Goal: Task Accomplishment & Management: Manage account settings

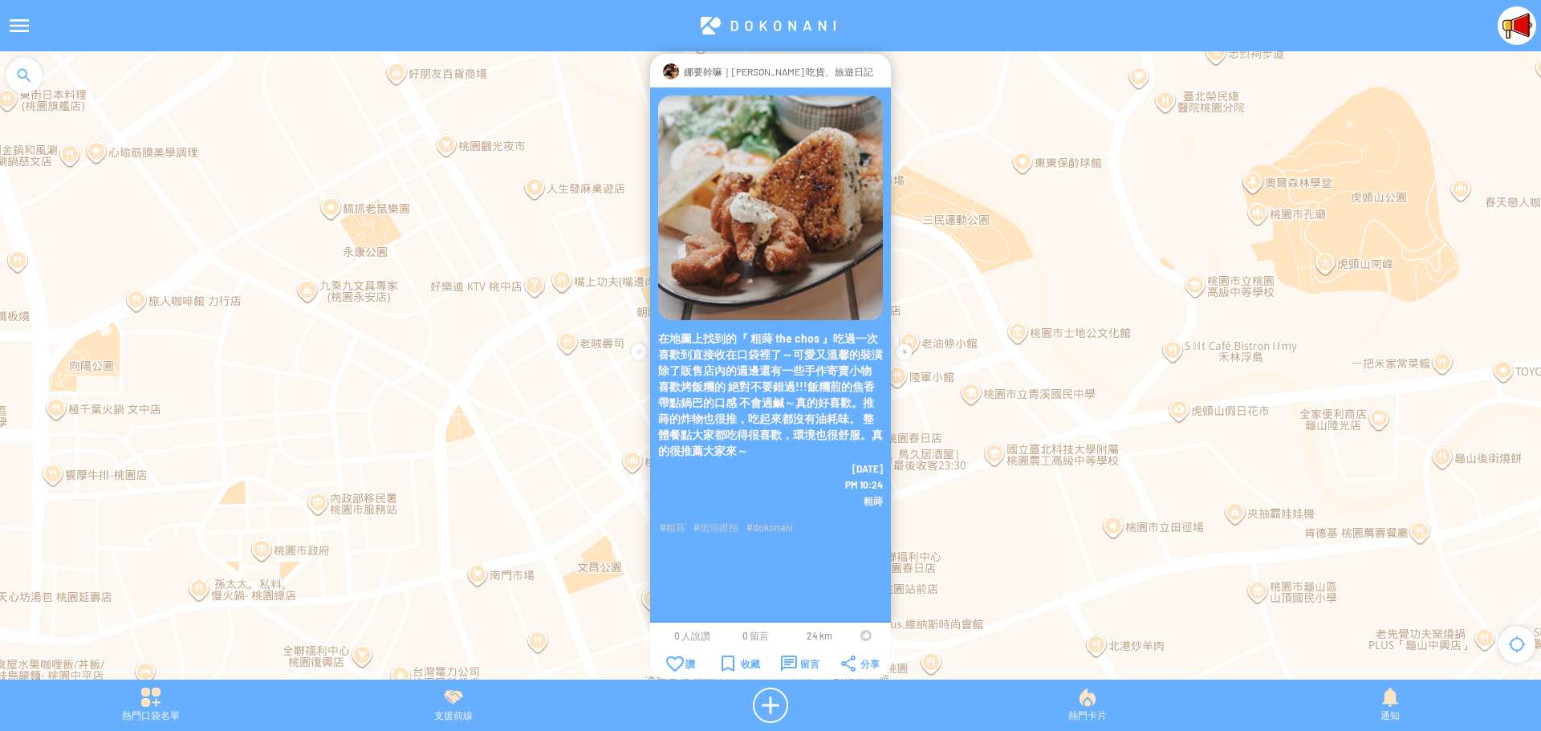
click at [858, 638] on td at bounding box center [865, 635] width 30 height 13
click at [863, 635] on div at bounding box center [865, 635] width 11 height 11
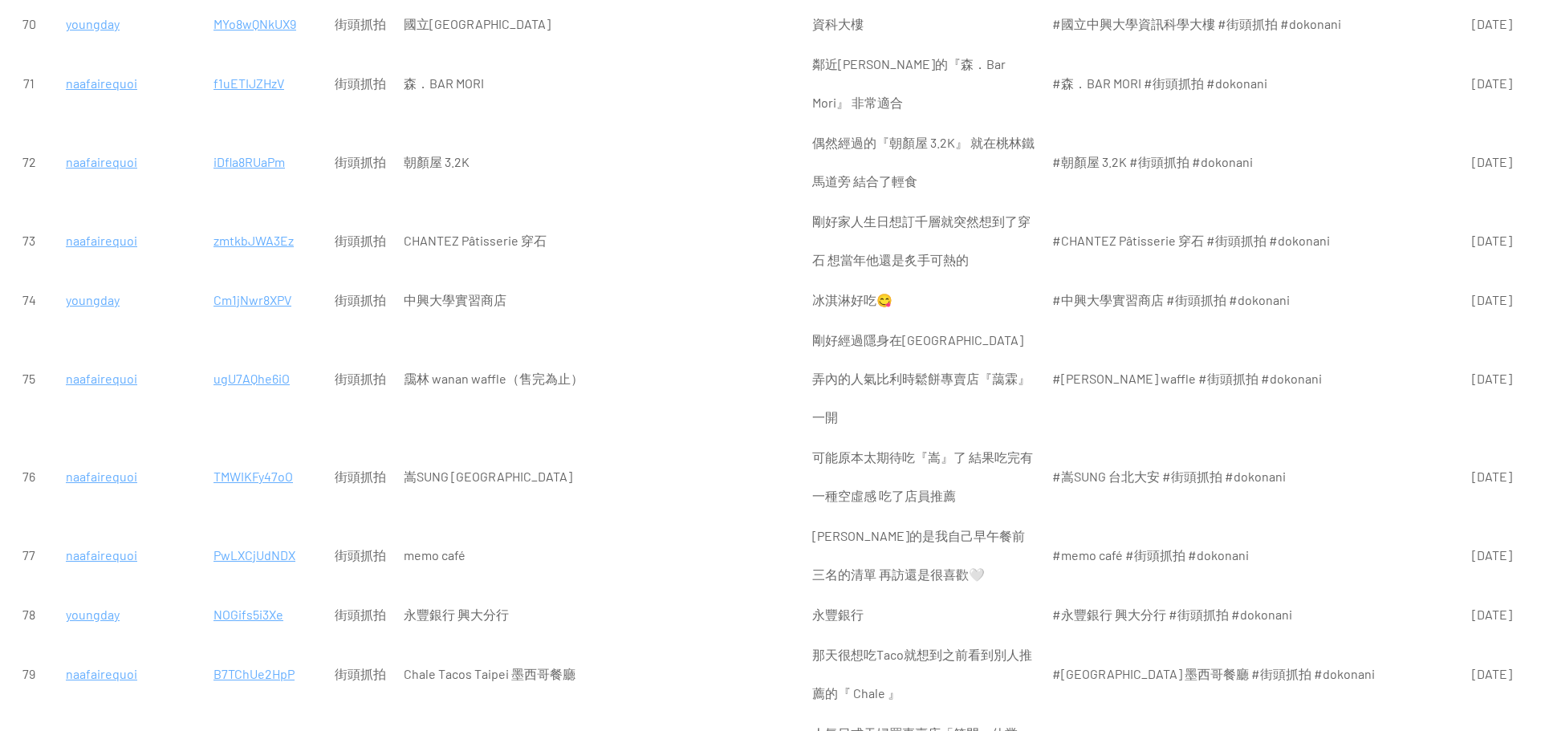
scroll to position [5536, 0]
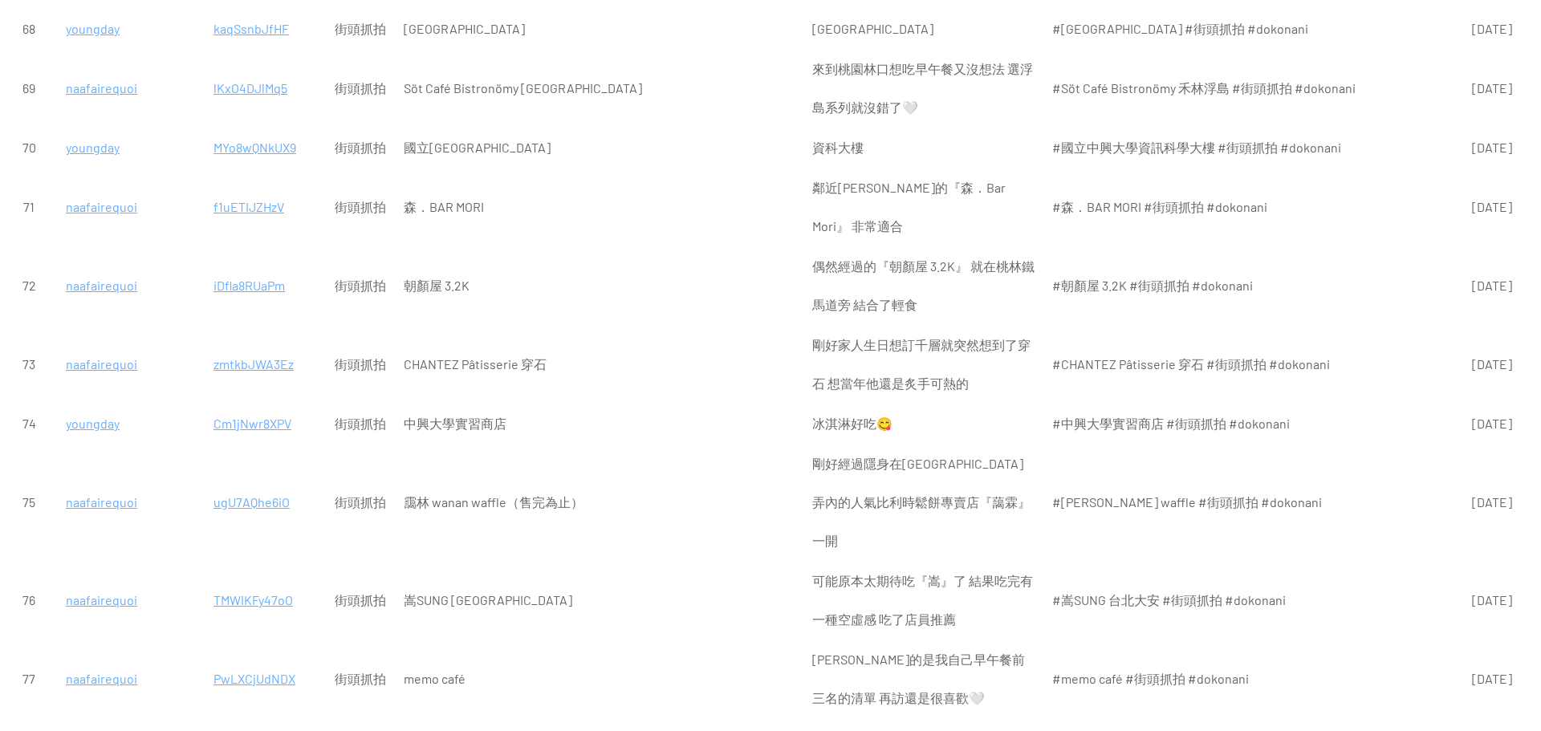
scroll to position [5376, 0]
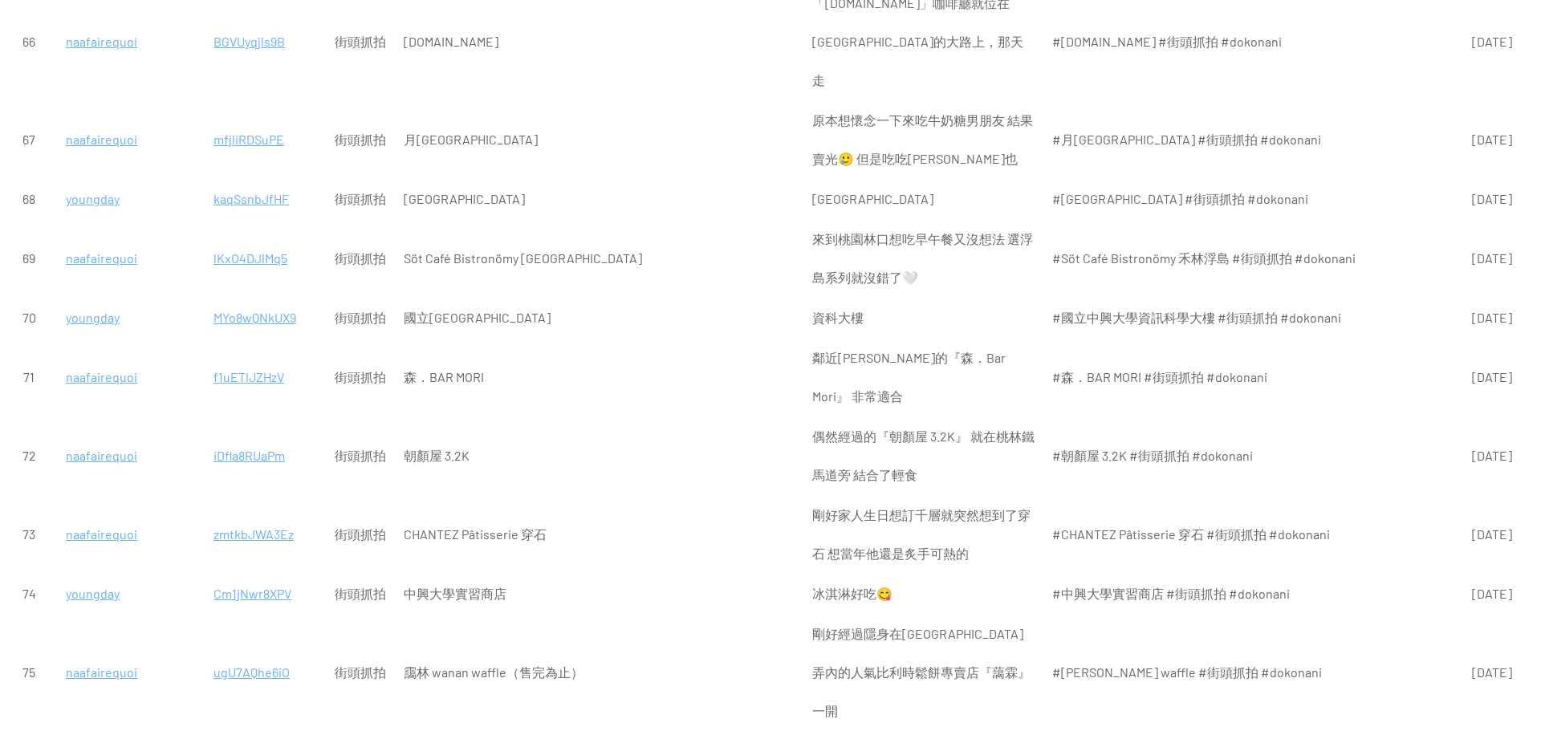
scroll to position [5295, 0]
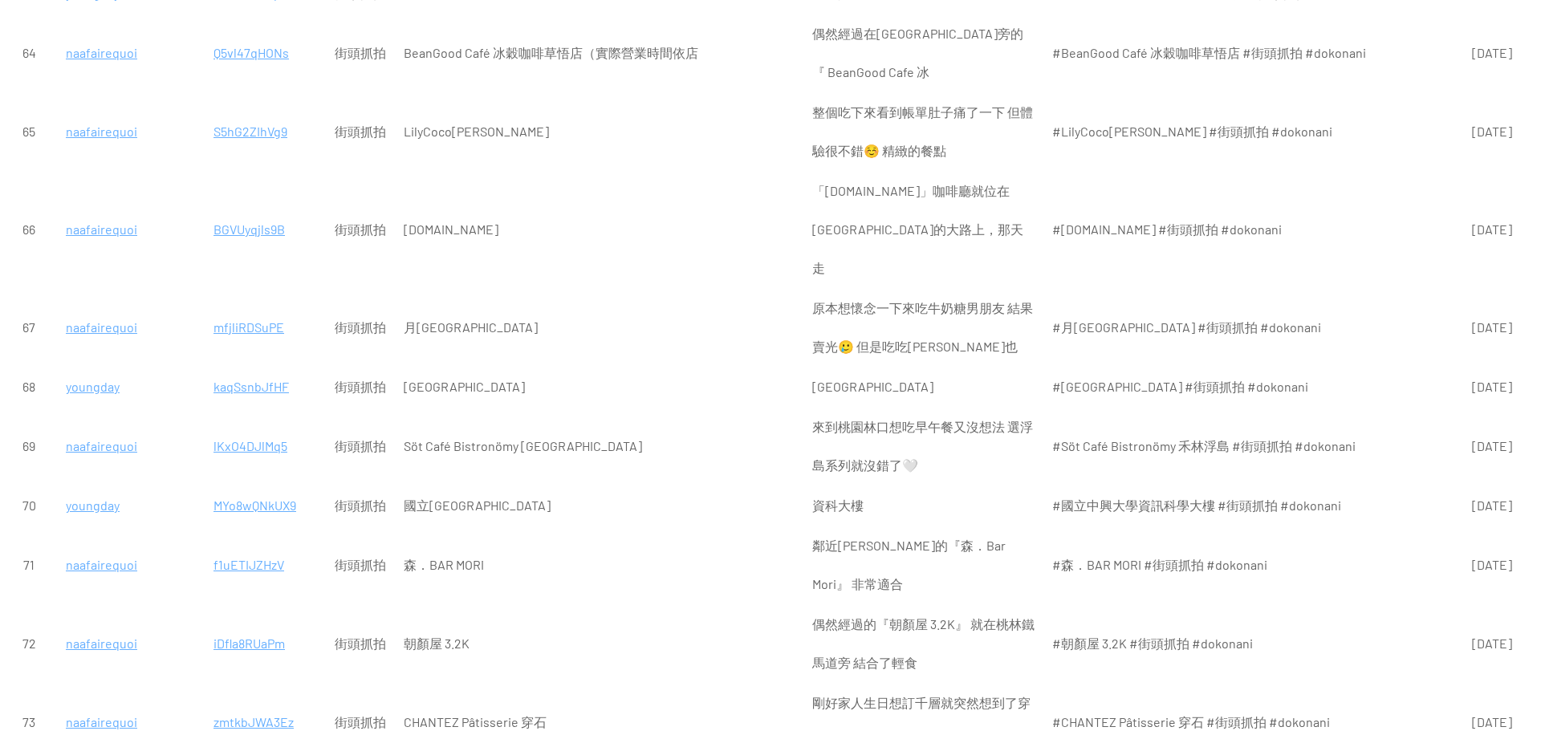
scroll to position [4975, 0]
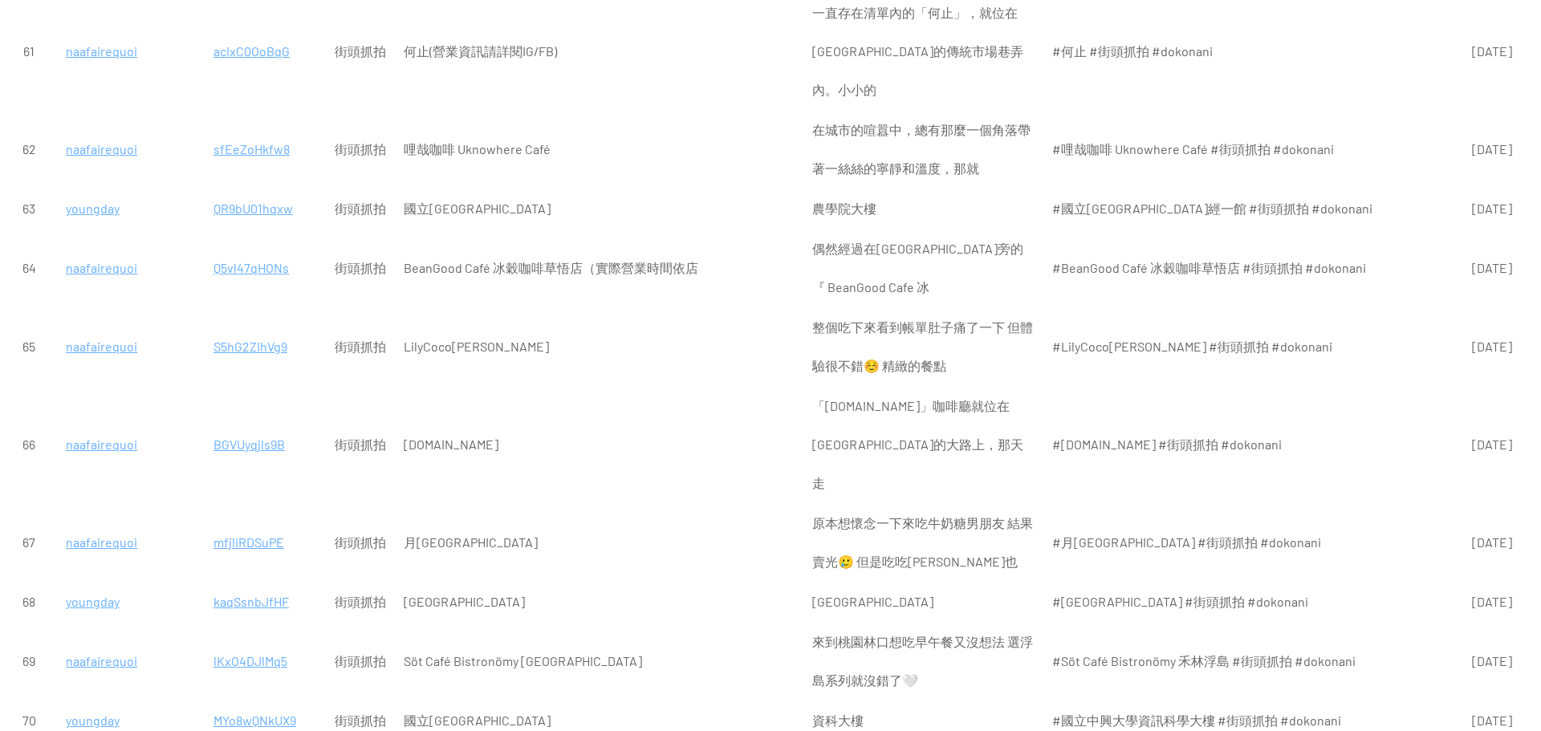
scroll to position [4894, 0]
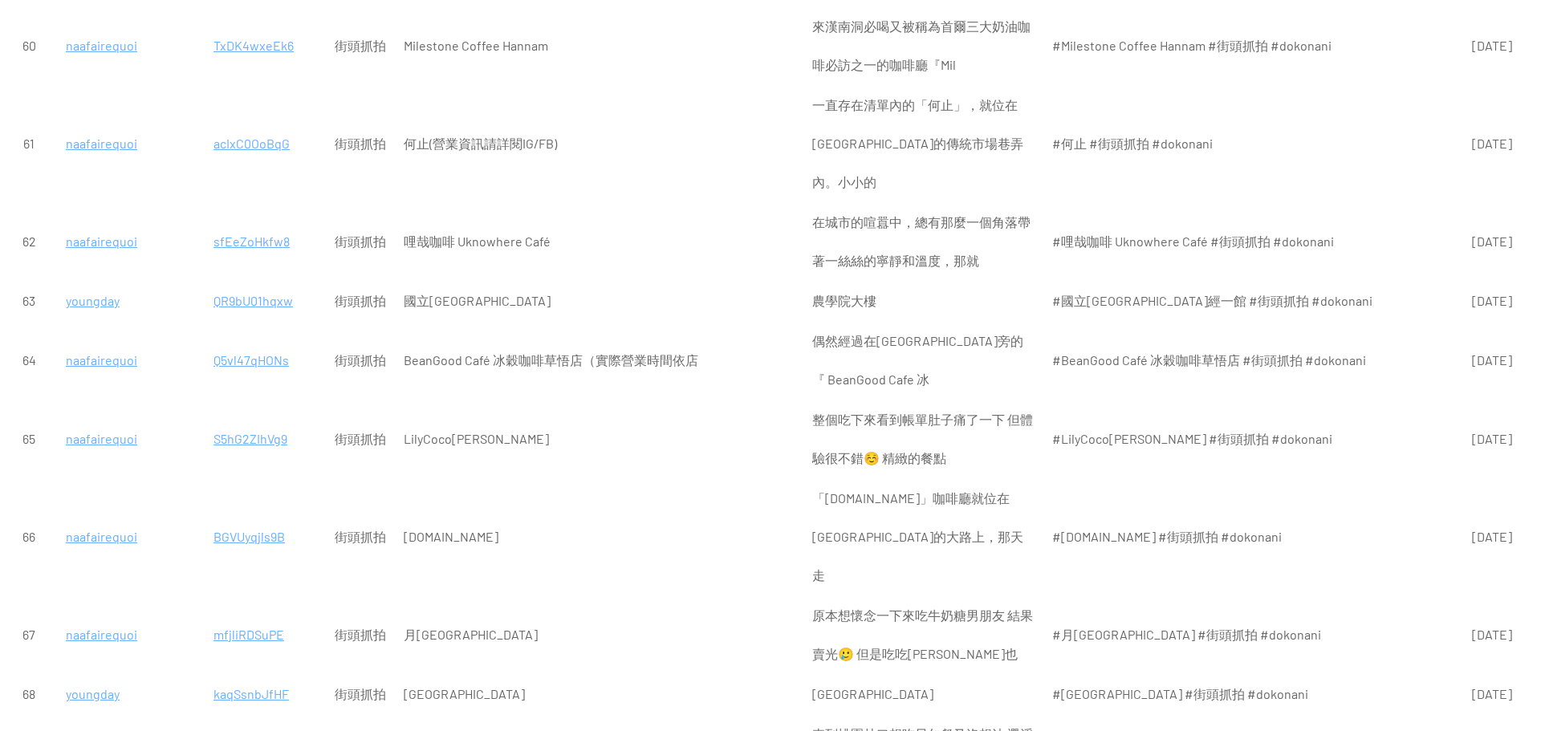
scroll to position [4734, 0]
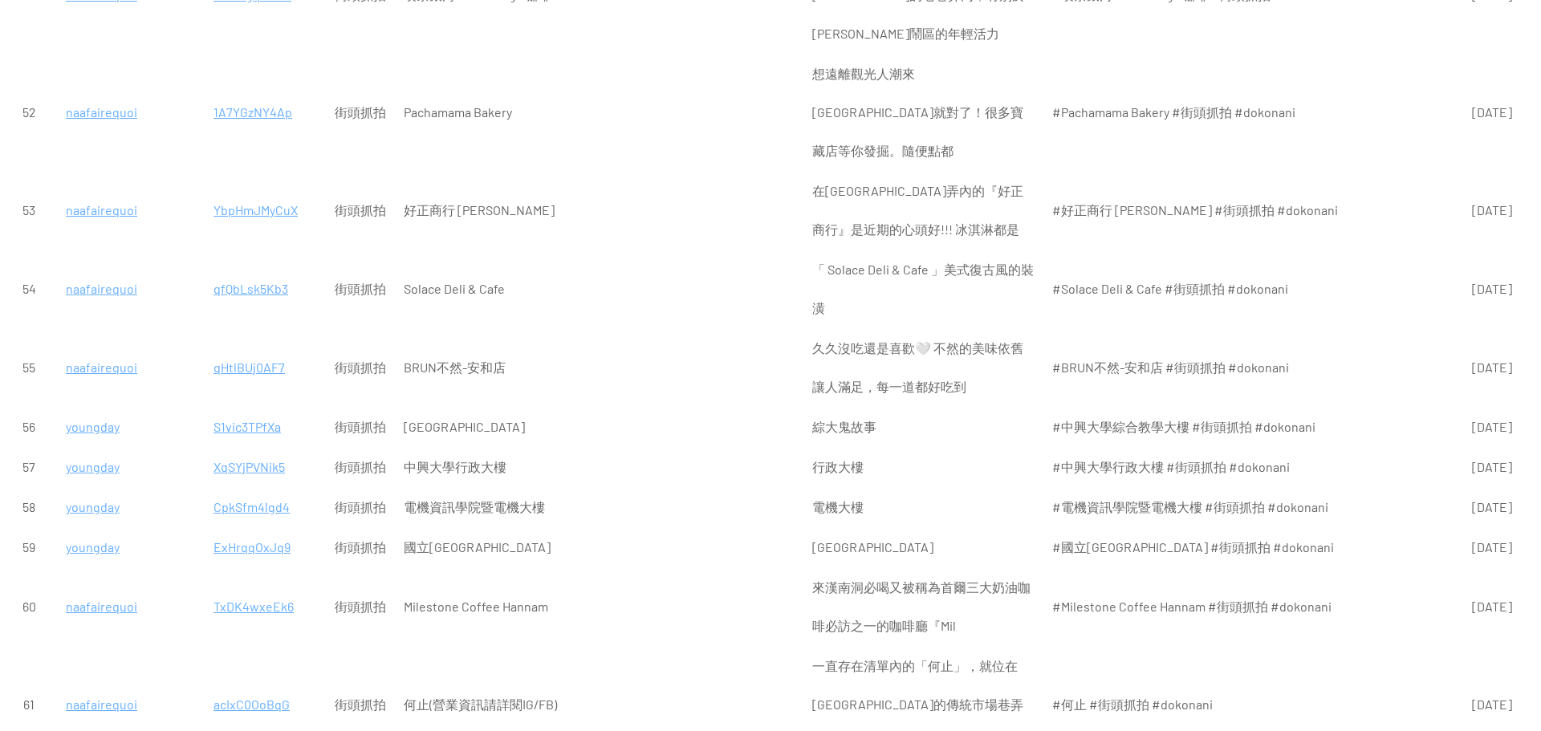
scroll to position [4252, 0]
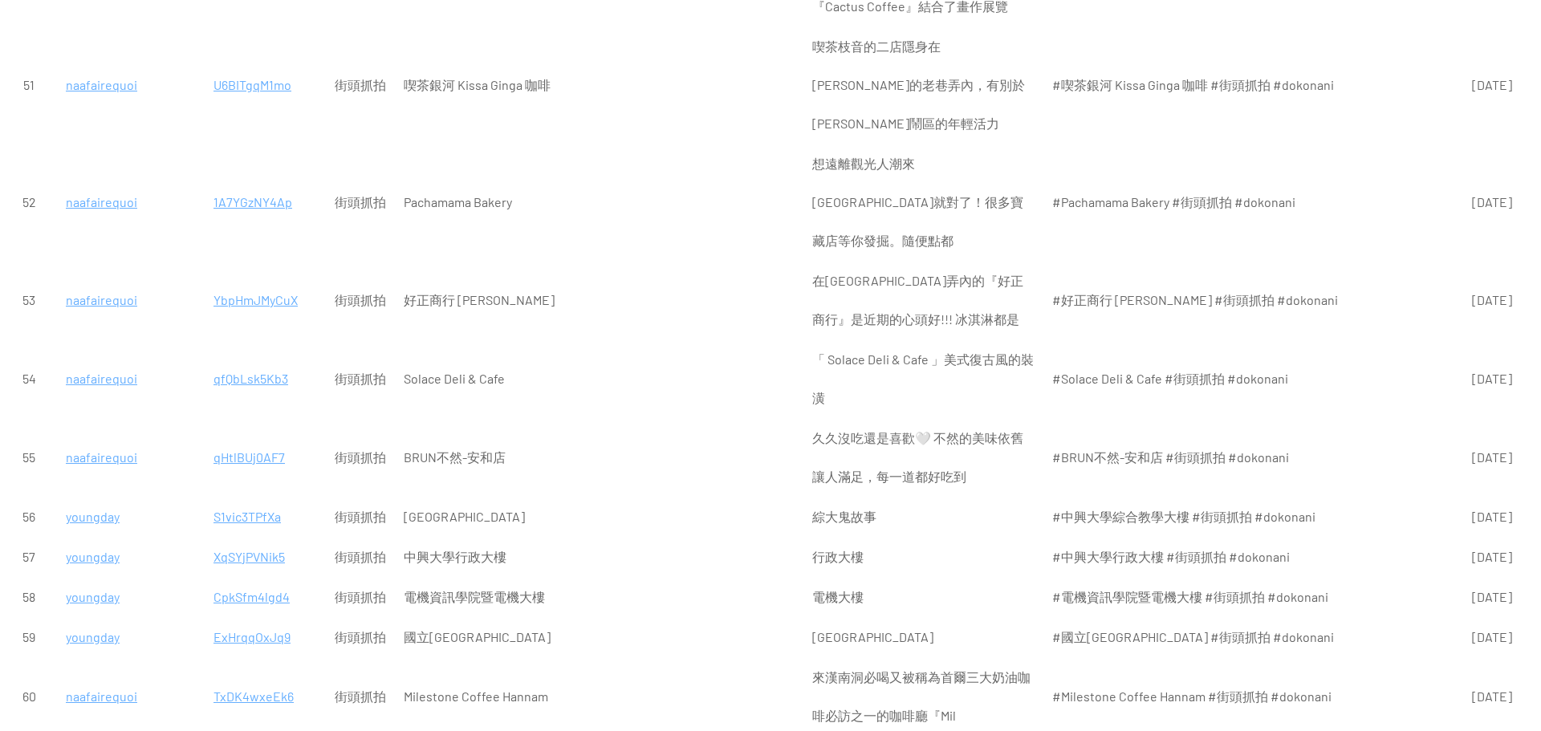
scroll to position [4092, 0]
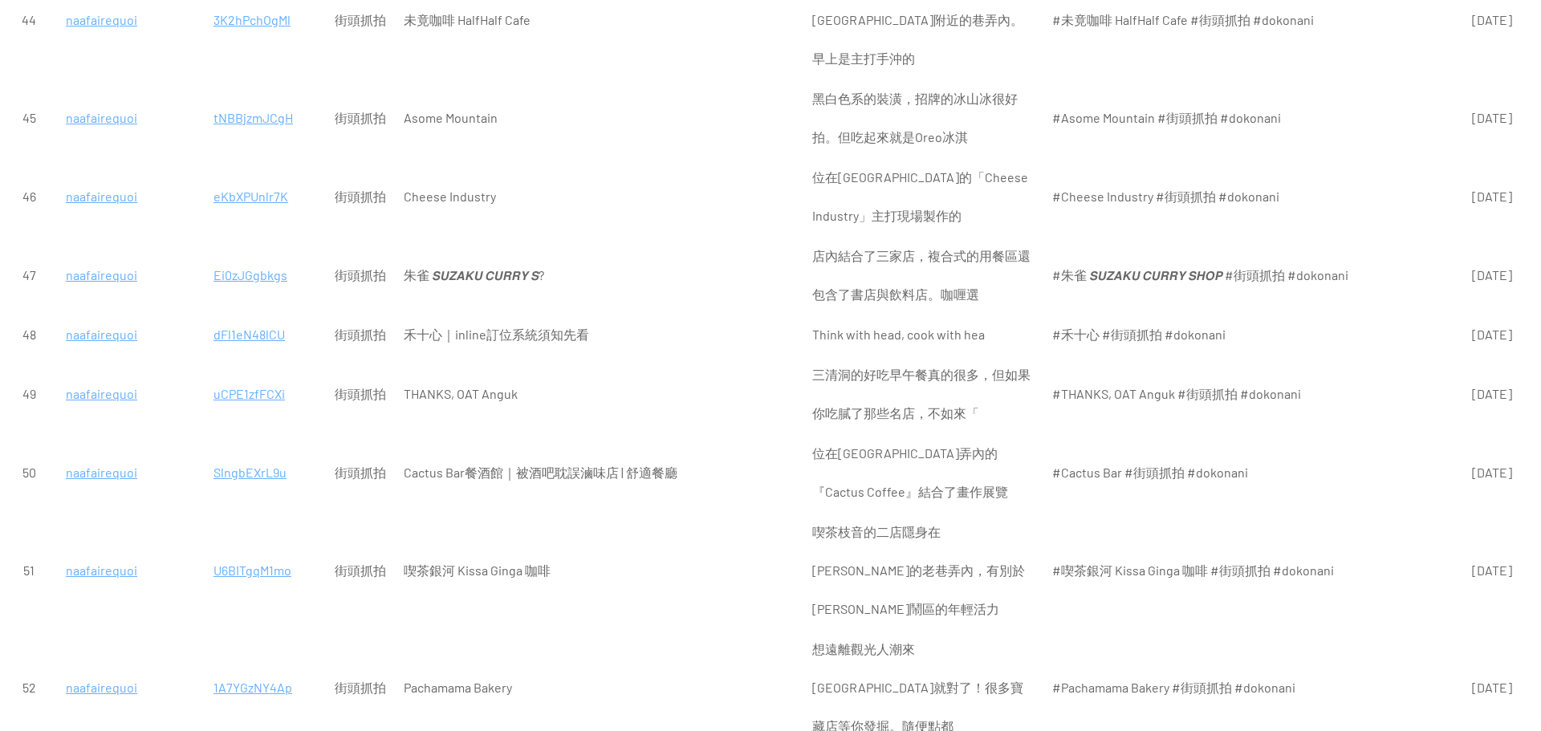
scroll to position [3691, 0]
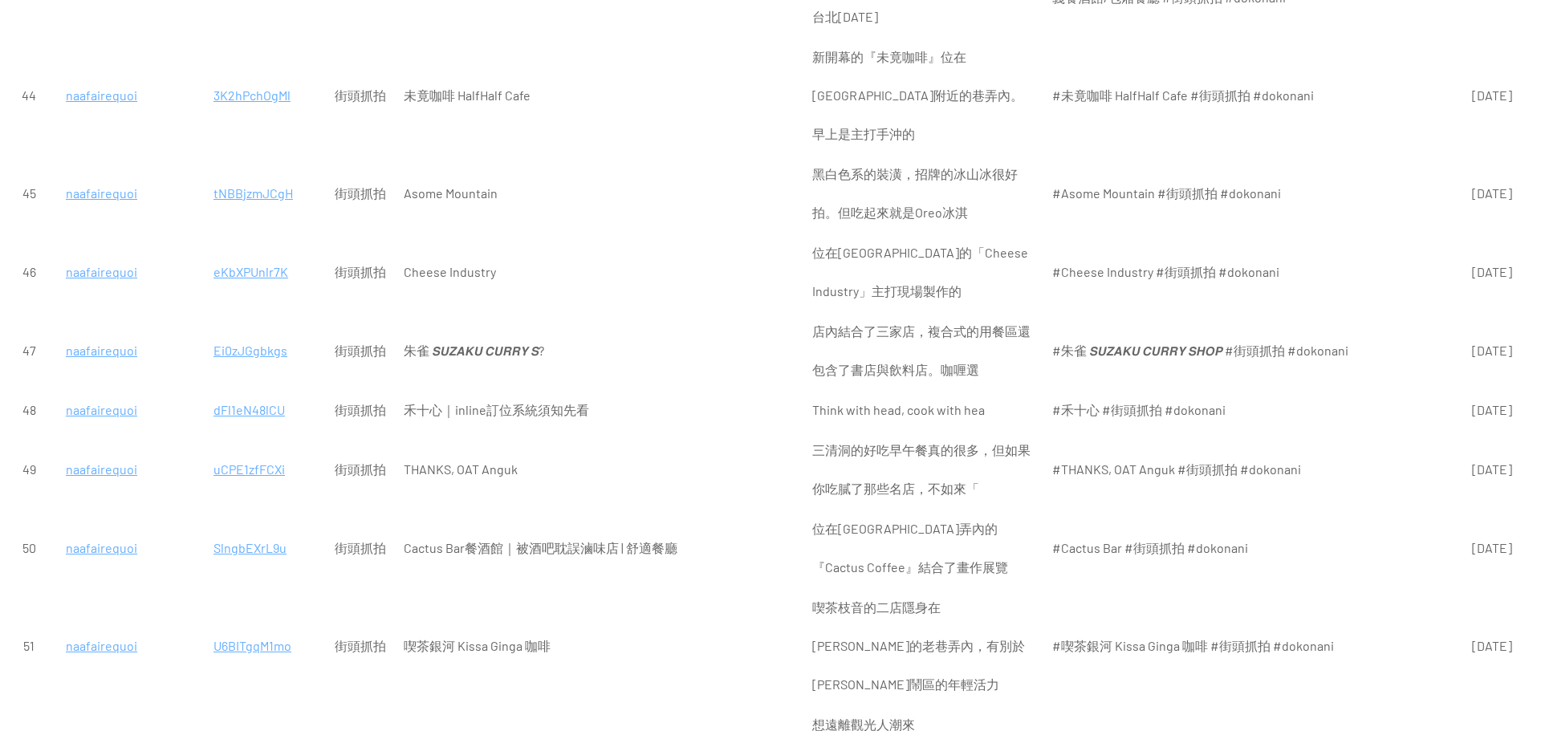
scroll to position [3530, 0]
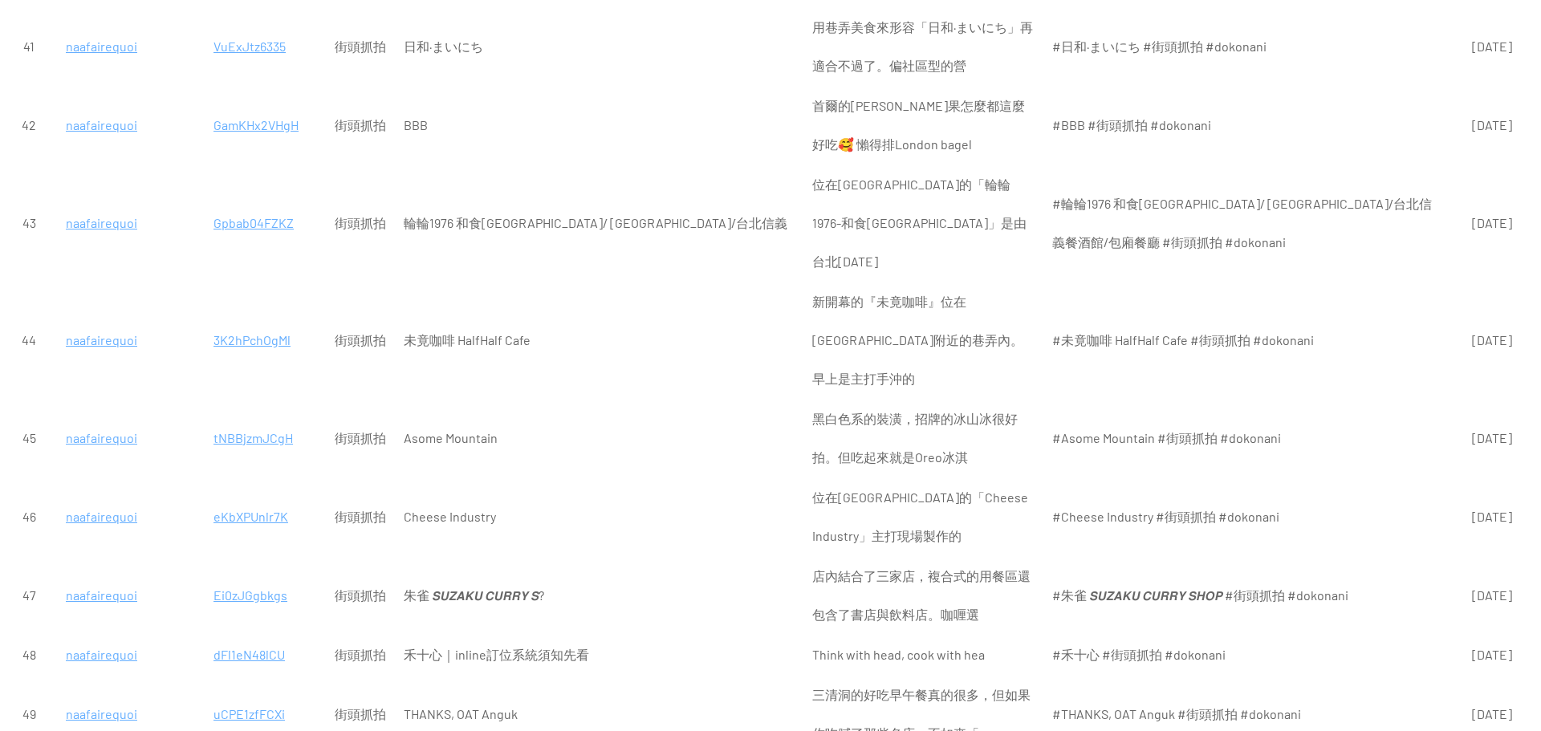
scroll to position [3370, 0]
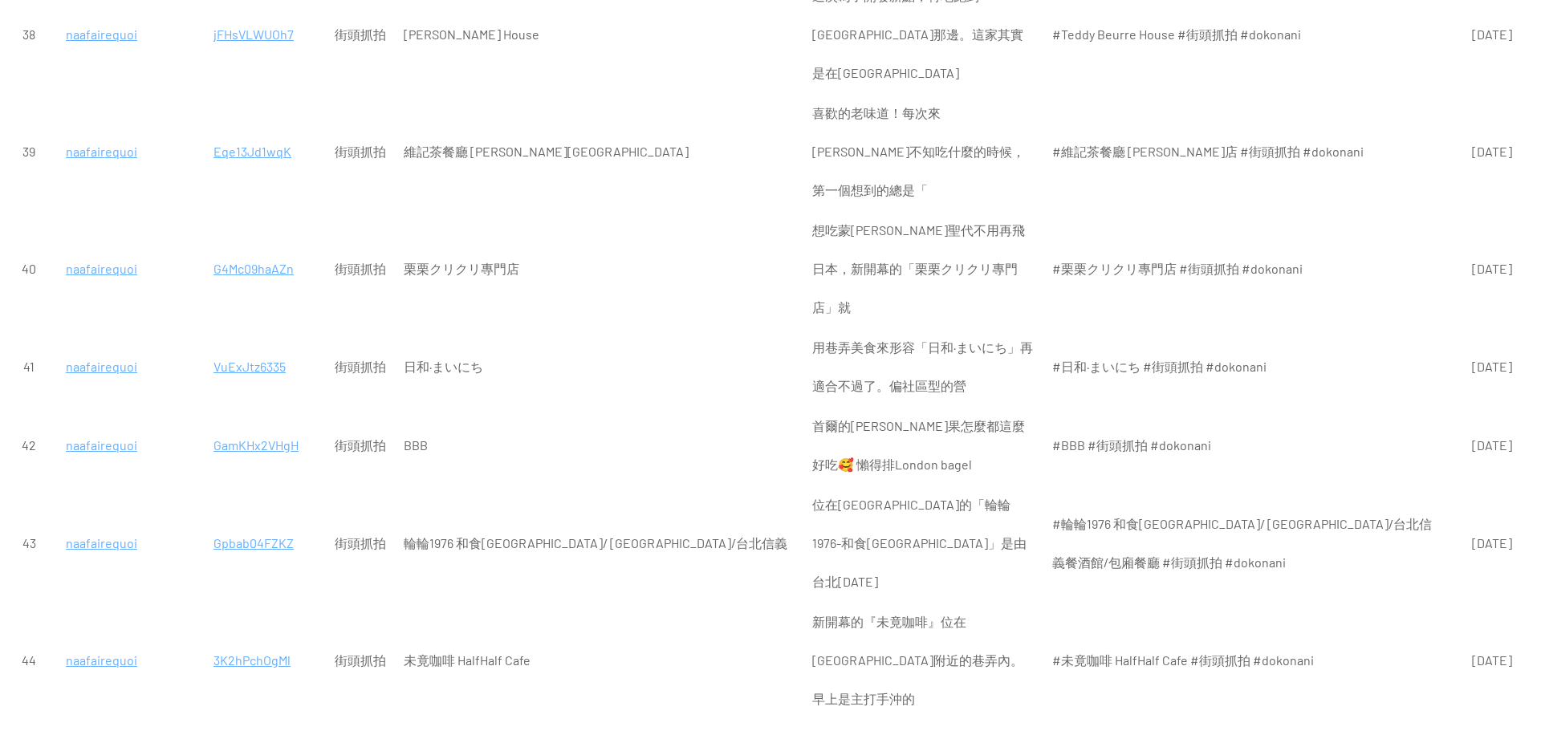
scroll to position [3049, 0]
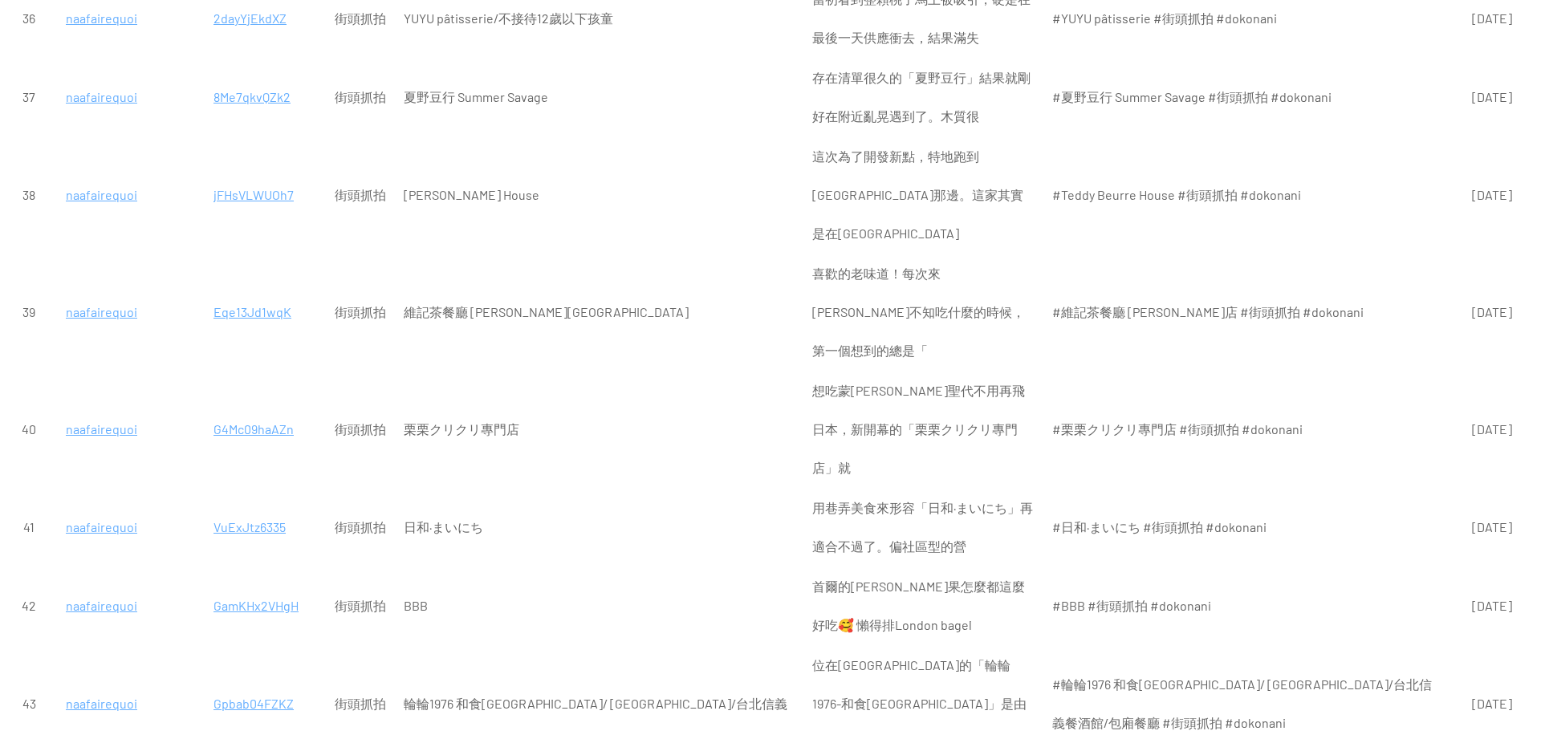
scroll to position [2888, 0]
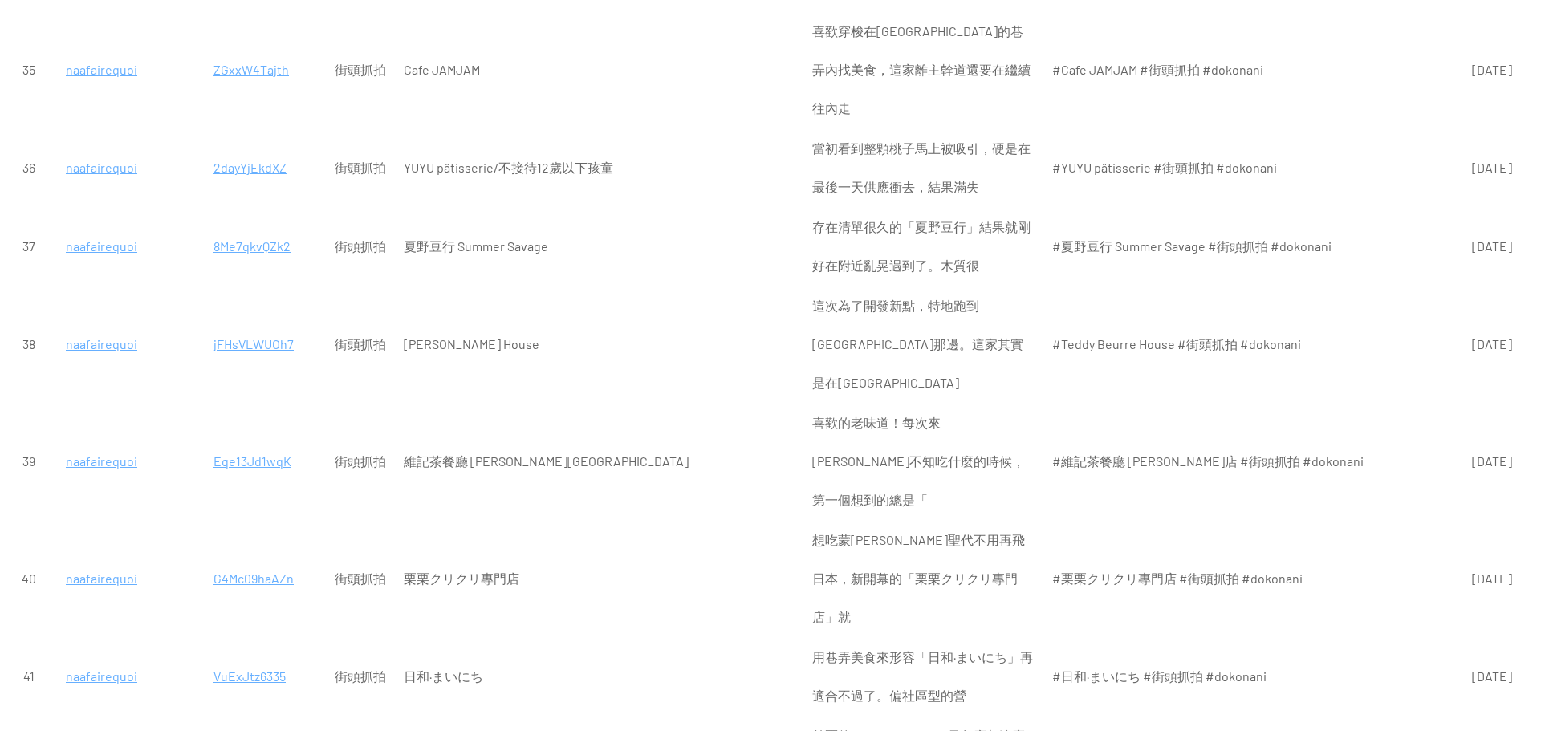
scroll to position [2728, 0]
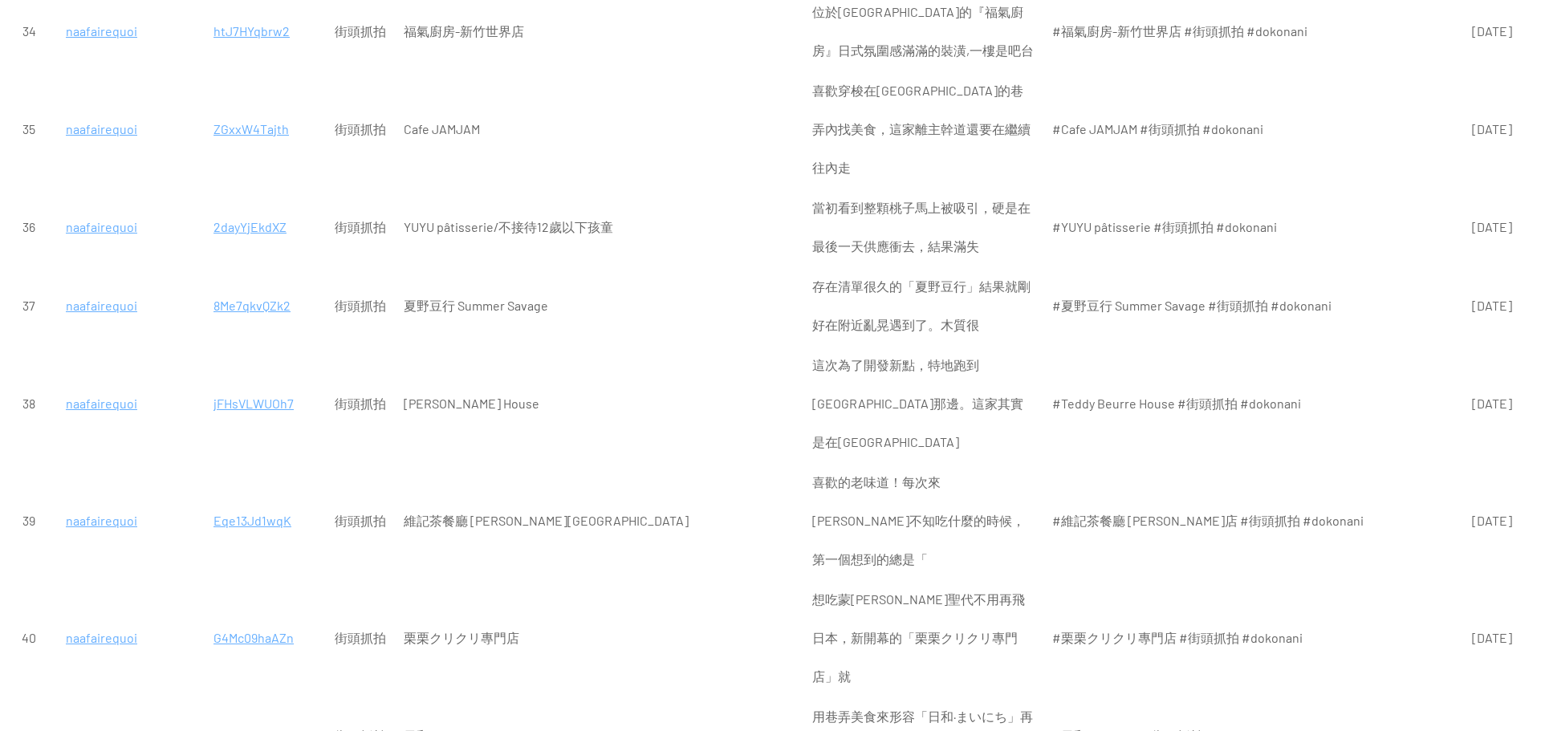
scroll to position [2648, 0]
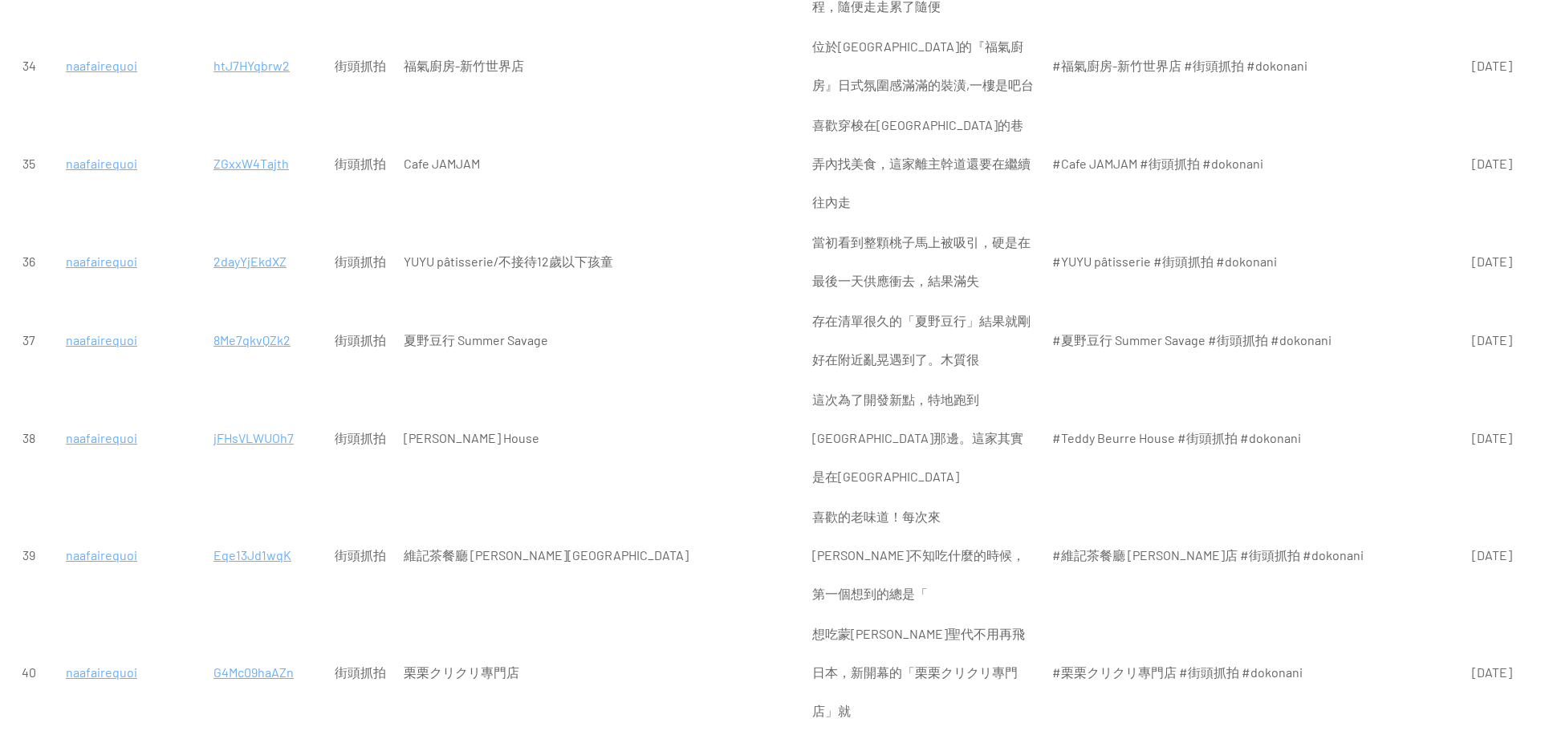
click at [222, 653] on p "G4Mc09haAZn" at bounding box center [265, 672] width 104 height 39
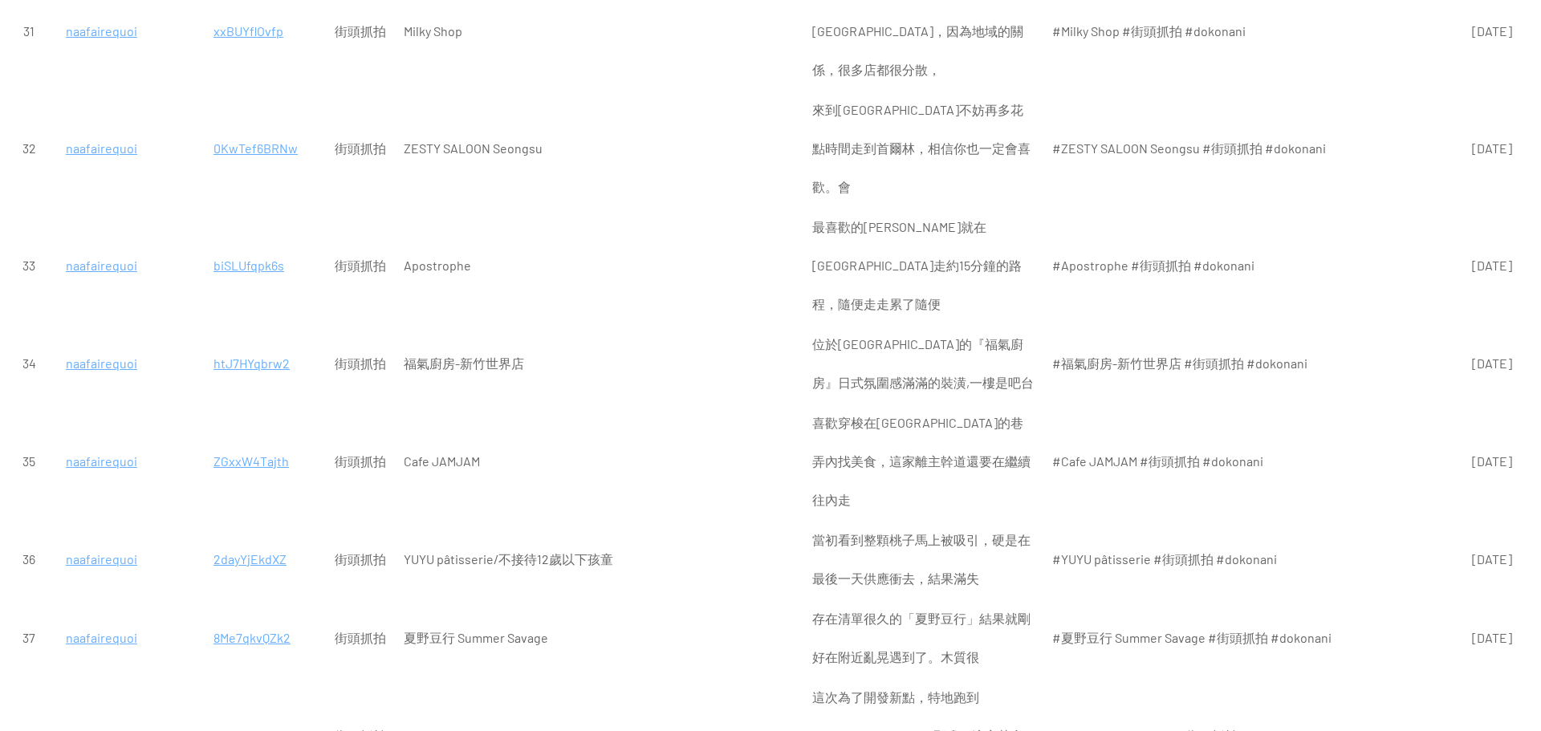
scroll to position [2327, 0]
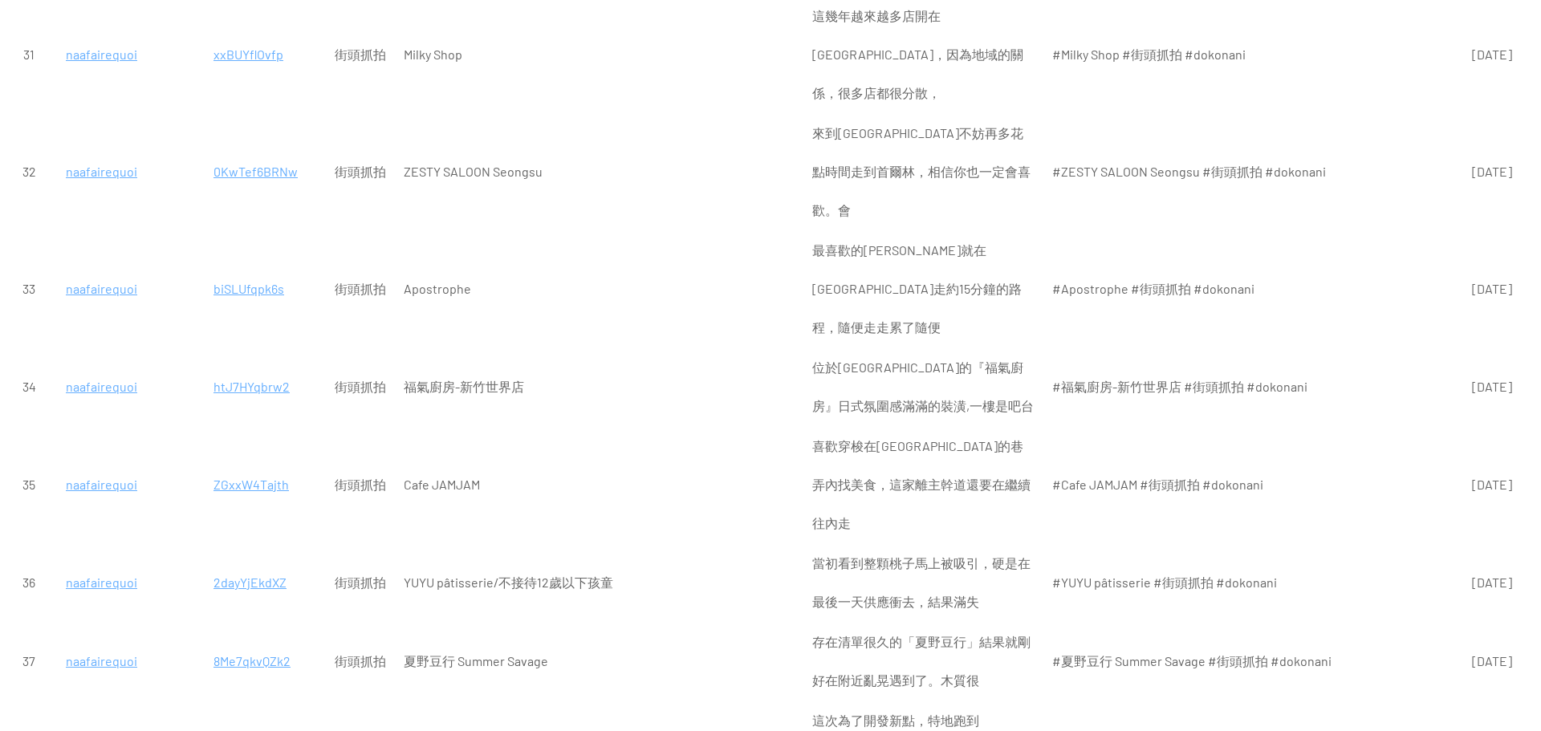
click at [239, 642] on p "8Me7qkvQZk2" at bounding box center [265, 661] width 104 height 39
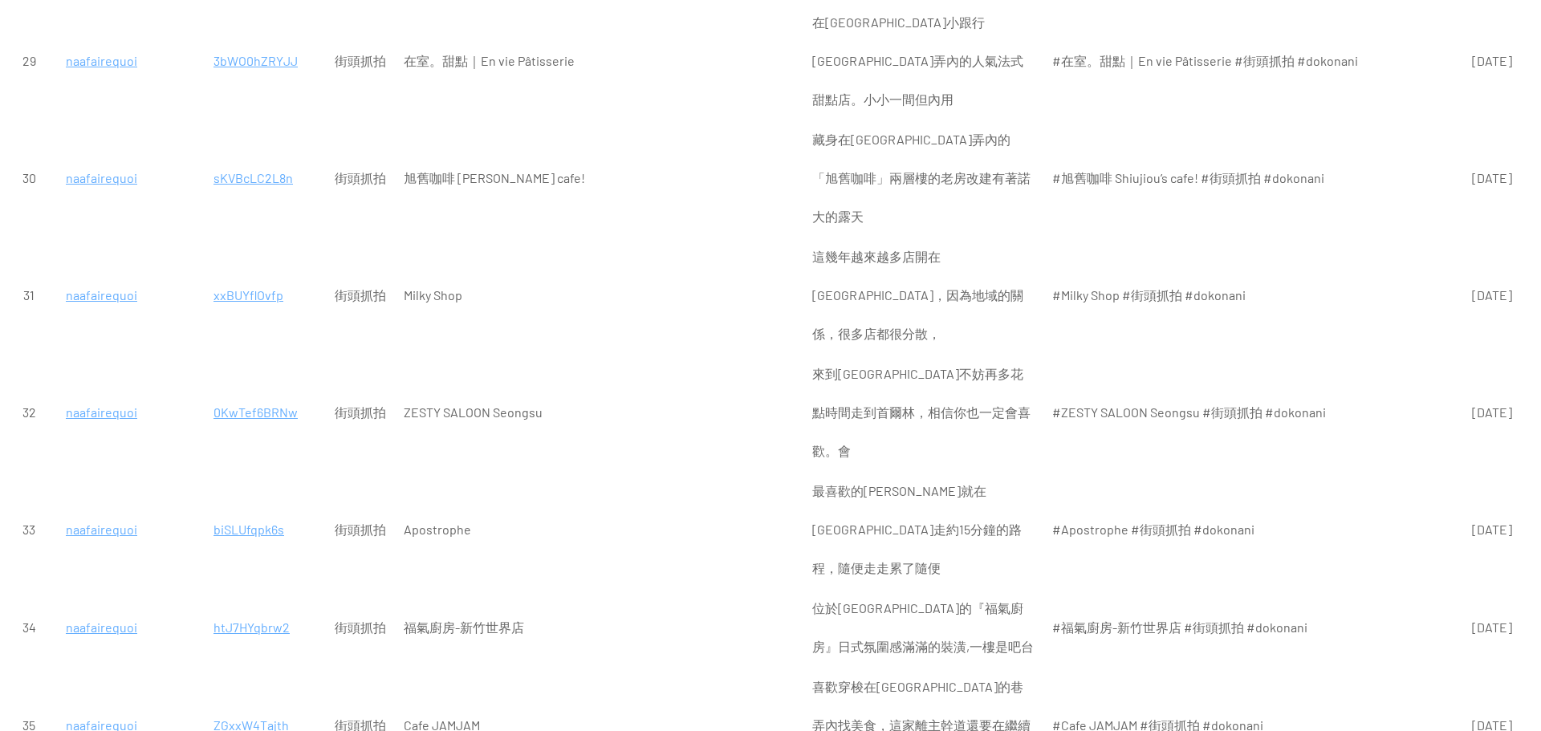
click at [246, 706] on p "ZGxxW4Tajth" at bounding box center [265, 725] width 104 height 39
click at [233, 608] on p "htJ7HYqbrw2" at bounding box center [265, 627] width 104 height 39
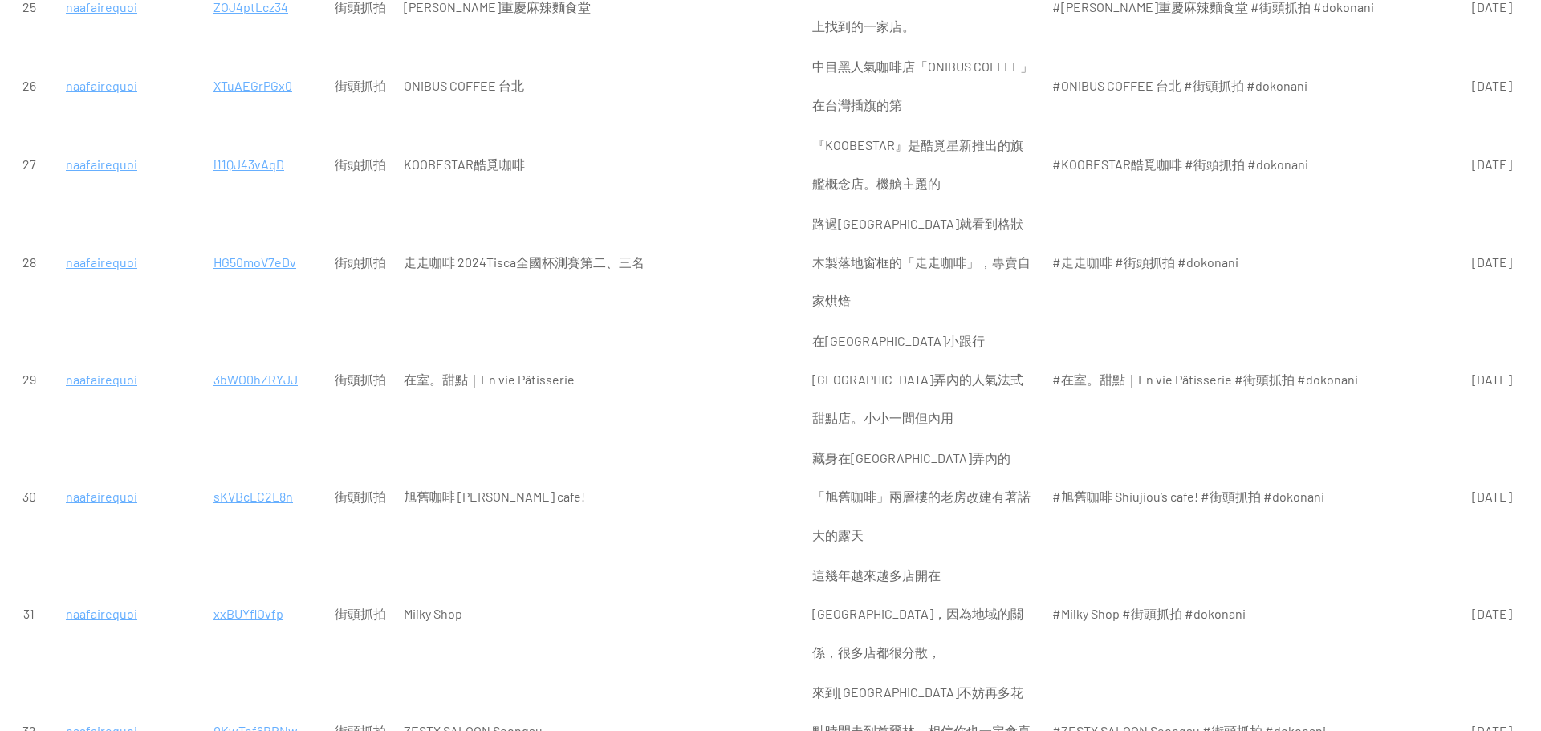
scroll to position [1765, 0]
click at [229, 714] on p "0KwTef6BRNw" at bounding box center [265, 733] width 104 height 39
click at [226, 597] on p "xxBUYflOvfp" at bounding box center [265, 616] width 104 height 39
click at [240, 480] on p "sKVBcLC2L8n" at bounding box center [265, 499] width 104 height 39
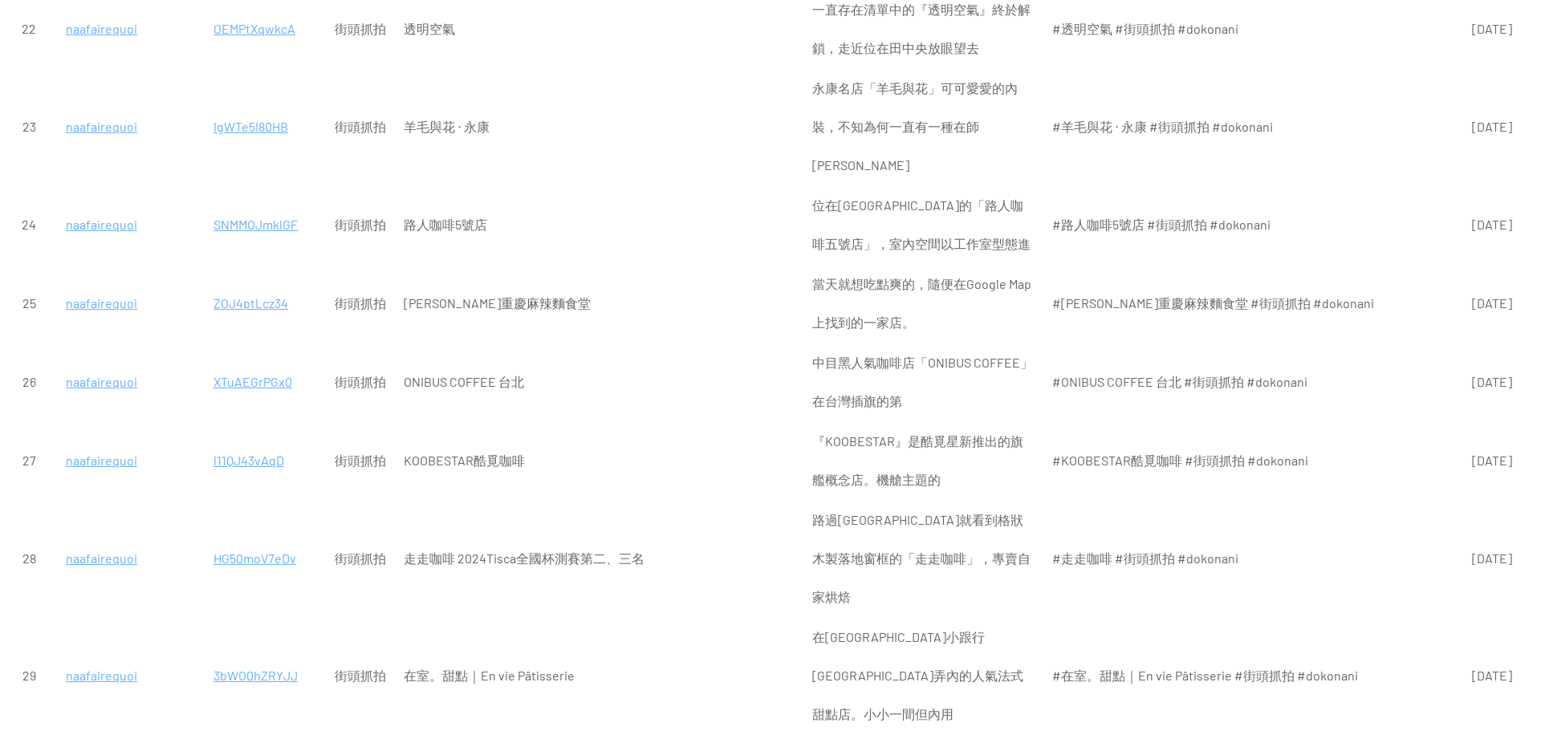
scroll to position [1364, 0]
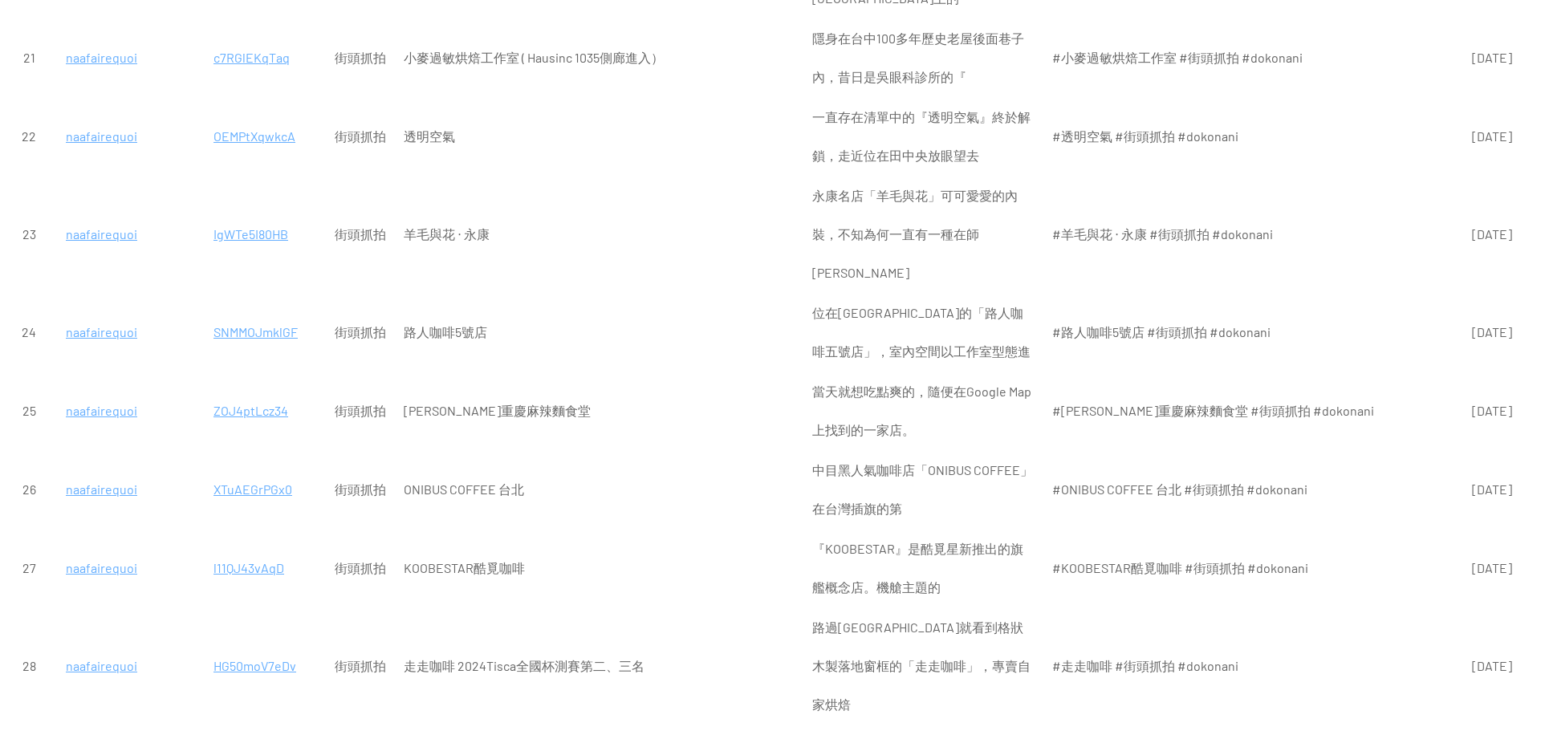
click at [215, 647] on p "HG50moV7eDv" at bounding box center [265, 666] width 104 height 39
click at [240, 549] on p "l11QJ43vAqD" at bounding box center [265, 568] width 104 height 39
click at [256, 470] on p "XTuAEGrPGx0" at bounding box center [265, 489] width 104 height 39
click at [255, 392] on p "ZOJ4ptLcz34" at bounding box center [265, 411] width 104 height 39
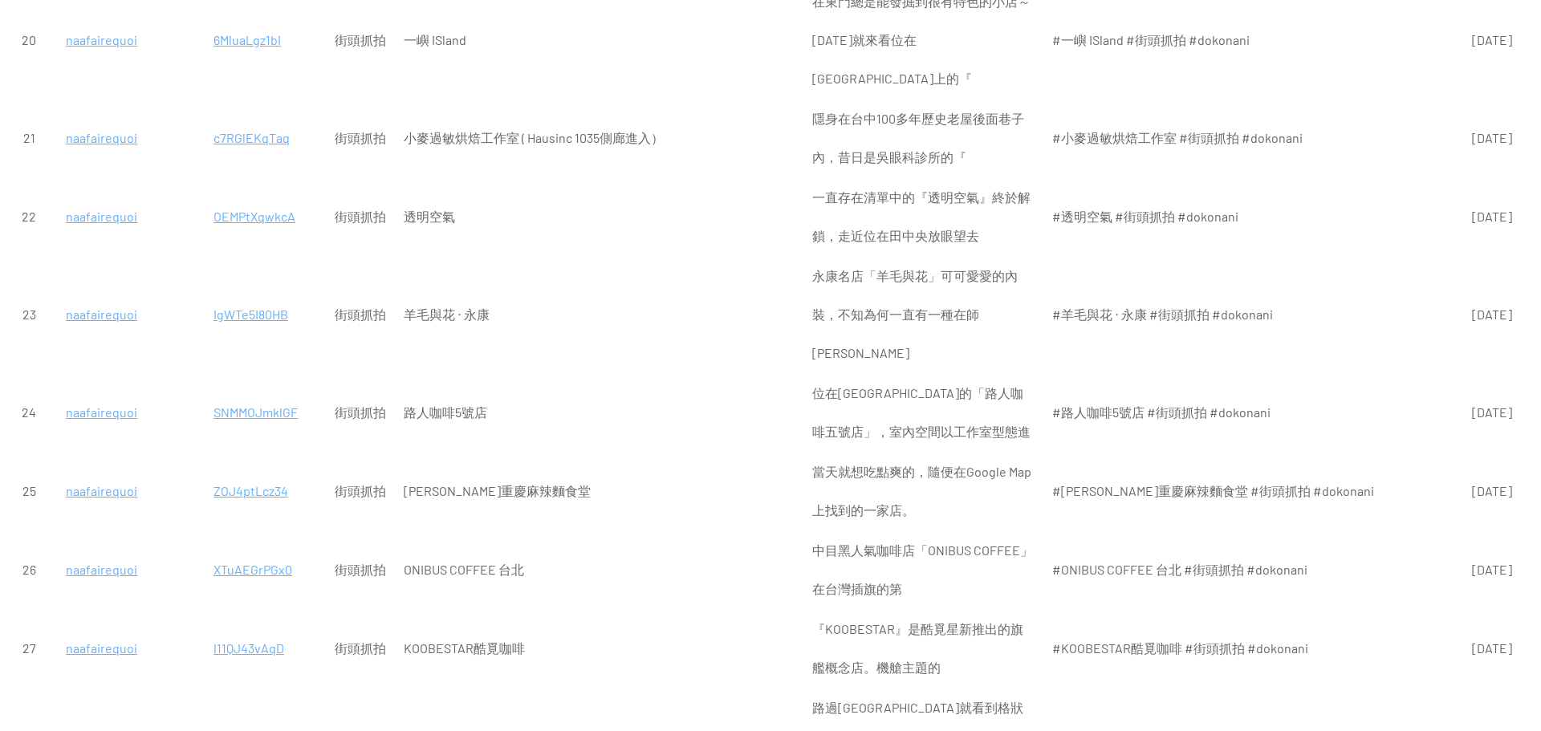
scroll to position [1204, 0]
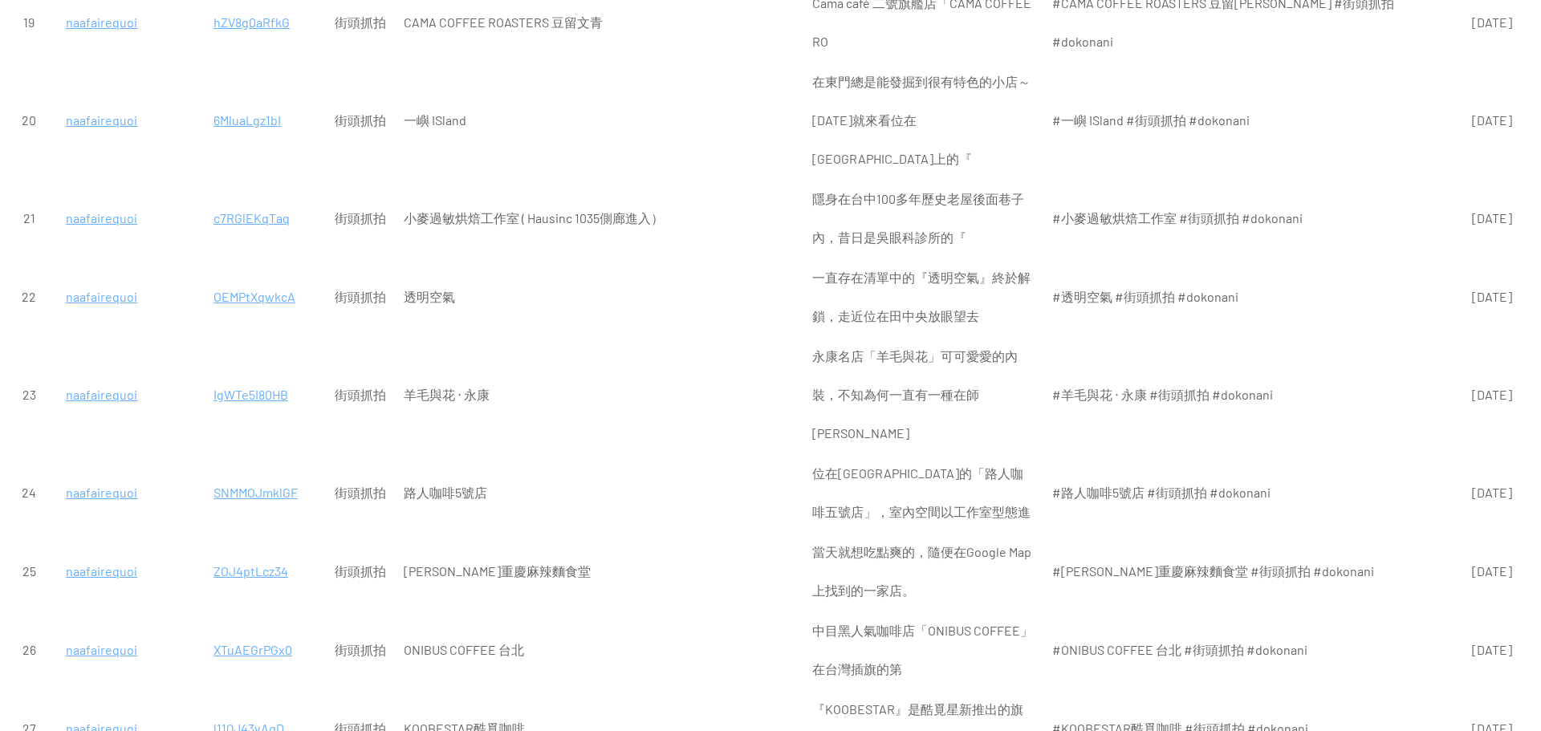
click at [229, 473] on p "SNMMOJmklGF" at bounding box center [265, 492] width 104 height 39
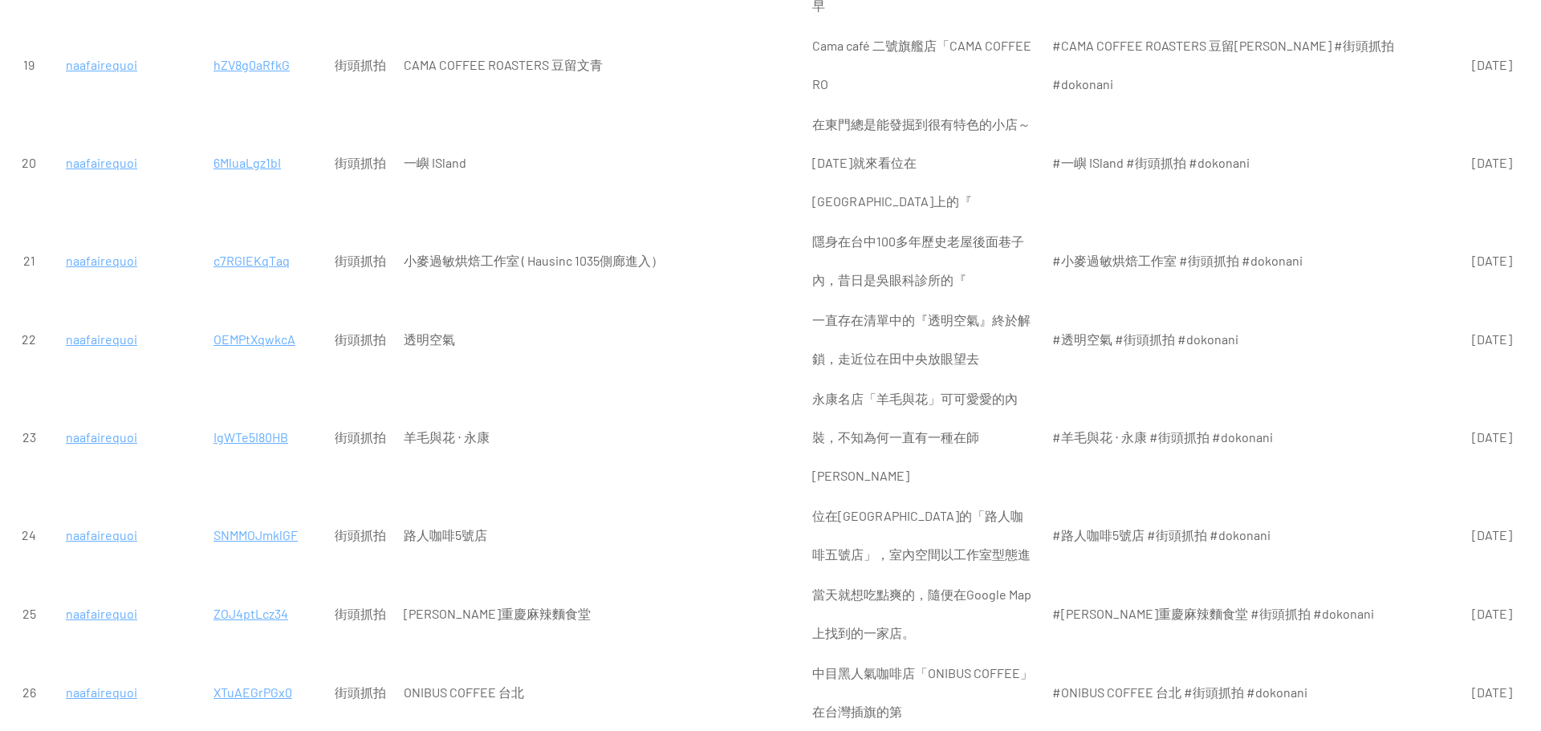
click at [240, 418] on p "IgWTe5I80HB" at bounding box center [265, 437] width 104 height 39
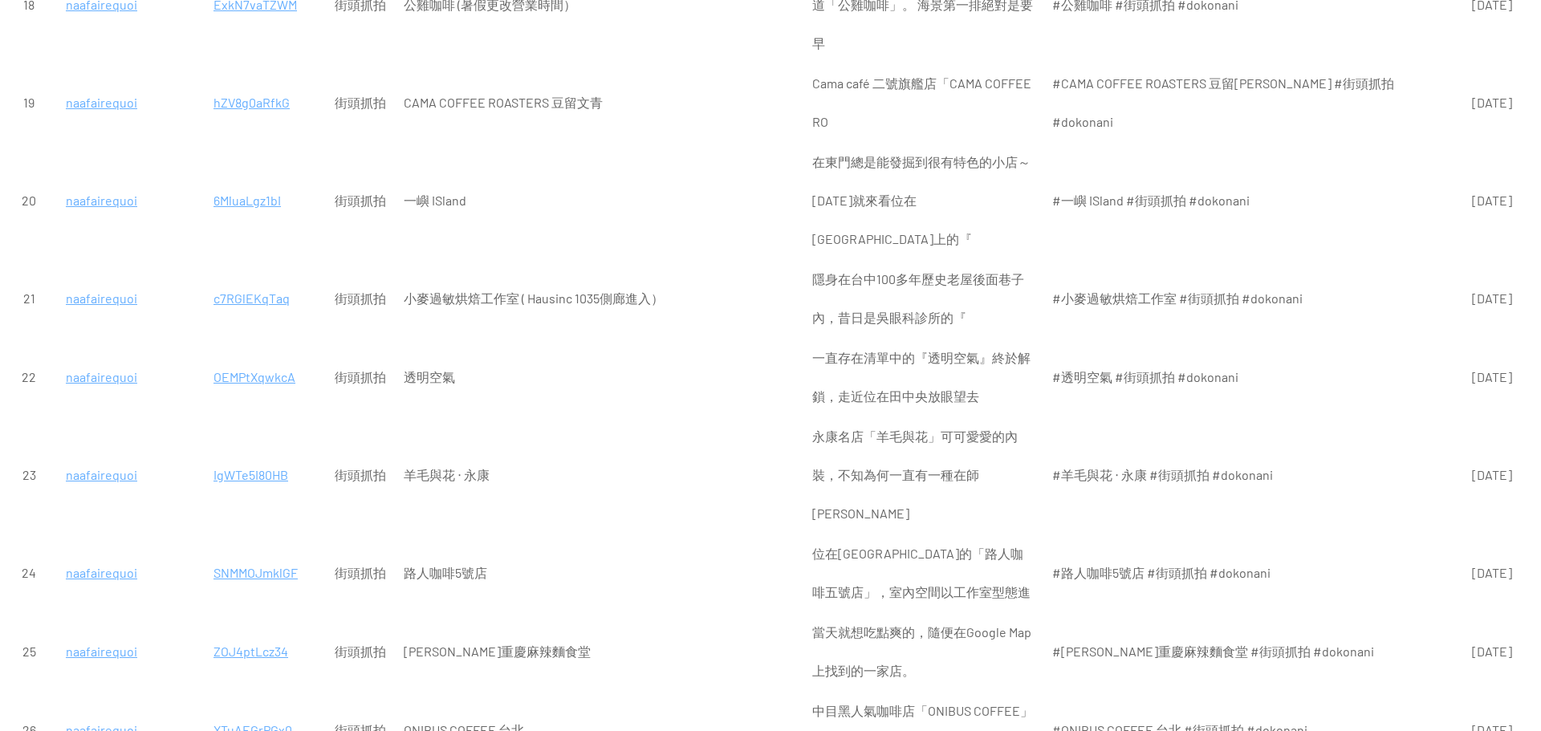
click at [249, 358] on p "OEMPtXqwkcA" at bounding box center [265, 377] width 104 height 39
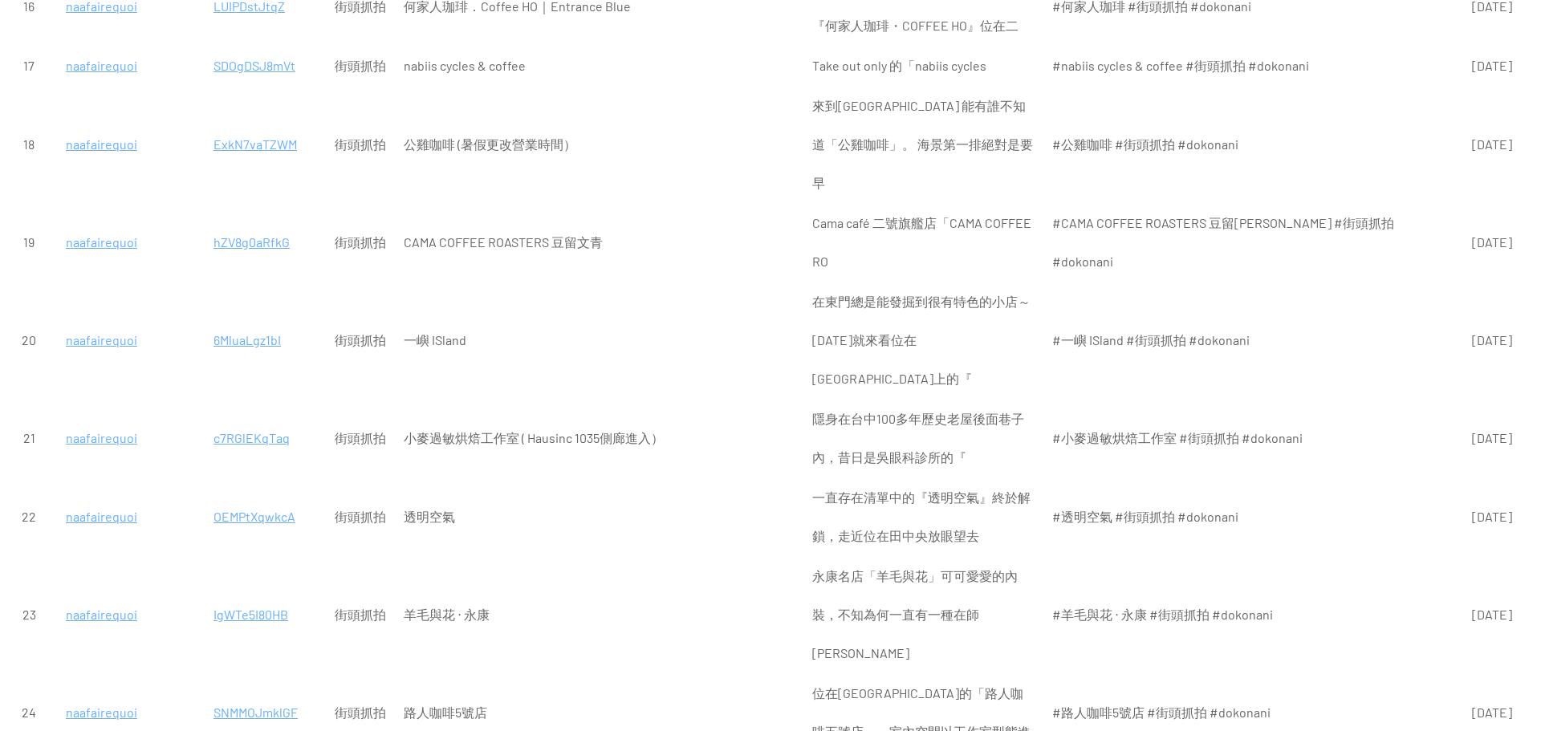
scroll to position [963, 0]
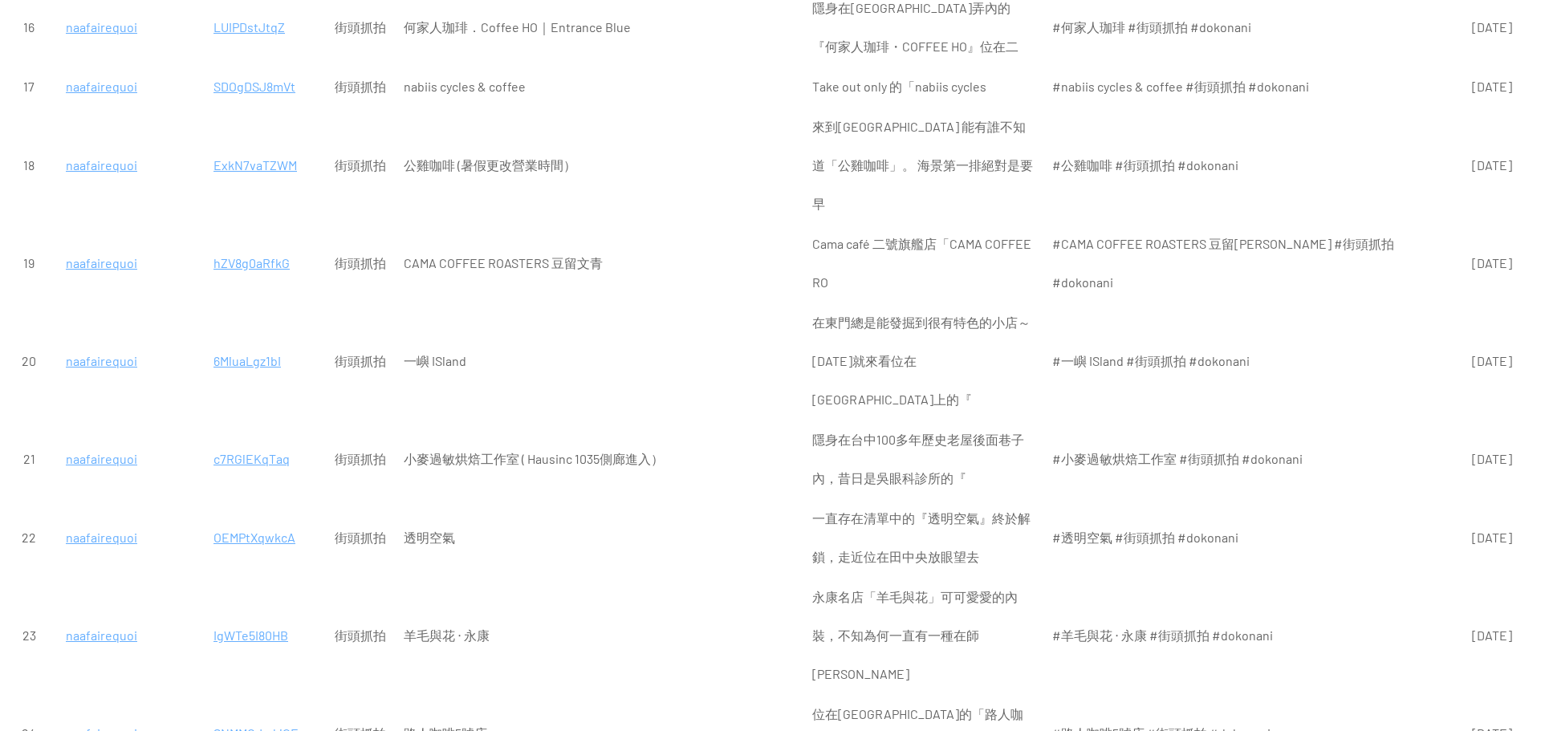
click at [223, 440] on p "c7RGlEKqTaq" at bounding box center [265, 459] width 104 height 39
click at [237, 342] on p "6MluaLgz1bI" at bounding box center [265, 361] width 104 height 39
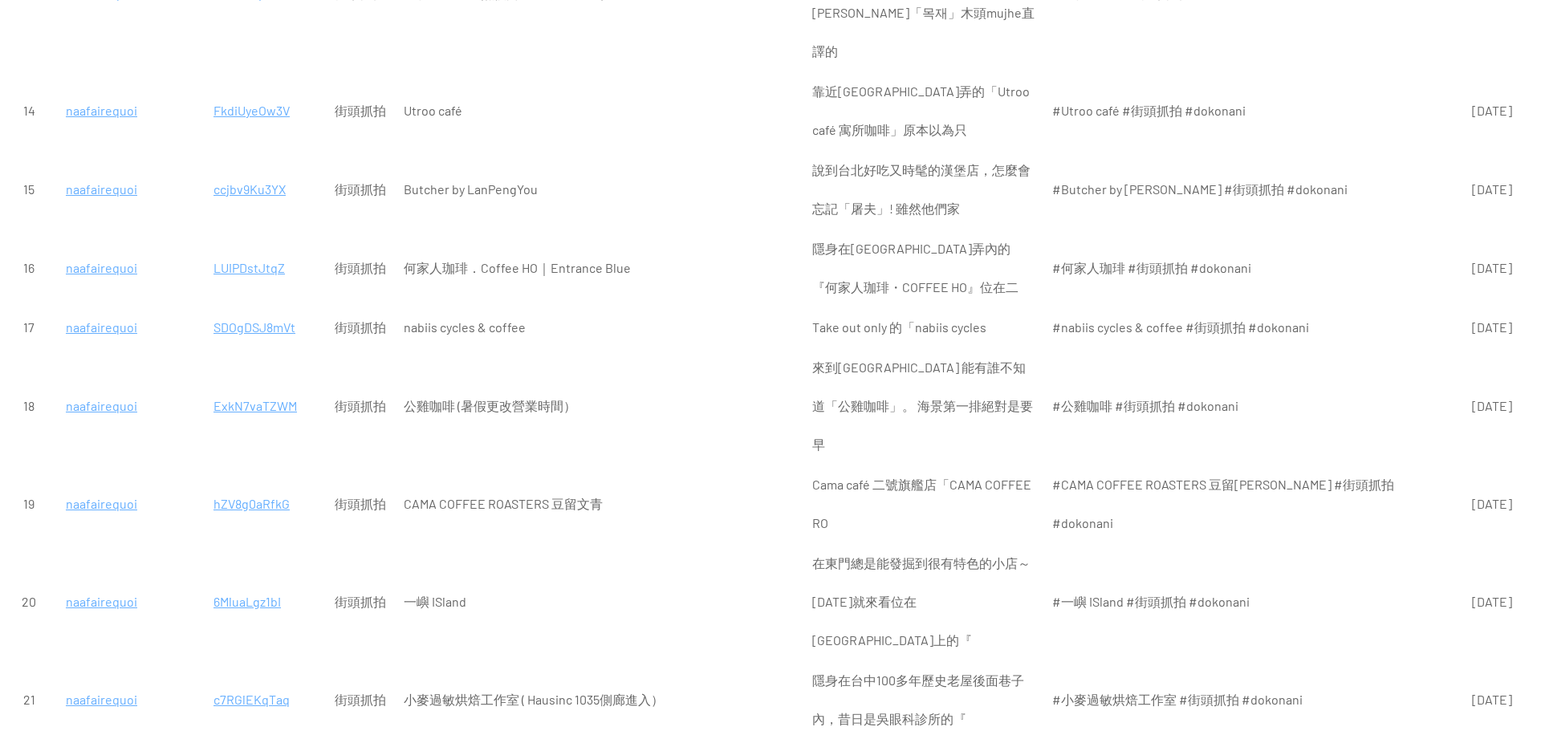
click at [244, 485] on p "hZV8g0aRfkG" at bounding box center [265, 504] width 104 height 39
click at [232, 387] on p "ExkN7vaTZWM" at bounding box center [265, 406] width 104 height 39
click at [238, 308] on p "SDOgDSJ8mVt" at bounding box center [265, 327] width 104 height 39
click at [239, 249] on p "LUIPDstJtqZ" at bounding box center [265, 268] width 104 height 39
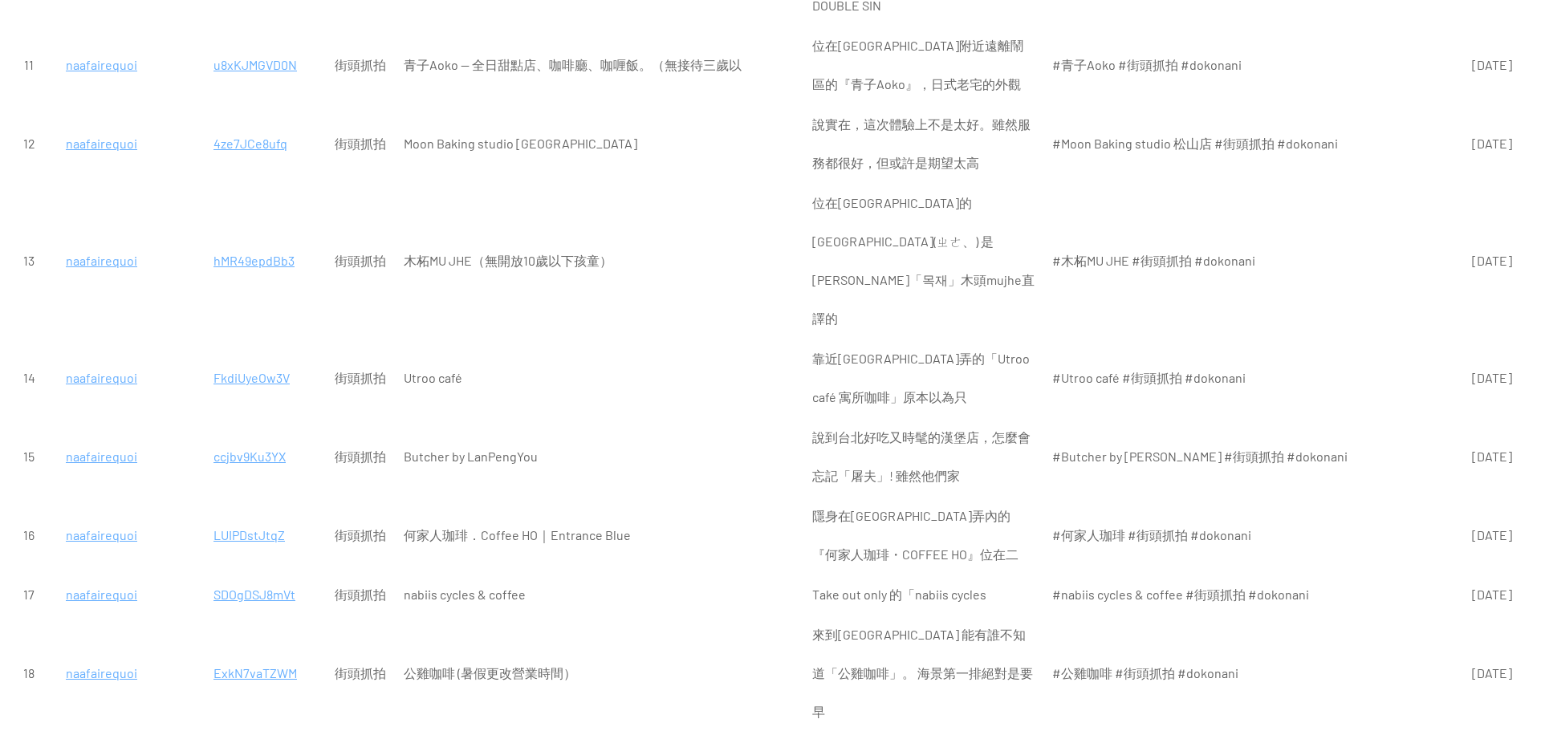
scroll to position [401, 0]
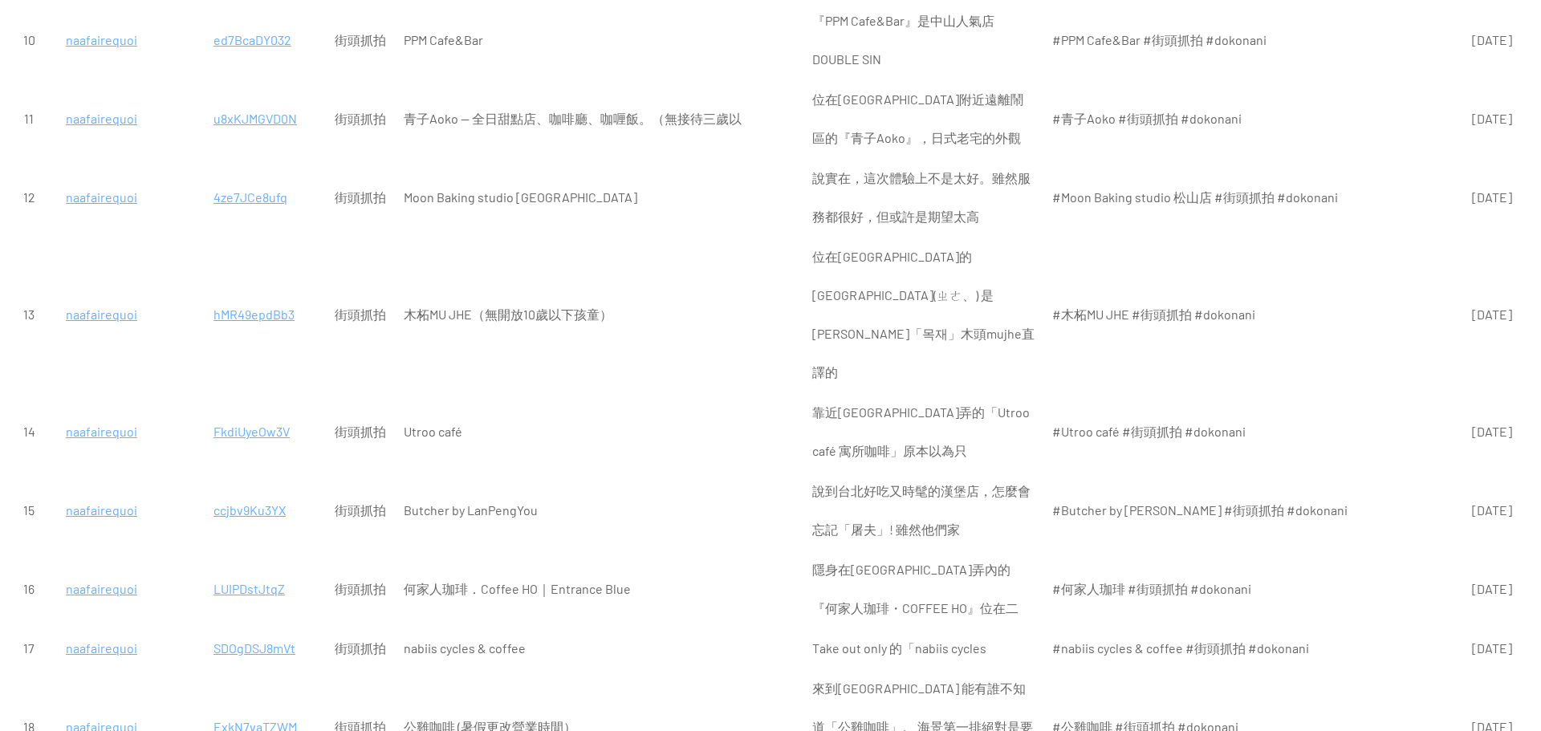
click at [238, 491] on p "ccjbv9Ku3YX" at bounding box center [265, 510] width 104 height 39
click at [226, 412] on p "FkdiUyeOw3V" at bounding box center [265, 431] width 104 height 39
click at [229, 295] on p "hMR49epdBb3" at bounding box center [265, 314] width 104 height 39
click at [243, 197] on p "4ze7JCe8ufq" at bounding box center [265, 197] width 104 height 39
click at [240, 115] on p "u8xKJMGVD0N" at bounding box center [265, 118] width 104 height 39
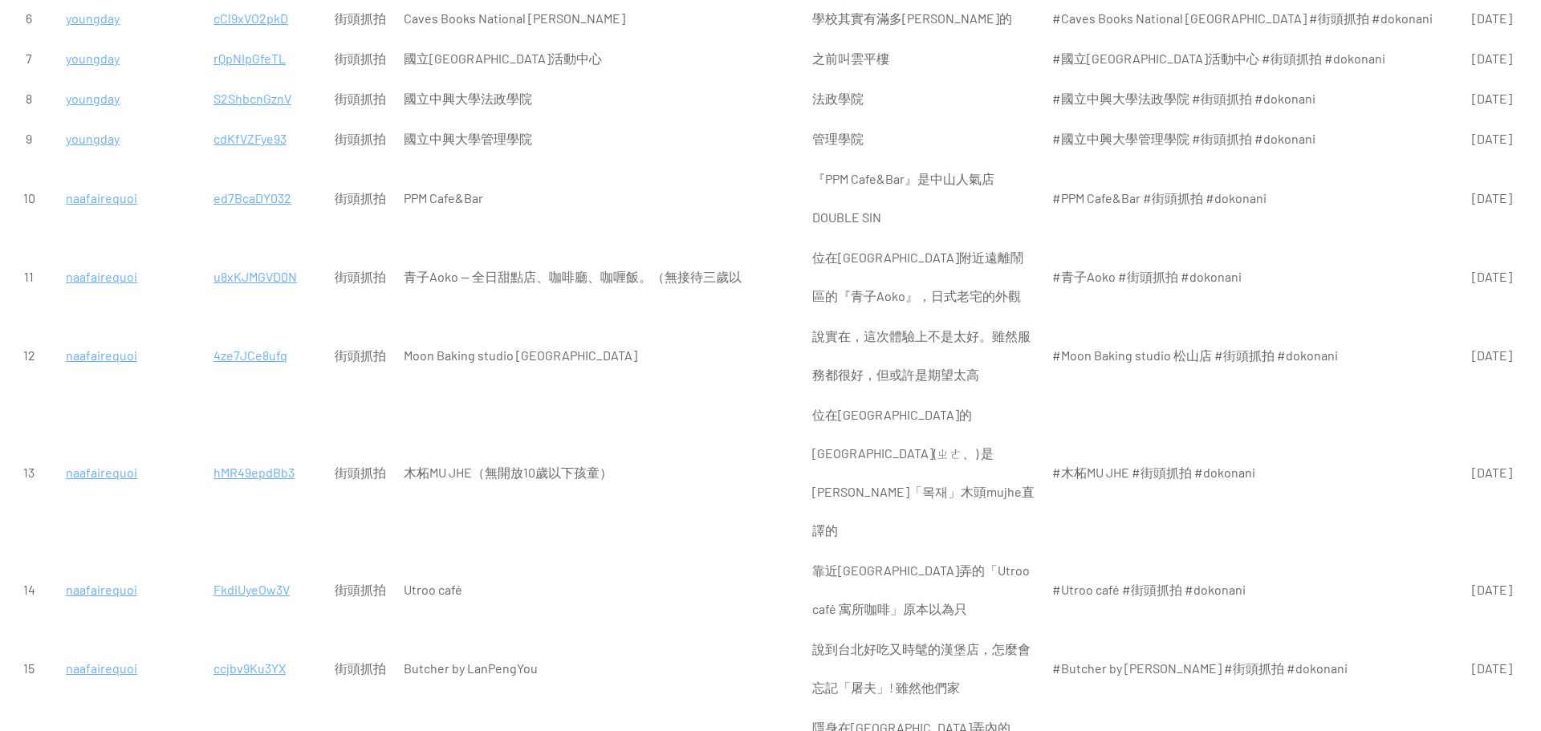
scroll to position [241, 0]
click at [246, 202] on p "ed7BcaDY032" at bounding box center [265, 200] width 104 height 39
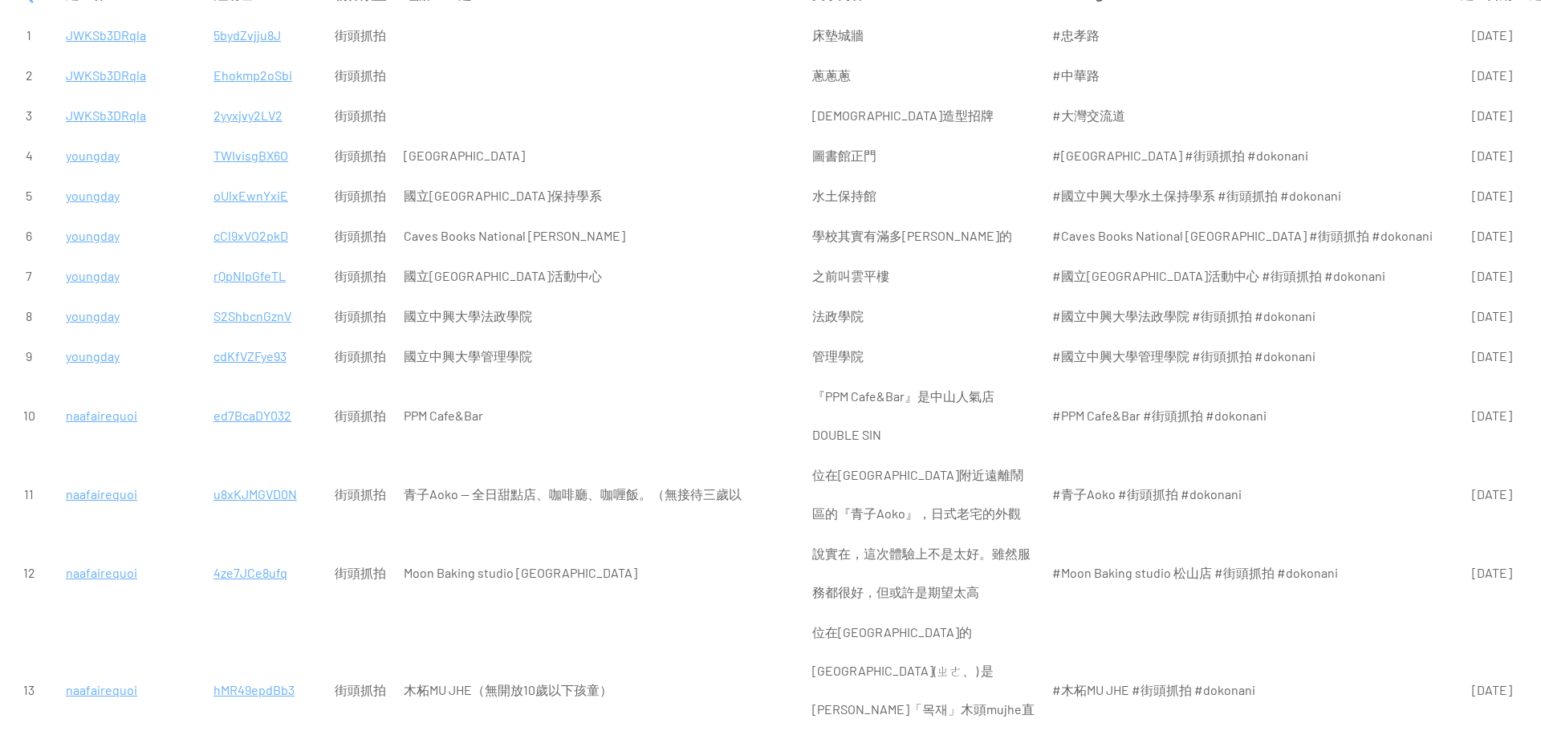
scroll to position [0, 0]
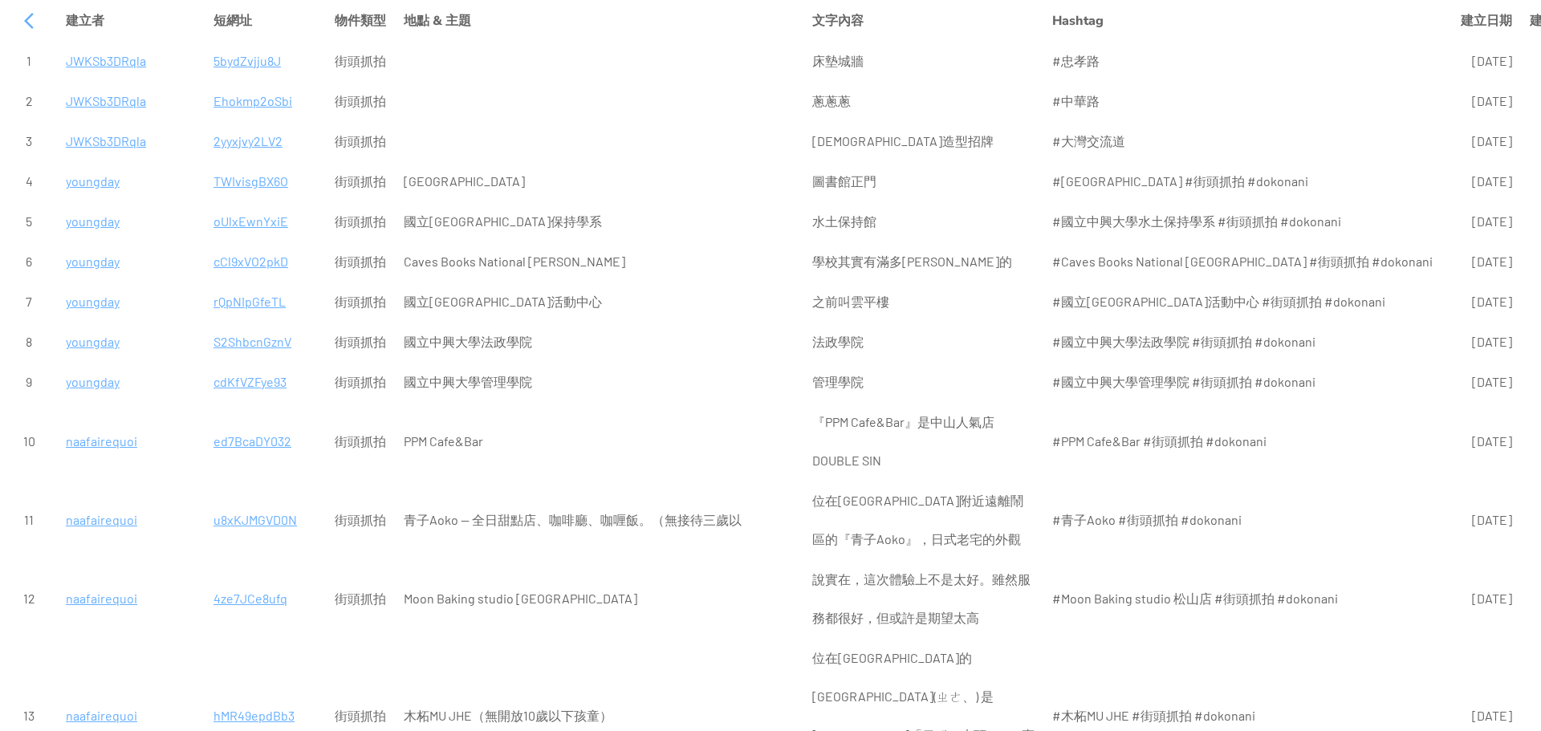
click at [227, 380] on p "cdKfVZFye93" at bounding box center [265, 382] width 104 height 39
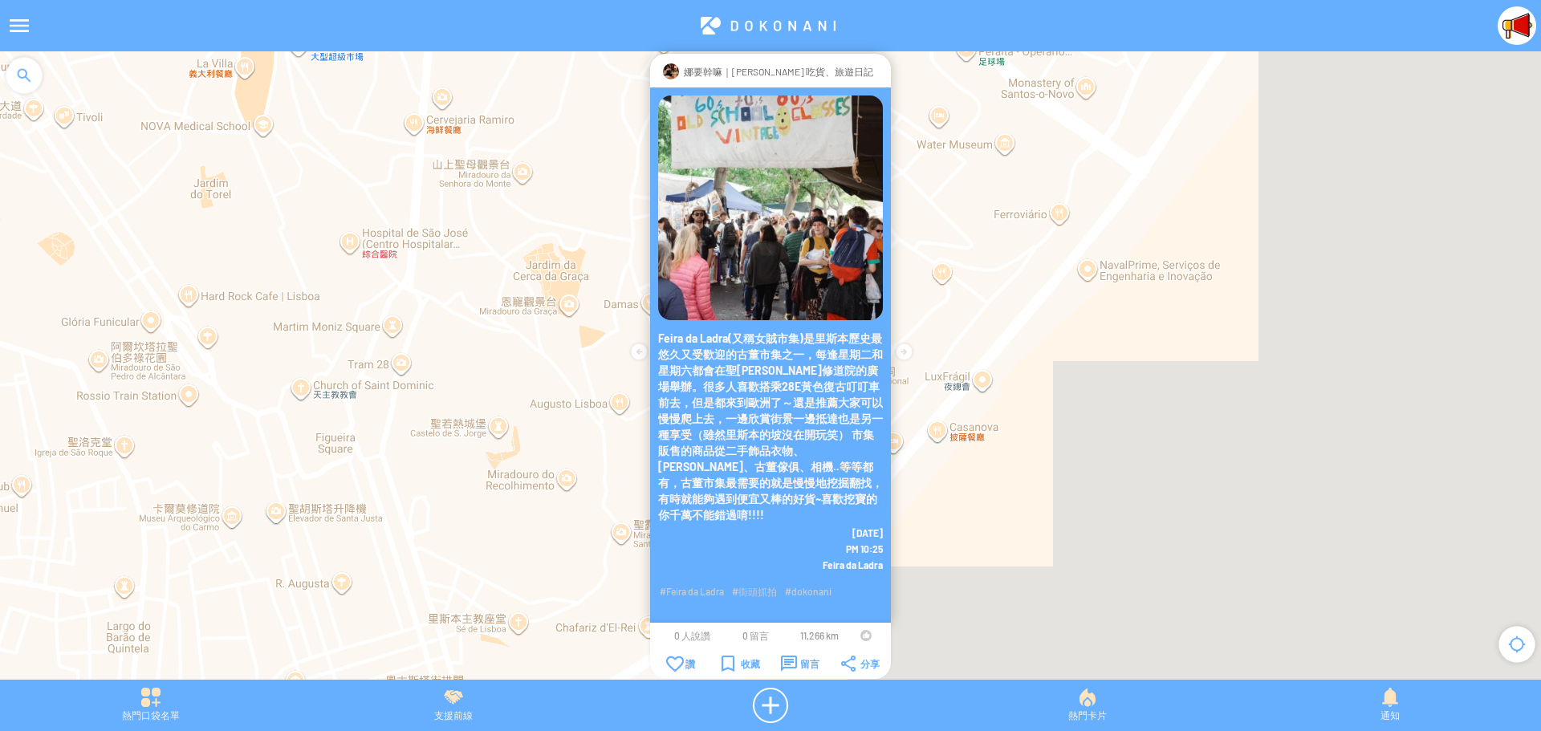
click at [863, 636] on div at bounding box center [865, 635] width 11 height 11
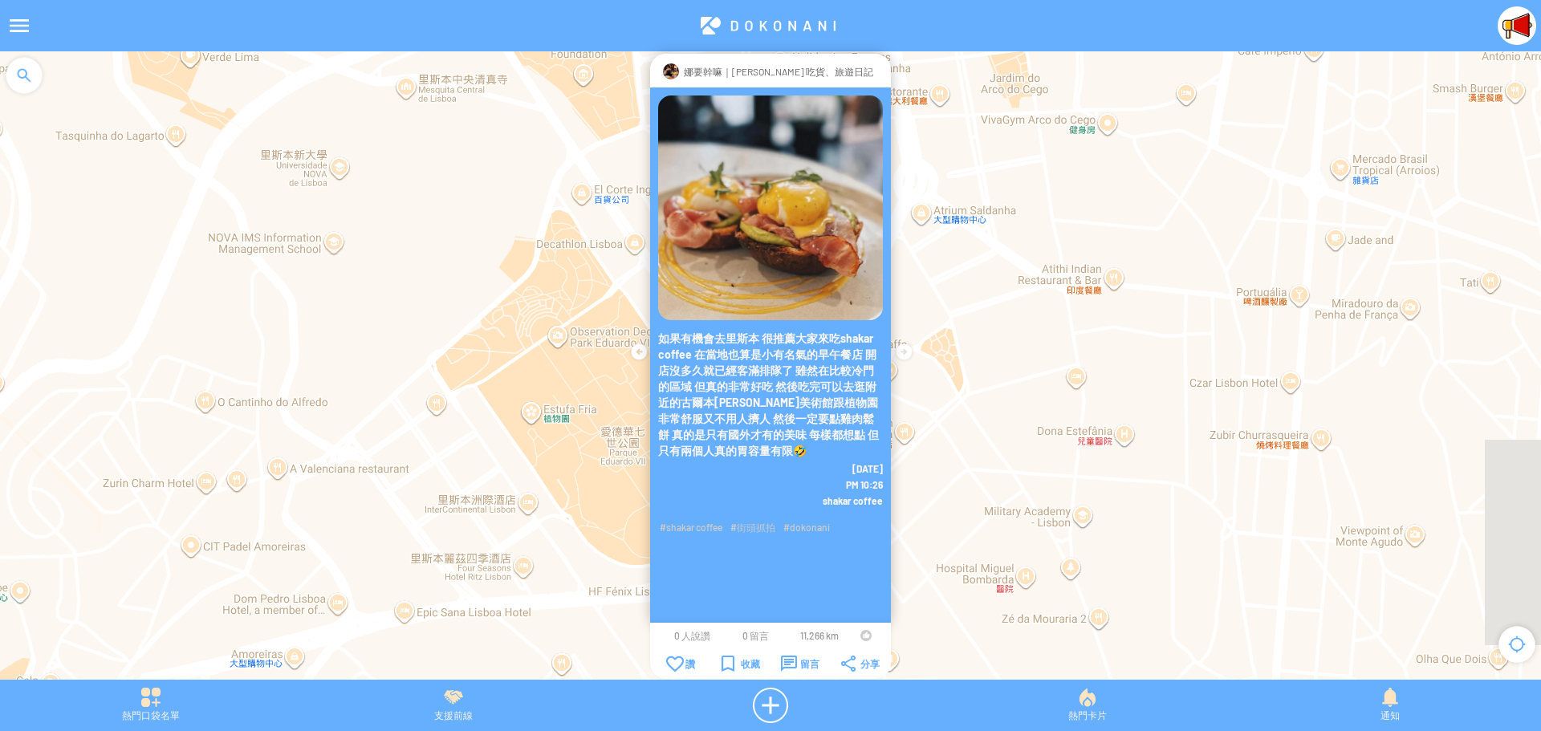
click at [860, 637] on div at bounding box center [865, 635] width 11 height 11
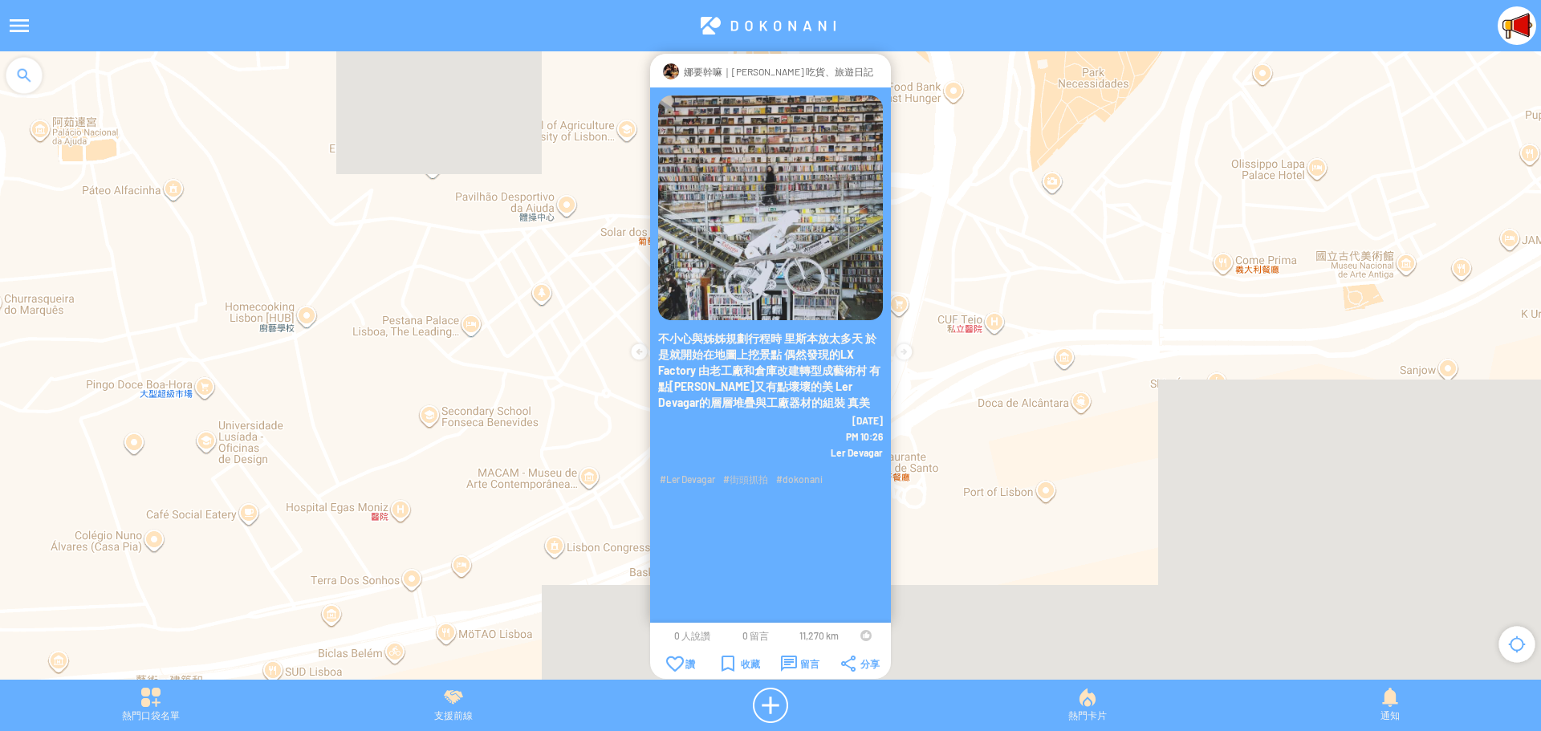
click at [858, 639] on td at bounding box center [865, 635] width 30 height 13
click at [863, 636] on div at bounding box center [865, 635] width 11 height 11
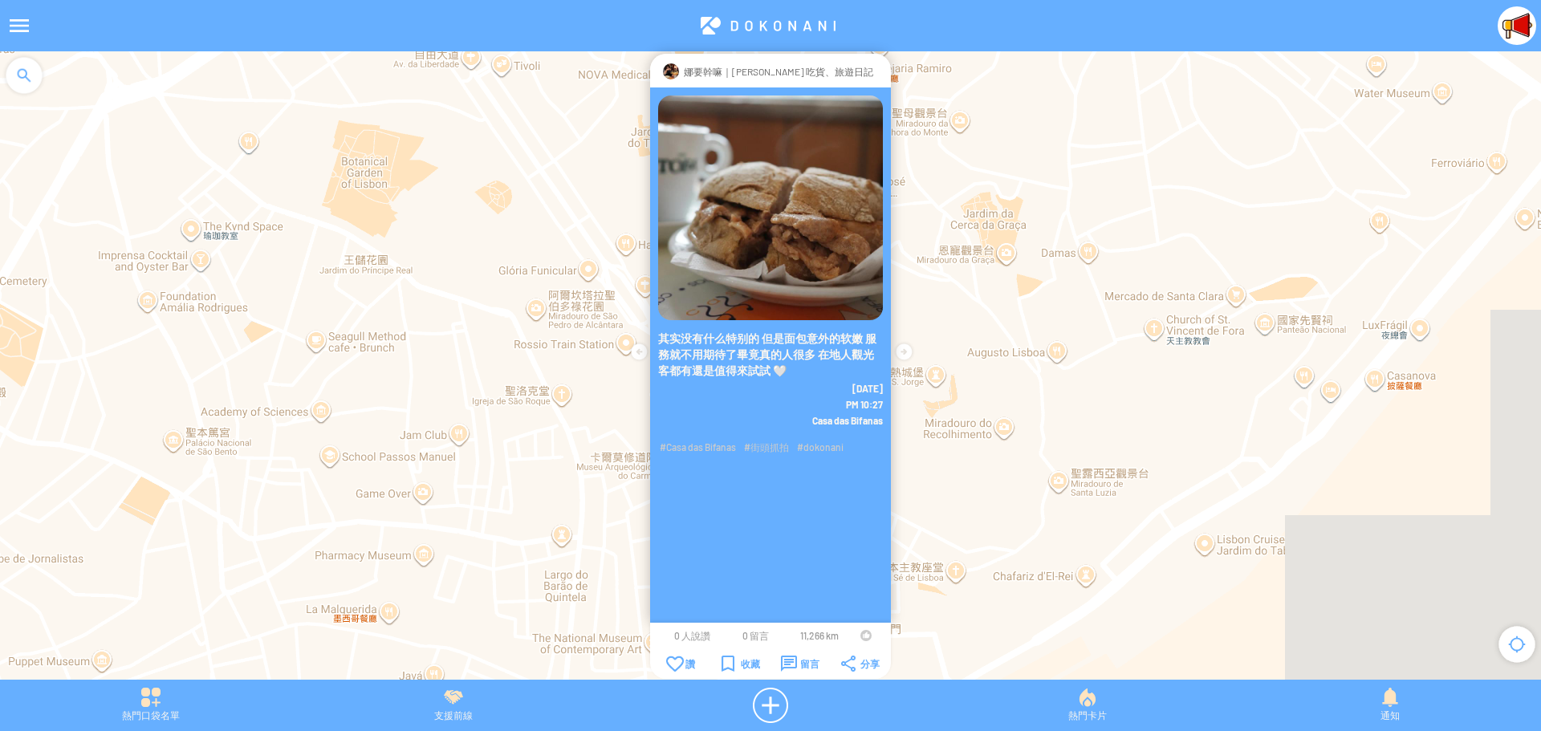
click at [861, 638] on div at bounding box center [865, 635] width 11 height 11
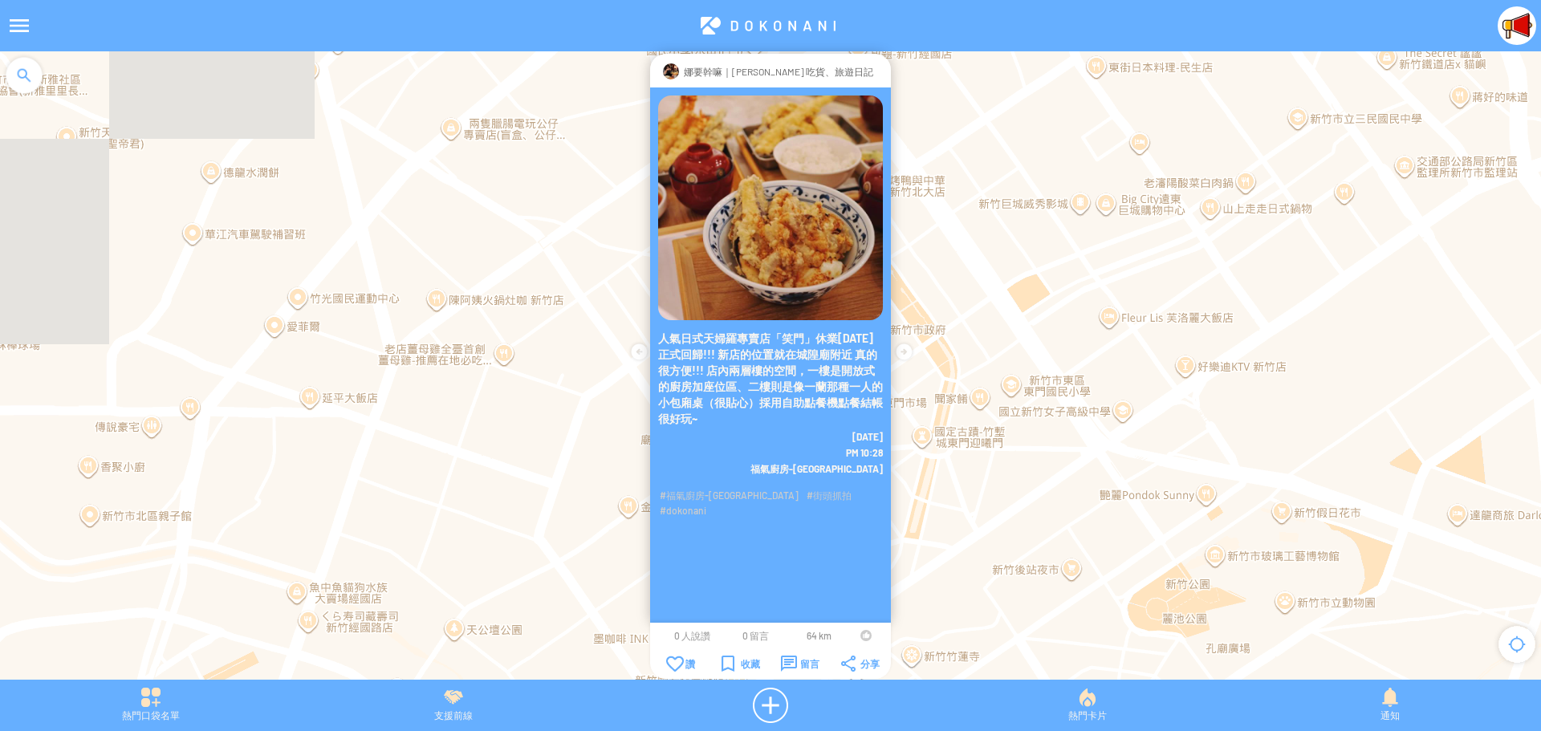
click at [862, 635] on div at bounding box center [865, 635] width 11 height 11
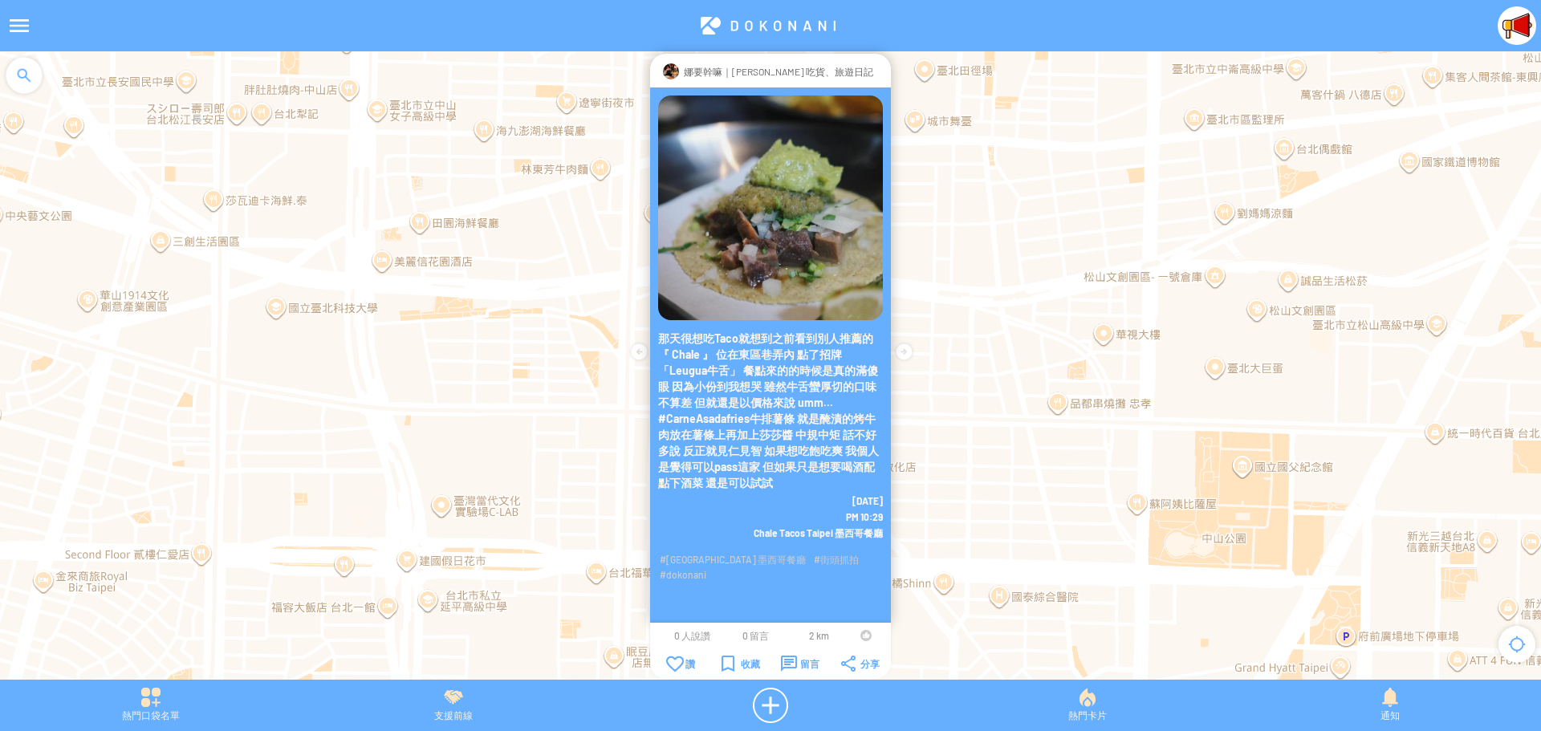
click at [864, 633] on div at bounding box center [865, 635] width 11 height 11
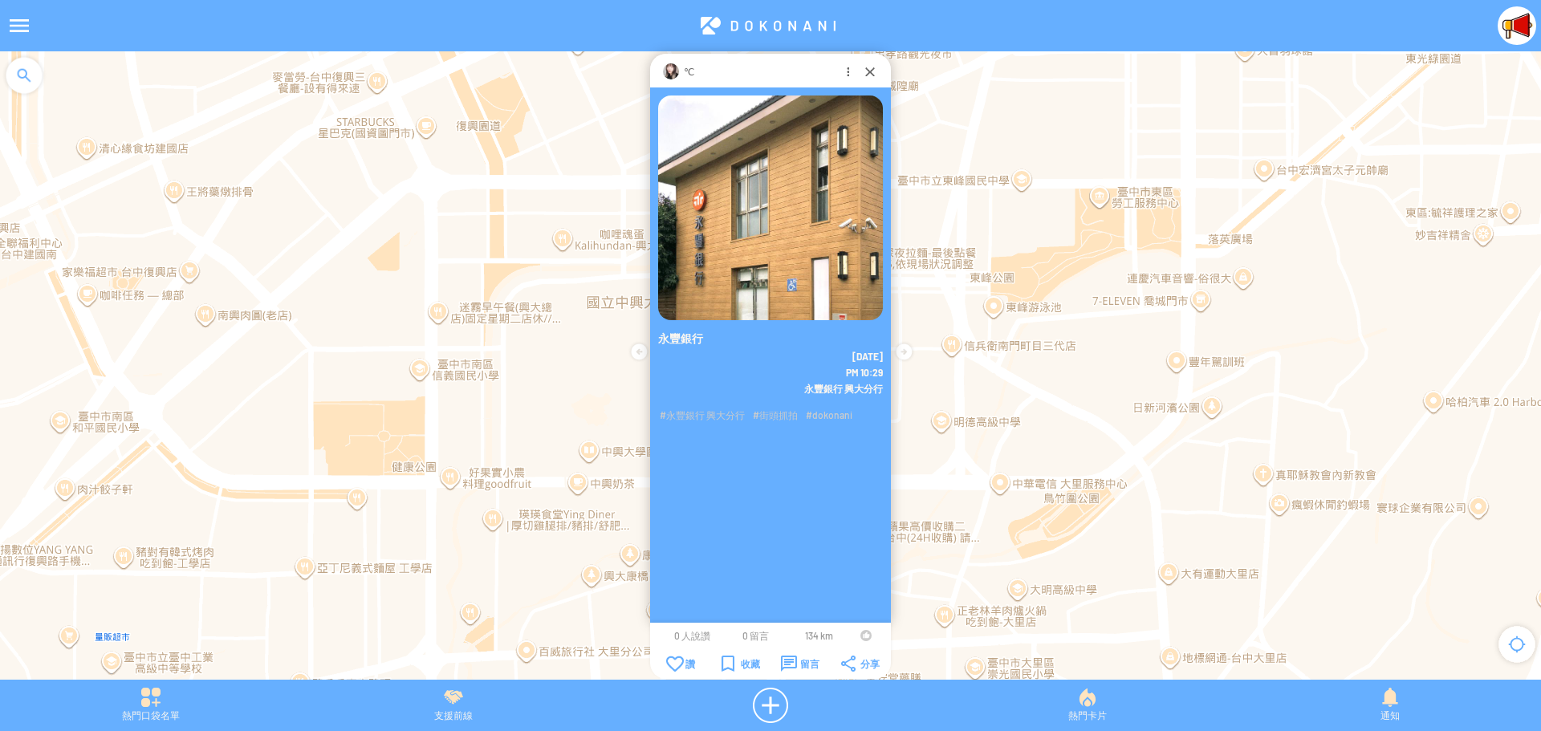
click at [863, 635] on div at bounding box center [865, 635] width 11 height 11
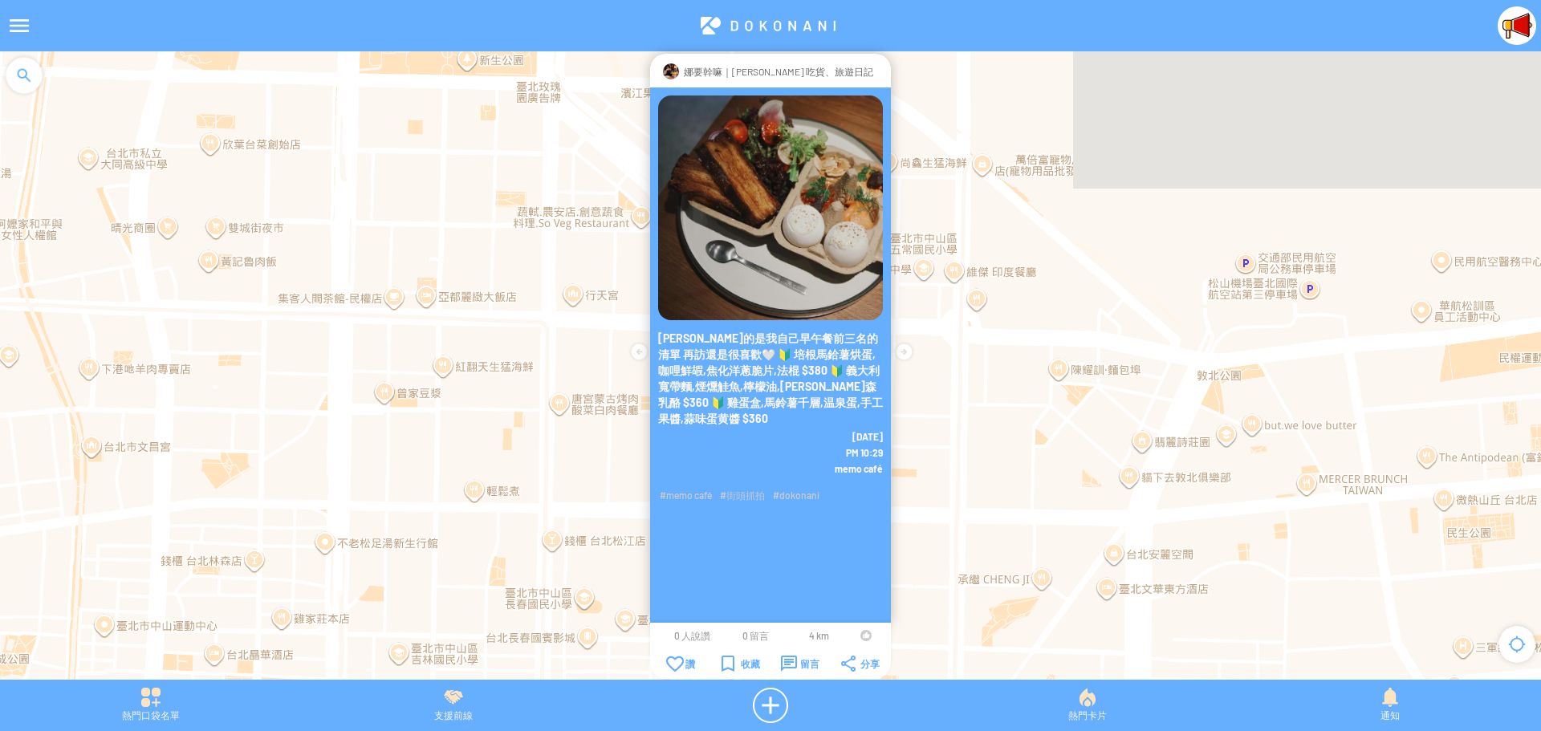
click at [859, 635] on td at bounding box center [865, 635] width 30 height 13
click at [862, 635] on div at bounding box center [865, 635] width 11 height 11
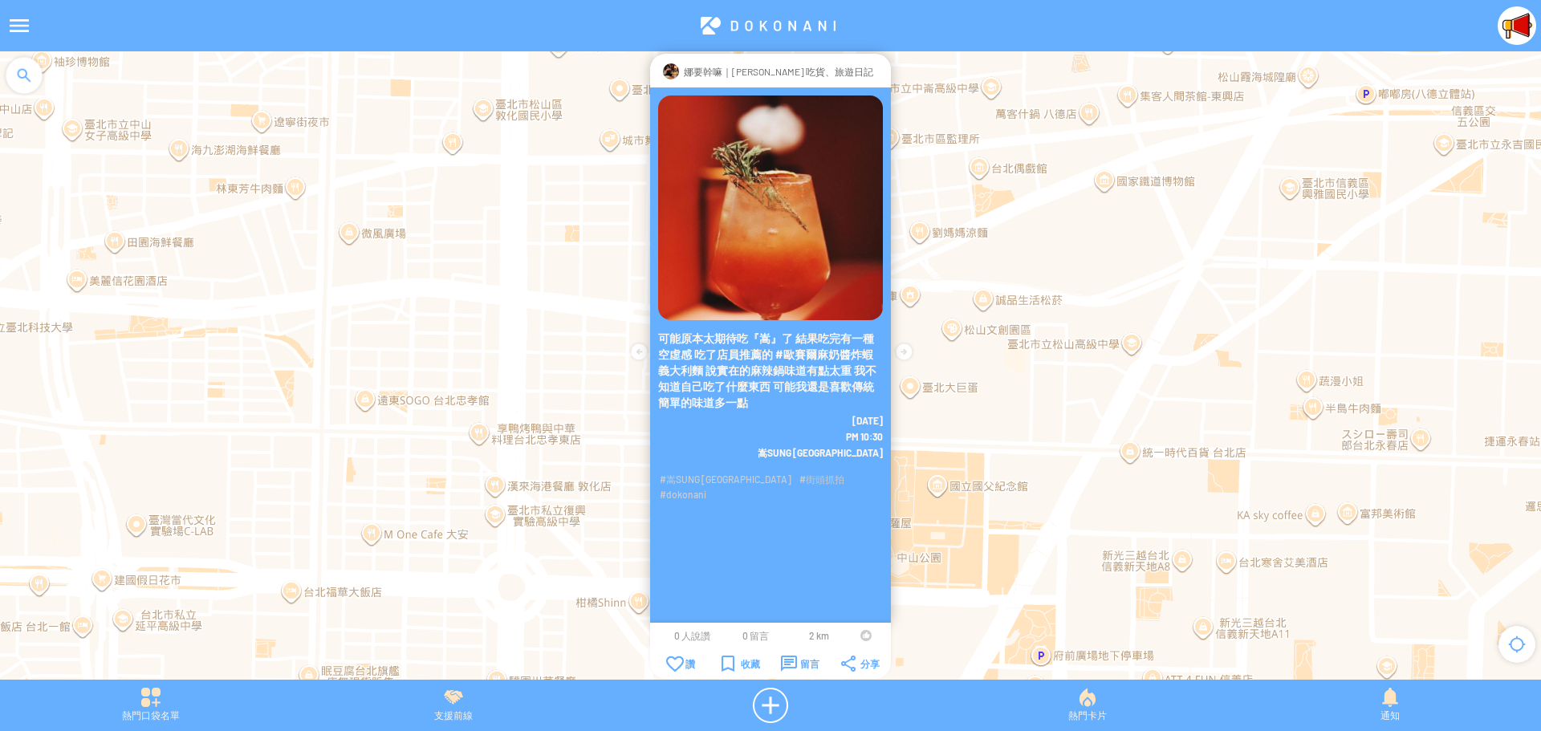
click at [859, 634] on td at bounding box center [865, 635] width 30 height 13
click at [859, 635] on td at bounding box center [865, 635] width 30 height 13
click at [859, 636] on td at bounding box center [865, 635] width 30 height 13
click at [865, 634] on div at bounding box center [865, 635] width 11 height 11
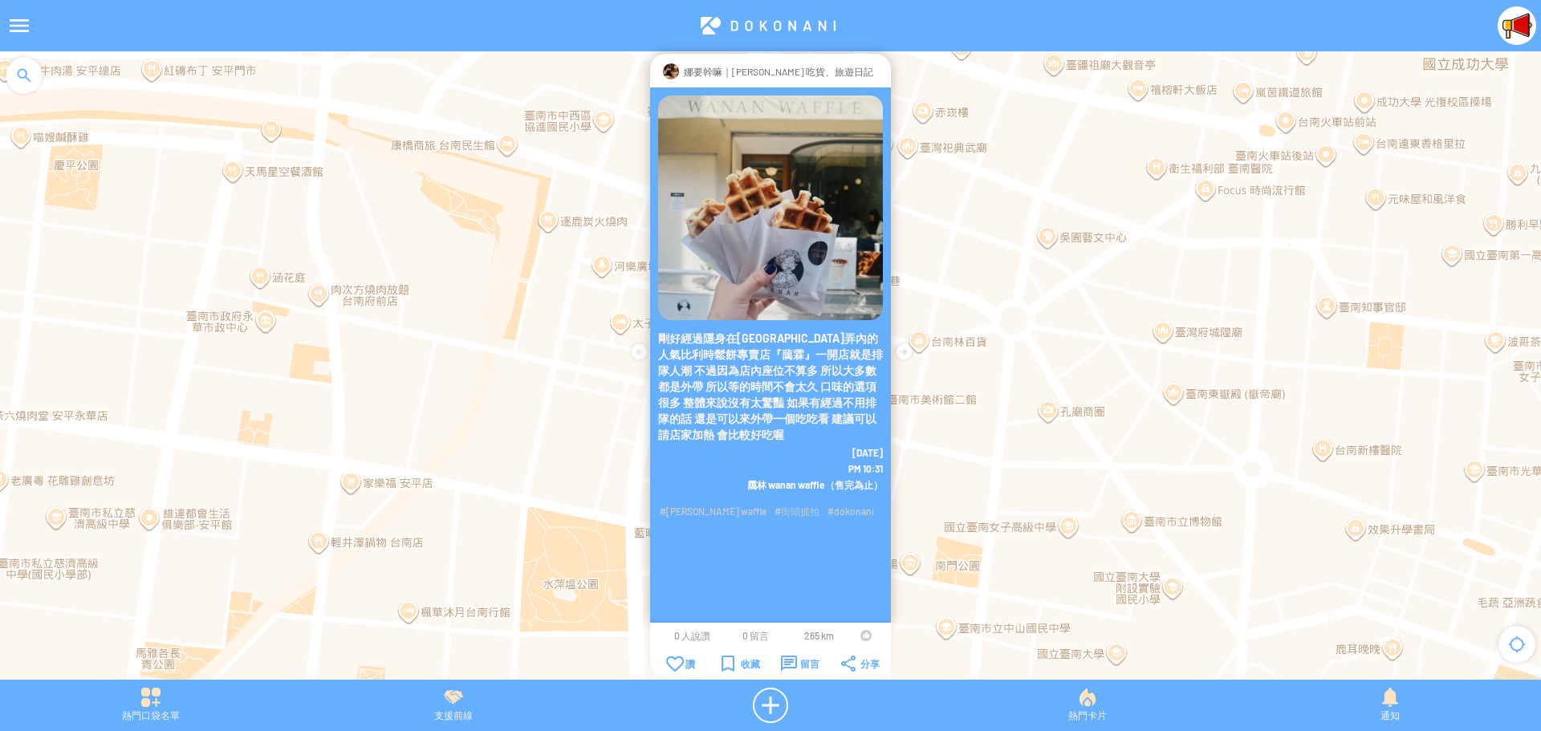
click at [864, 636] on div at bounding box center [865, 635] width 11 height 11
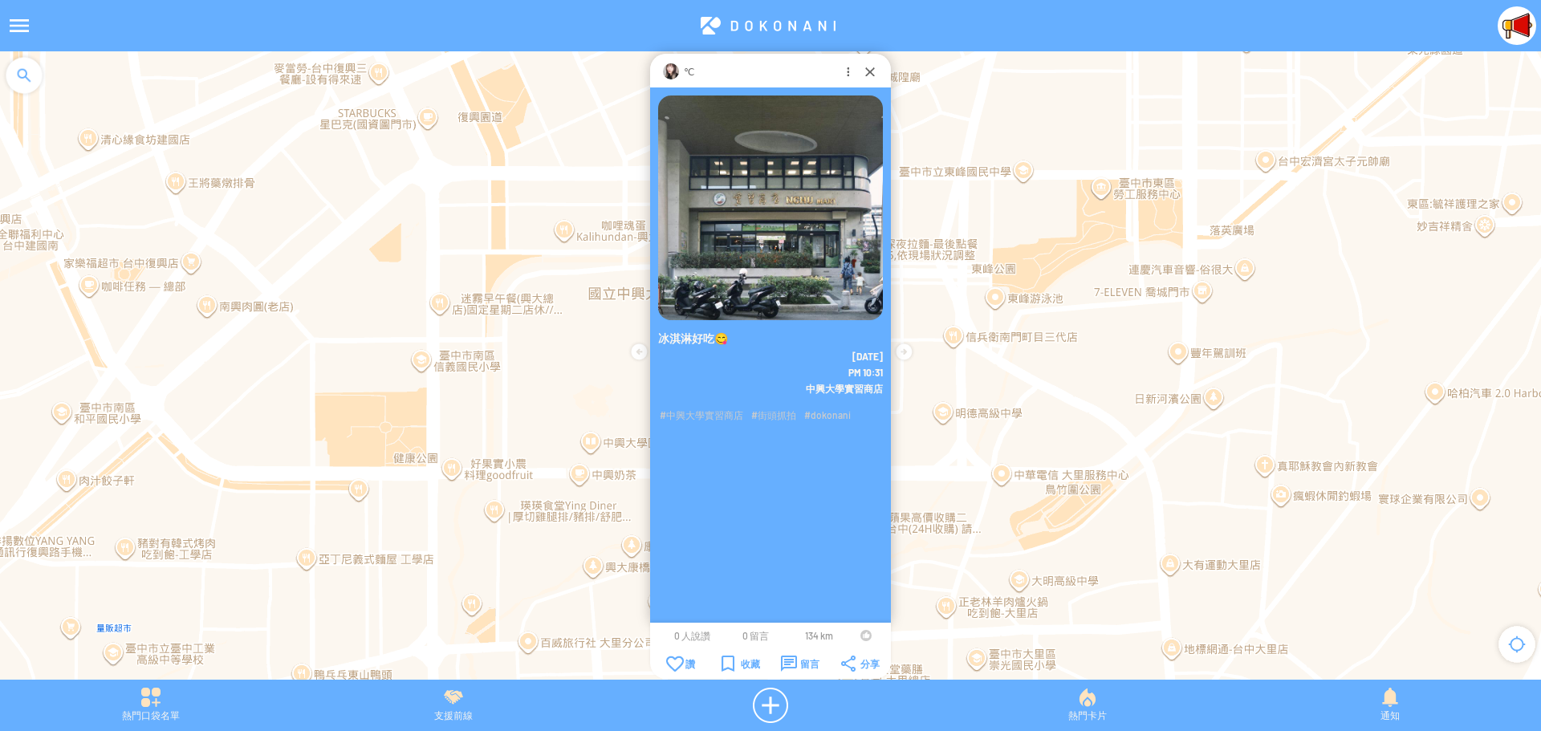
click at [859, 635] on td at bounding box center [865, 635] width 30 height 13
click at [861, 636] on div at bounding box center [865, 635] width 11 height 11
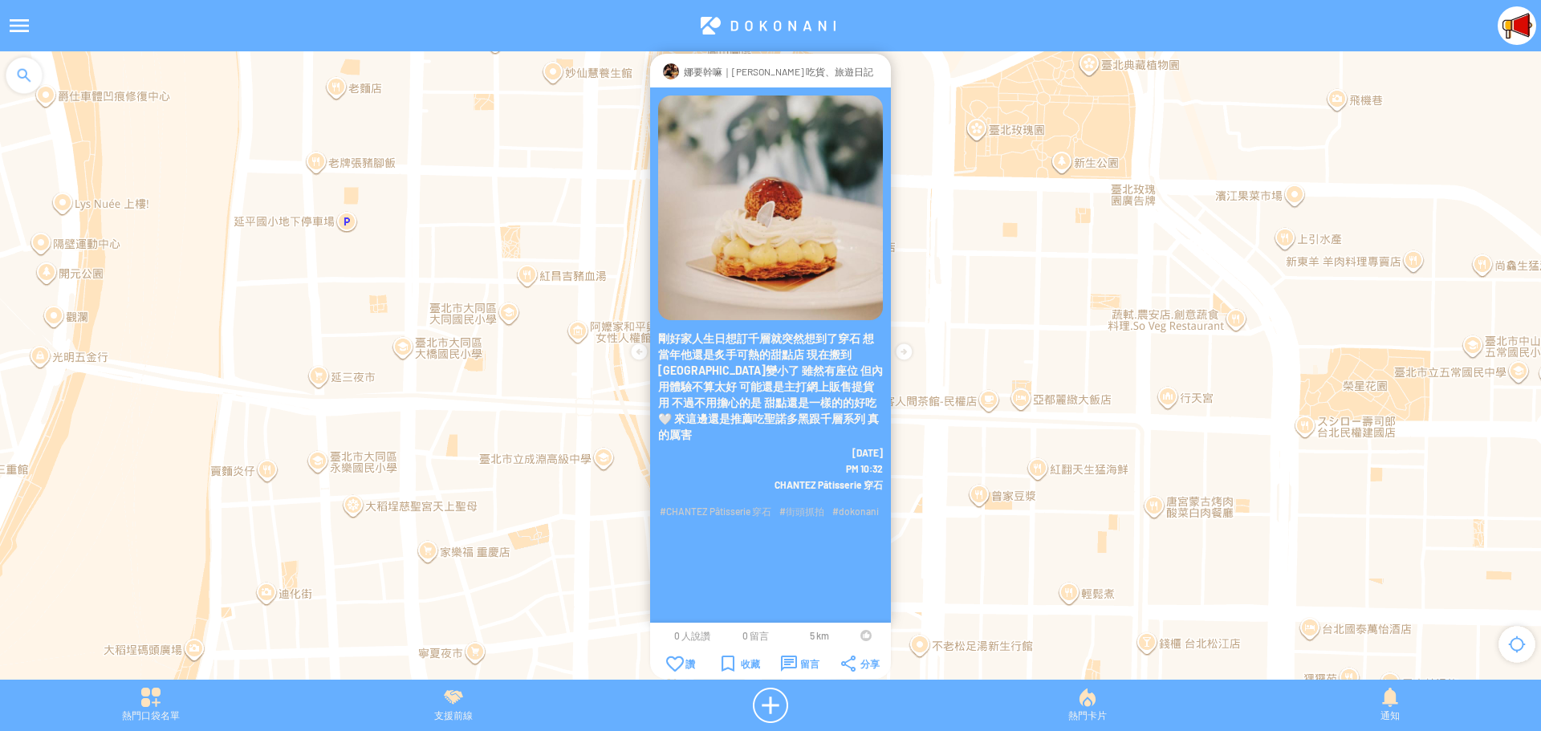
click at [863, 636] on div at bounding box center [865, 635] width 11 height 11
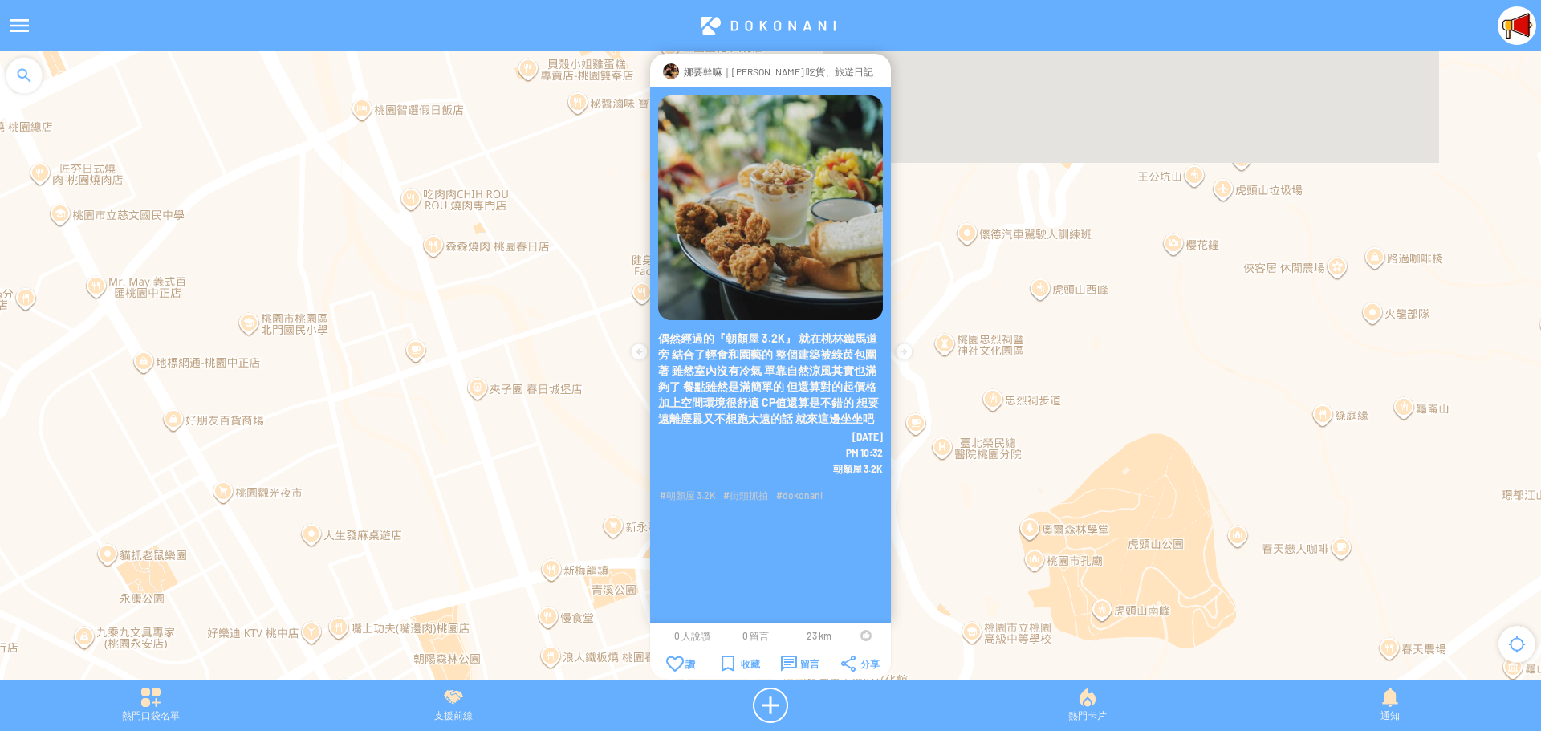
click at [863, 633] on div at bounding box center [865, 635] width 11 height 11
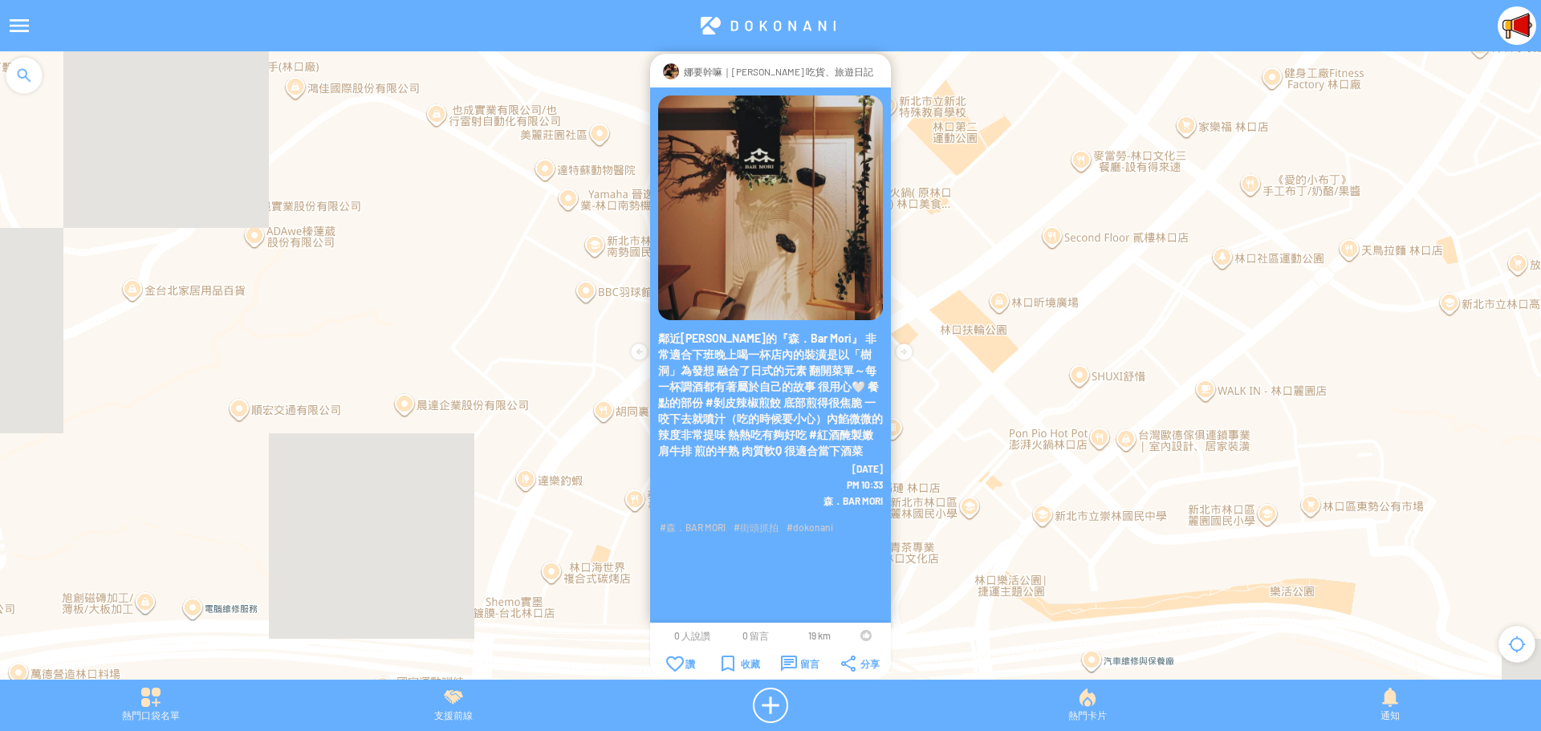
click at [860, 634] on div at bounding box center [865, 635] width 11 height 11
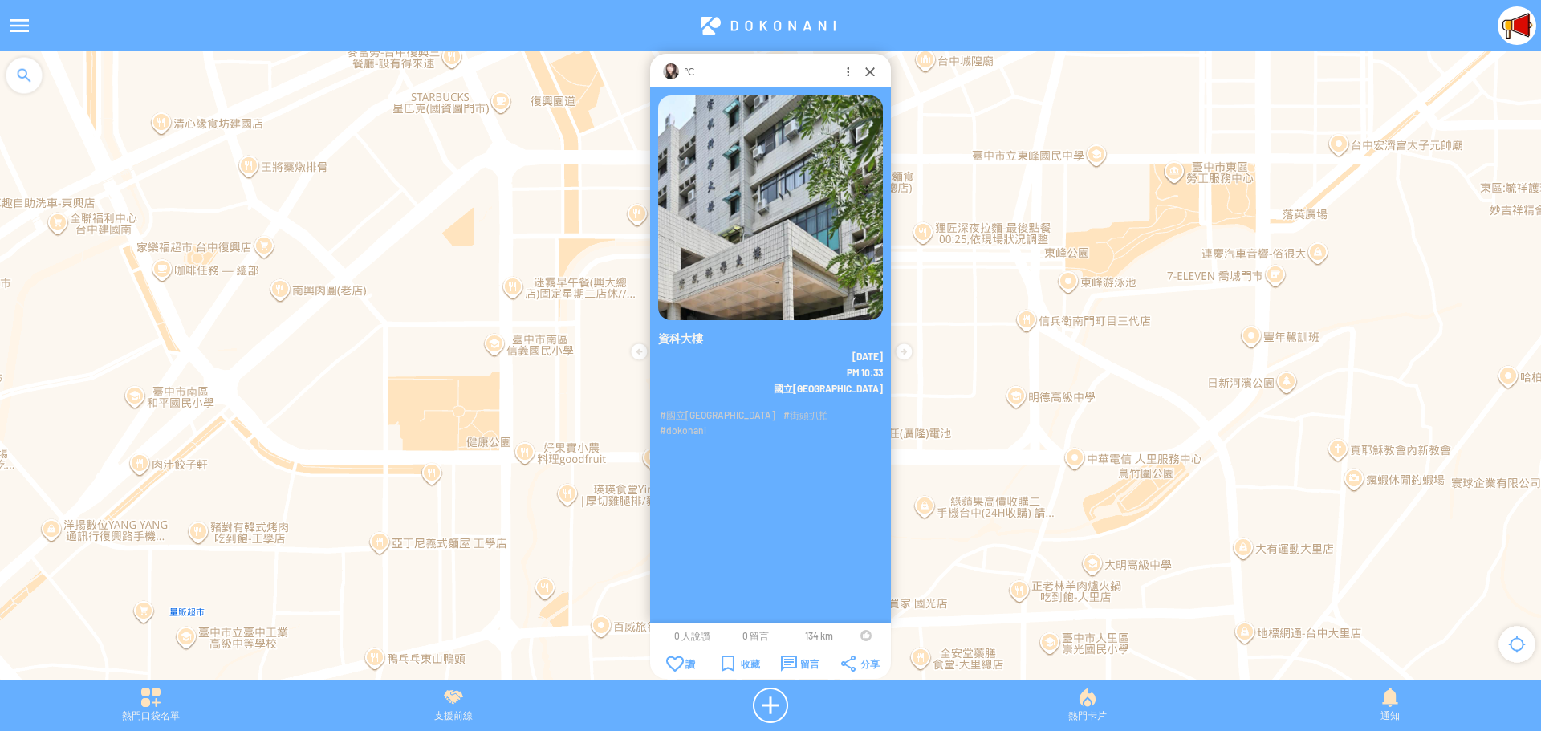
click at [860, 635] on div at bounding box center [865, 635] width 11 height 11
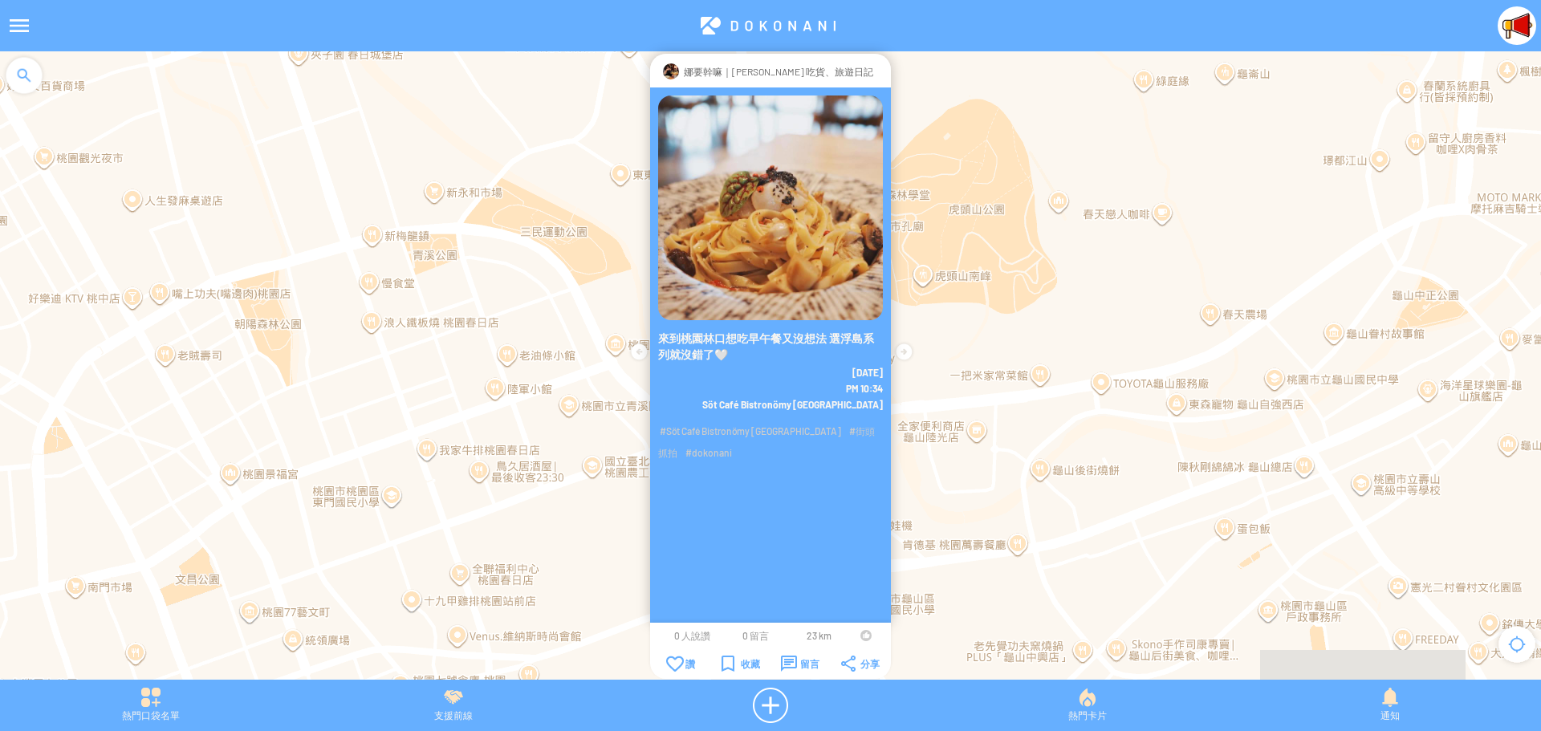
click at [873, 72] on div at bounding box center [873, 71] width 0 height 16
click at [861, 635] on div at bounding box center [865, 635] width 11 height 11
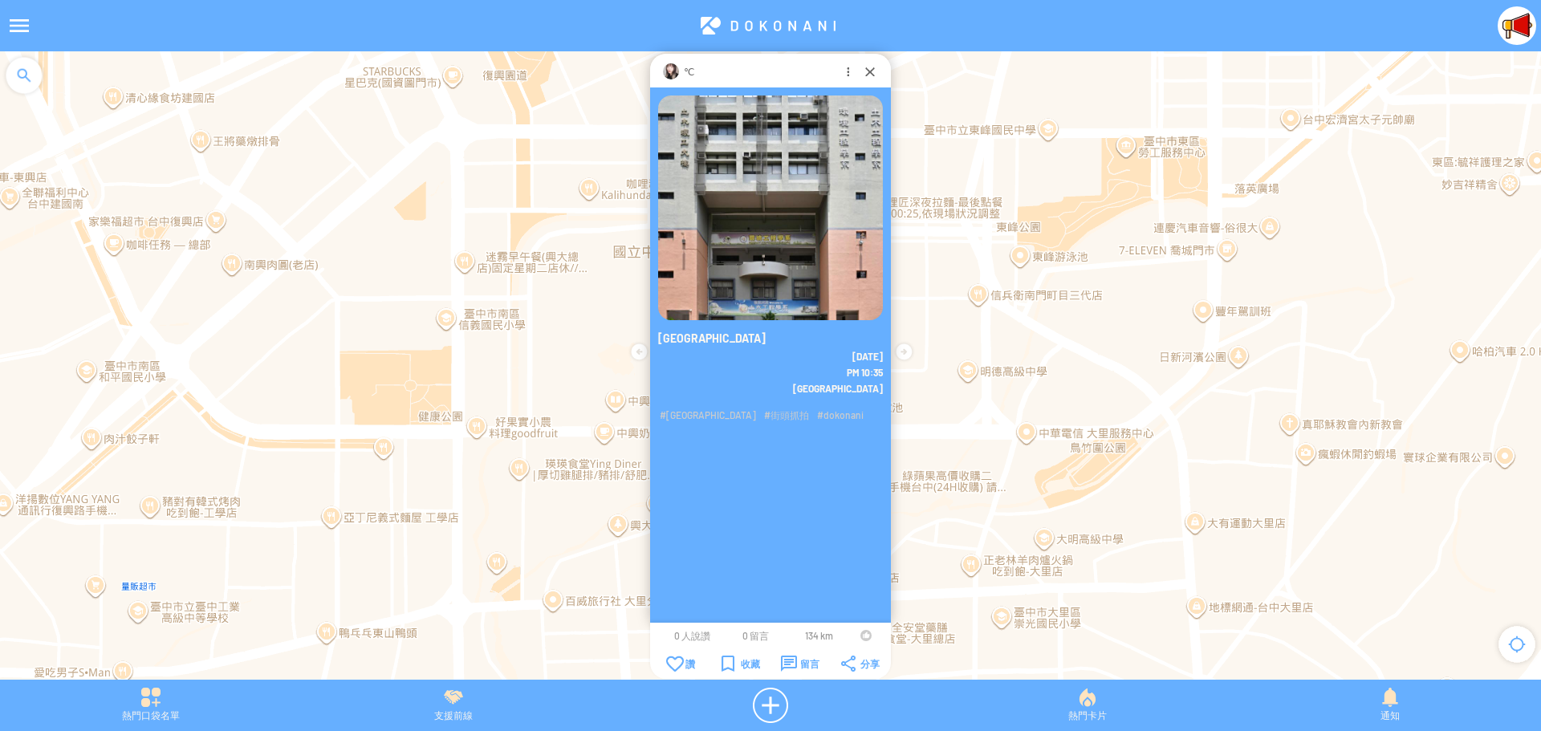
click at [859, 635] on td at bounding box center [865, 635] width 30 height 13
click at [860, 638] on div at bounding box center [865, 635] width 11 height 11
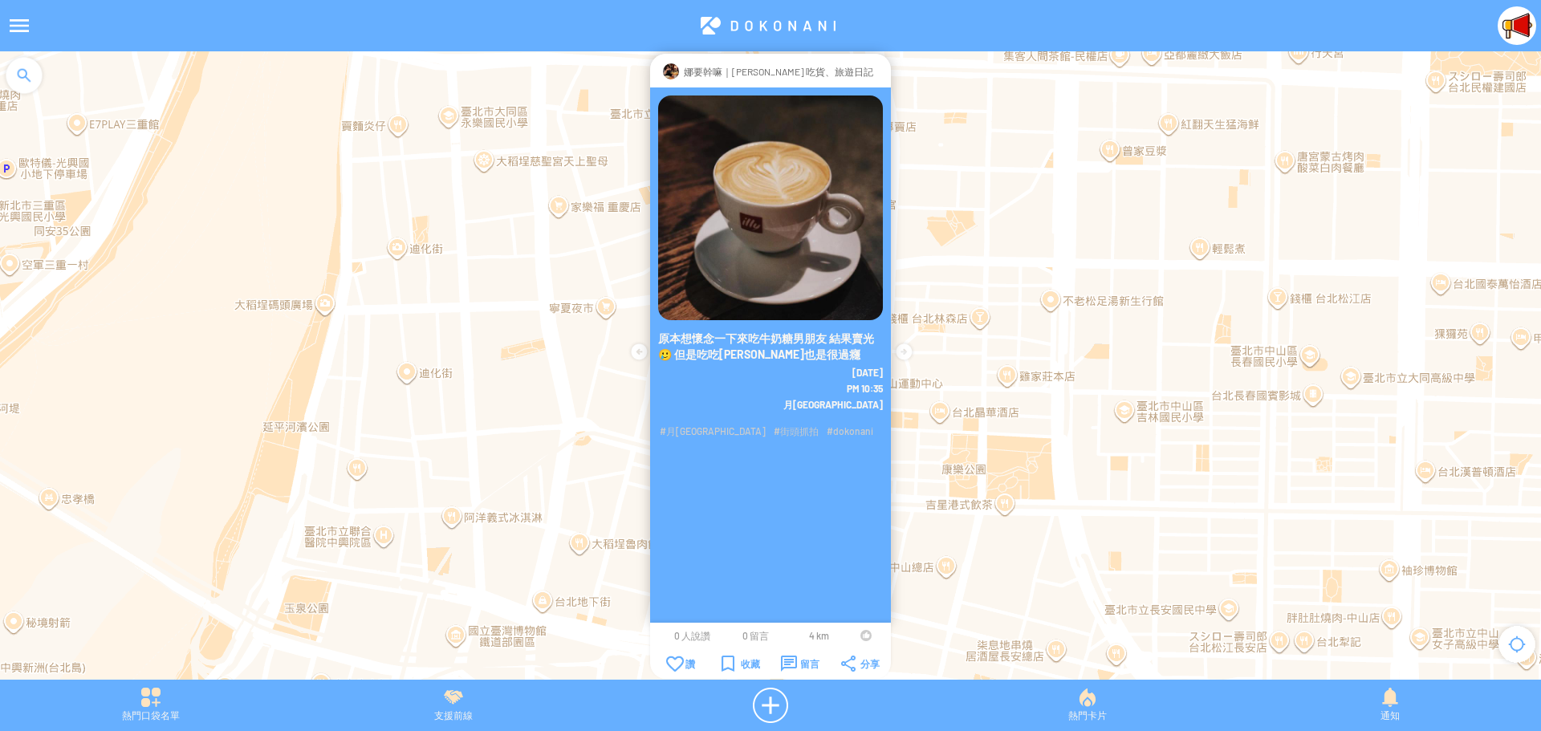
click at [863, 636] on div at bounding box center [865, 635] width 11 height 11
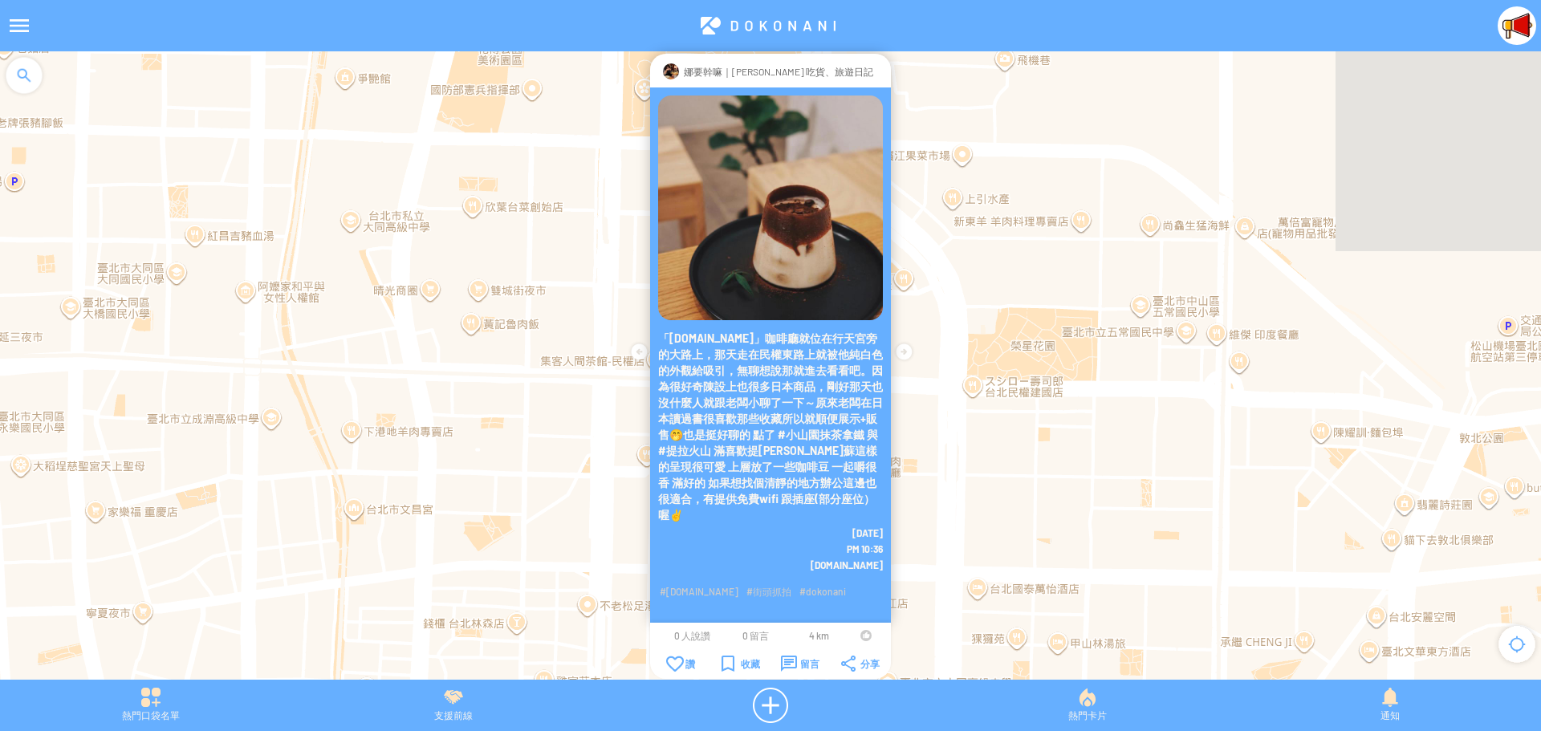
click at [861, 635] on div at bounding box center [865, 635] width 11 height 11
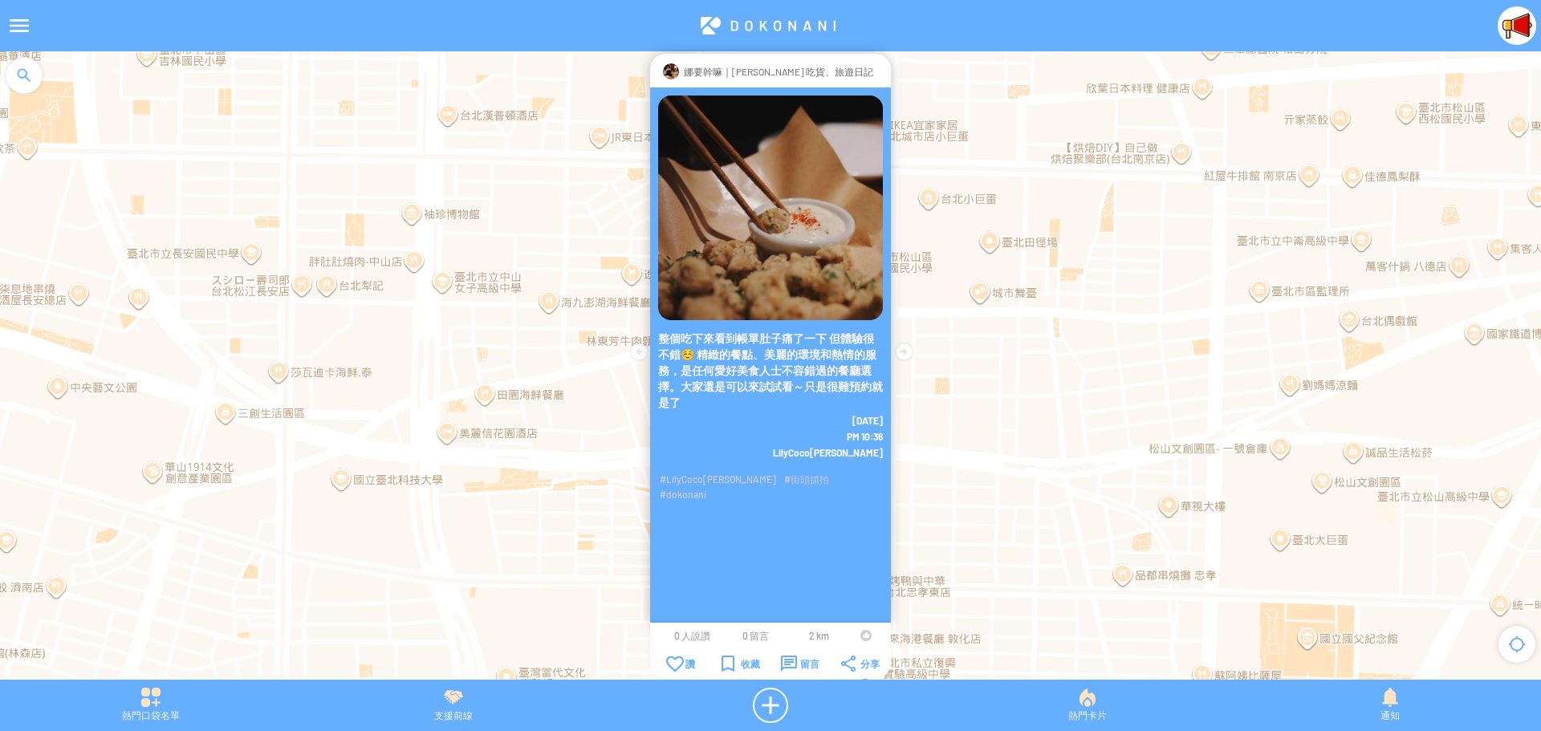
click at [863, 633] on div at bounding box center [865, 635] width 11 height 11
click at [799, 661] on div "留言" at bounding box center [800, 664] width 39 height 16
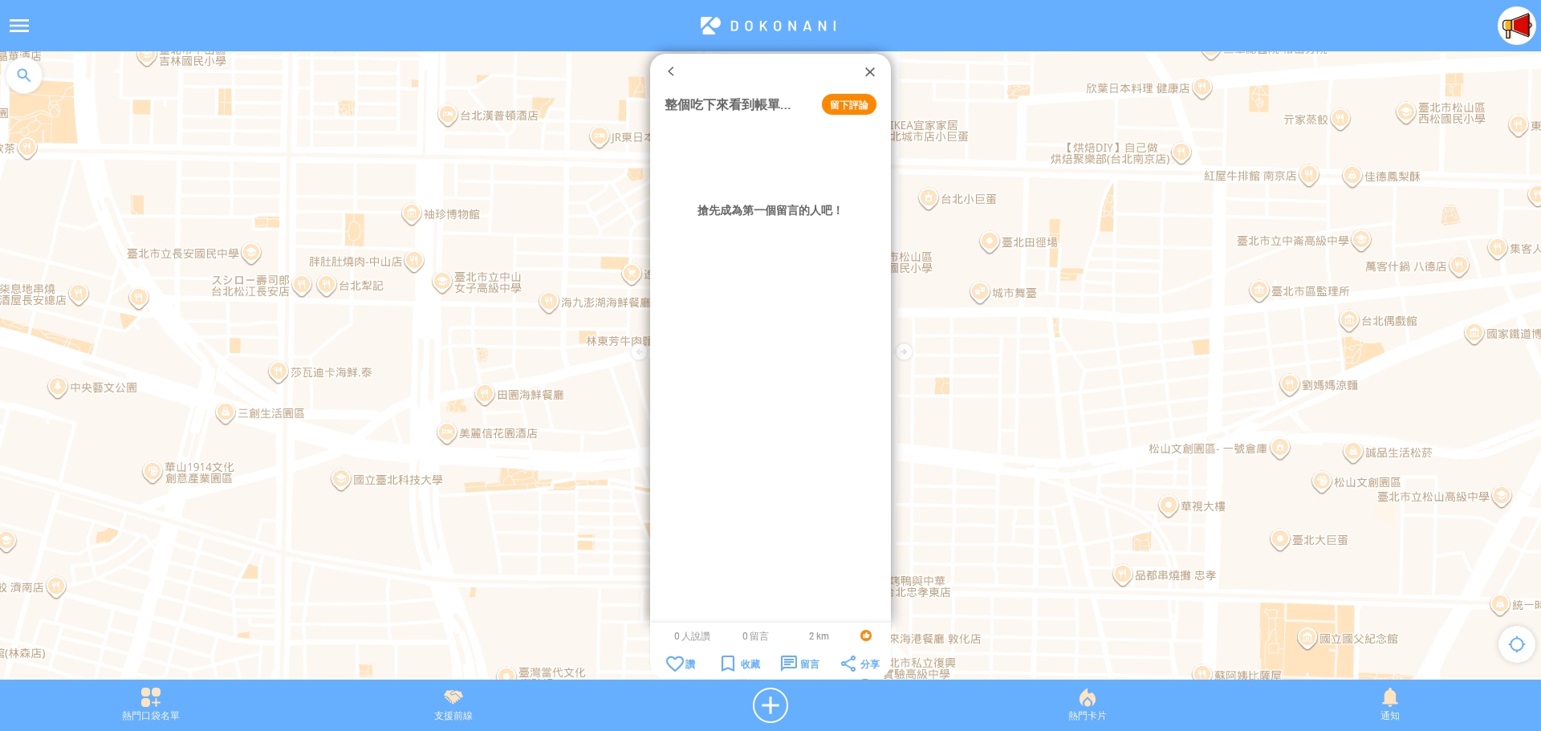
click at [838, 106] on button "留下評論" at bounding box center [849, 104] width 55 height 21
click at [821, 144] on textarea at bounding box center [770, 151] width 212 height 50
type textarea "**********"
click at [827, 201] on button "確定" at bounding box center [814, 195] width 72 height 21
click at [866, 70] on div at bounding box center [870, 71] width 16 height 16
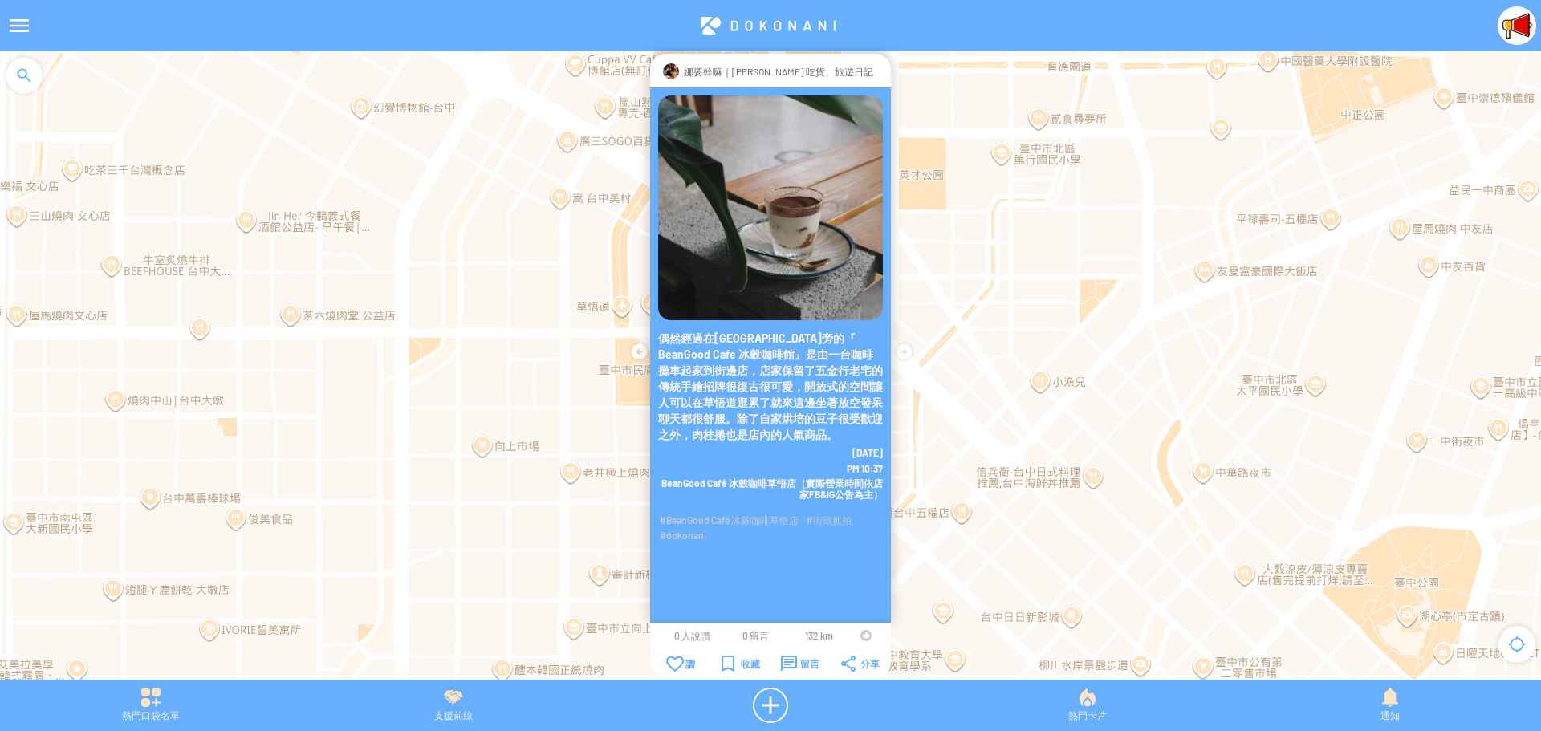
click at [863, 633] on div at bounding box center [865, 635] width 11 height 11
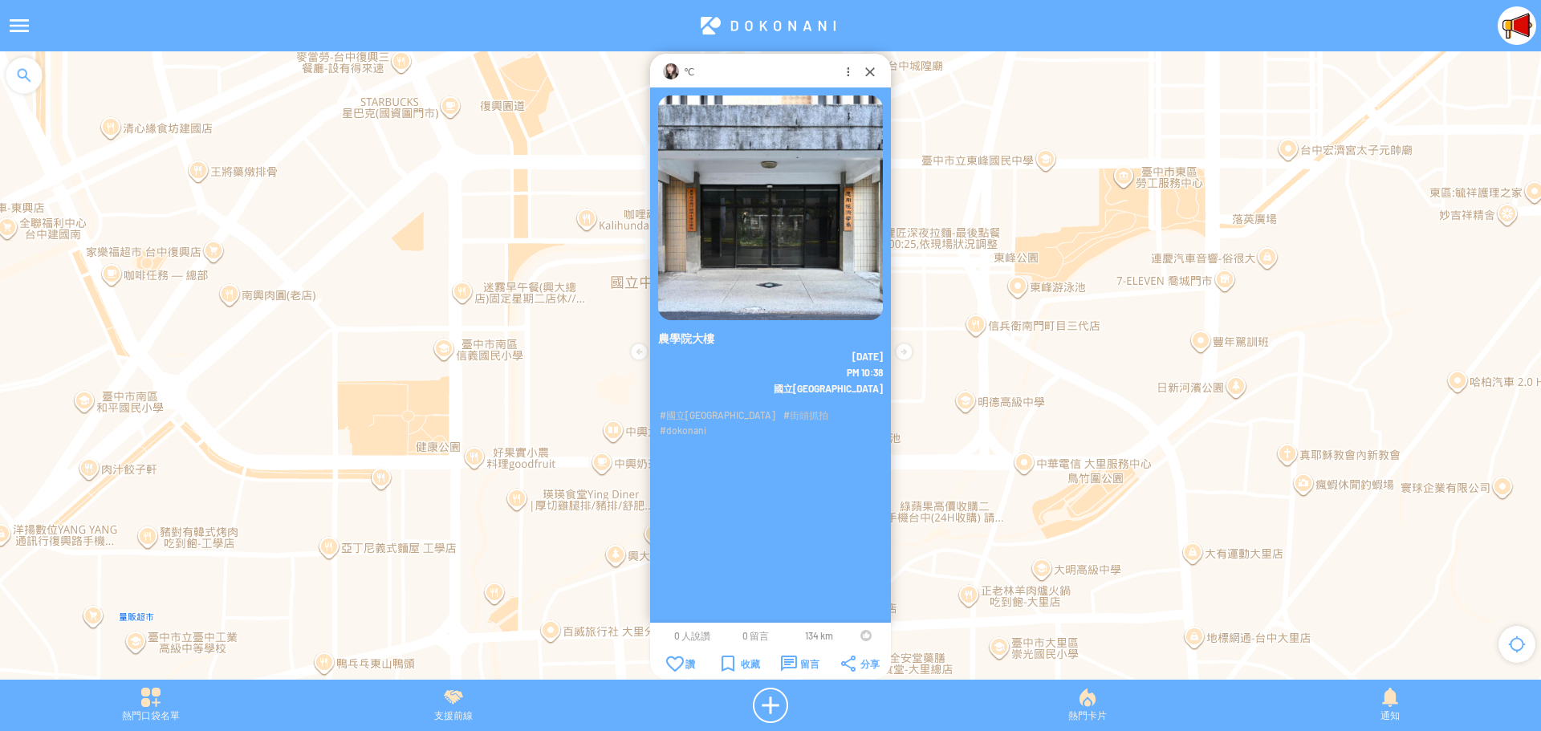
click at [863, 634] on div at bounding box center [865, 635] width 11 height 11
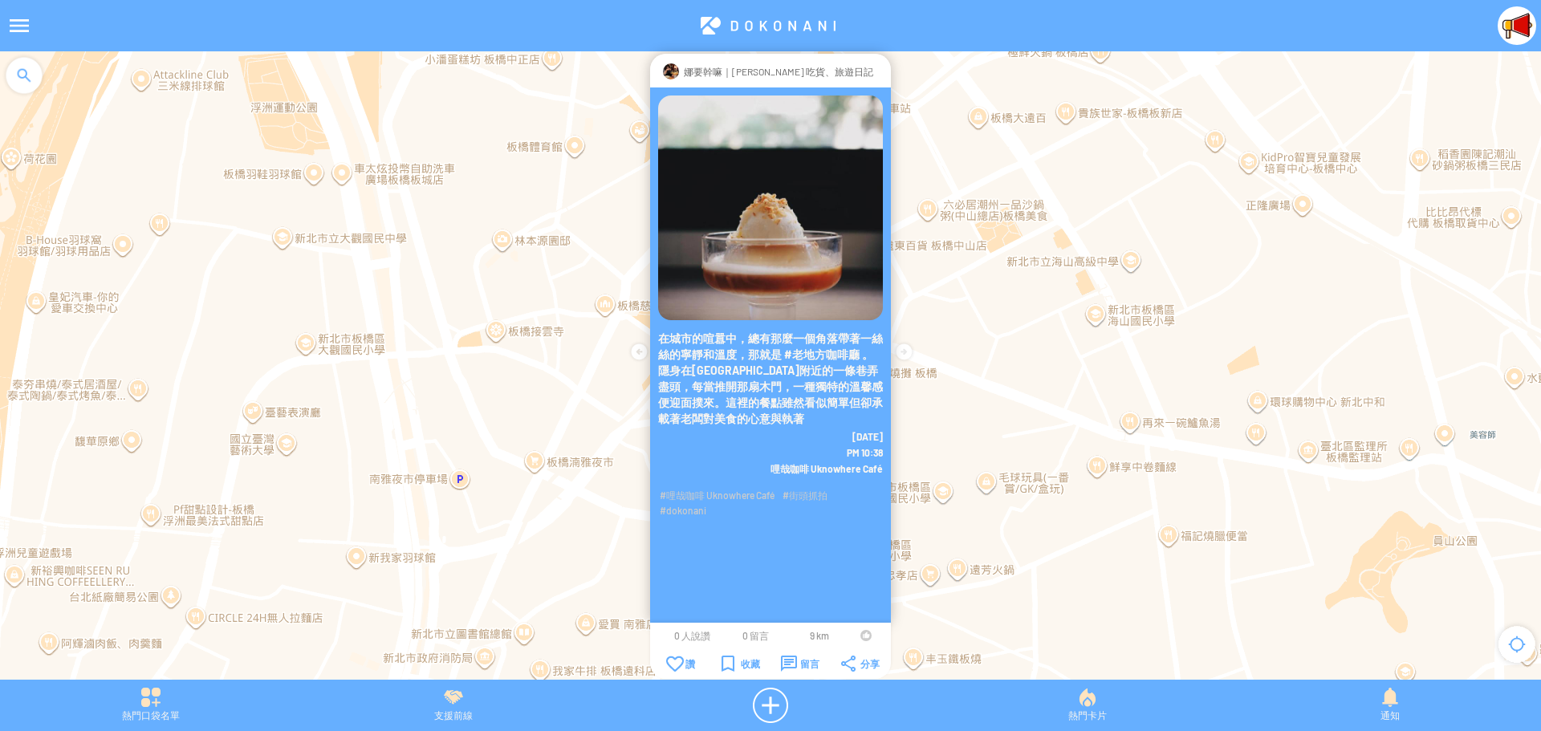
click at [864, 635] on div at bounding box center [865, 635] width 11 height 11
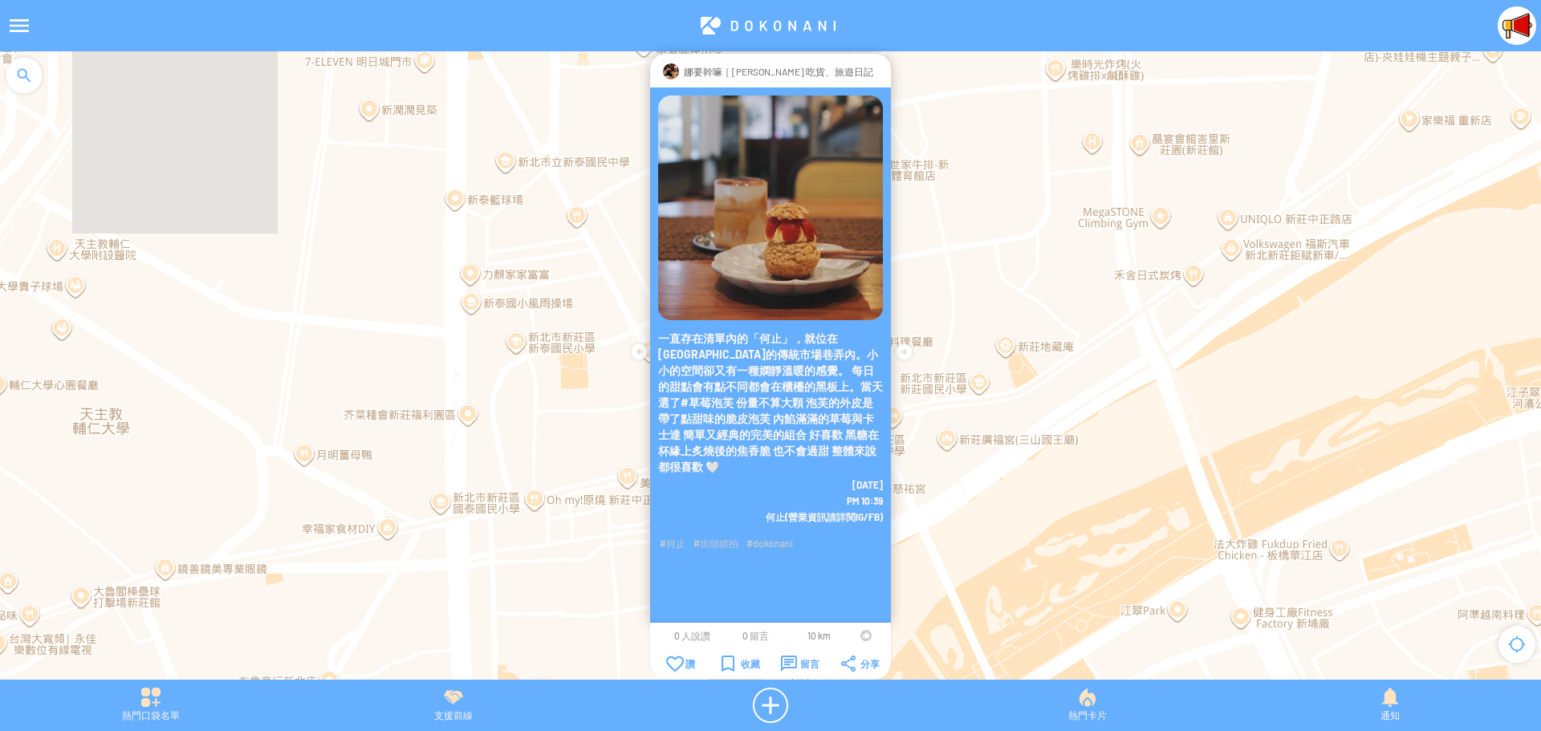
click at [864, 638] on div at bounding box center [865, 635] width 11 height 11
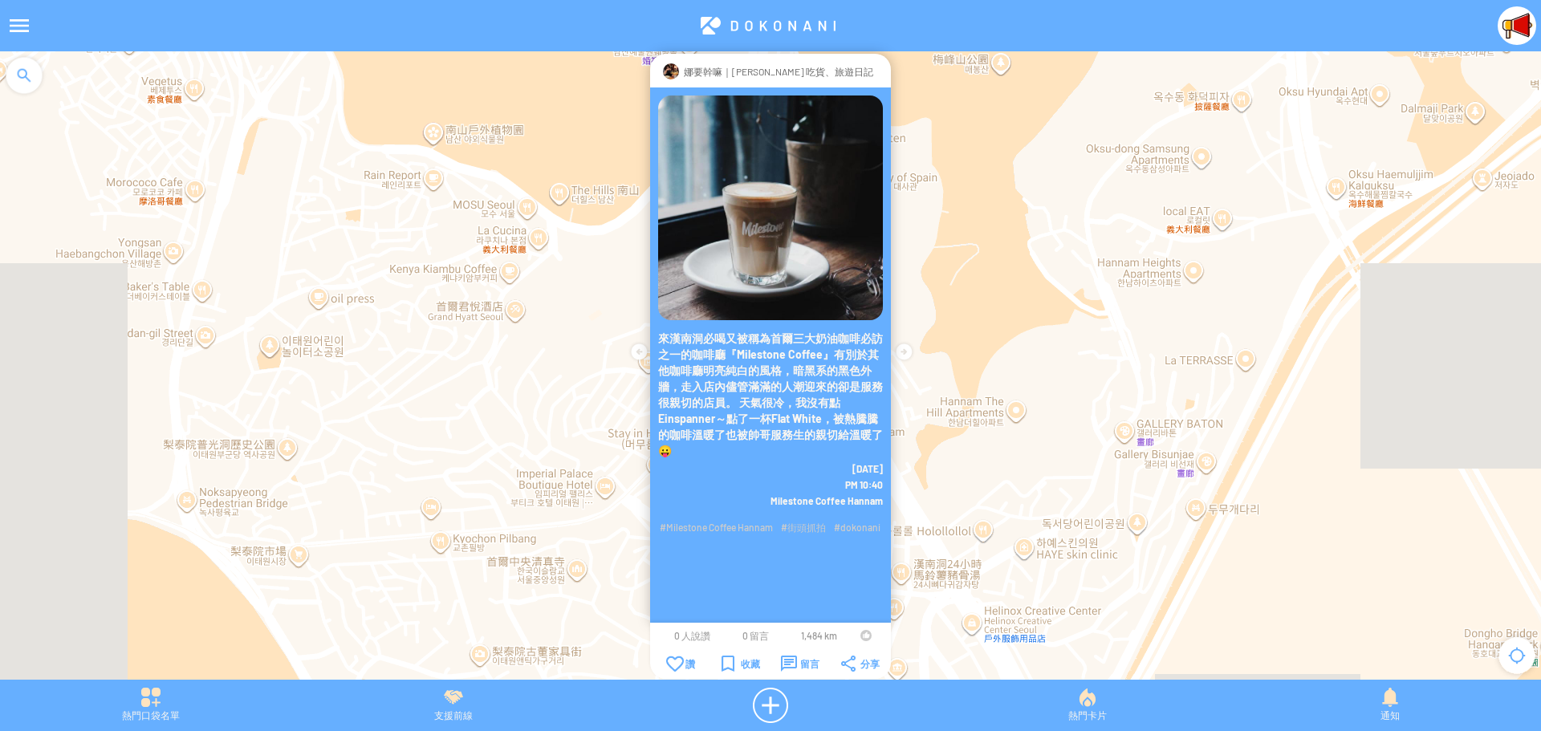
click at [859, 635] on td at bounding box center [865, 635] width 30 height 13
click at [859, 633] on td at bounding box center [865, 635] width 30 height 13
click at [862, 636] on div at bounding box center [865, 635] width 11 height 11
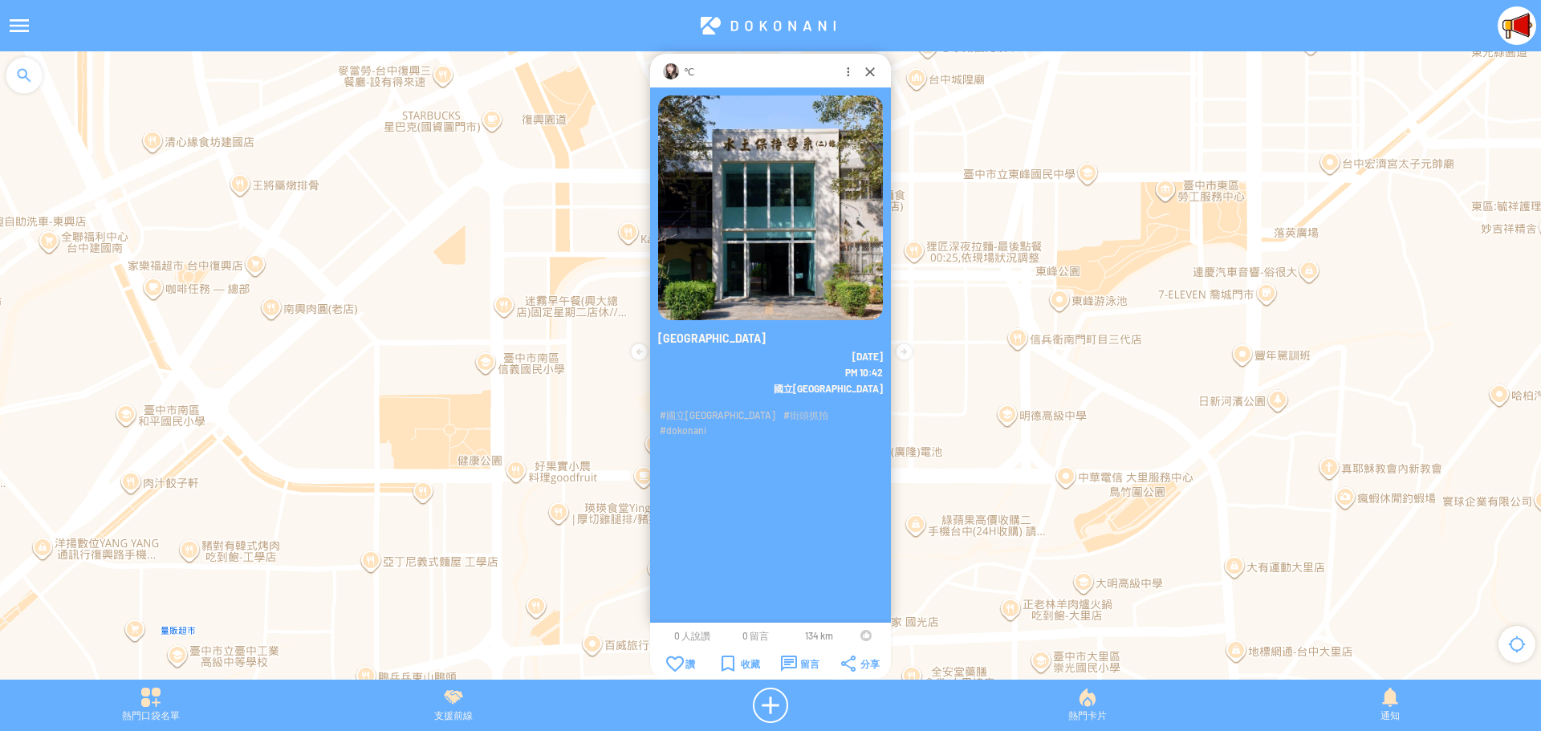
click at [865, 635] on div at bounding box center [865, 635] width 11 height 11
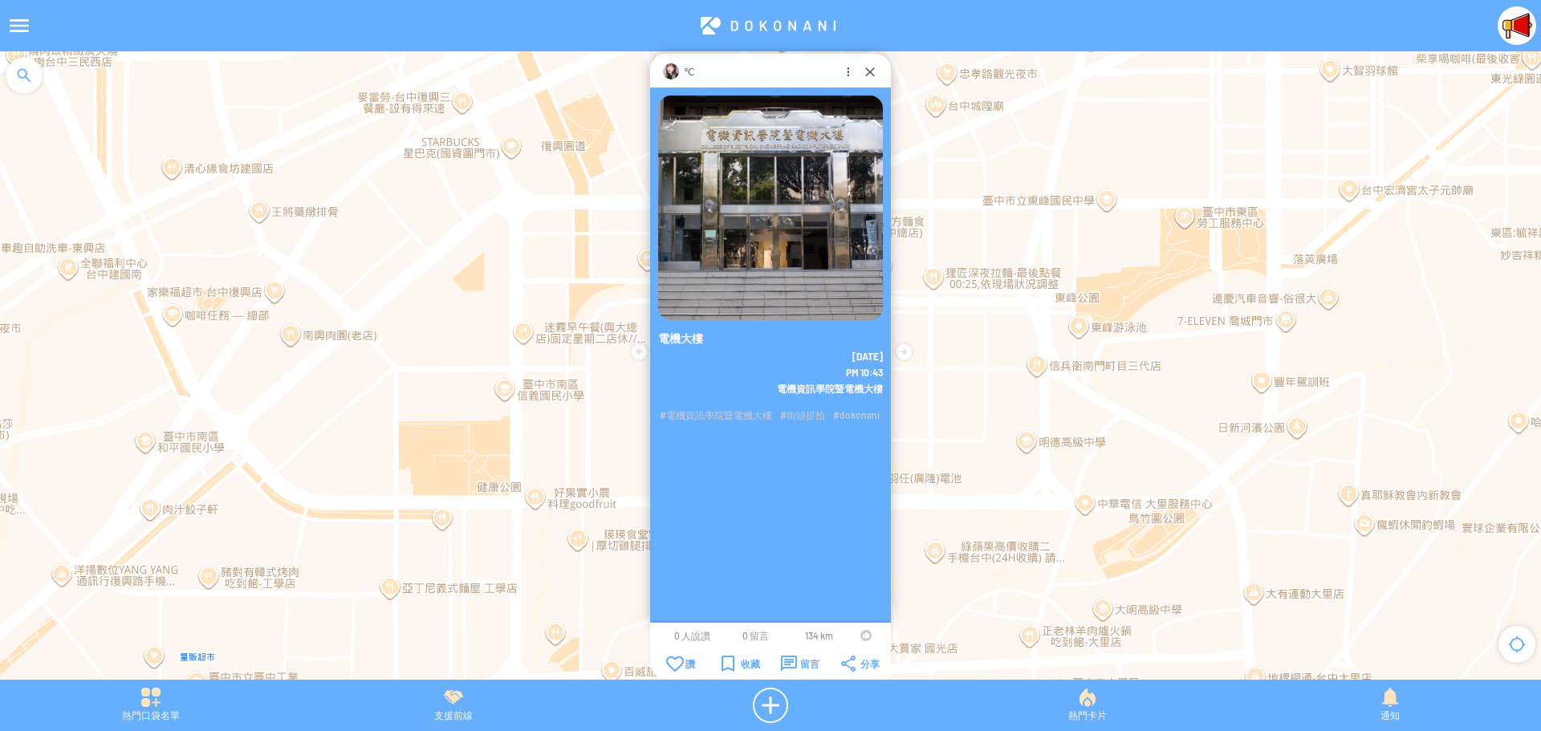
click at [863, 637] on div at bounding box center [865, 635] width 11 height 11
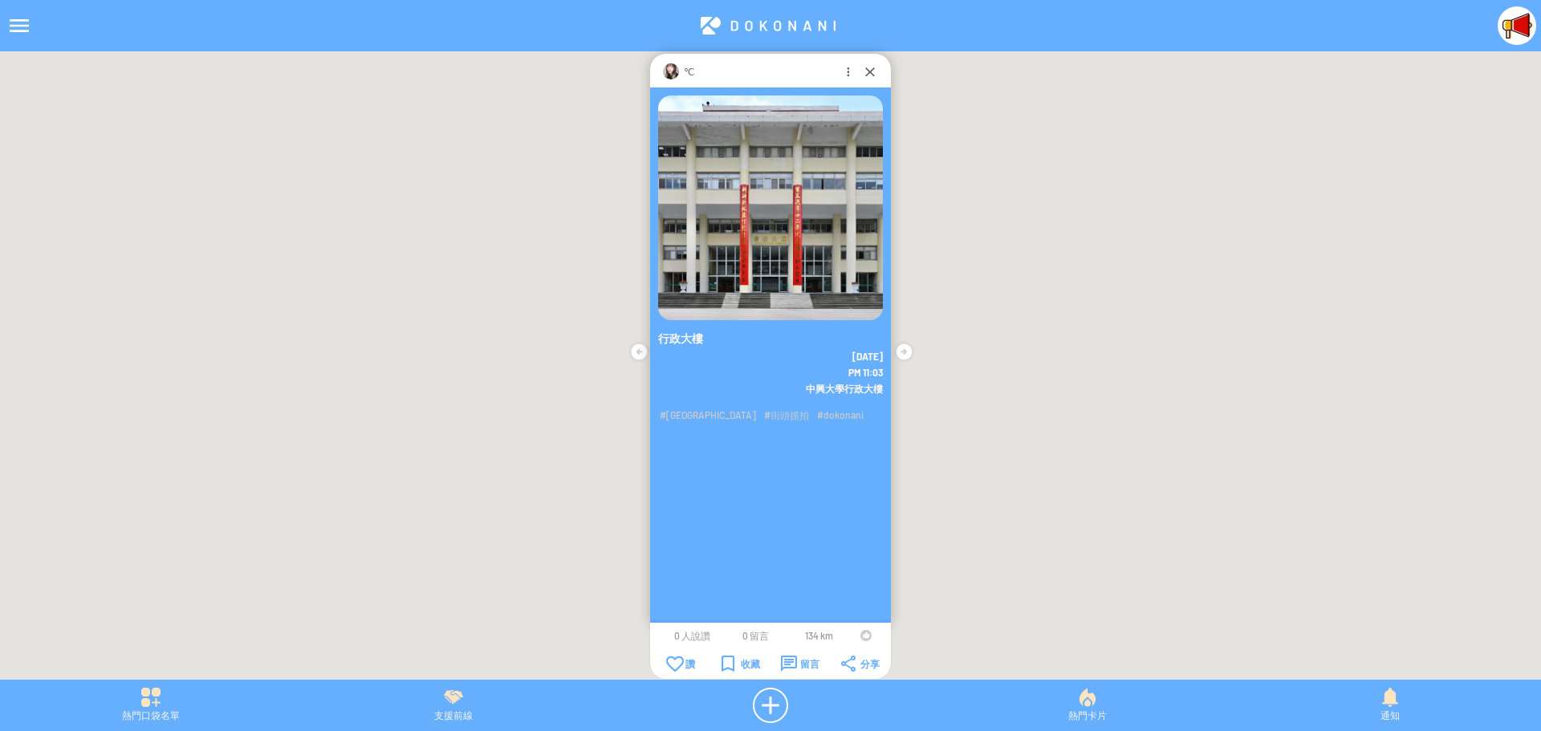
click at [866, 635] on div at bounding box center [865, 635] width 11 height 11
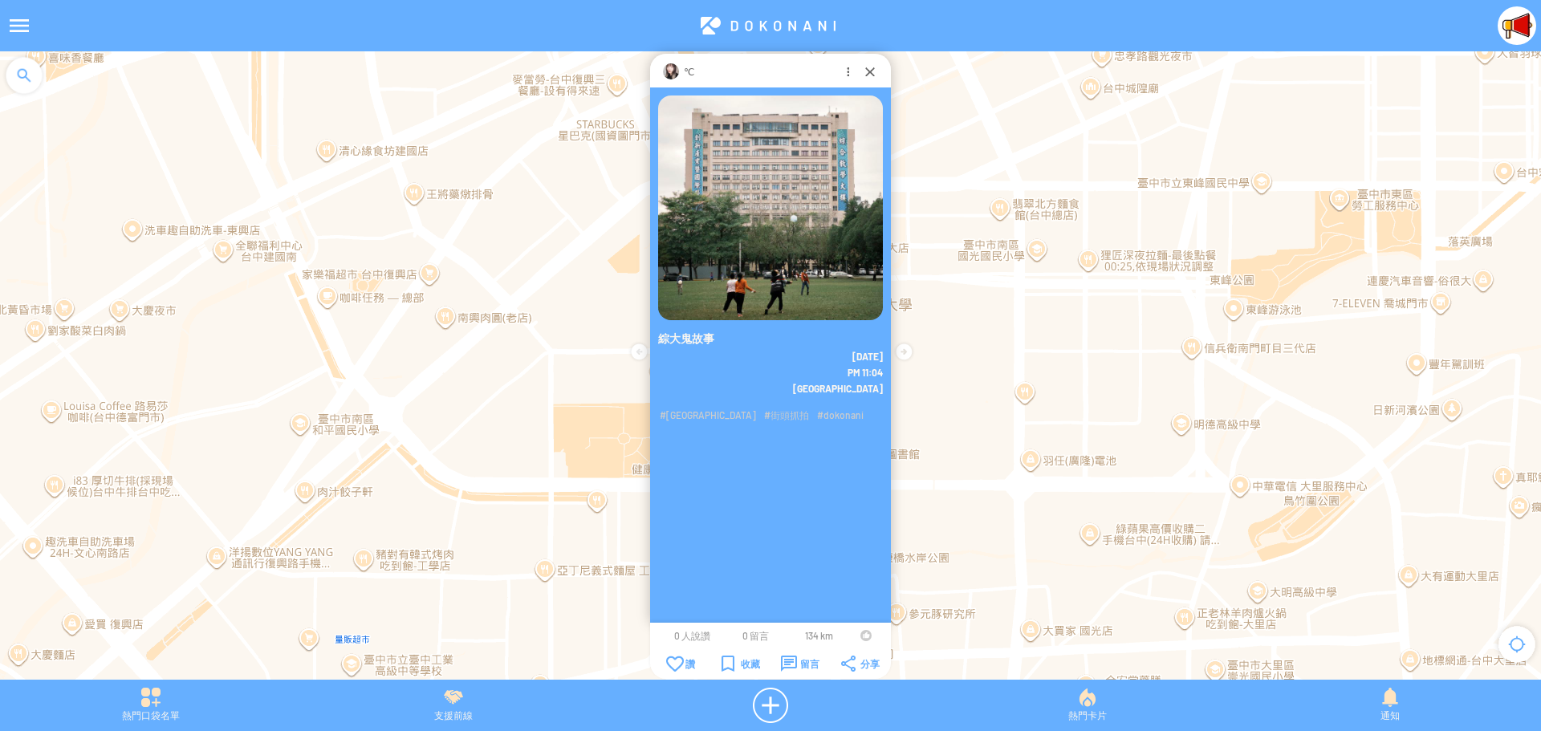
click at [860, 635] on div at bounding box center [865, 635] width 11 height 11
click at [803, 664] on div "留言" at bounding box center [800, 664] width 39 height 16
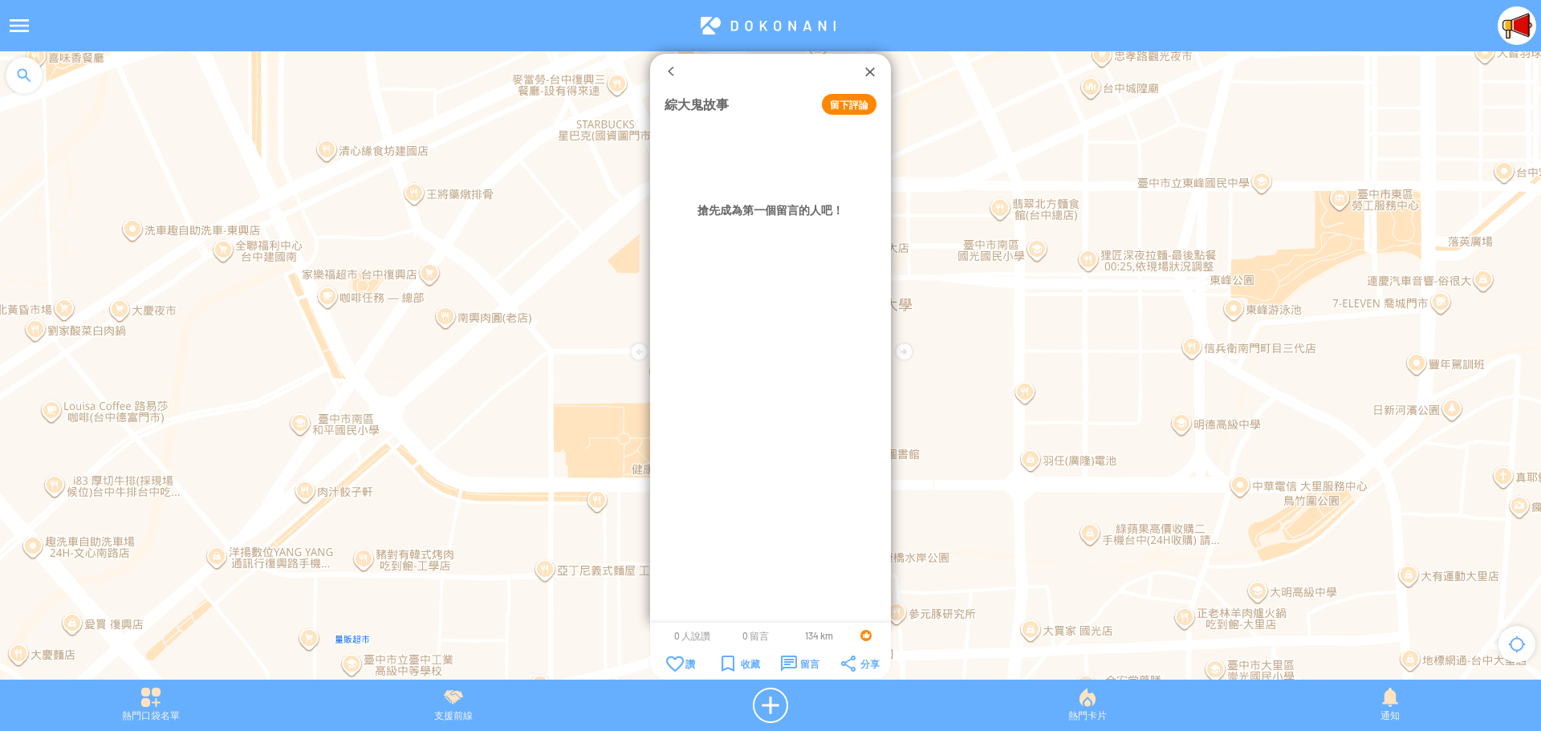
click at [850, 108] on button "留下評論" at bounding box center [849, 104] width 55 height 21
click at [820, 139] on textarea at bounding box center [770, 151] width 212 height 50
type textarea "*********"
click at [815, 199] on button "確定" at bounding box center [814, 195] width 72 height 21
click at [865, 73] on div at bounding box center [870, 71] width 16 height 16
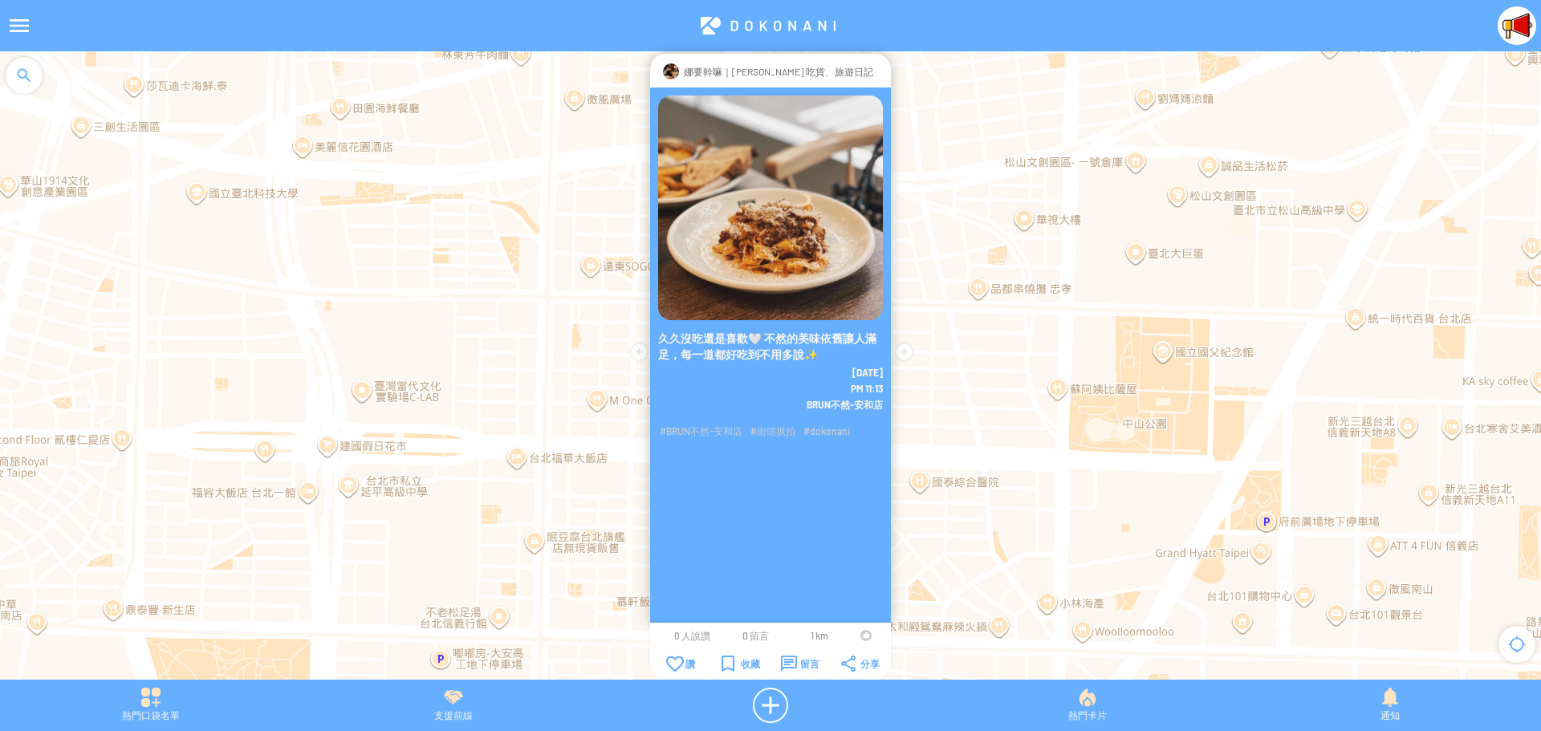
click at [858, 634] on td at bounding box center [865, 635] width 30 height 13
click at [862, 637] on div at bounding box center [865, 635] width 11 height 11
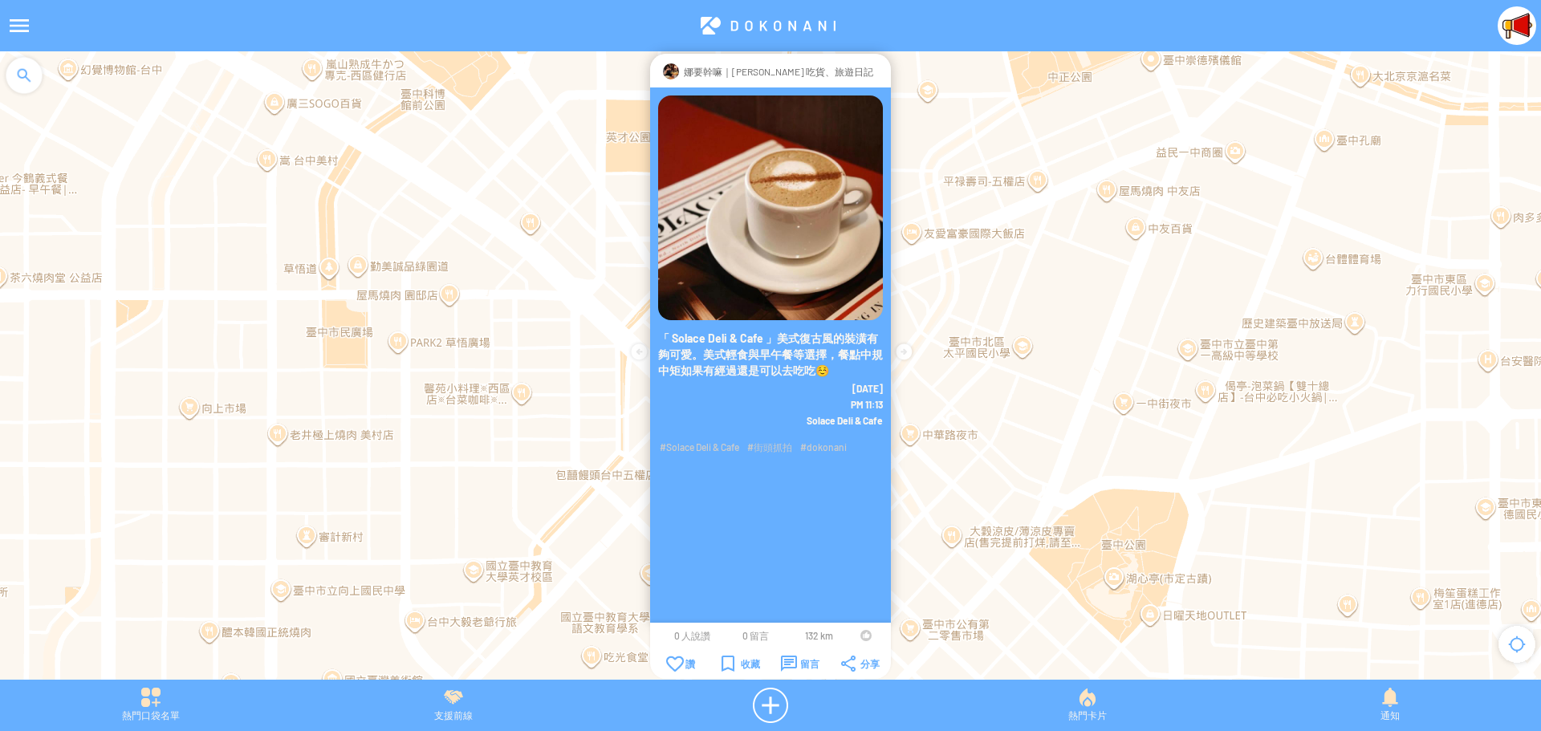
click at [864, 633] on div at bounding box center [865, 635] width 11 height 11
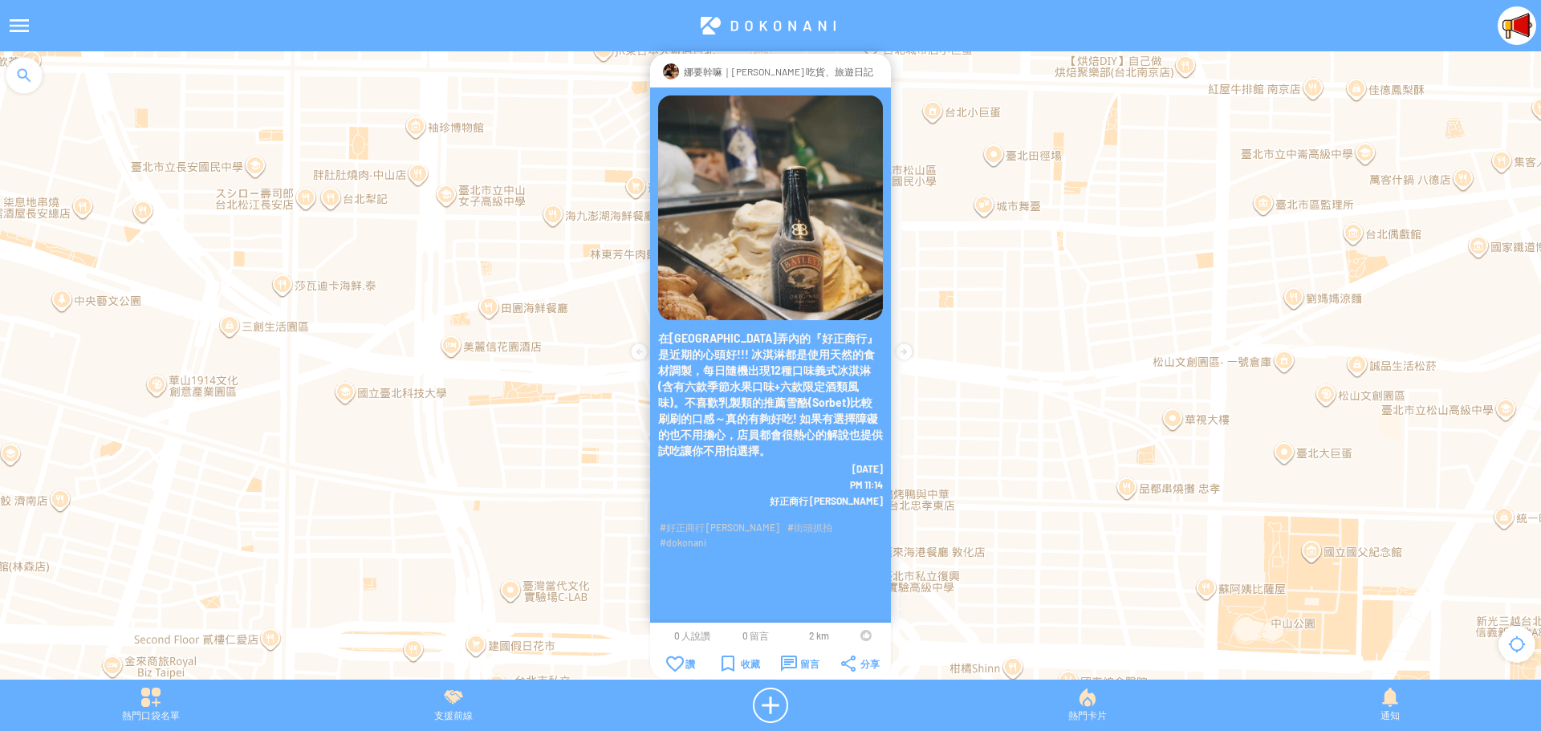
click at [863, 635] on div at bounding box center [865, 635] width 11 height 11
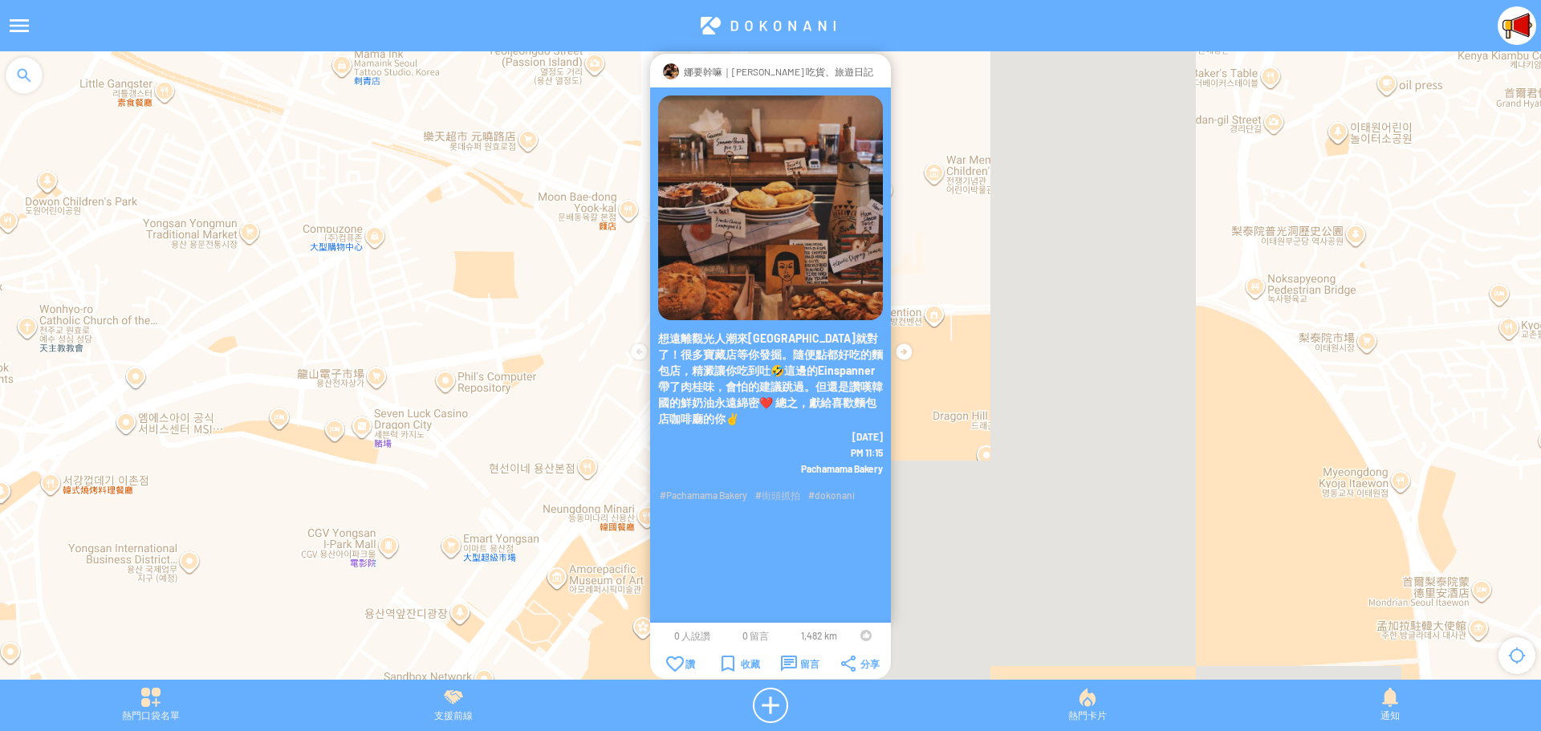
click at [863, 636] on div at bounding box center [865, 635] width 11 height 11
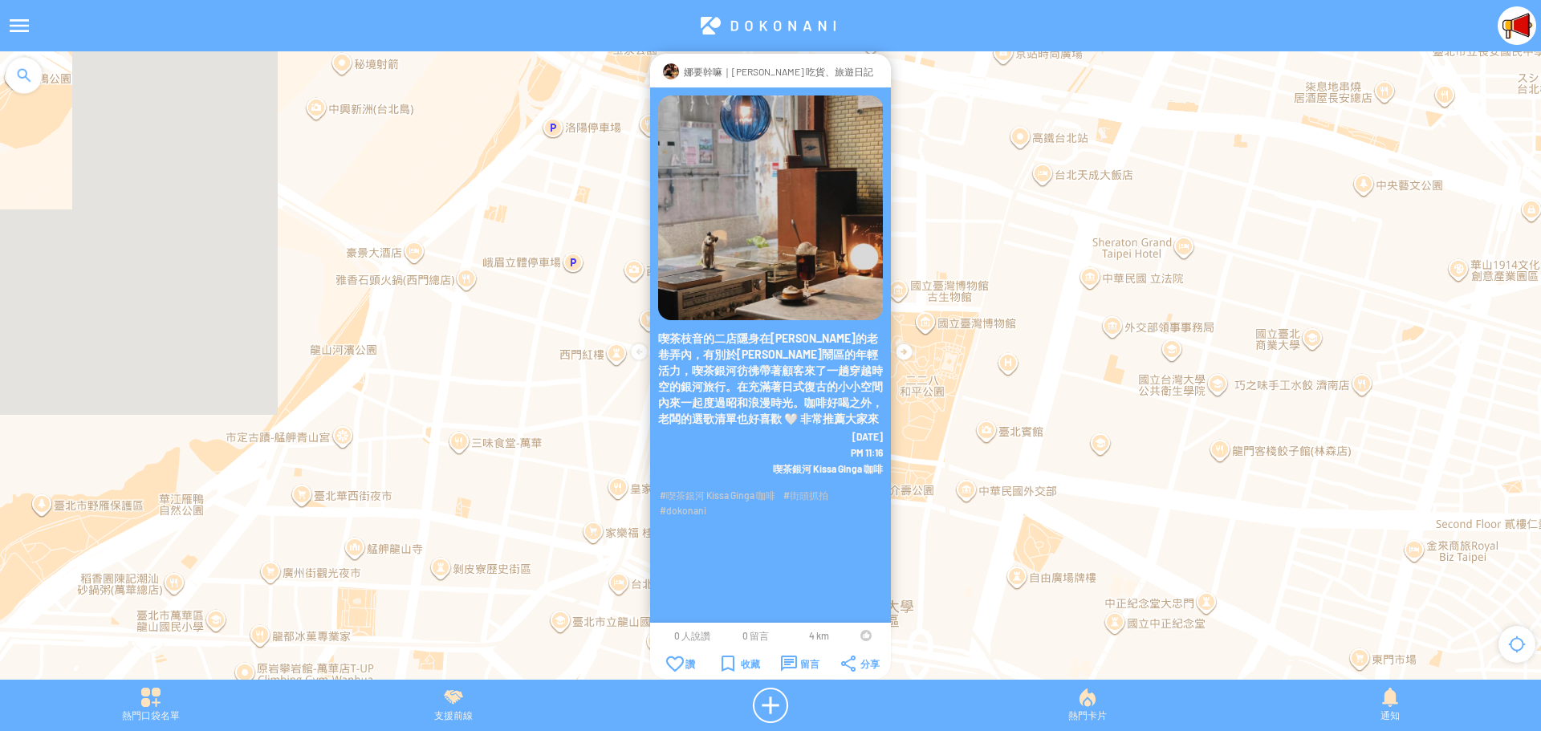
click at [863, 636] on div at bounding box center [865, 635] width 11 height 11
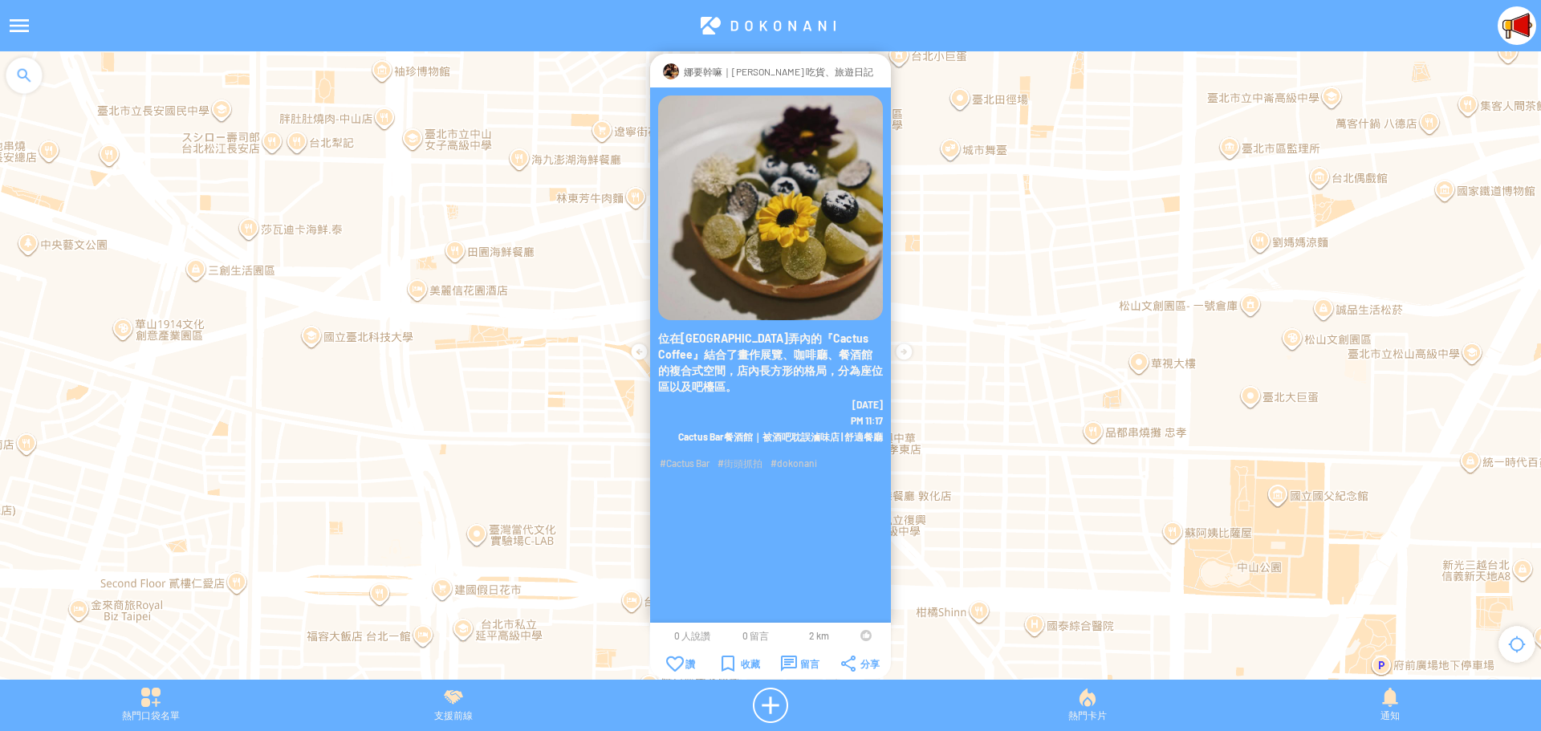
click at [863, 636] on div at bounding box center [865, 635] width 11 height 11
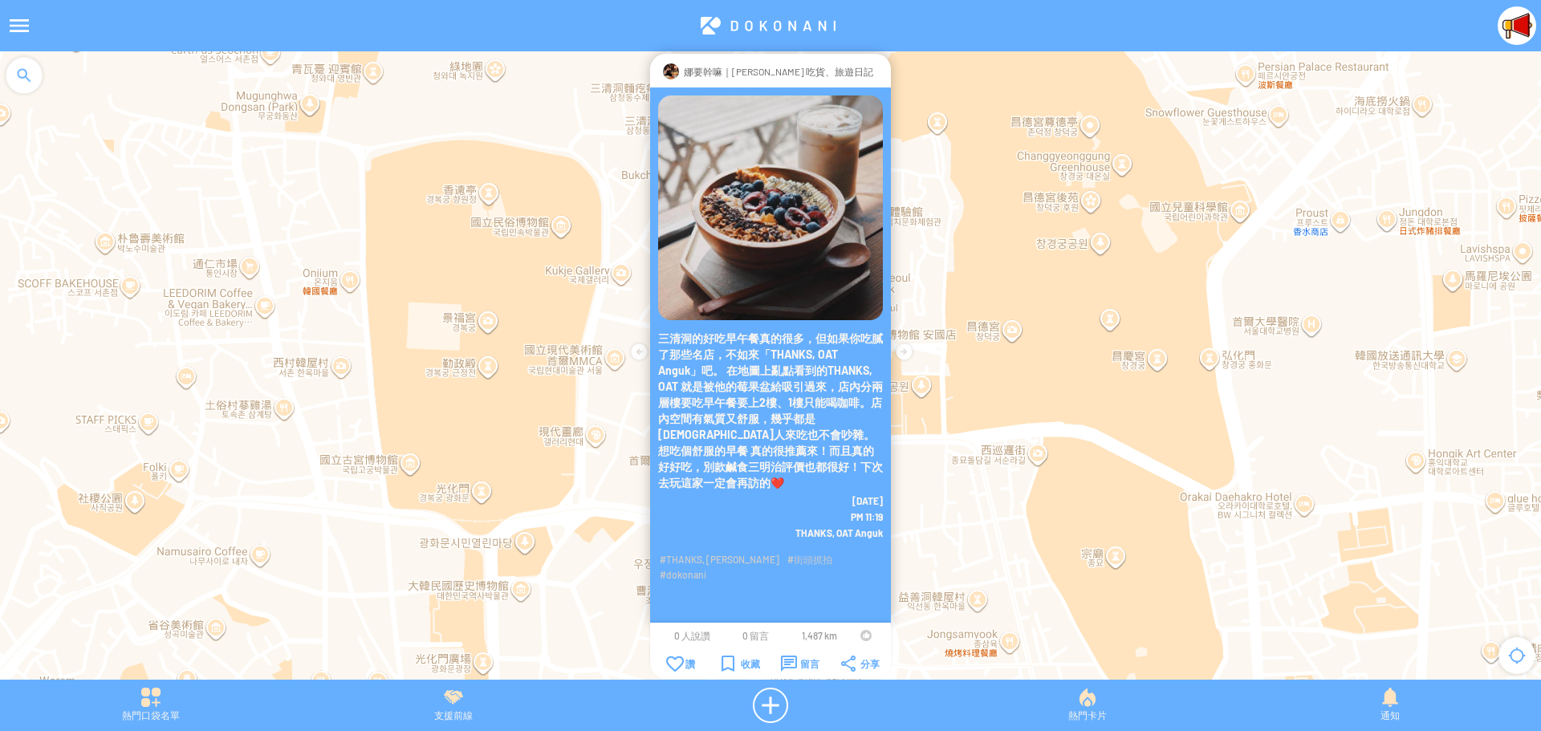
click at [863, 636] on div at bounding box center [865, 635] width 11 height 11
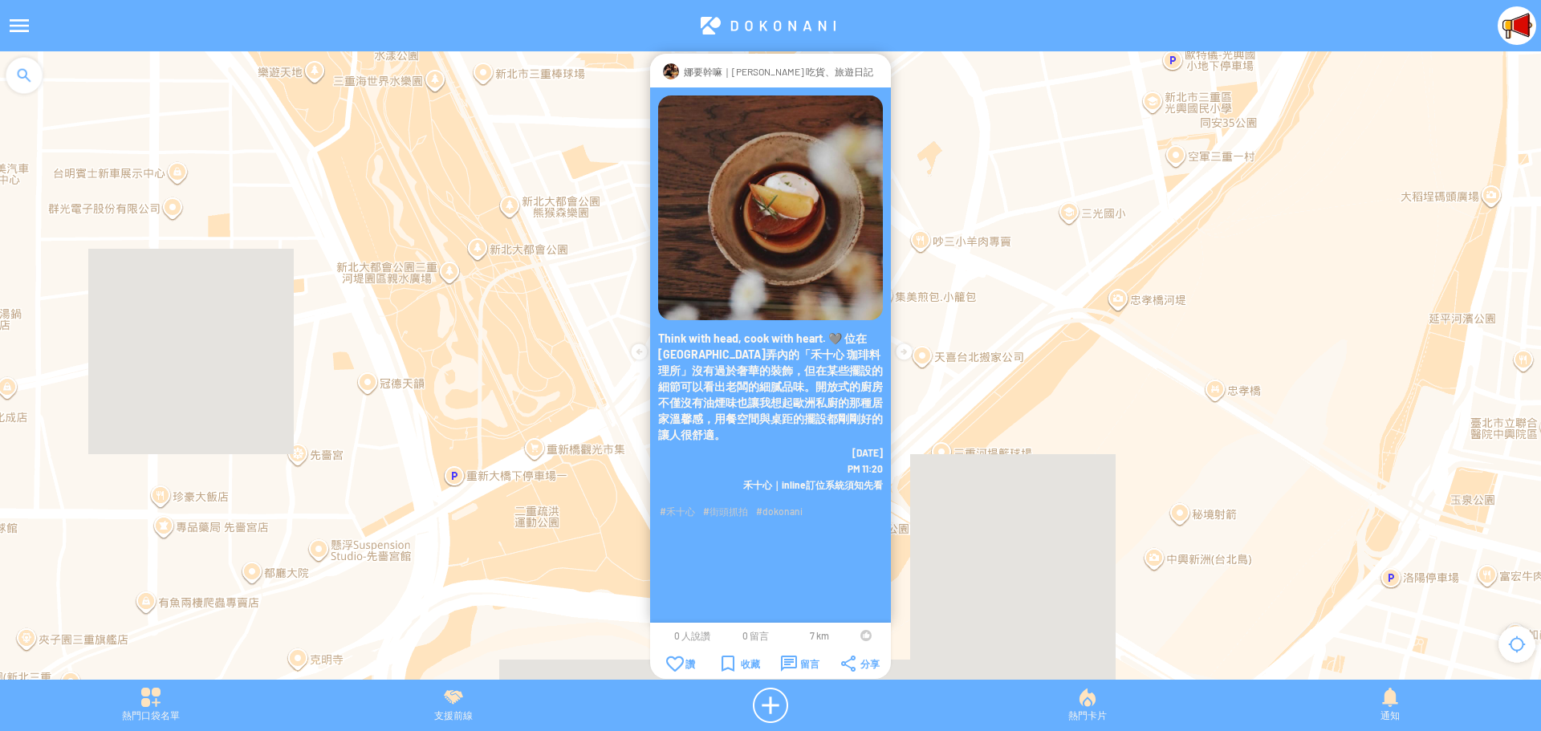
click at [863, 634] on div at bounding box center [865, 635] width 11 height 11
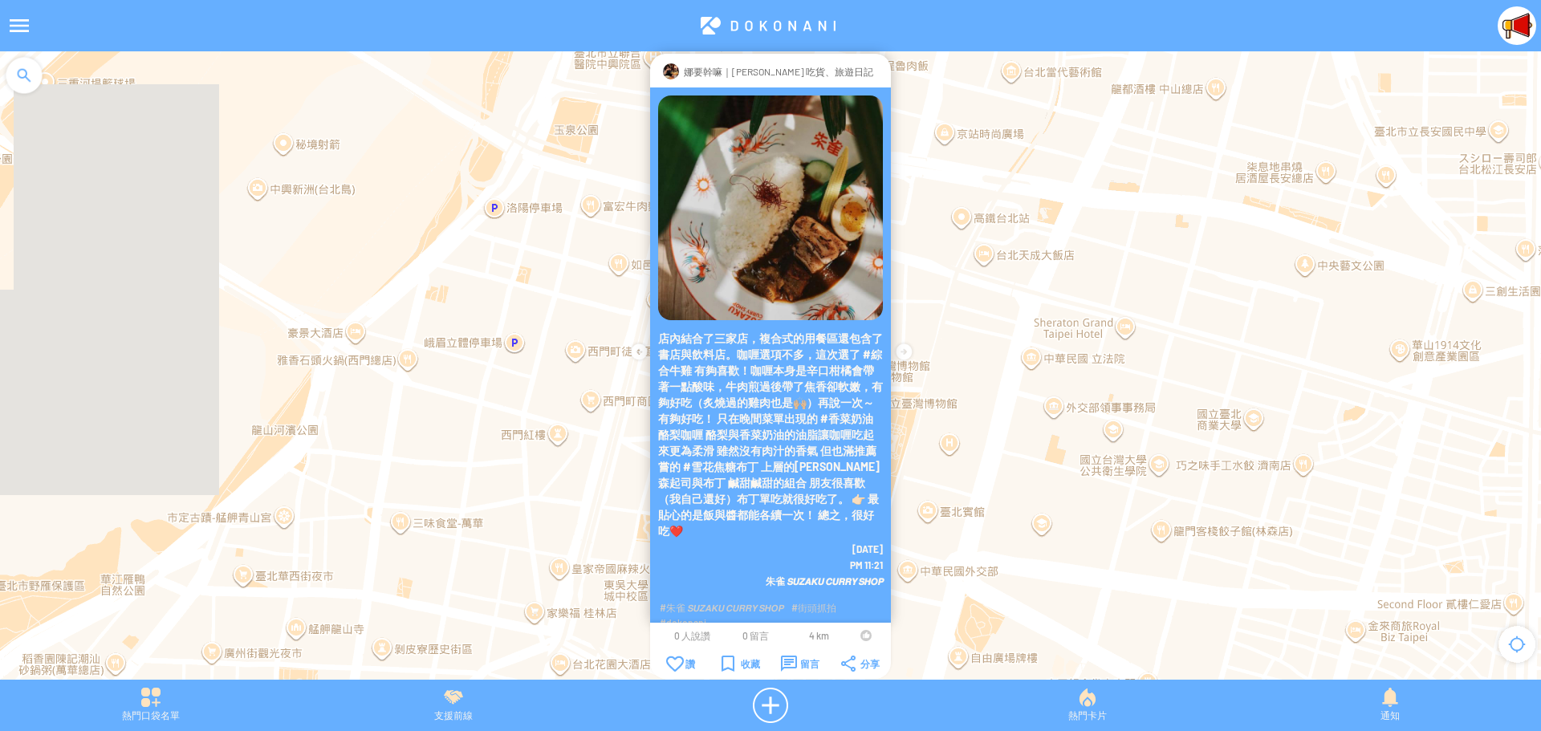
click at [862, 636] on div at bounding box center [865, 635] width 11 height 11
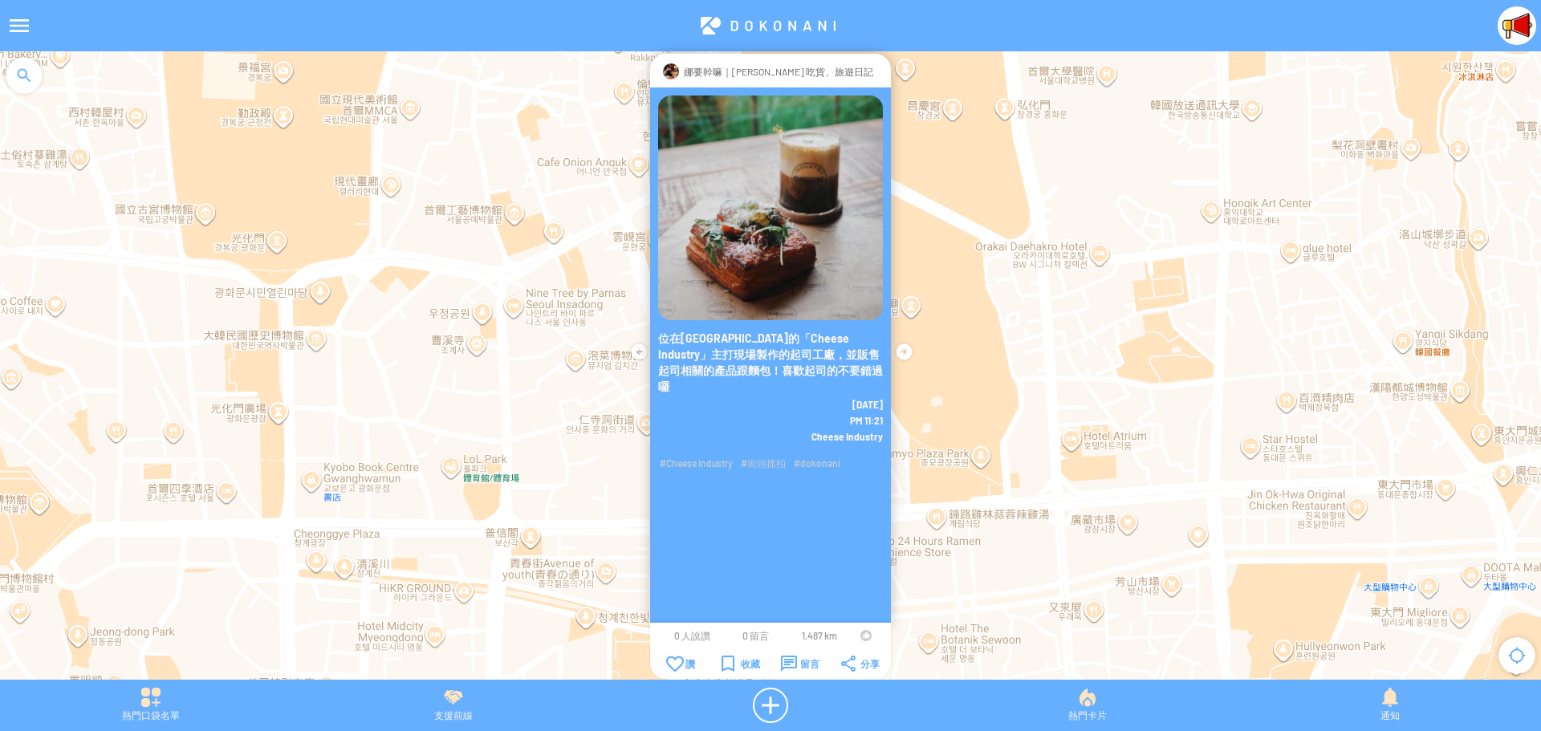
click at [862, 632] on div at bounding box center [865, 635] width 11 height 11
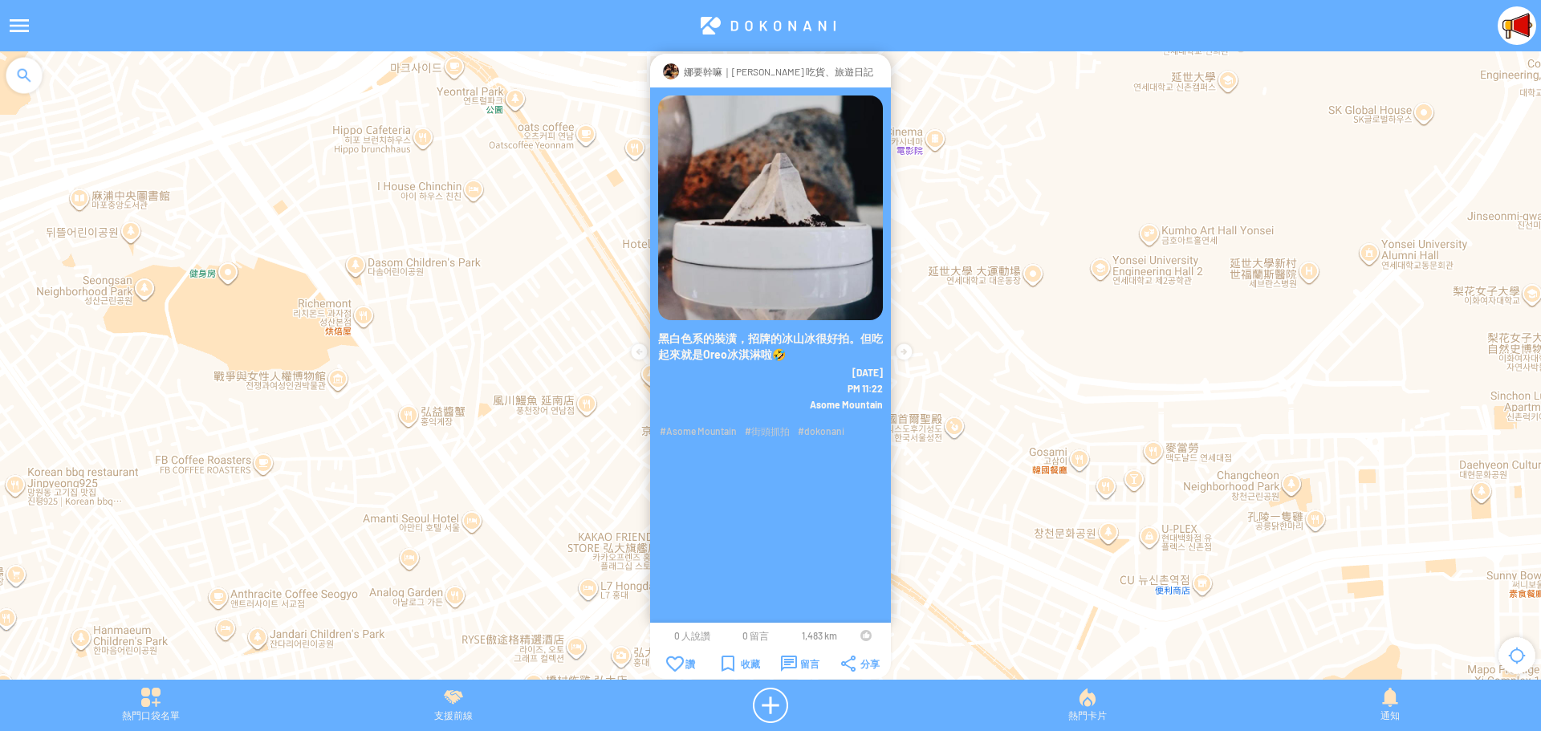
click at [866, 631] on div at bounding box center [865, 635] width 11 height 11
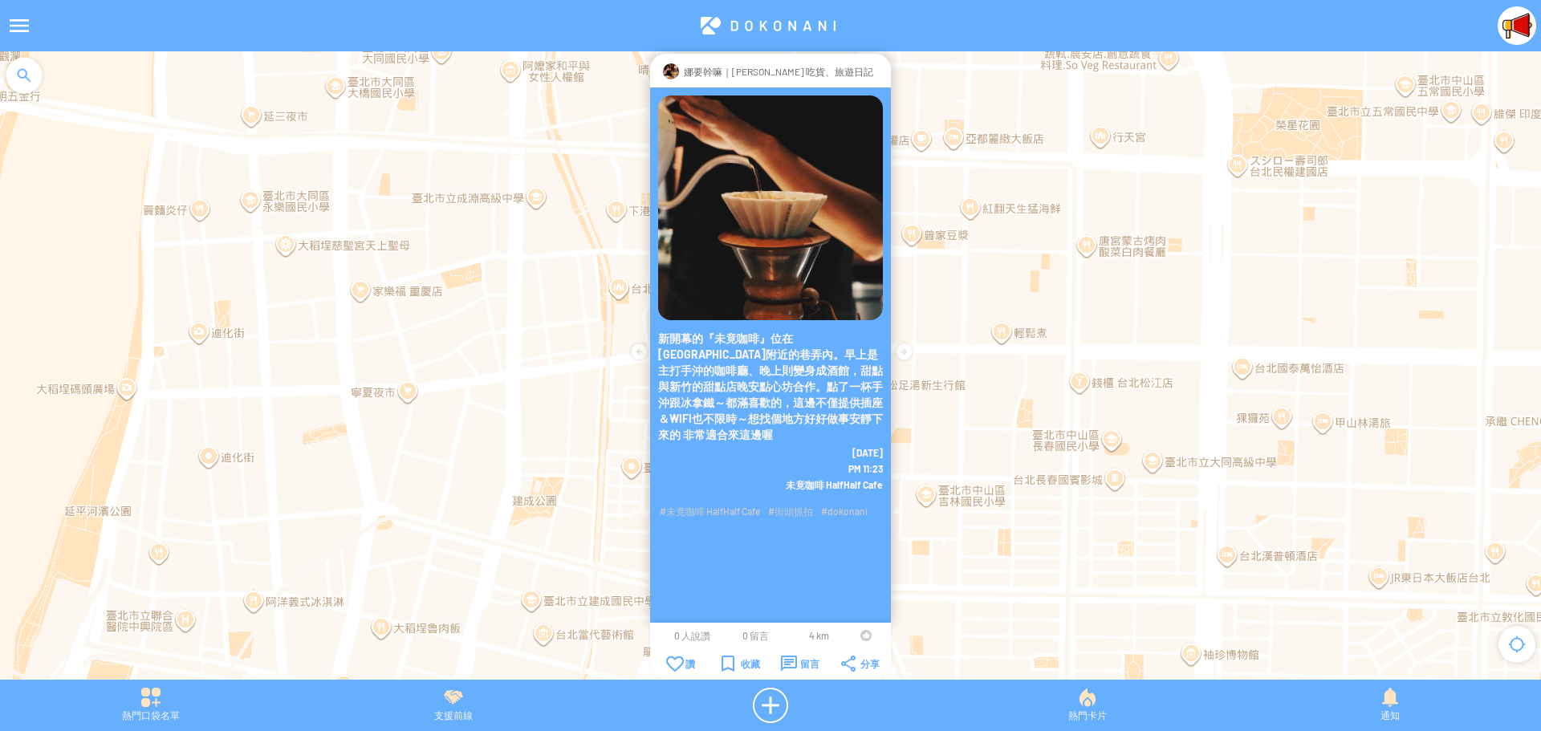
click at [859, 635] on td at bounding box center [865, 635] width 30 height 13
click at [864, 635] on div at bounding box center [865, 635] width 11 height 11
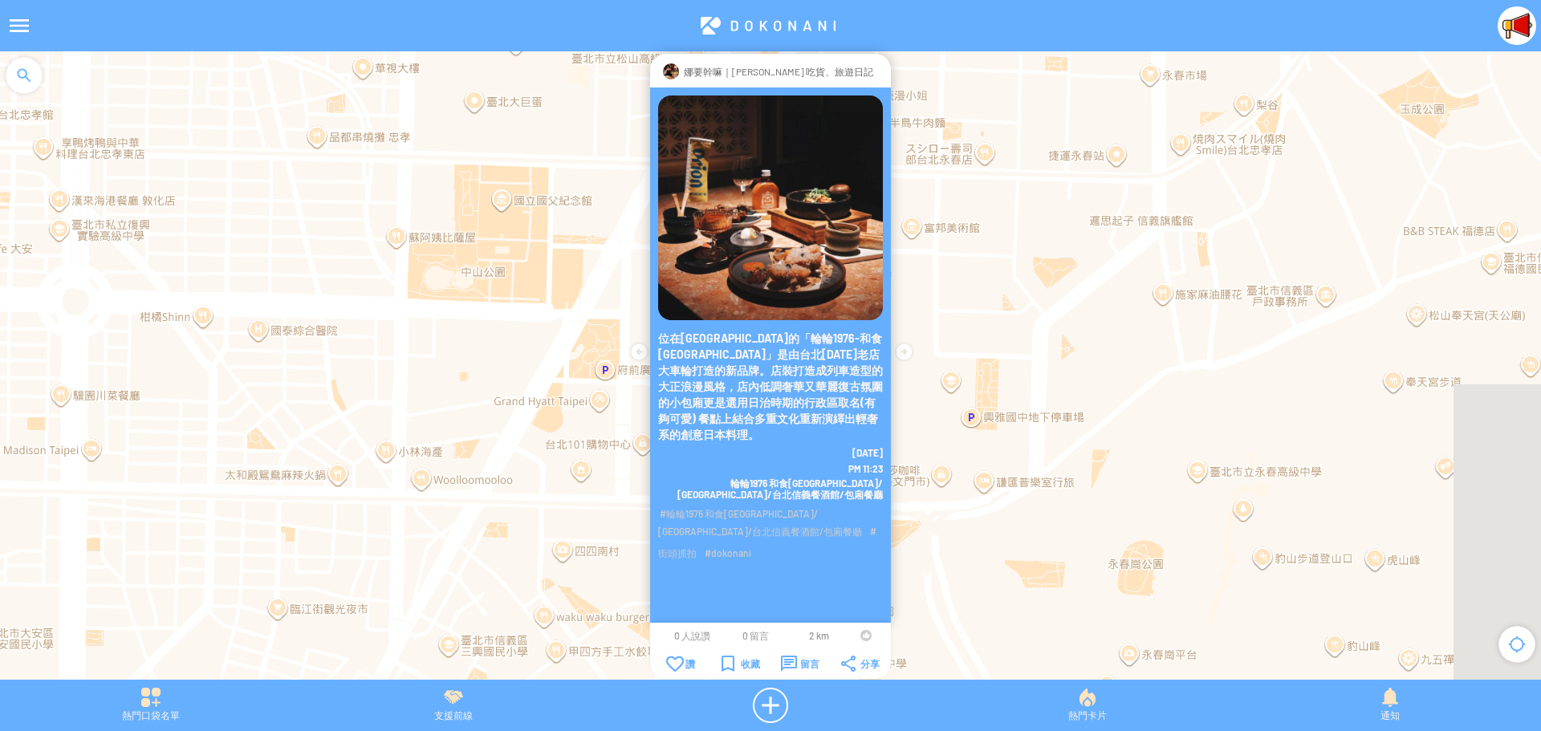
click at [865, 635] on div at bounding box center [865, 635] width 11 height 11
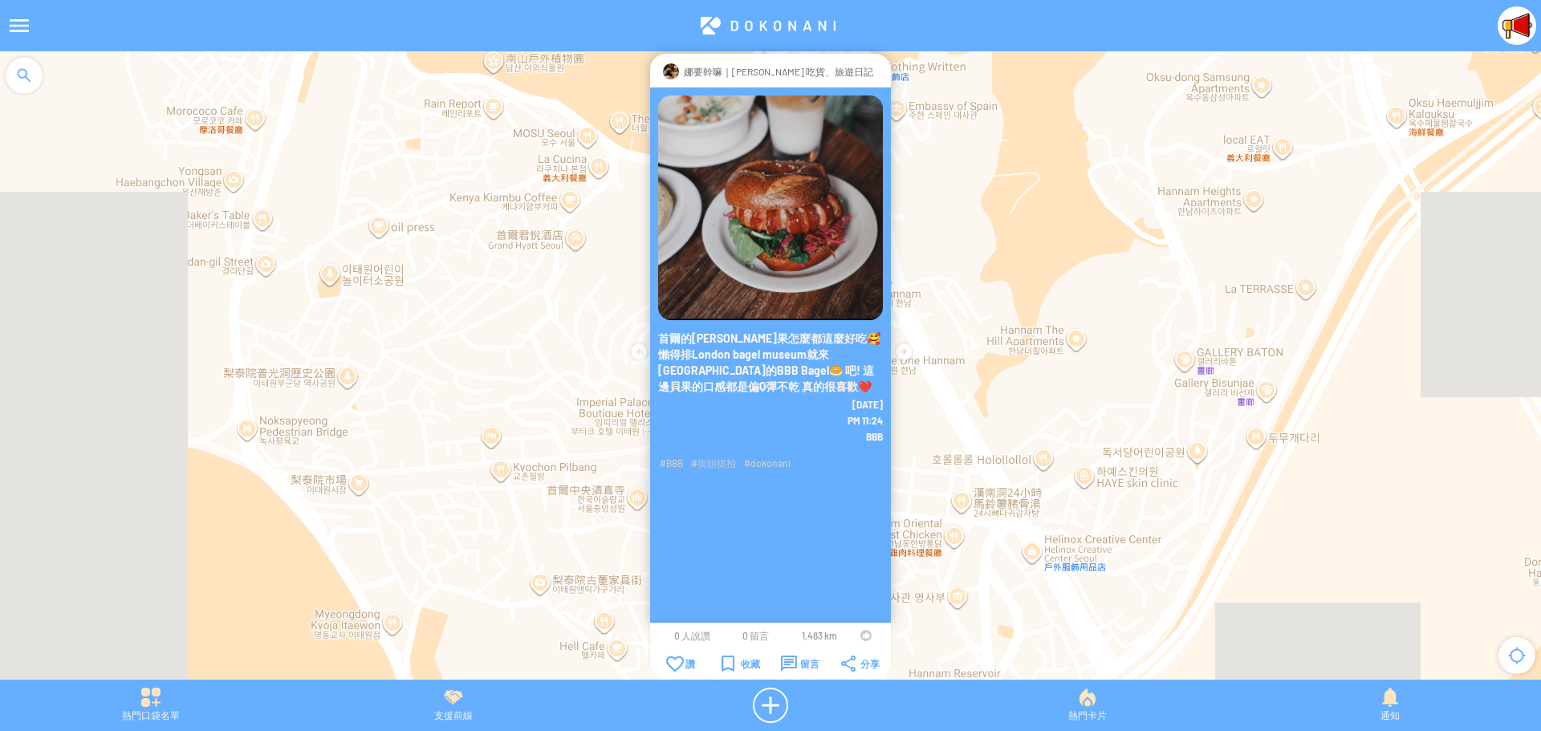
click at [866, 636] on div at bounding box center [865, 635] width 11 height 11
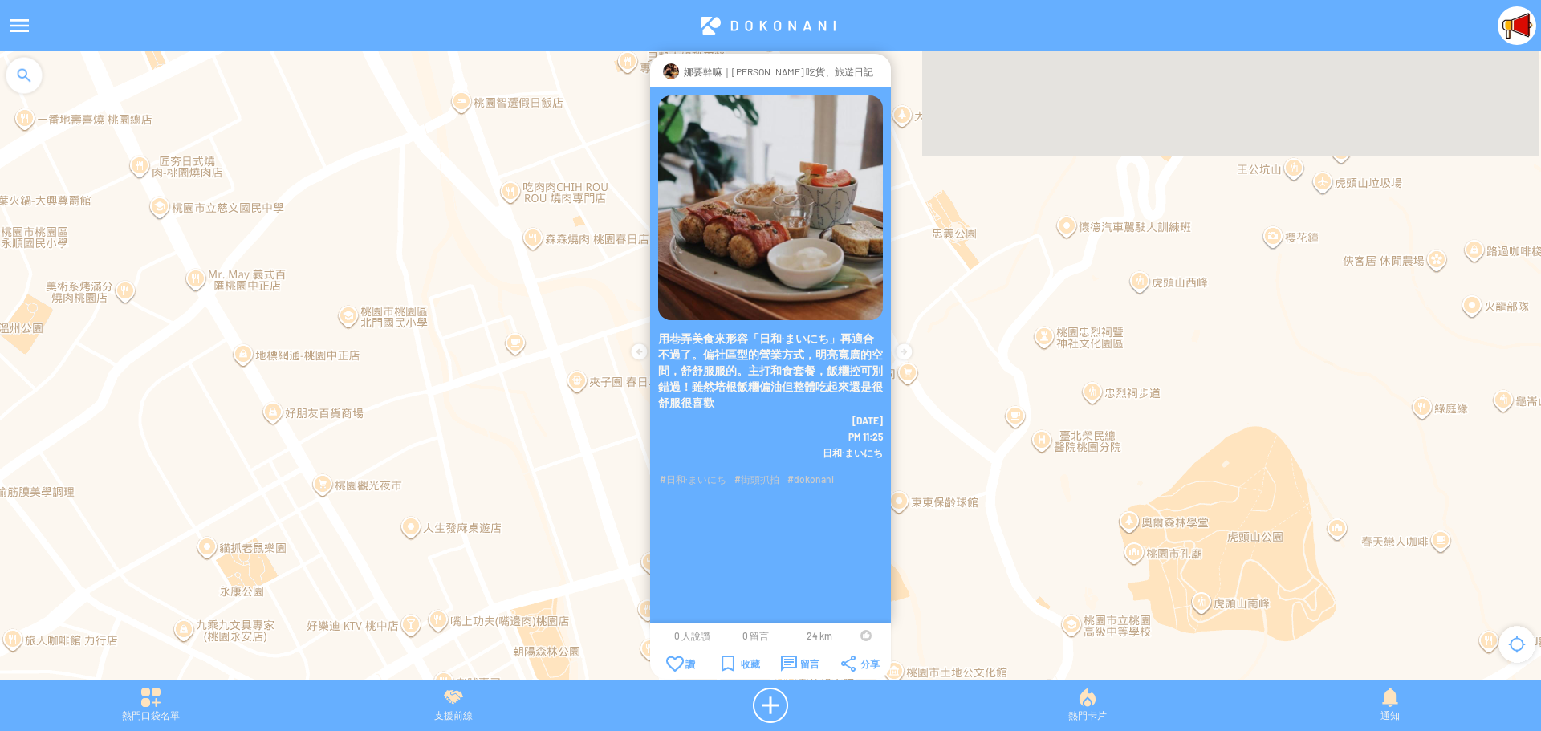
click at [862, 632] on div at bounding box center [865, 635] width 11 height 11
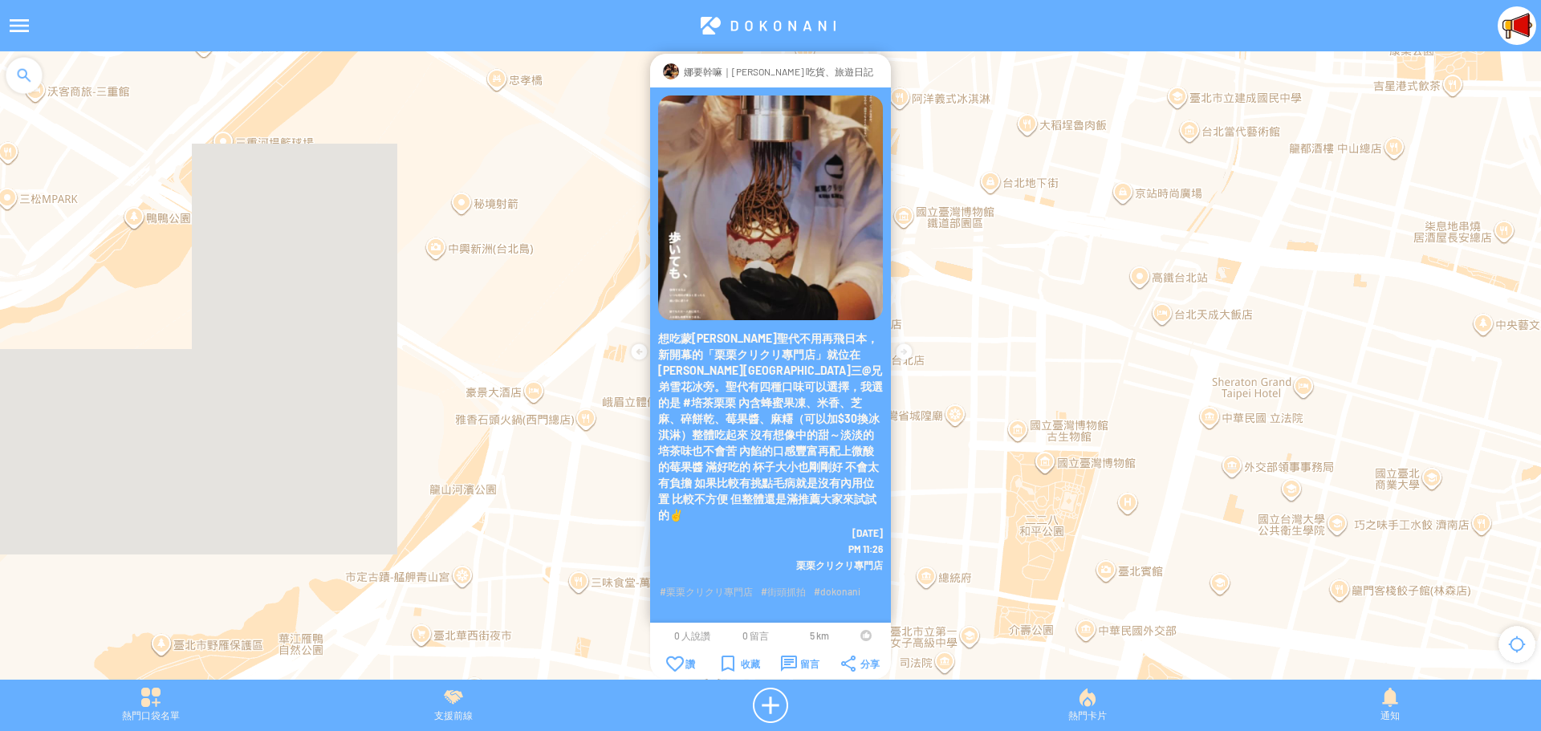
click at [864, 635] on div at bounding box center [865, 635] width 11 height 11
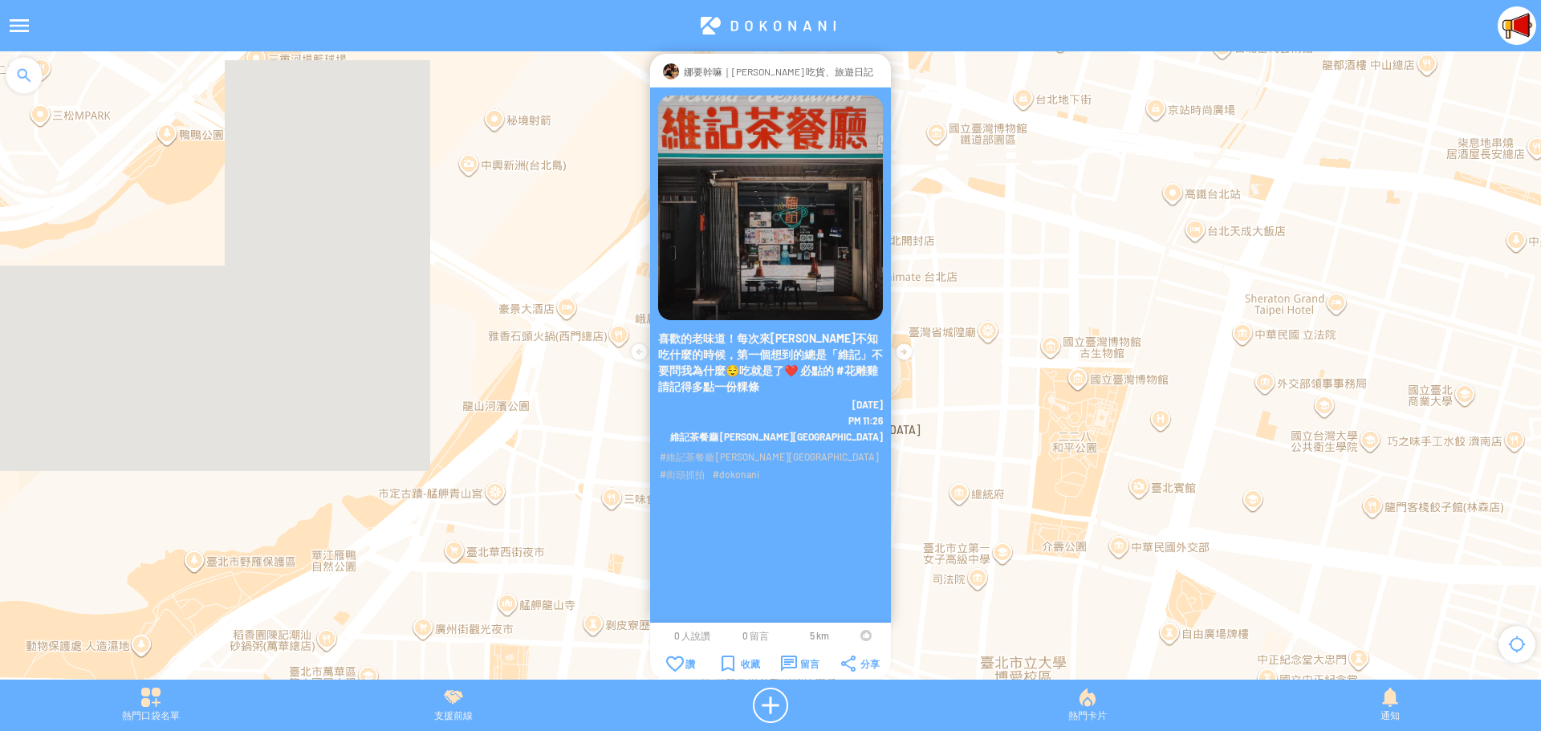
click at [863, 635] on div at bounding box center [865, 635] width 11 height 11
click at [793, 661] on div "留言" at bounding box center [800, 664] width 39 height 16
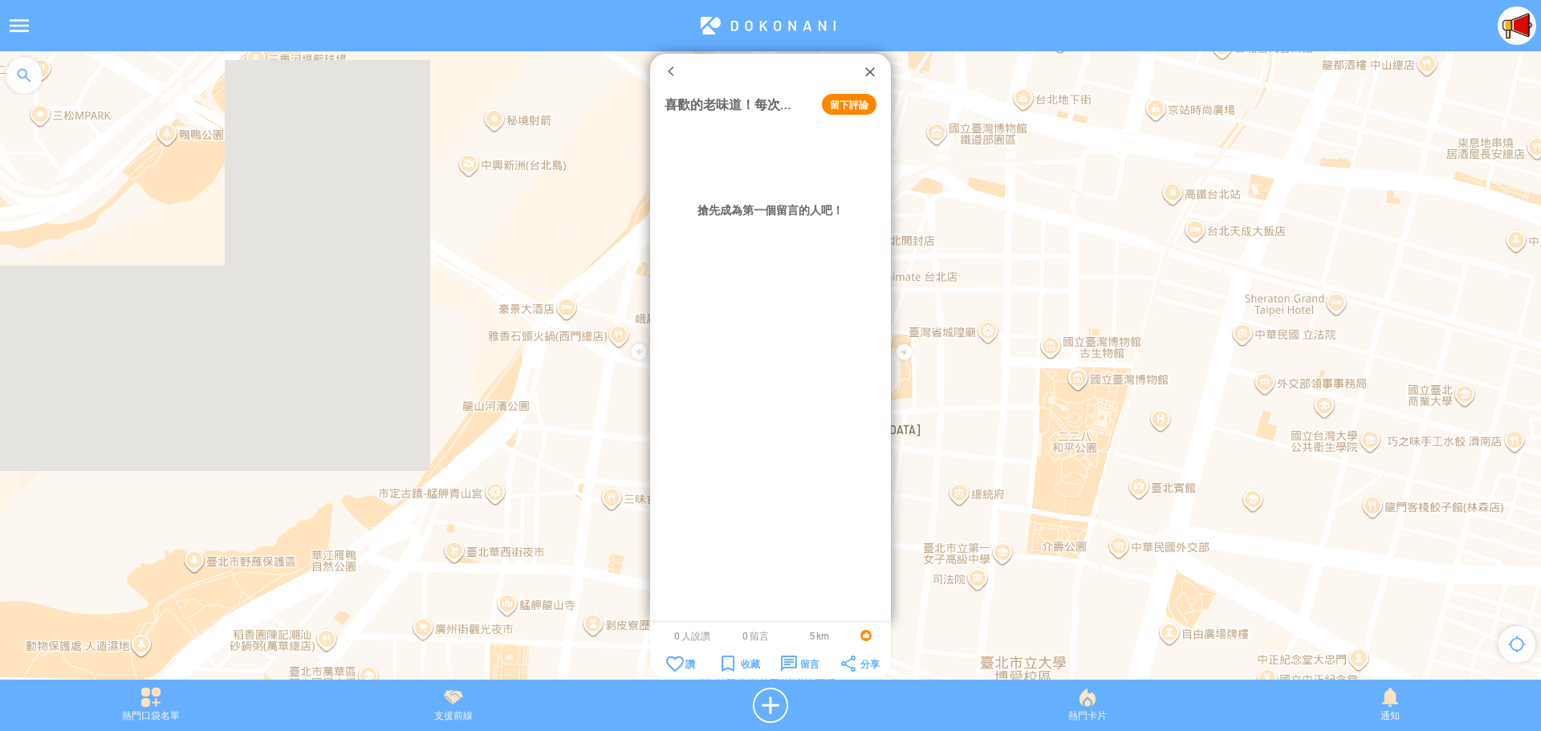
click at [849, 104] on button "留下評論" at bounding box center [849, 104] width 55 height 21
click at [790, 144] on textarea at bounding box center [770, 151] width 212 height 50
type textarea "*********"
click at [821, 193] on button "確定" at bounding box center [814, 195] width 72 height 21
click at [810, 200] on div "DokoNani Info 0 分鐘 招牌的字體好可愛! 留言" at bounding box center [770, 371] width 241 height 501
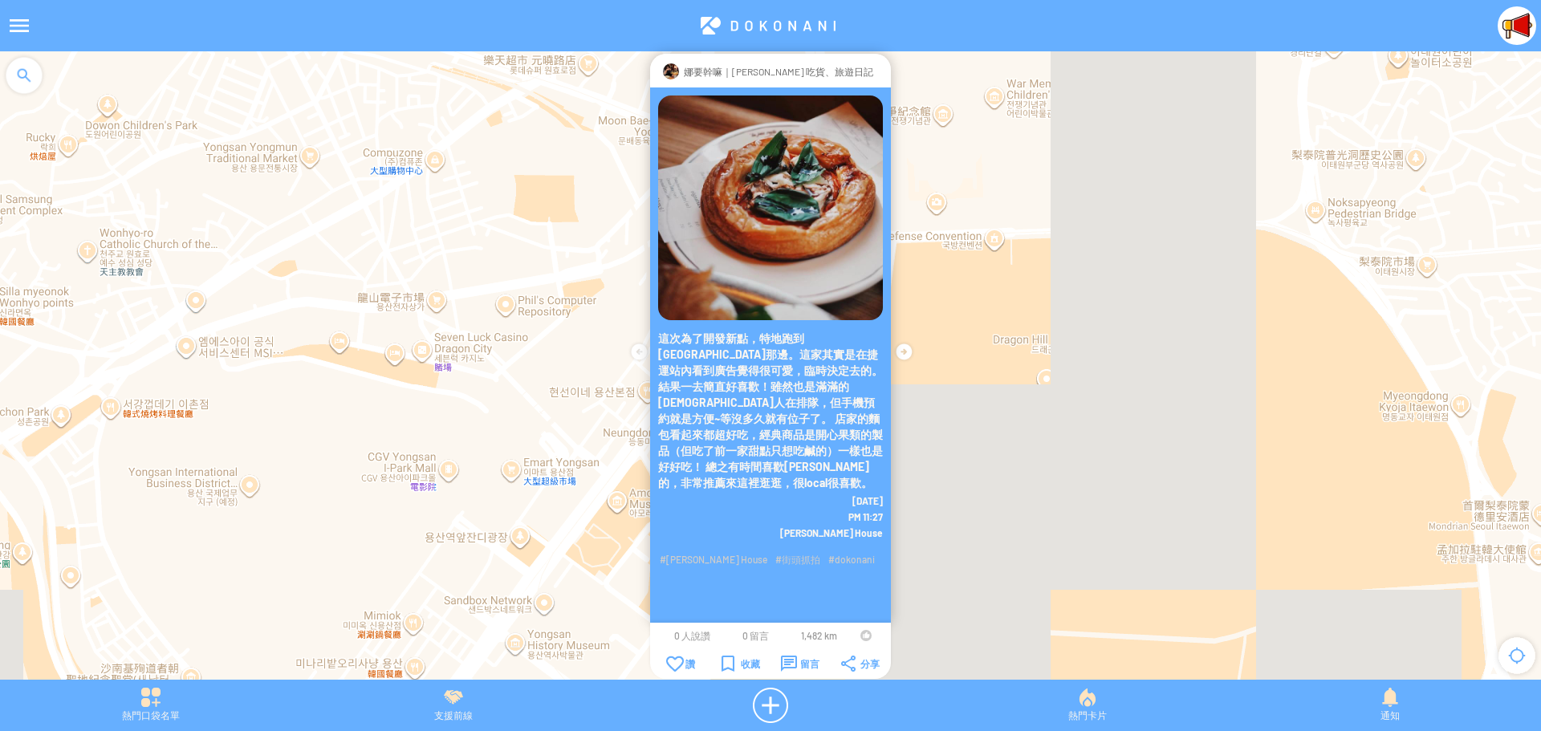
click at [862, 635] on div at bounding box center [865, 635] width 11 height 11
click at [879, 71] on div at bounding box center [879, 71] width 0 height 16
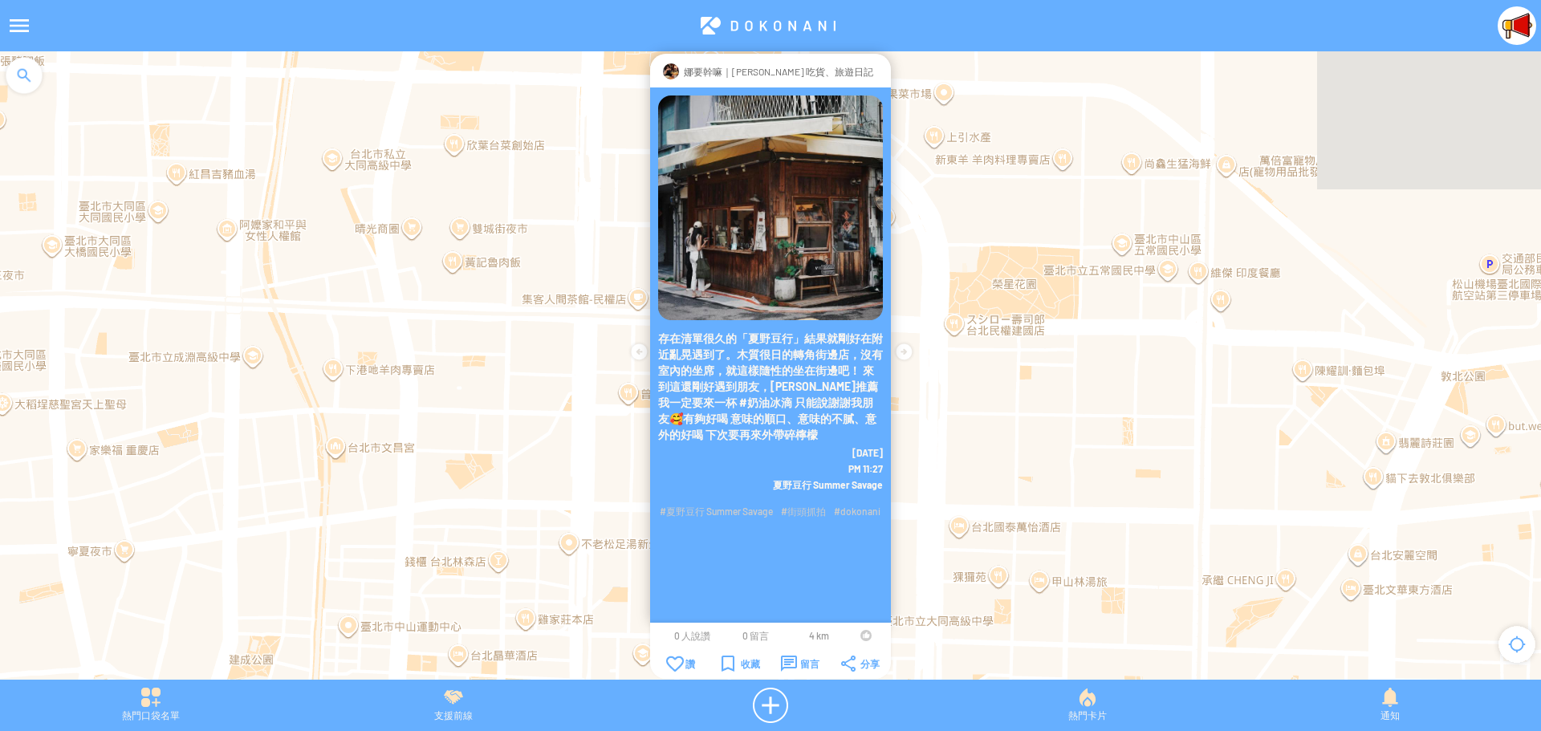
click at [863, 633] on div at bounding box center [865, 635] width 11 height 11
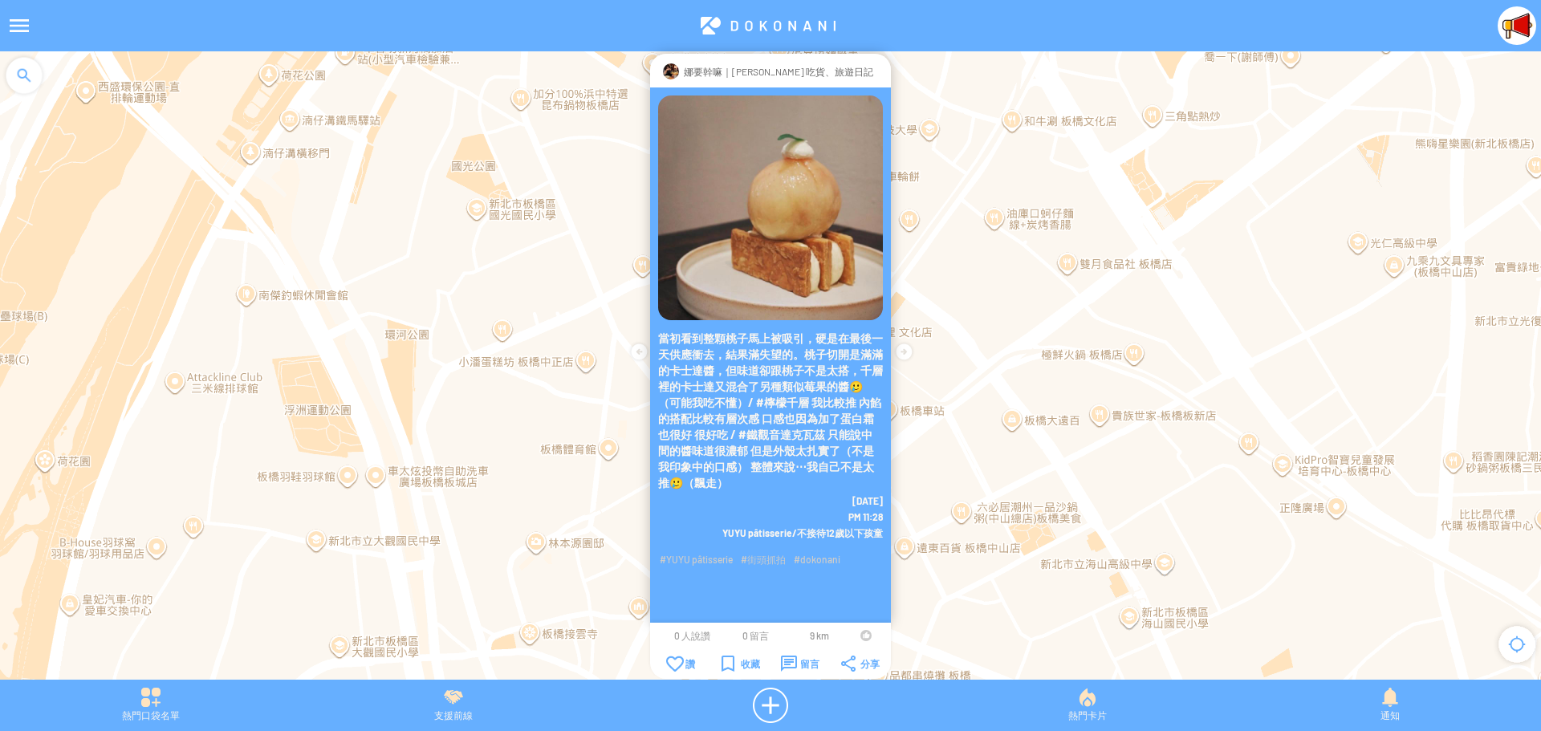
click at [858, 633] on td at bounding box center [865, 635] width 30 height 13
click at [863, 635] on div at bounding box center [865, 635] width 11 height 11
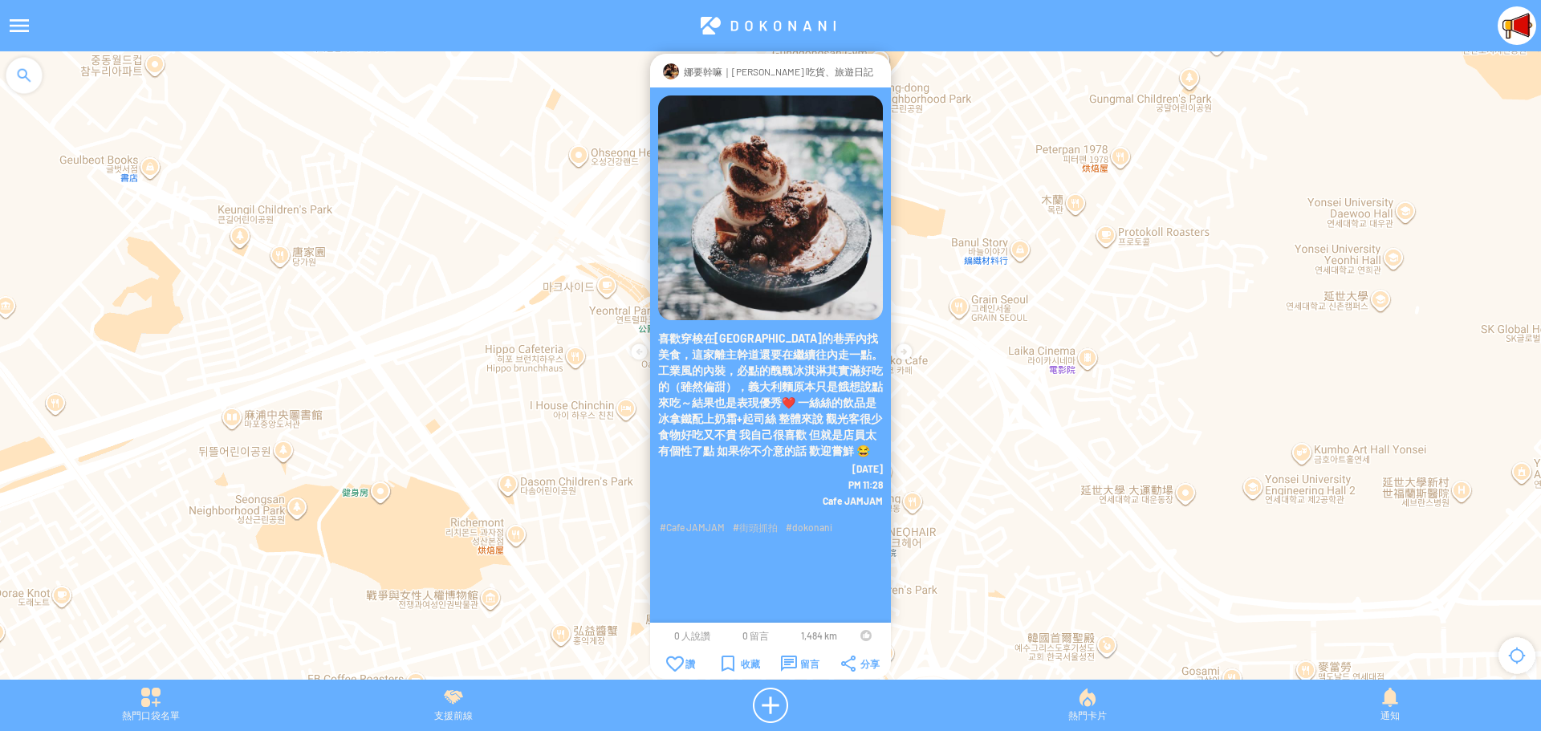
click at [865, 635] on div at bounding box center [865, 635] width 11 height 11
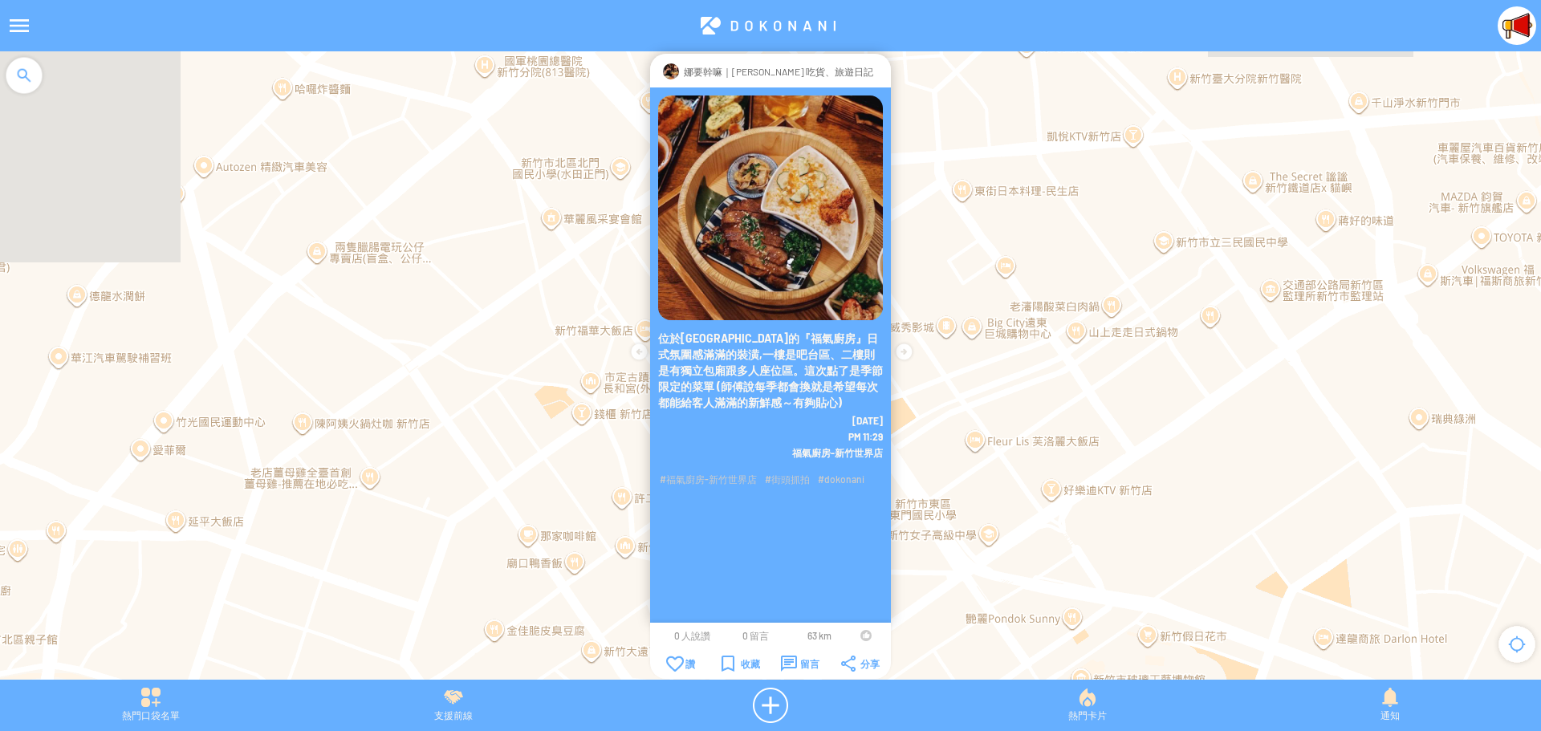
click at [858, 634] on td at bounding box center [865, 635] width 30 height 13
click at [863, 634] on div at bounding box center [865, 635] width 11 height 11
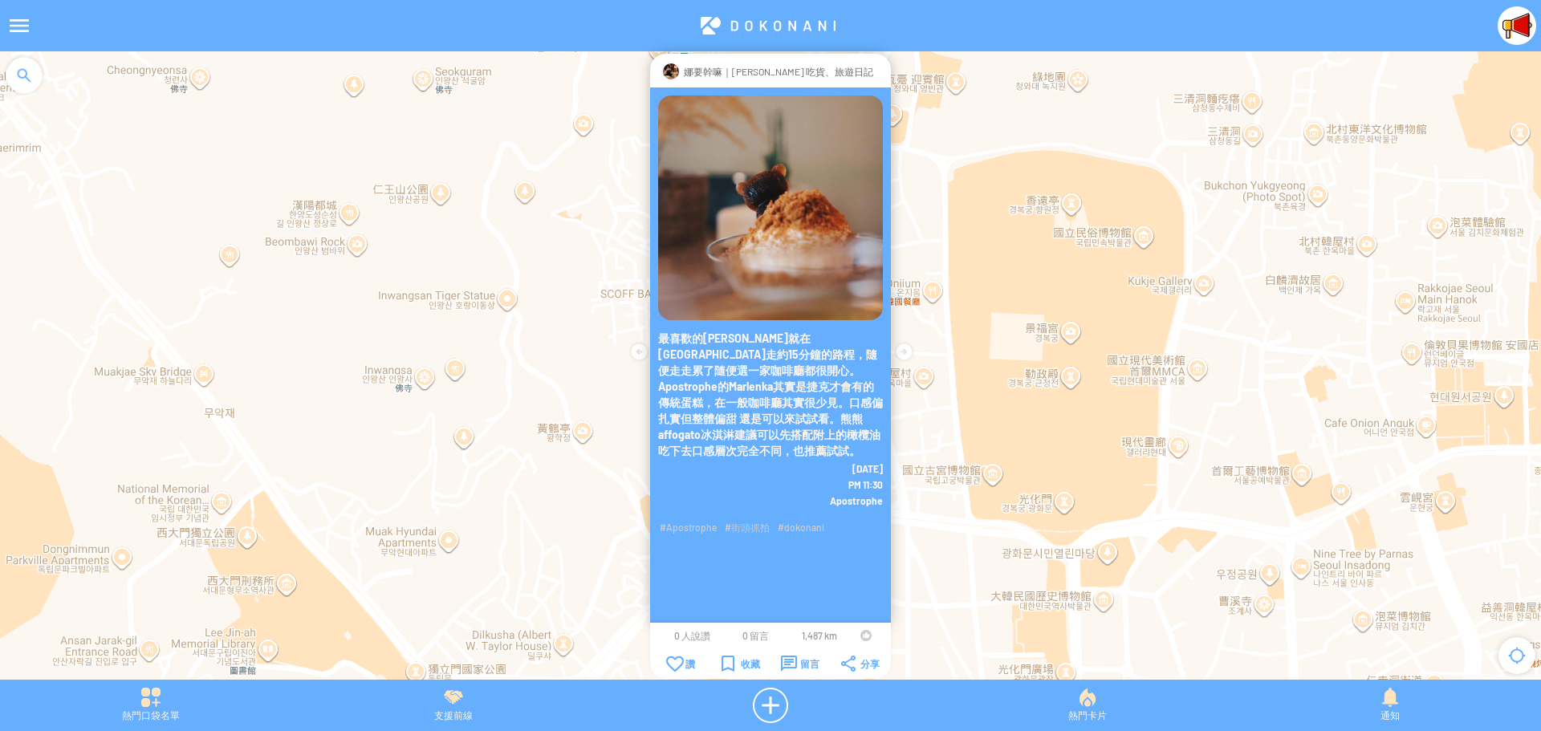
click at [863, 637] on div at bounding box center [865, 635] width 11 height 11
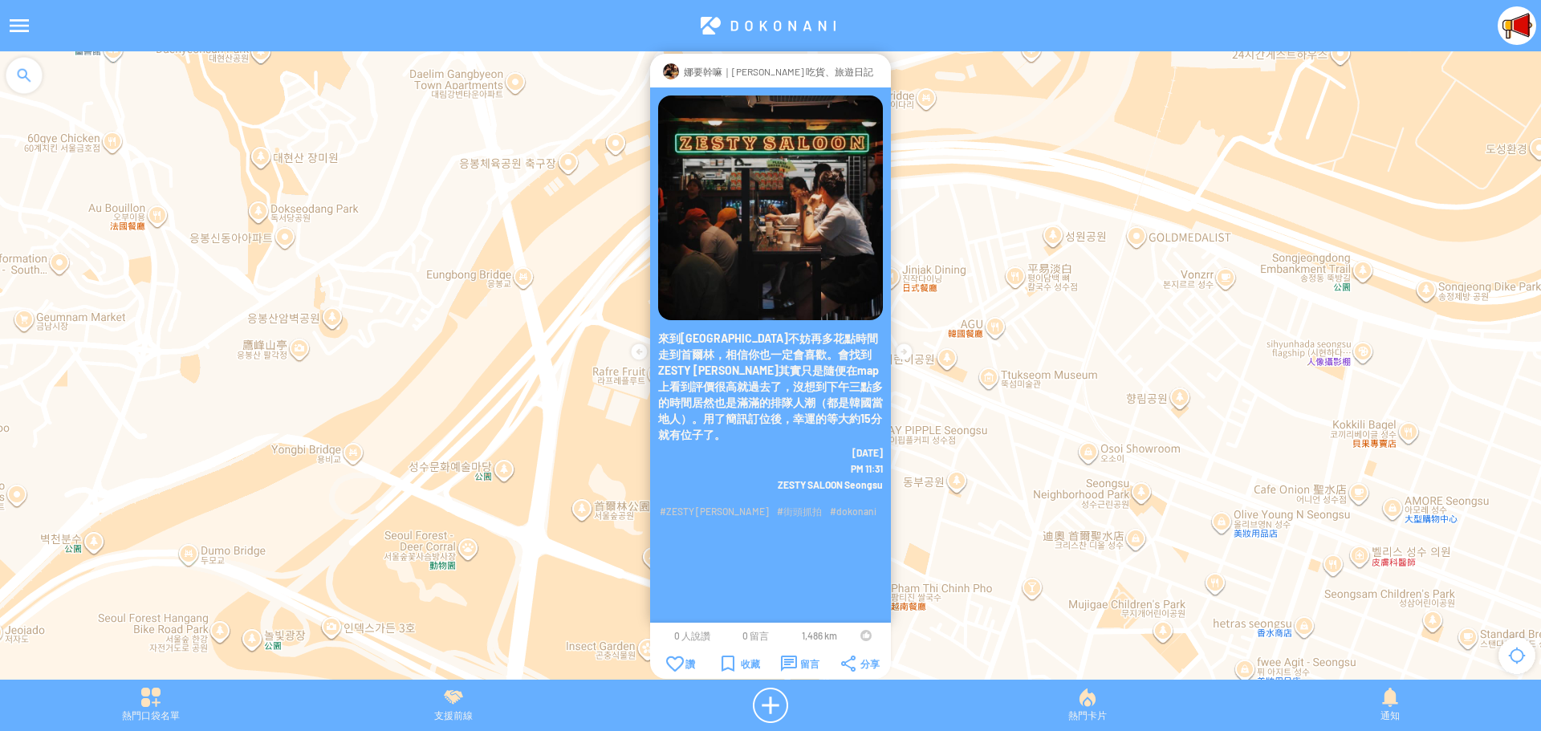
click at [859, 636] on td at bounding box center [865, 635] width 30 height 13
click at [859, 635] on td at bounding box center [865, 635] width 30 height 13
click at [862, 633] on div at bounding box center [865, 635] width 11 height 11
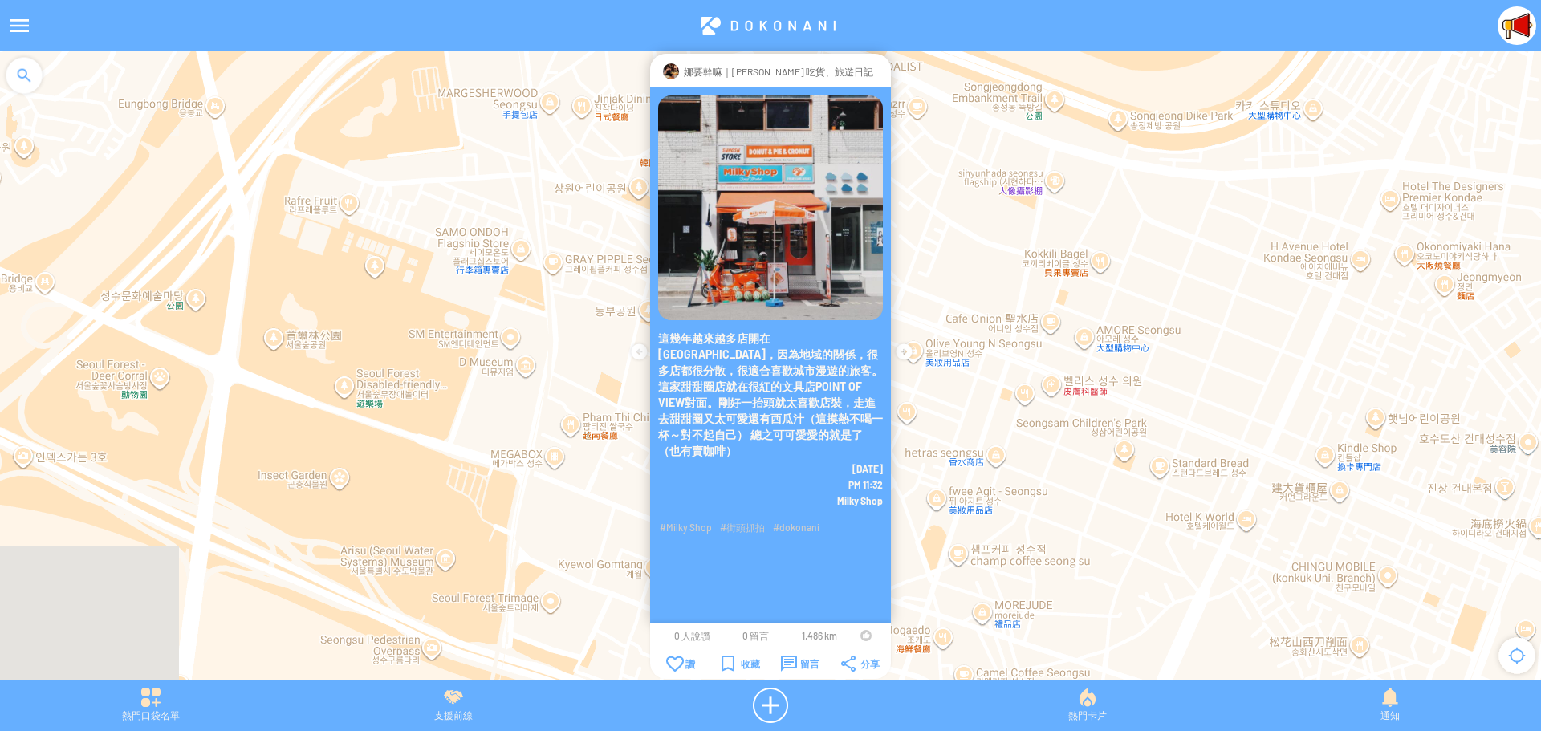
click at [861, 635] on div at bounding box center [865, 635] width 11 height 11
click at [795, 662] on div "留言" at bounding box center [800, 664] width 39 height 16
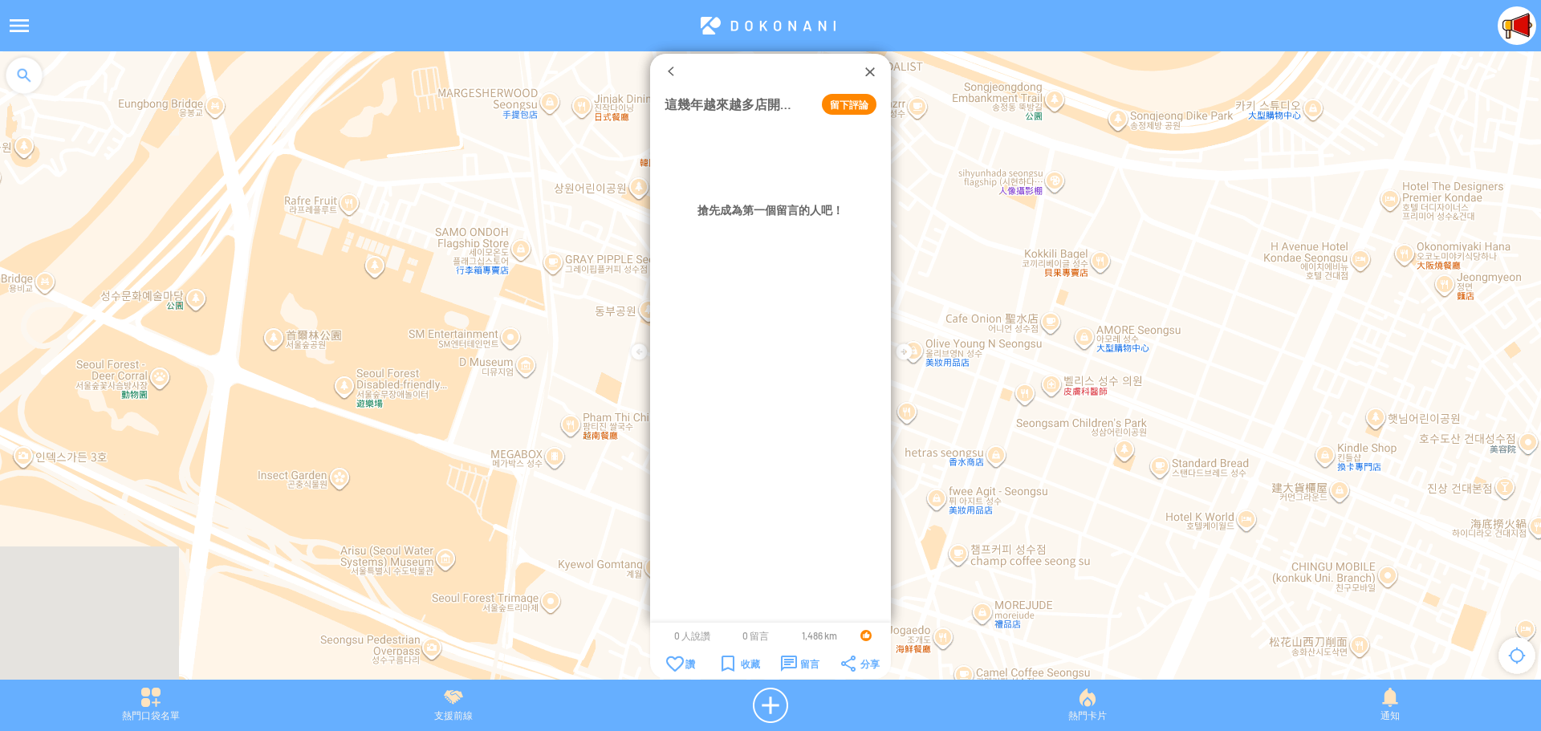
click at [838, 103] on button "留下評論" at bounding box center [849, 104] width 55 height 21
click at [809, 132] on textarea at bounding box center [770, 151] width 212 height 50
type textarea "*****"
click at [823, 200] on button "確定" at bounding box center [814, 195] width 72 height 21
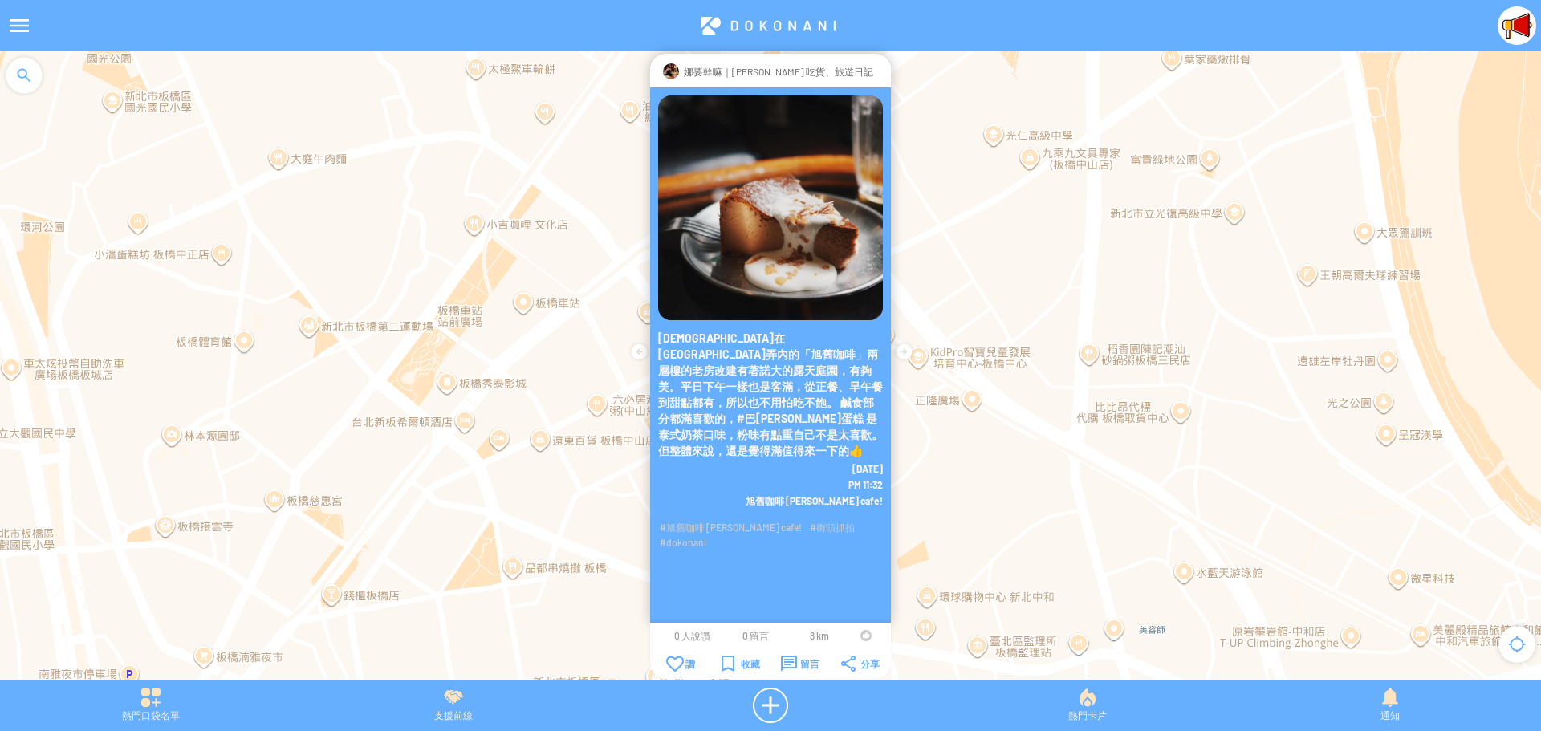
click at [860, 637] on div at bounding box center [865, 635] width 11 height 11
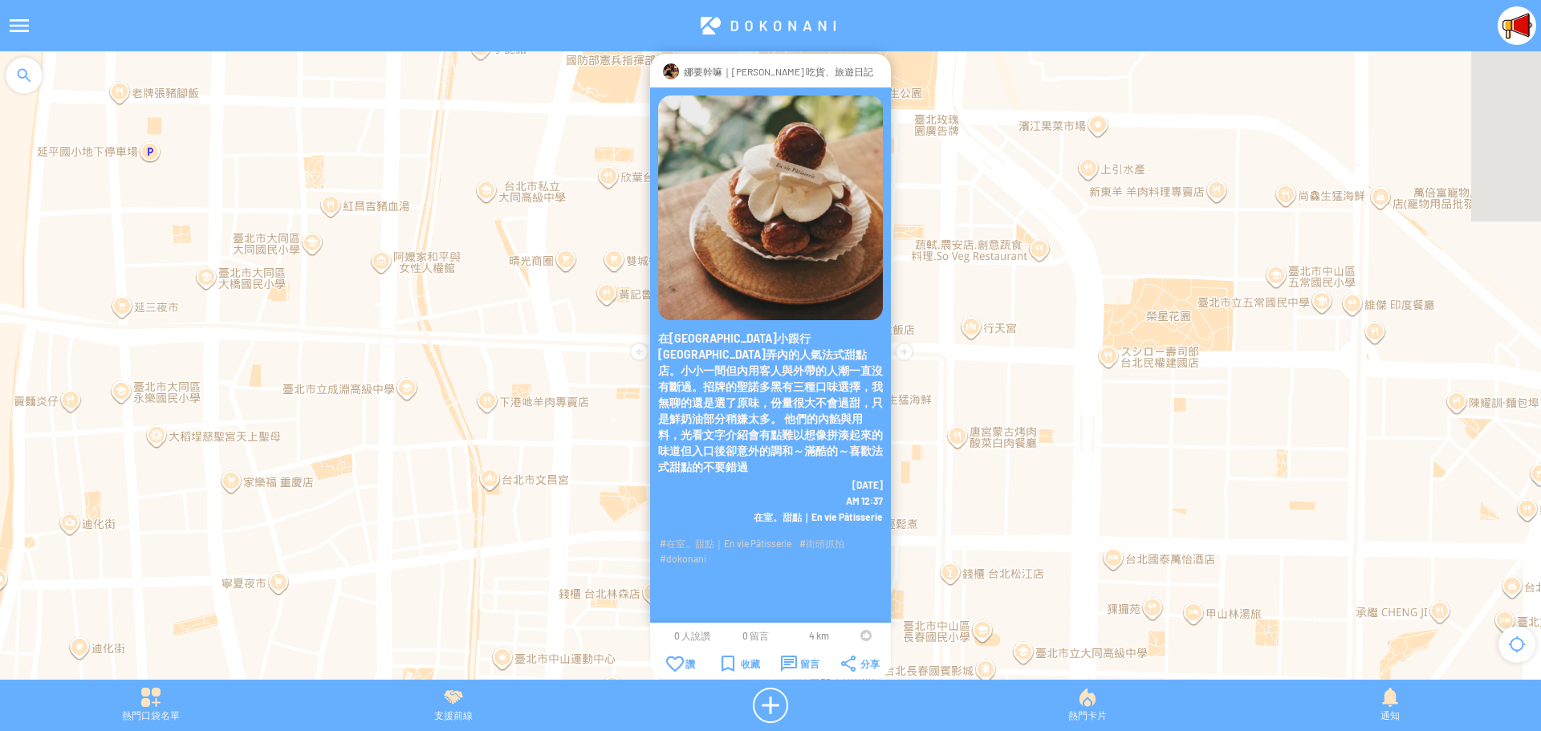
click at [863, 635] on div at bounding box center [865, 635] width 11 height 11
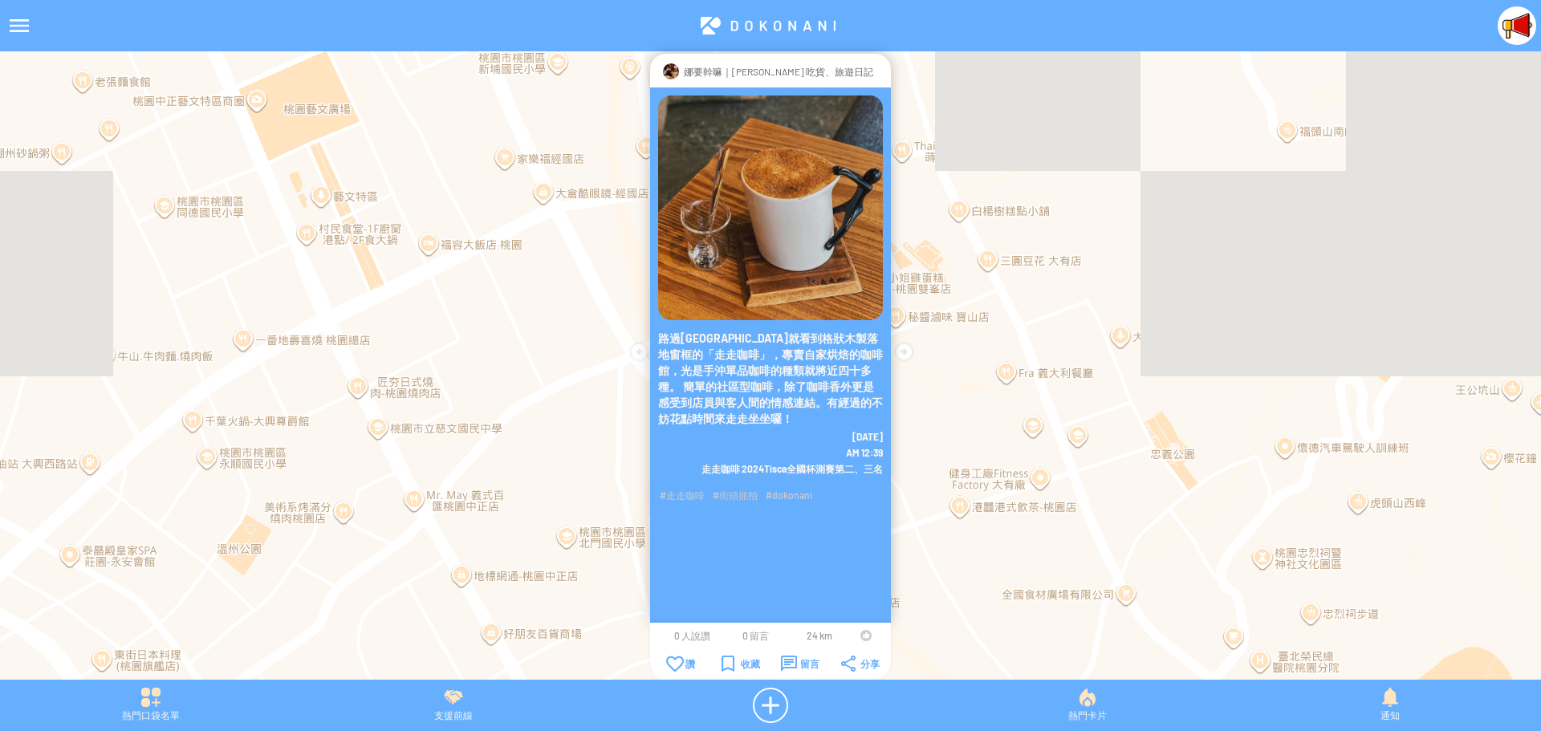
click at [866, 635] on div at bounding box center [865, 635] width 11 height 11
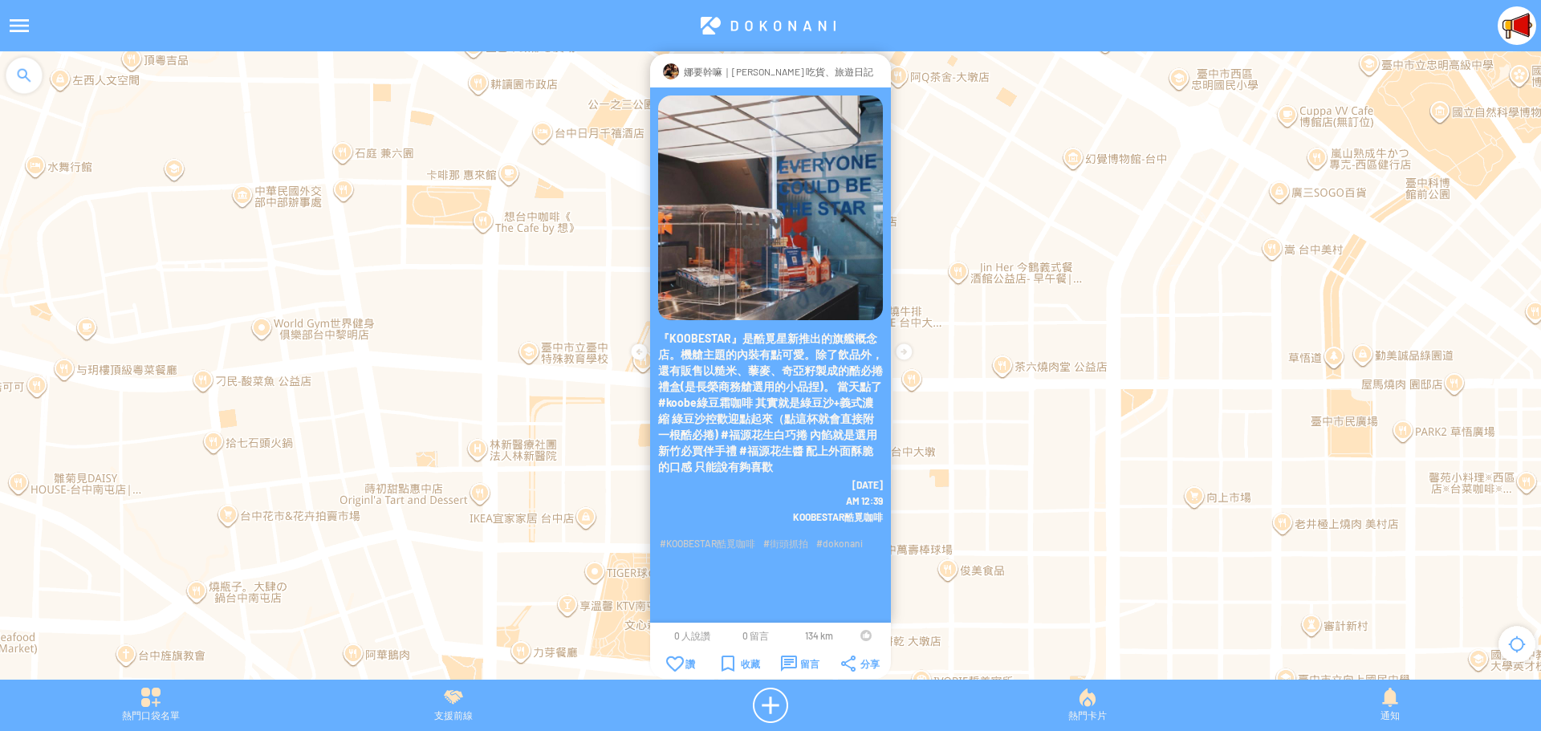
click at [863, 635] on div at bounding box center [865, 635] width 11 height 11
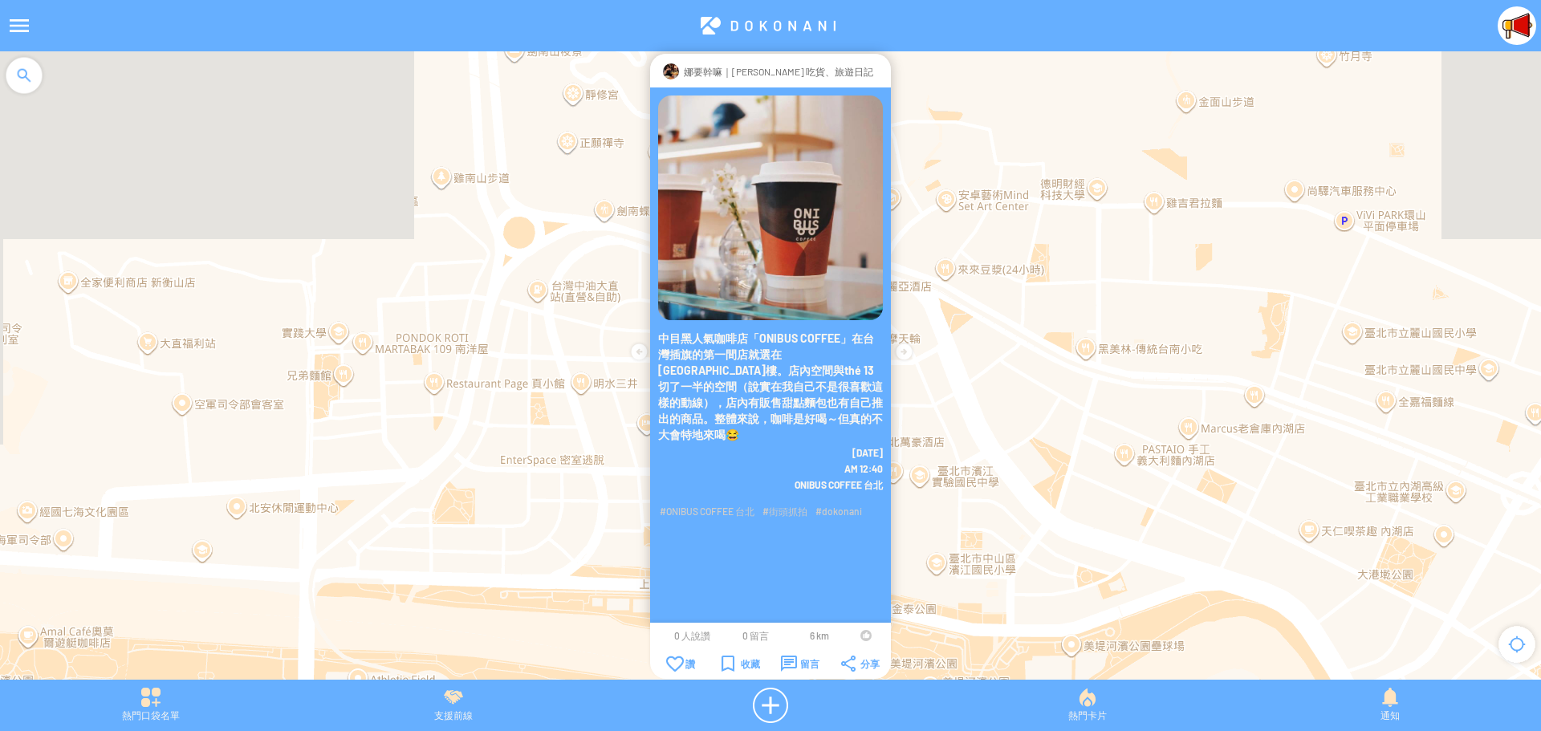
click at [866, 634] on div at bounding box center [865, 635] width 11 height 11
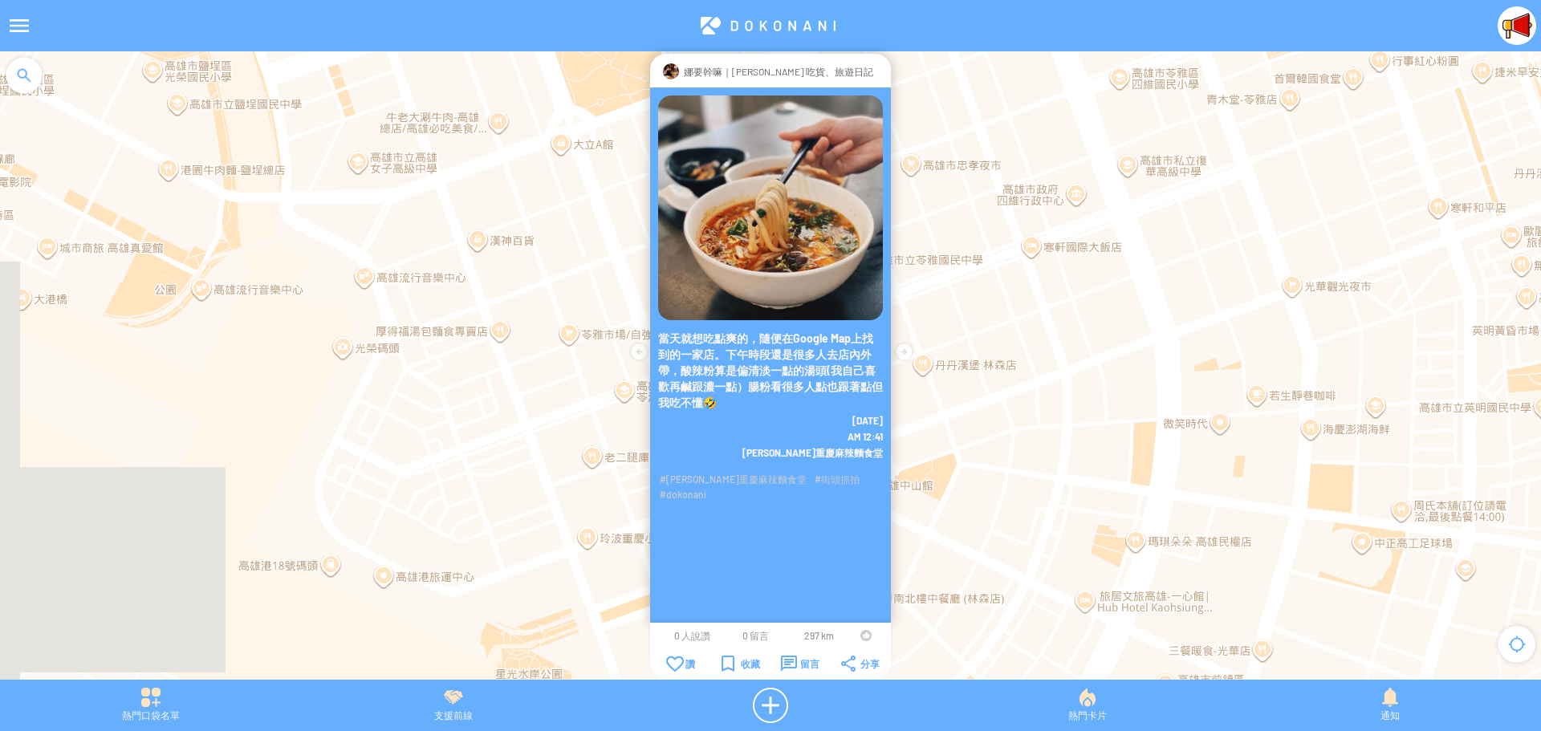
click at [860, 634] on div at bounding box center [865, 635] width 11 height 11
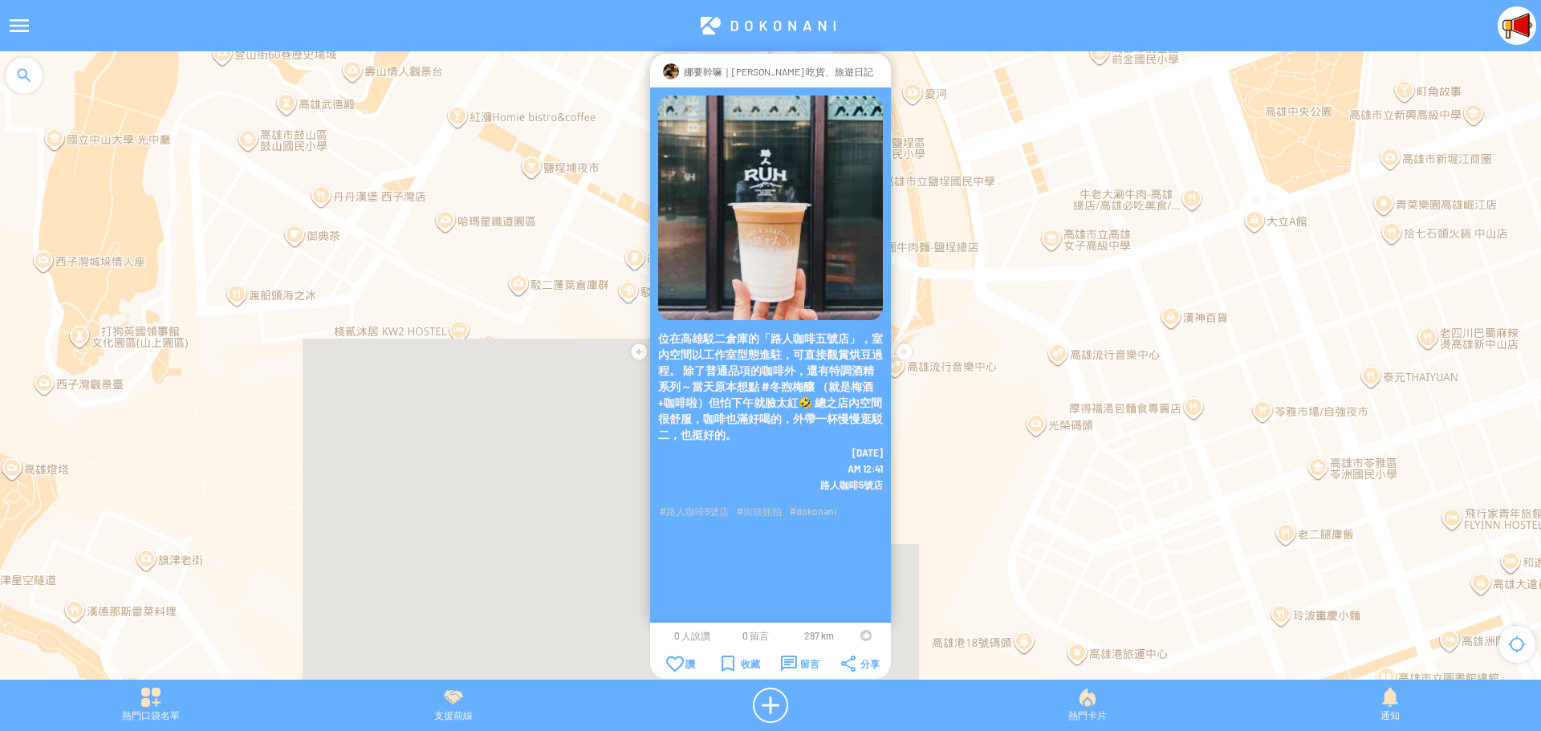
click at [862, 635] on div at bounding box center [865, 635] width 11 height 11
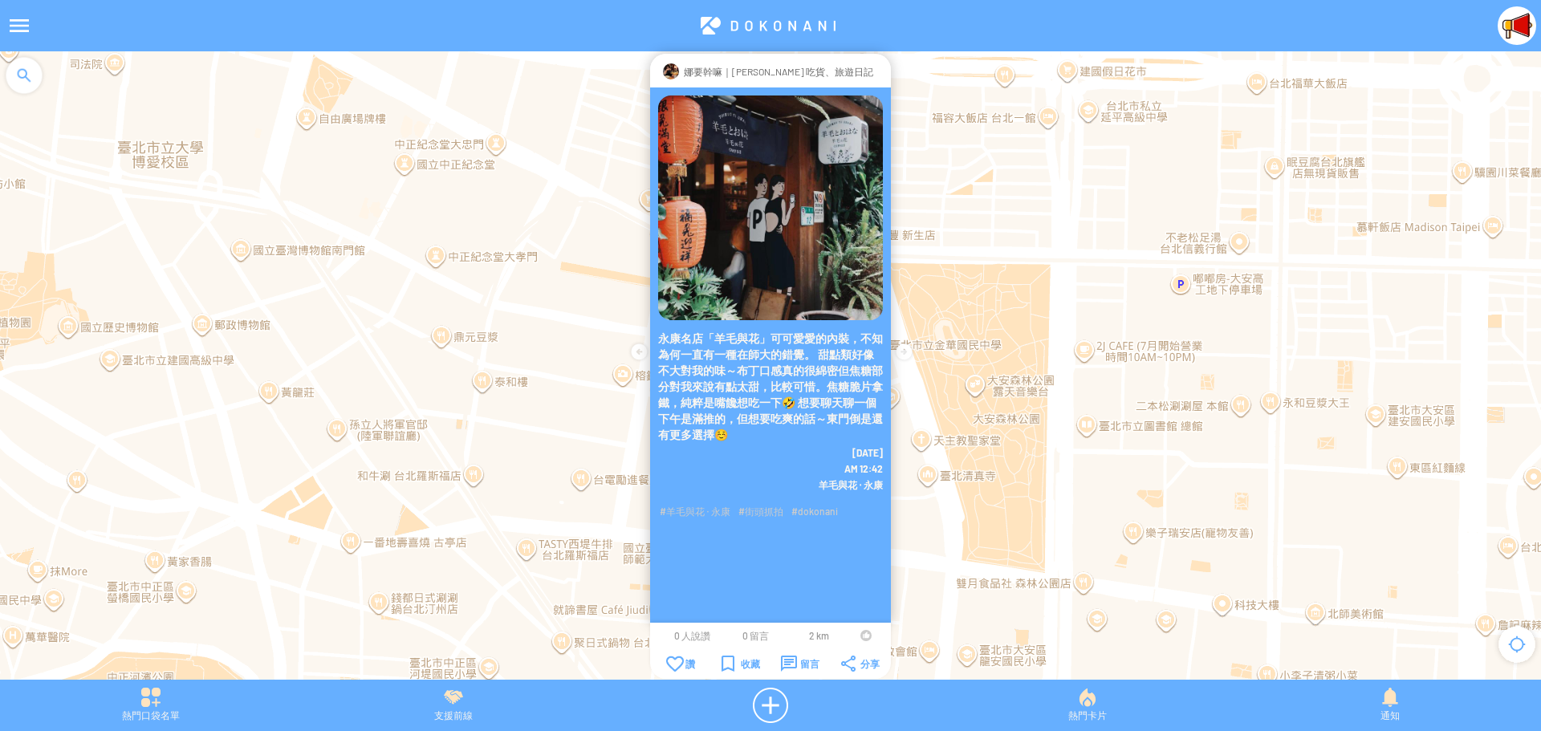
click at [862, 635] on div at bounding box center [865, 635] width 11 height 11
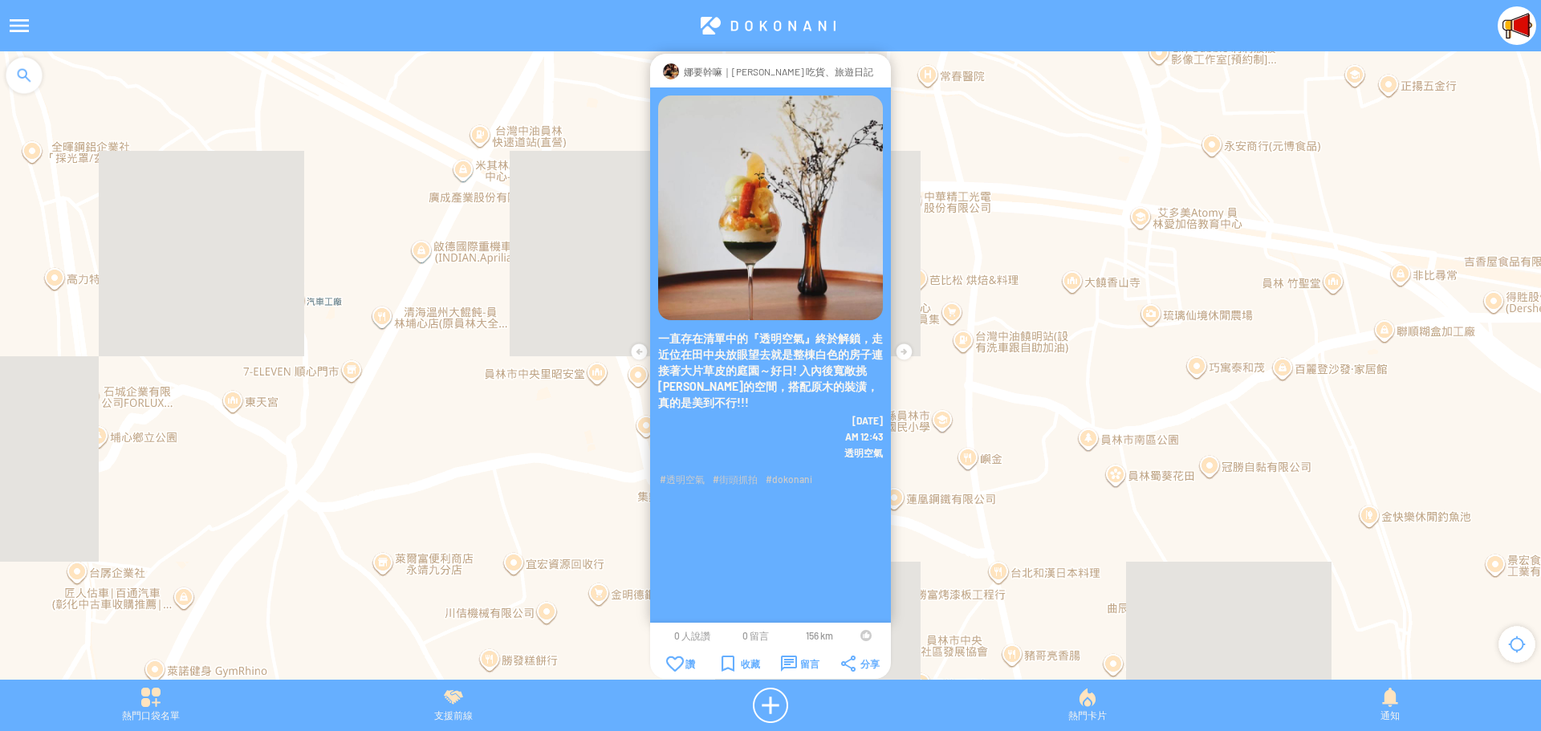
click at [863, 635] on div at bounding box center [865, 635] width 11 height 11
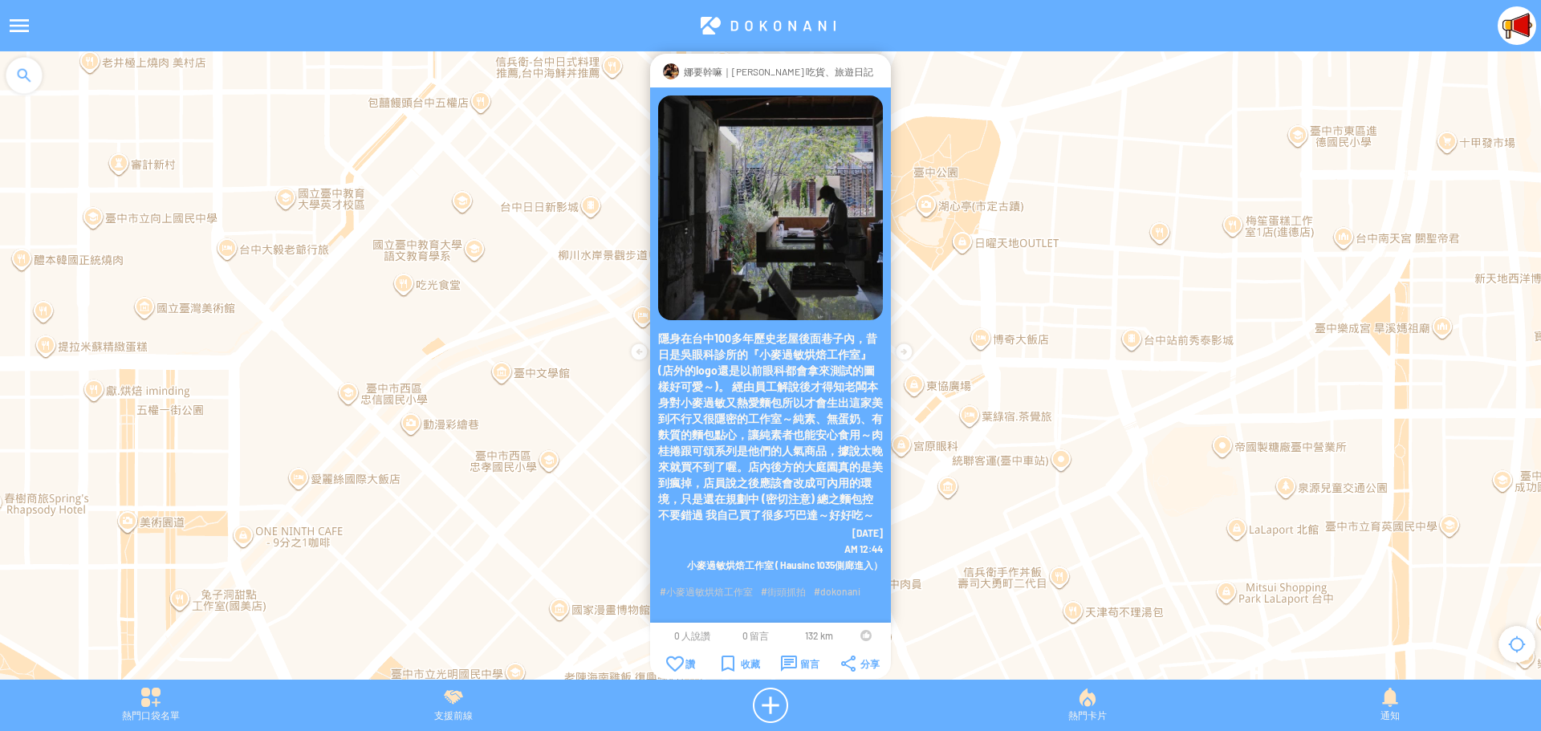
click at [862, 637] on div at bounding box center [865, 635] width 11 height 11
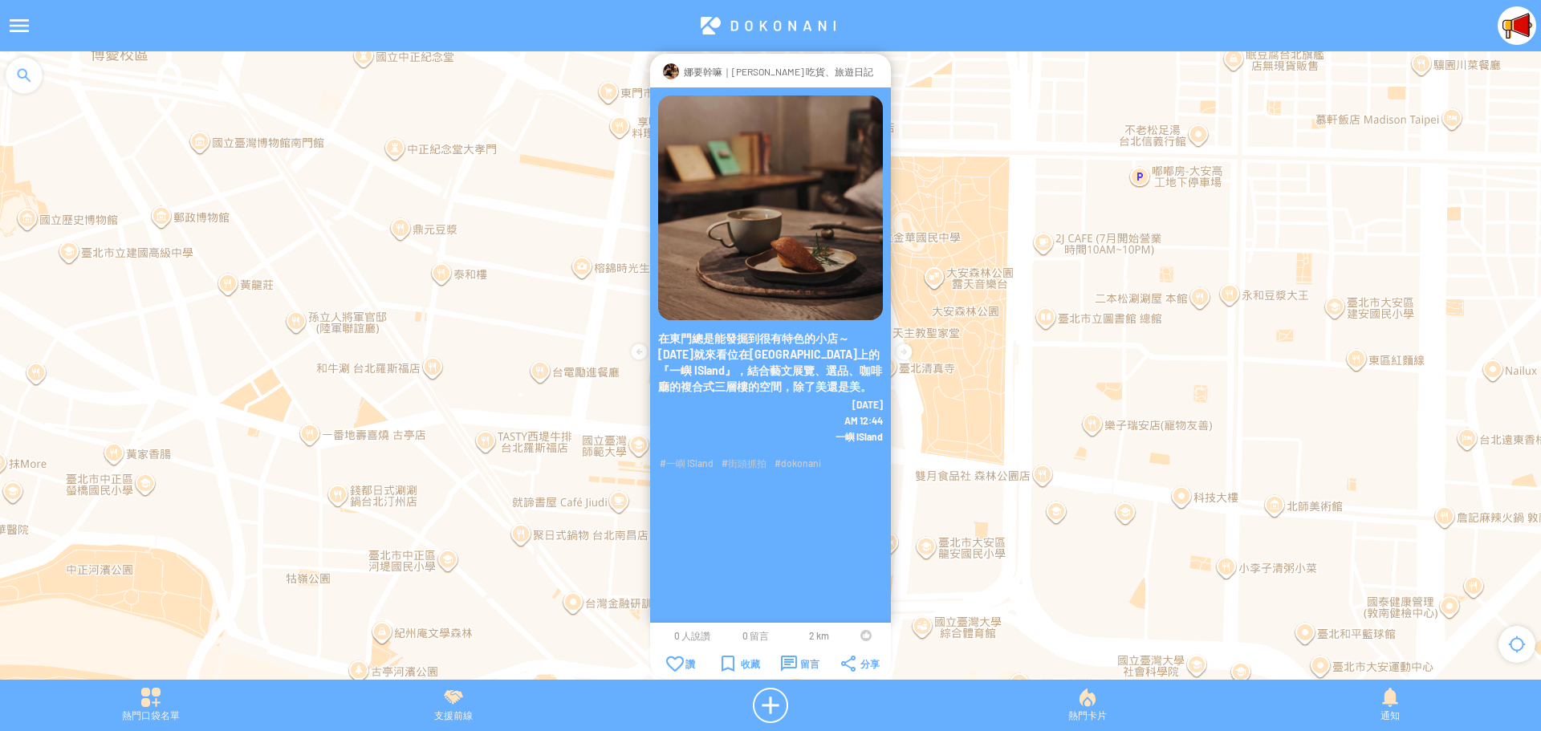
click at [861, 635] on div at bounding box center [865, 635] width 11 height 11
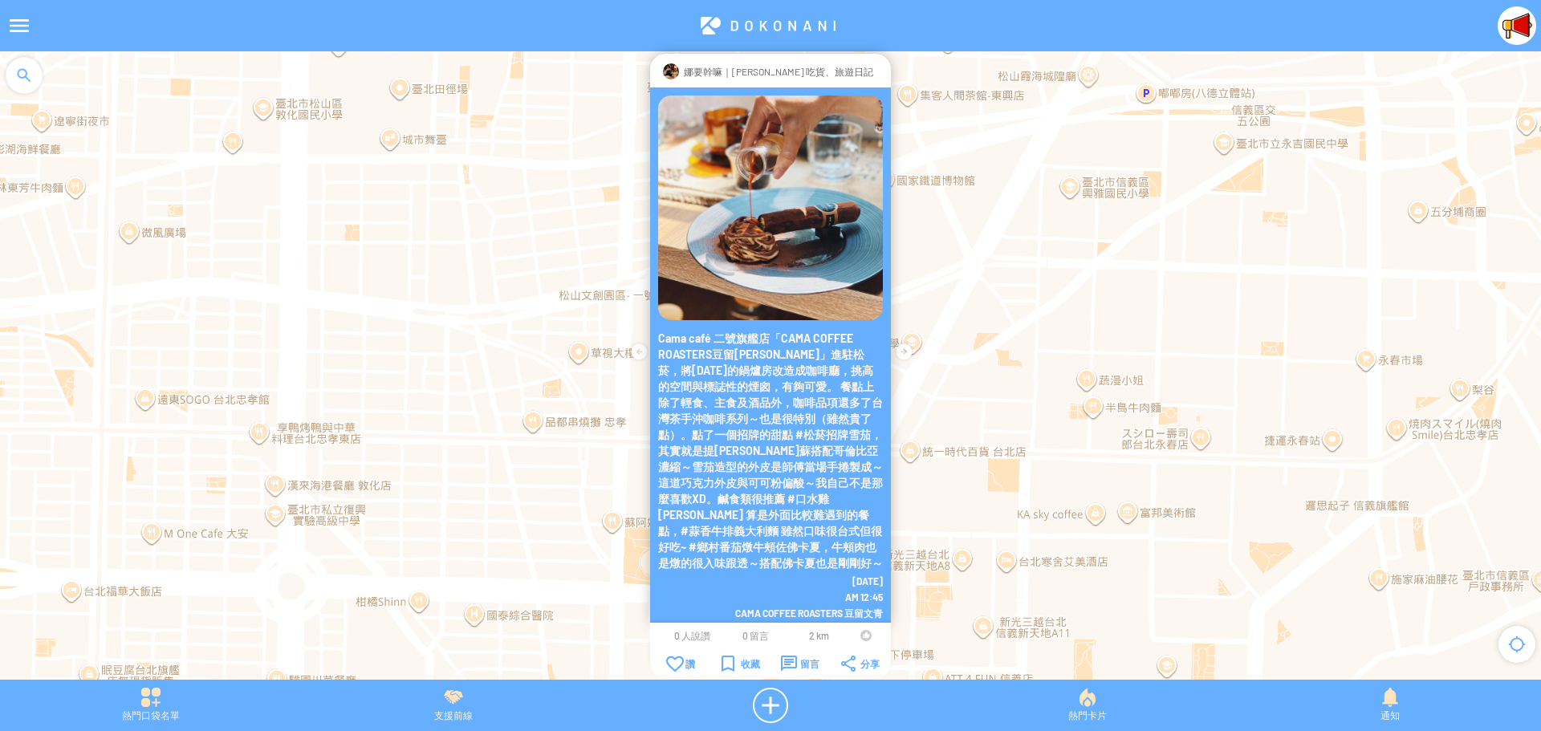
click at [863, 636] on div at bounding box center [865, 635] width 11 height 11
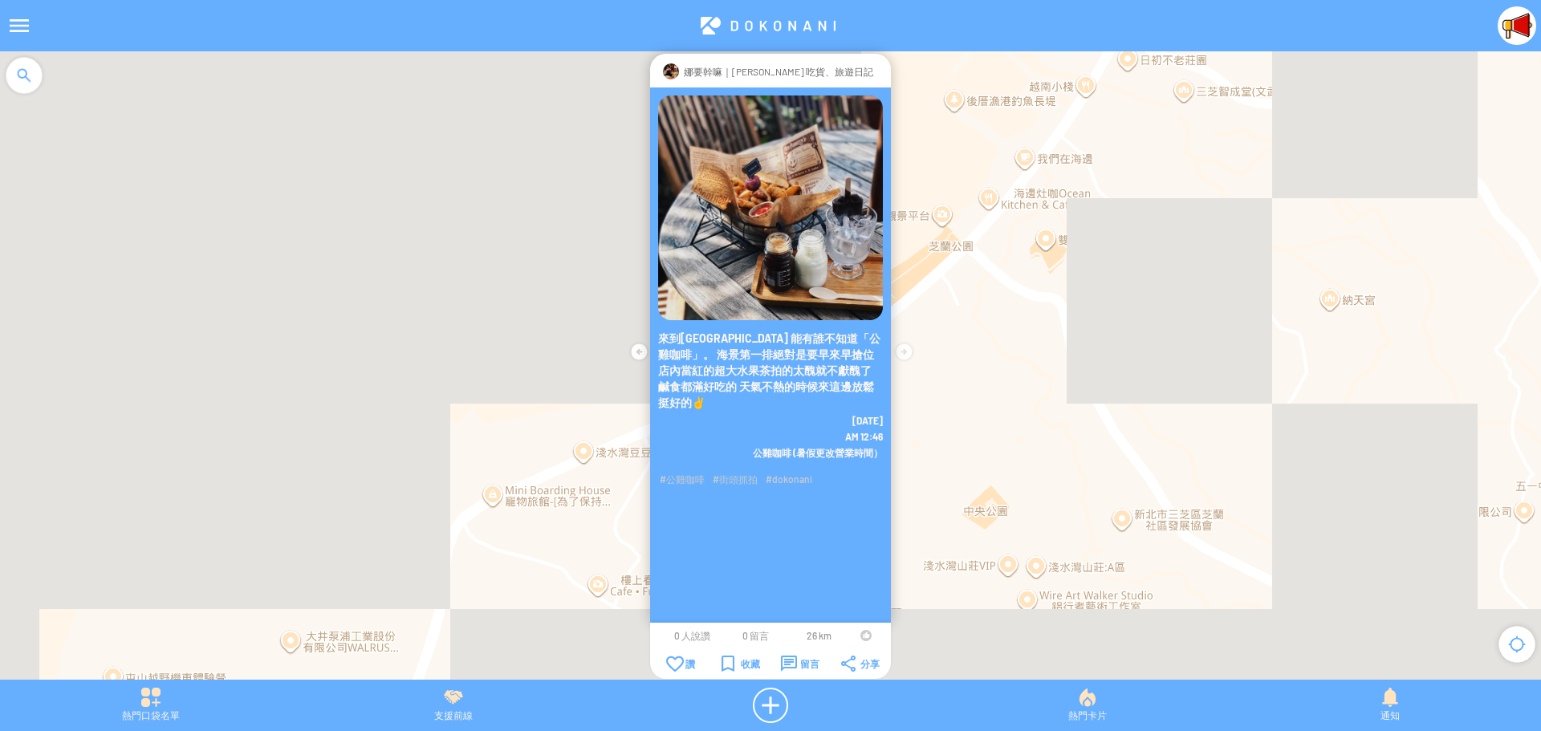
click at [864, 633] on div at bounding box center [865, 635] width 11 height 11
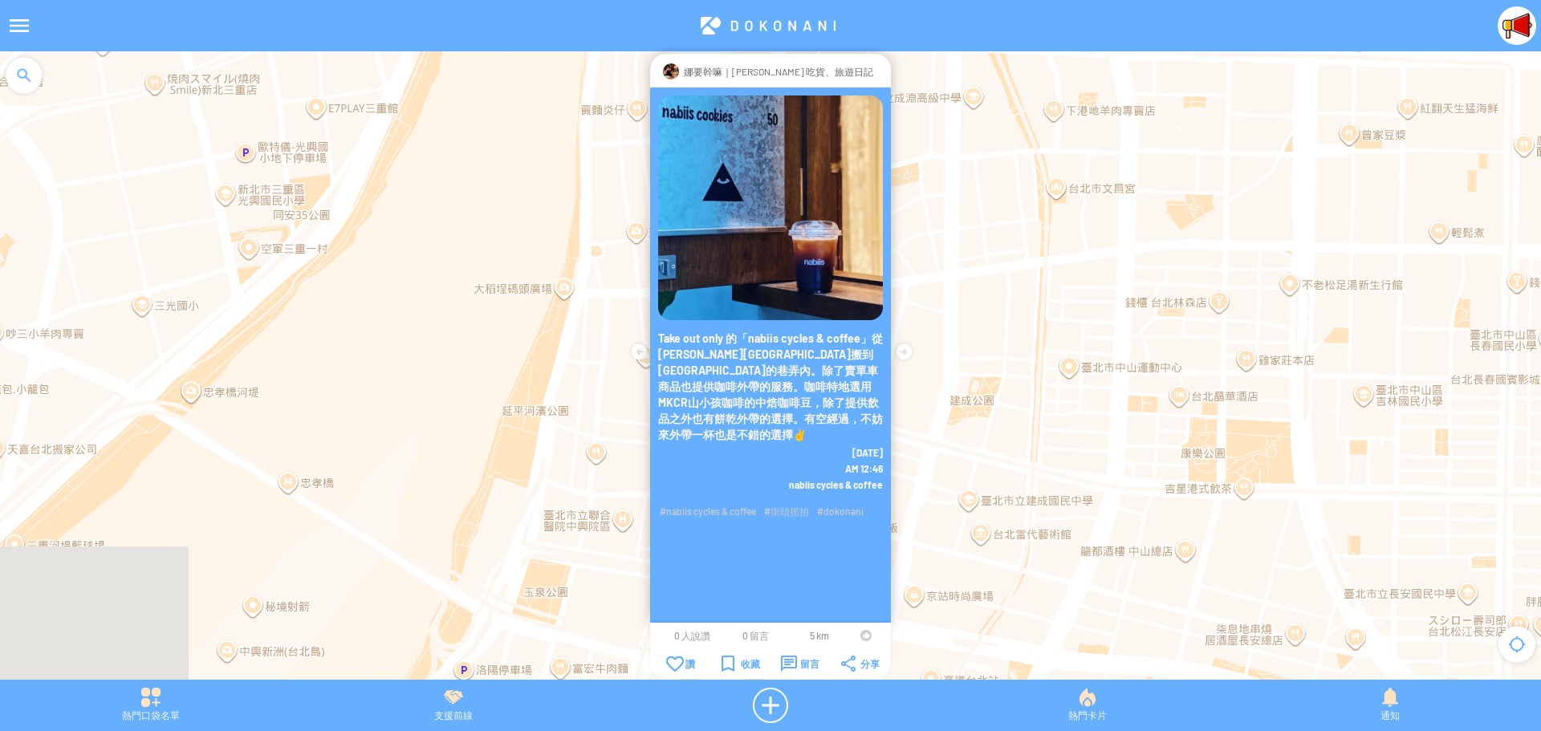
click at [863, 636] on div at bounding box center [865, 635] width 11 height 11
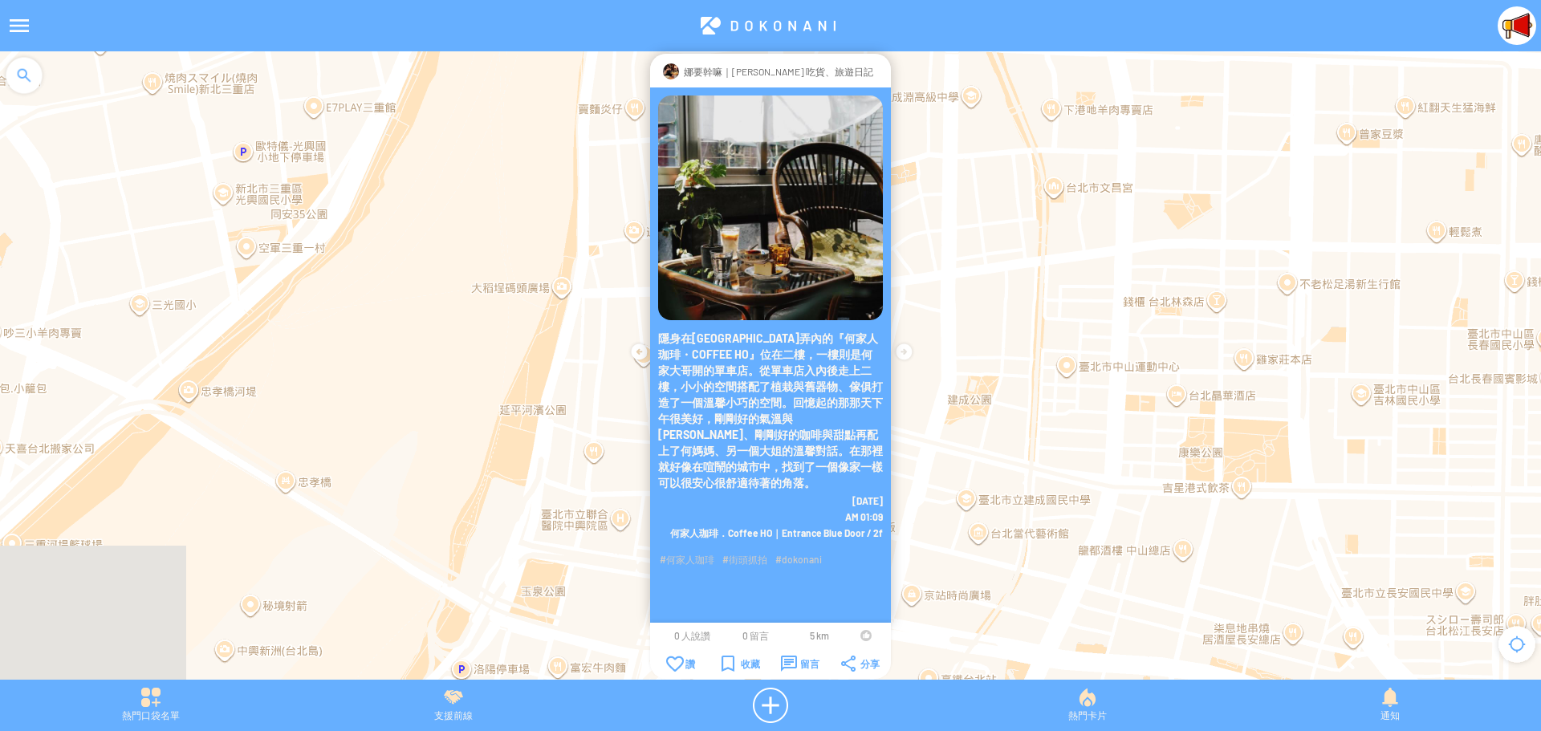
click at [865, 635] on div at bounding box center [865, 635] width 11 height 11
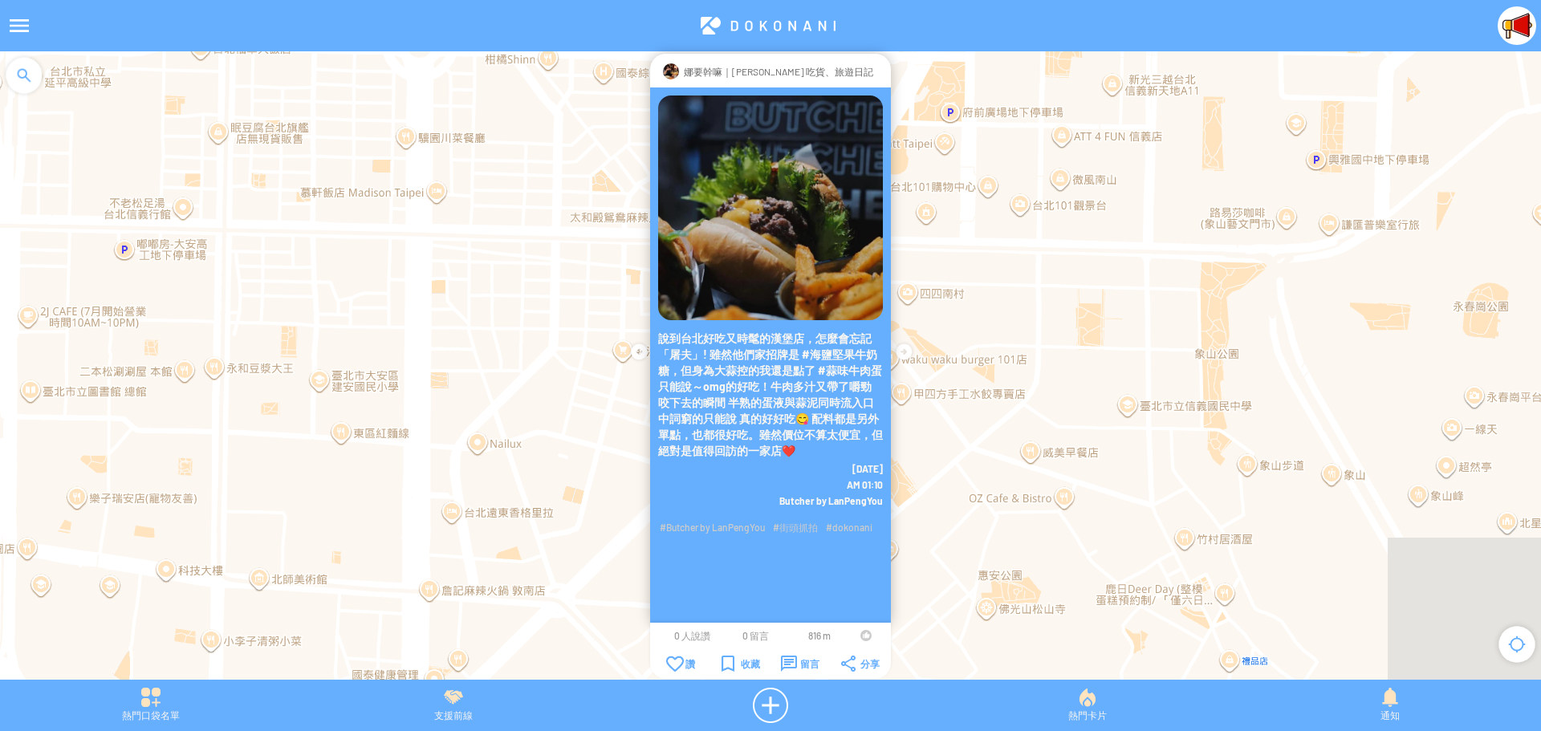
click at [866, 635] on div at bounding box center [865, 635] width 11 height 11
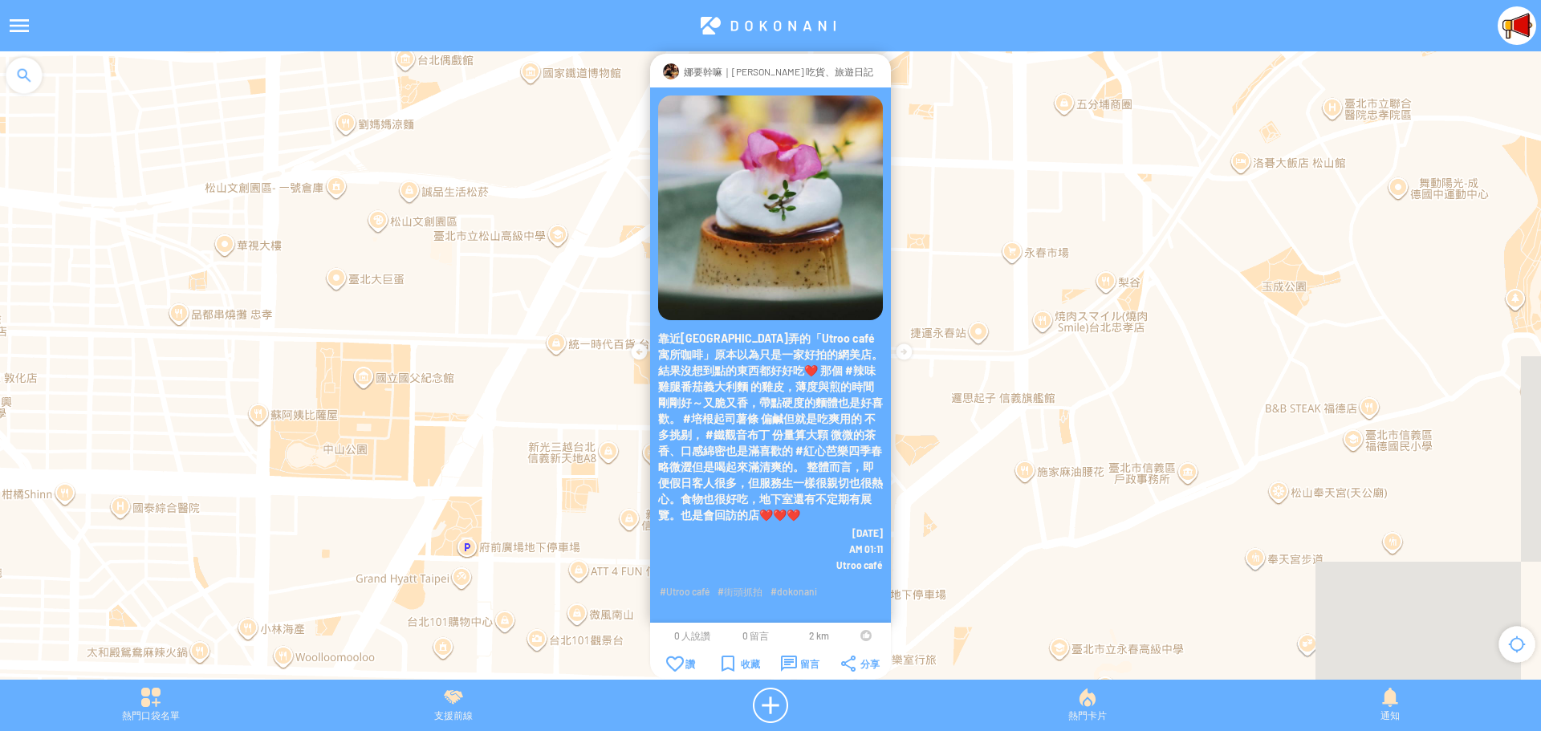
click at [863, 633] on div at bounding box center [865, 635] width 11 height 11
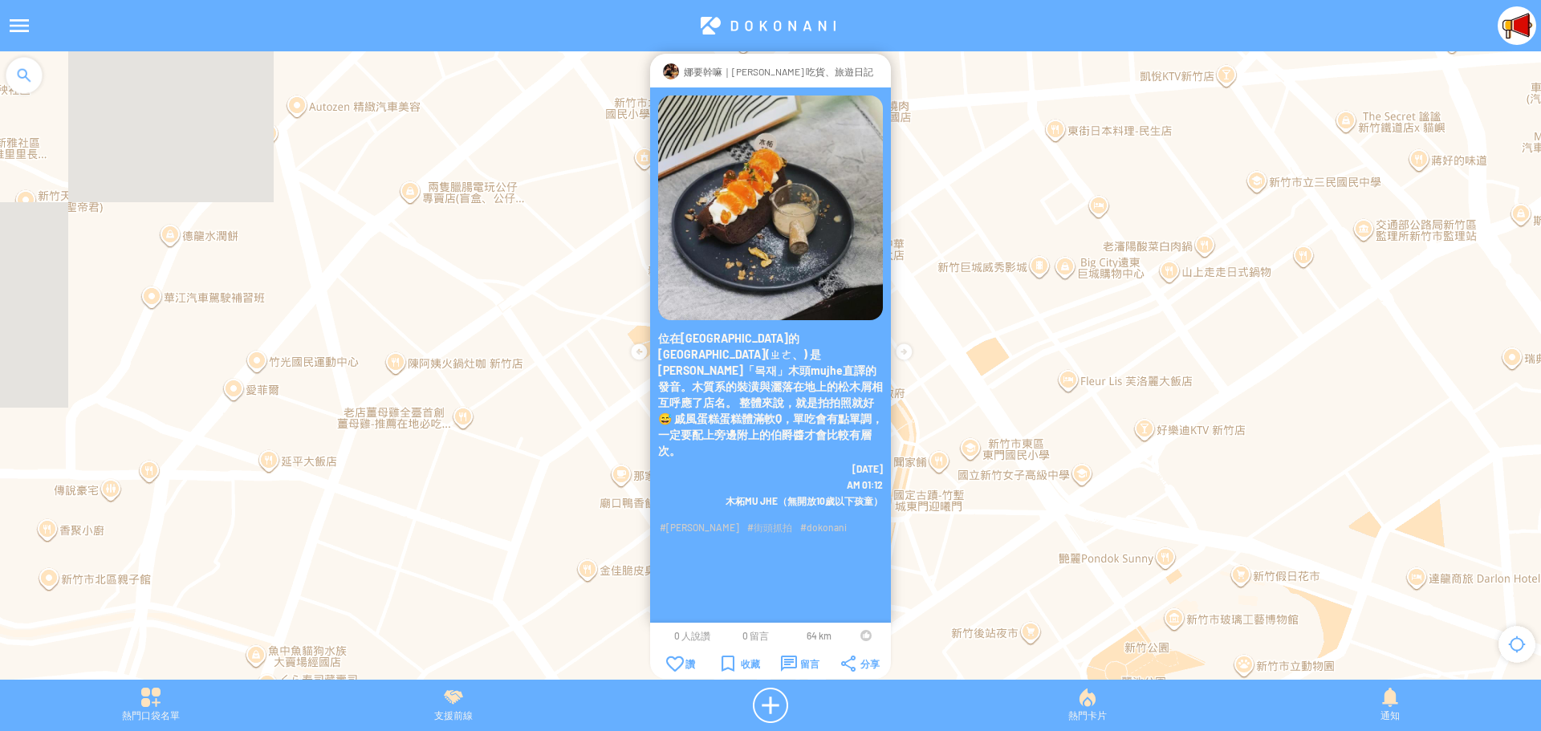
click at [863, 632] on div at bounding box center [865, 635] width 11 height 11
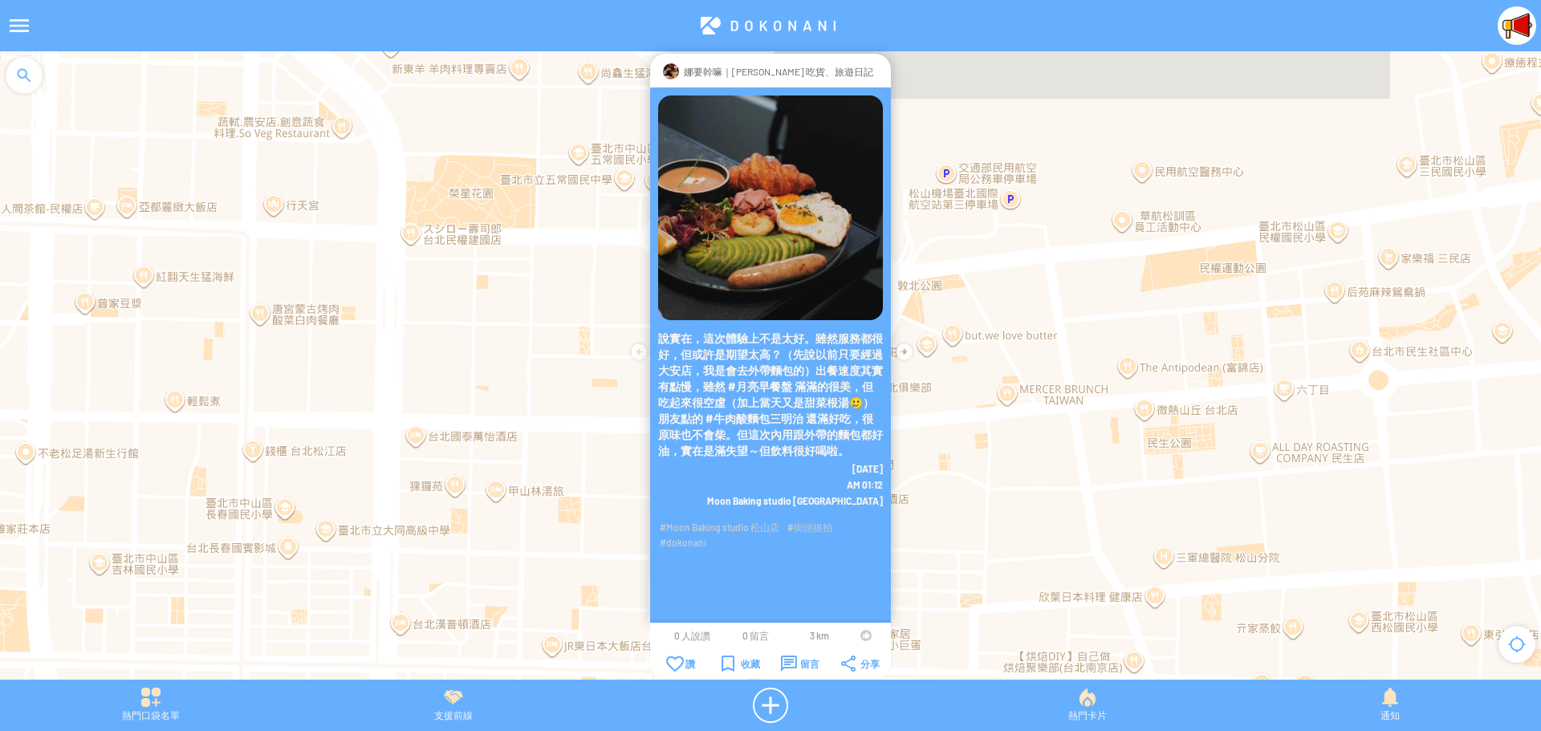
click at [866, 634] on div at bounding box center [865, 635] width 11 height 11
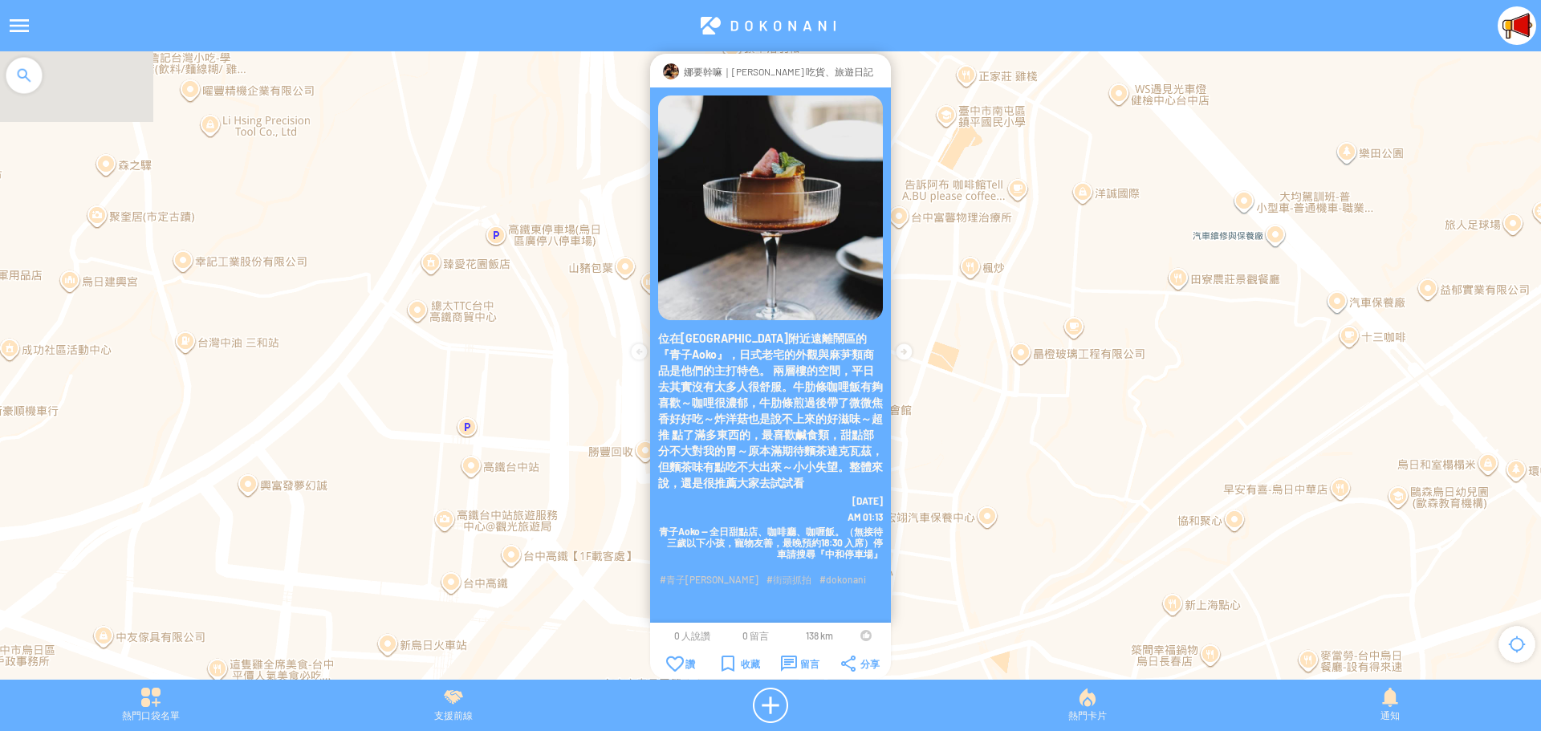
click at [864, 635] on div at bounding box center [865, 635] width 11 height 11
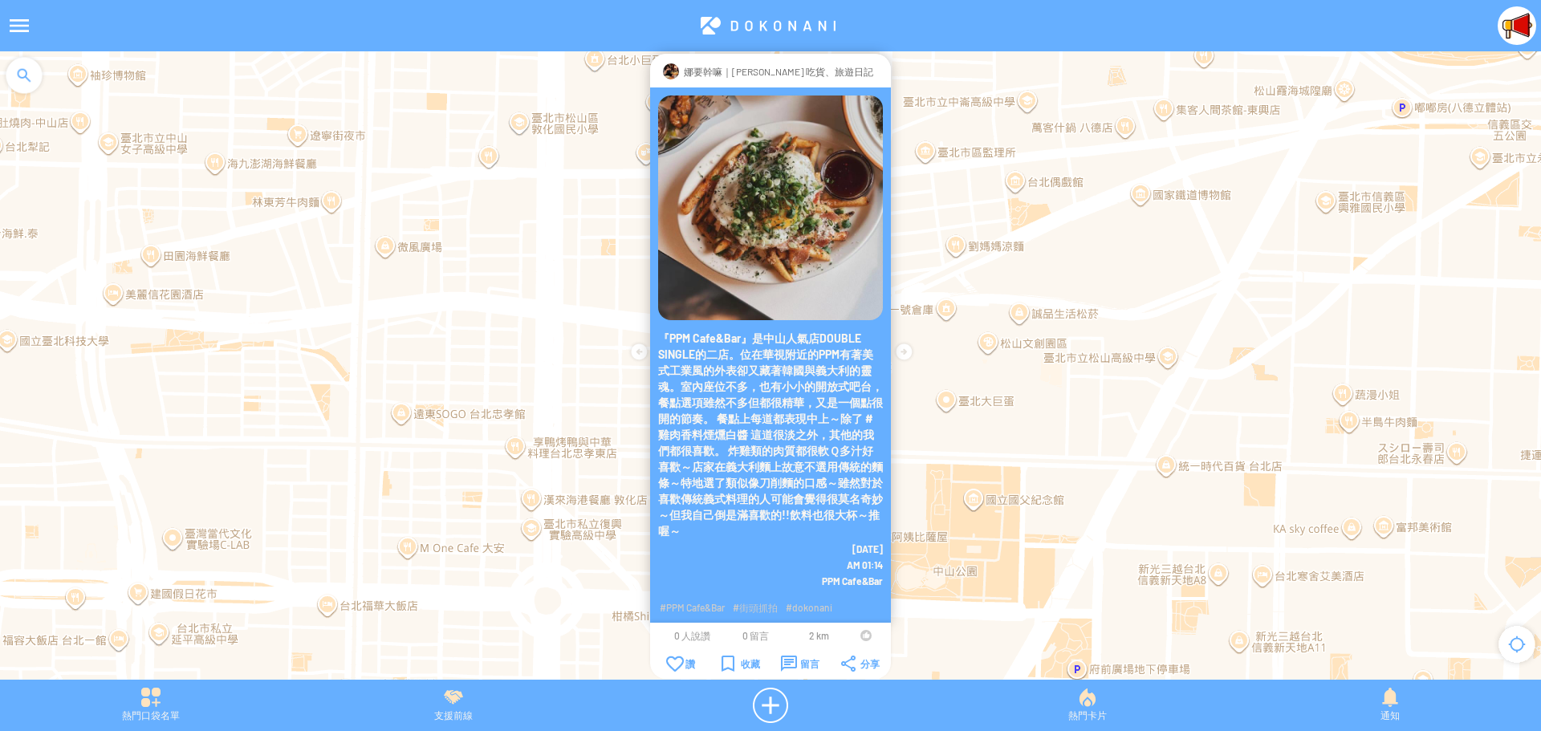
click at [864, 636] on div at bounding box center [865, 635] width 11 height 11
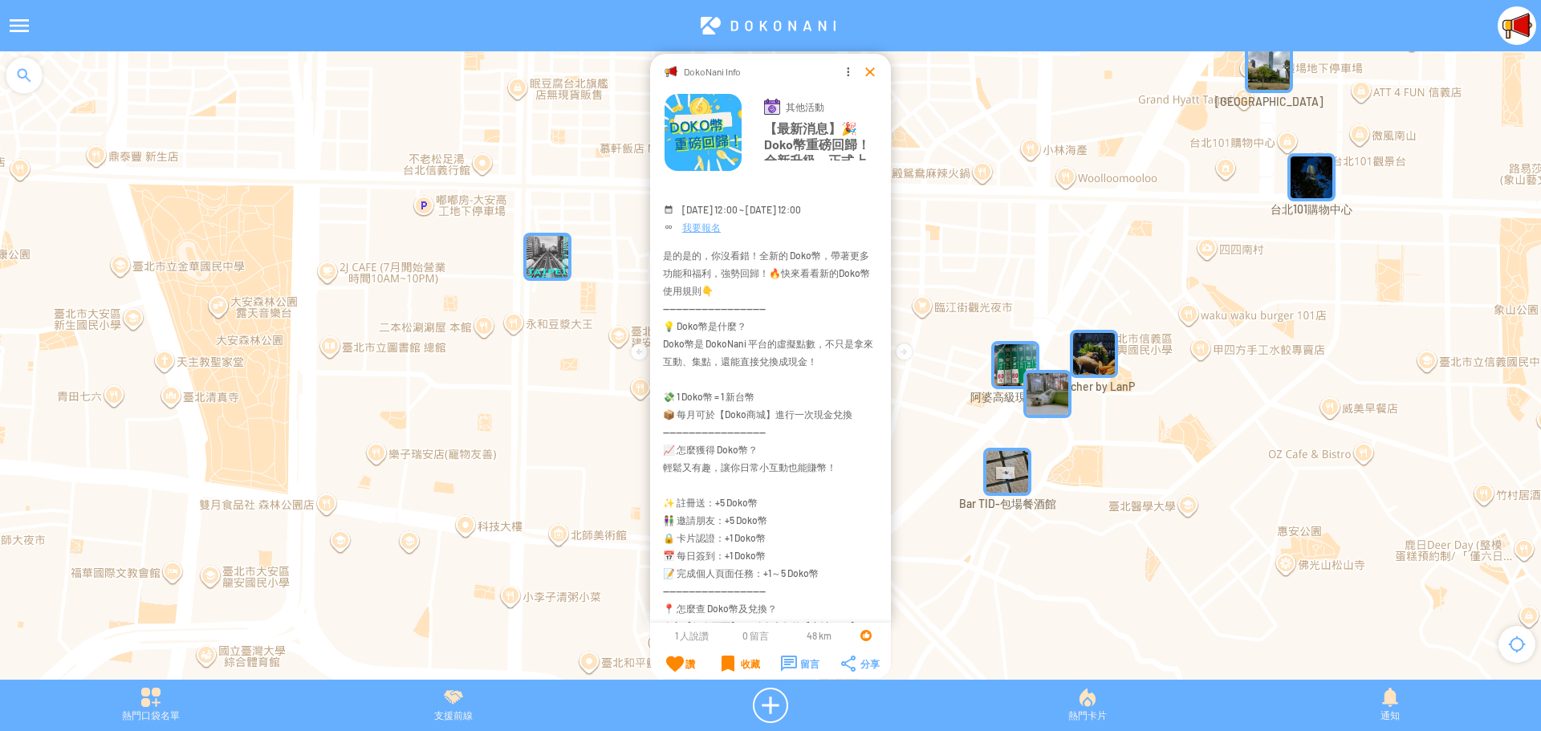
click at [869, 76] on div at bounding box center [870, 71] width 16 height 16
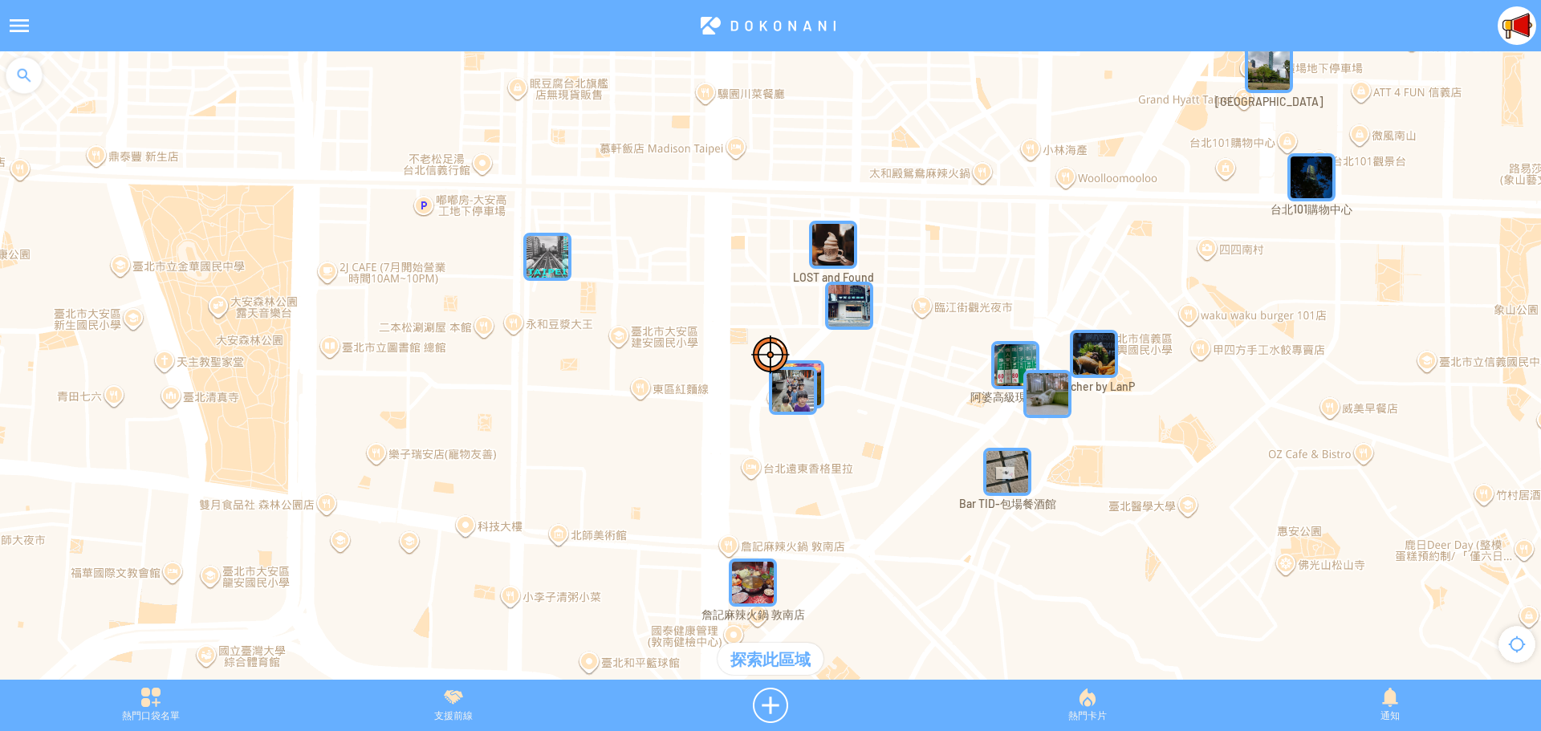
click at [1523, 22] on img at bounding box center [1516, 25] width 39 height 39
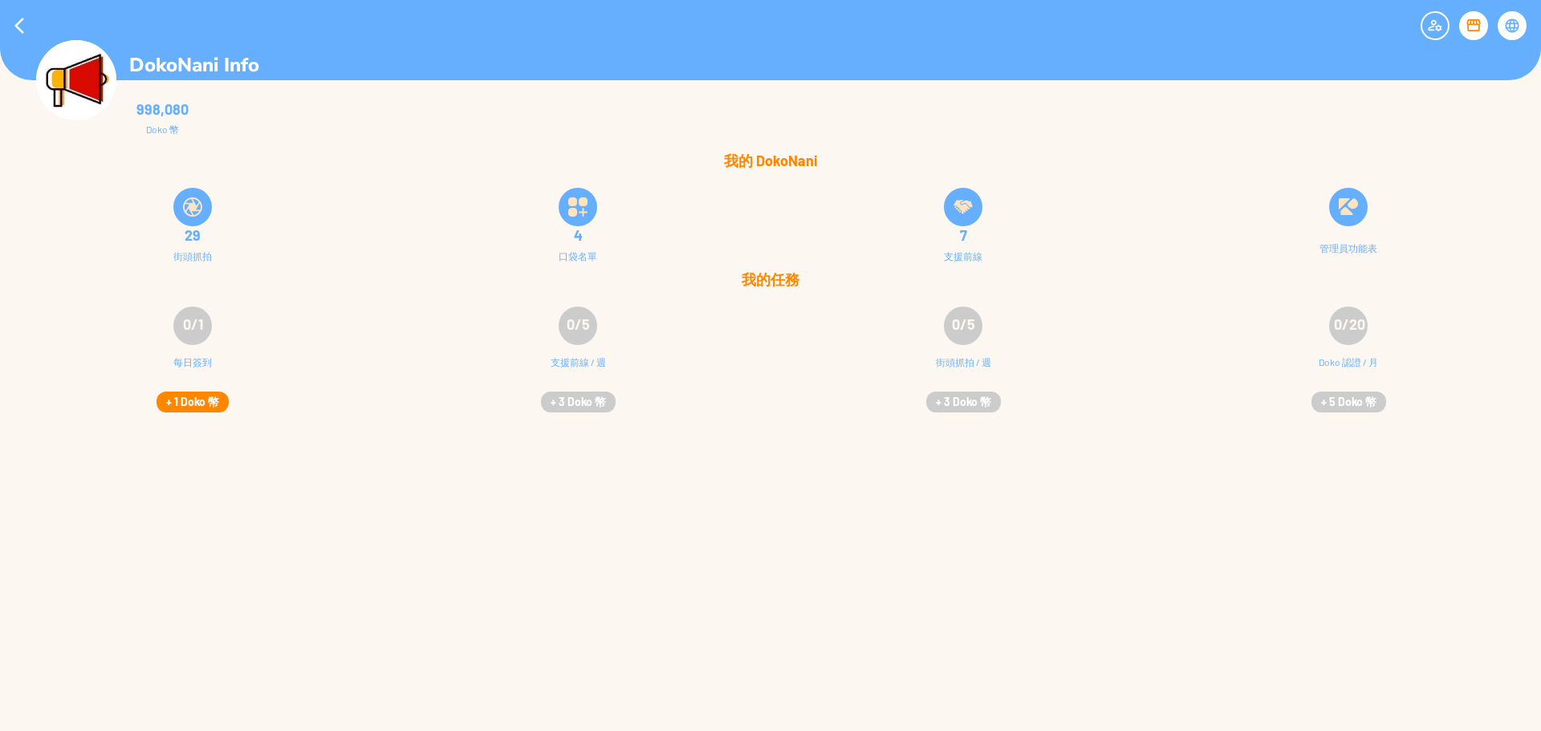
click at [190, 398] on button "+ 1 Doko 幣" at bounding box center [192, 402] width 72 height 21
click at [7, 19] on div at bounding box center [19, 25] width 39 height 39
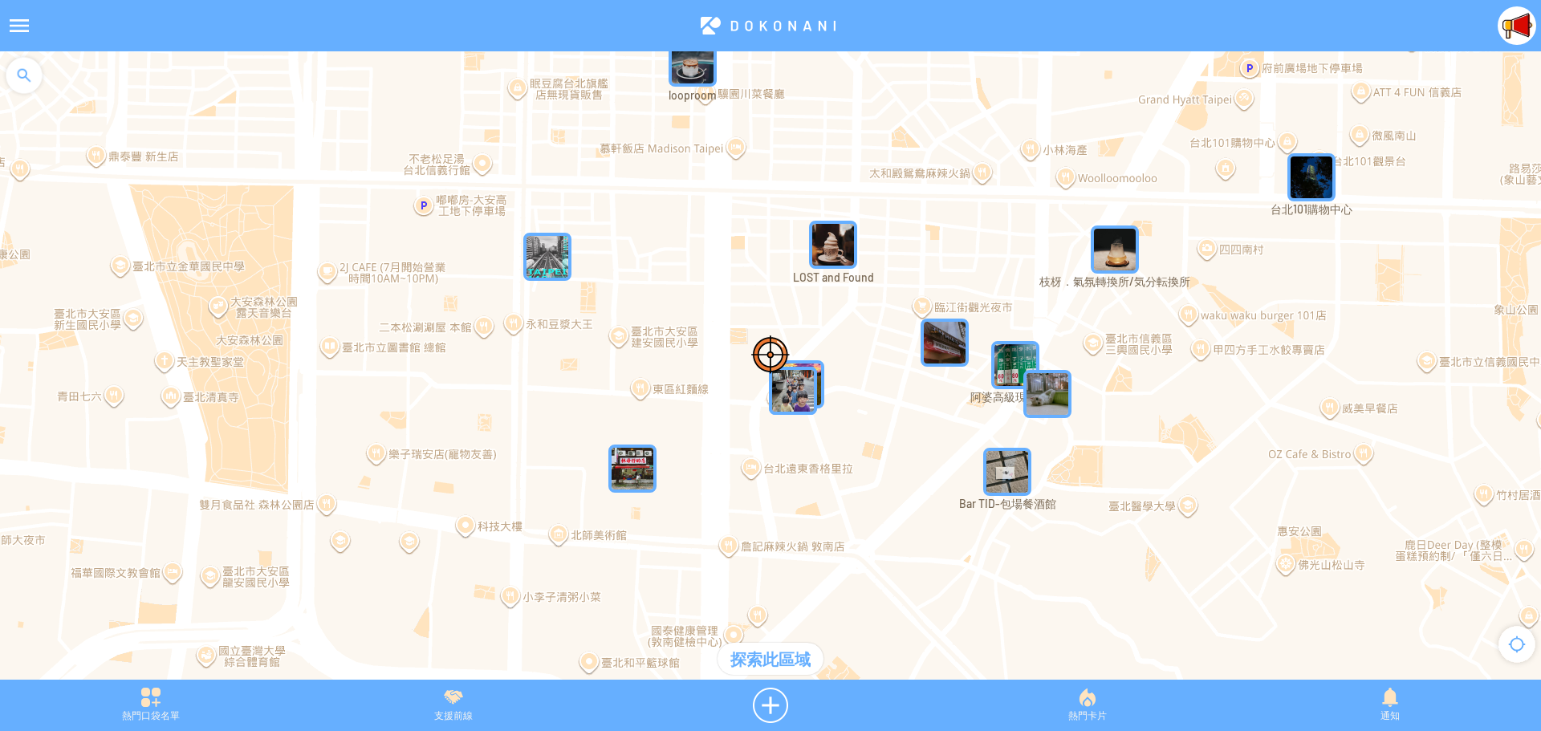
click at [20, 22] on div at bounding box center [19, 25] width 39 height 39
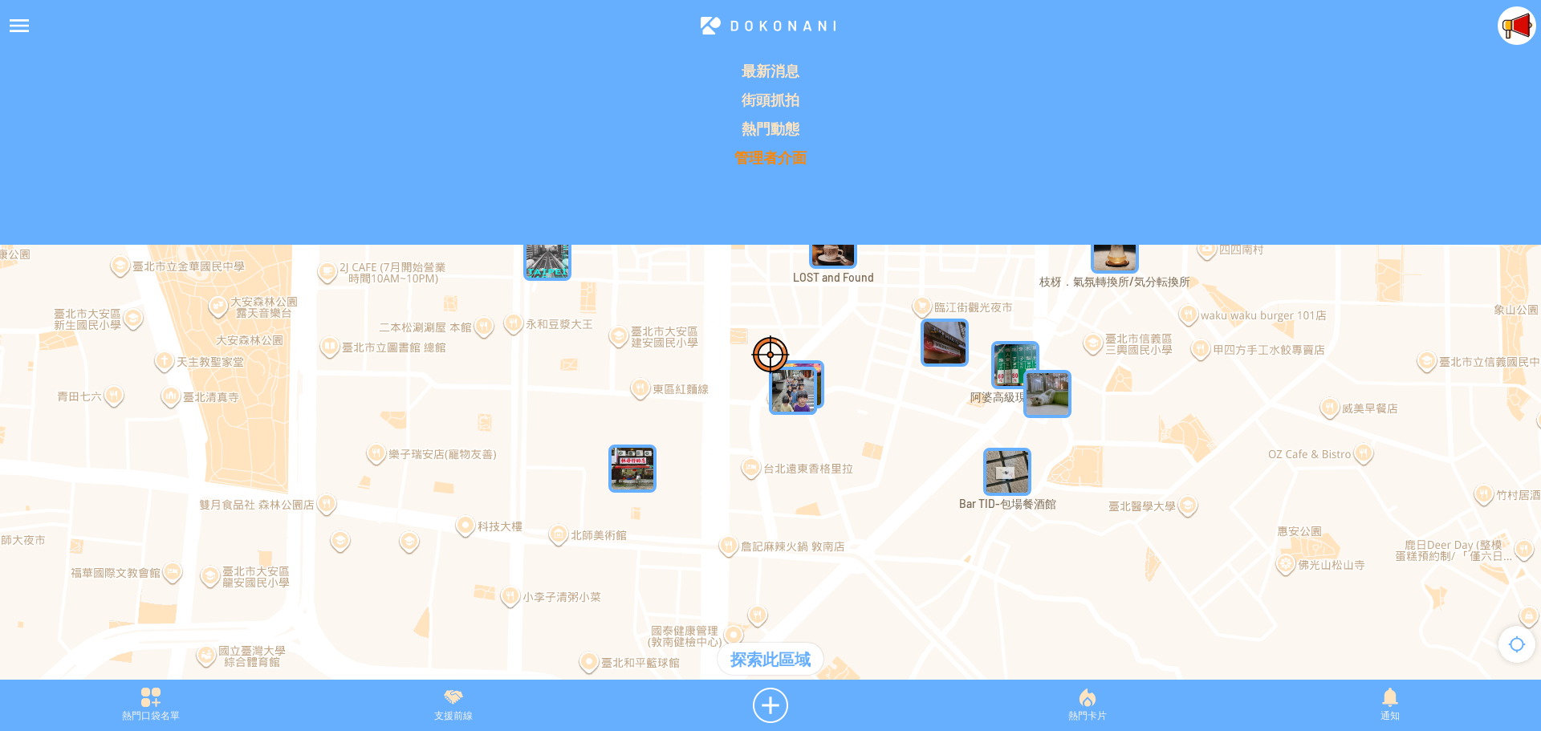
click at [787, 157] on p "管理者介面" at bounding box center [770, 157] width 1521 height 19
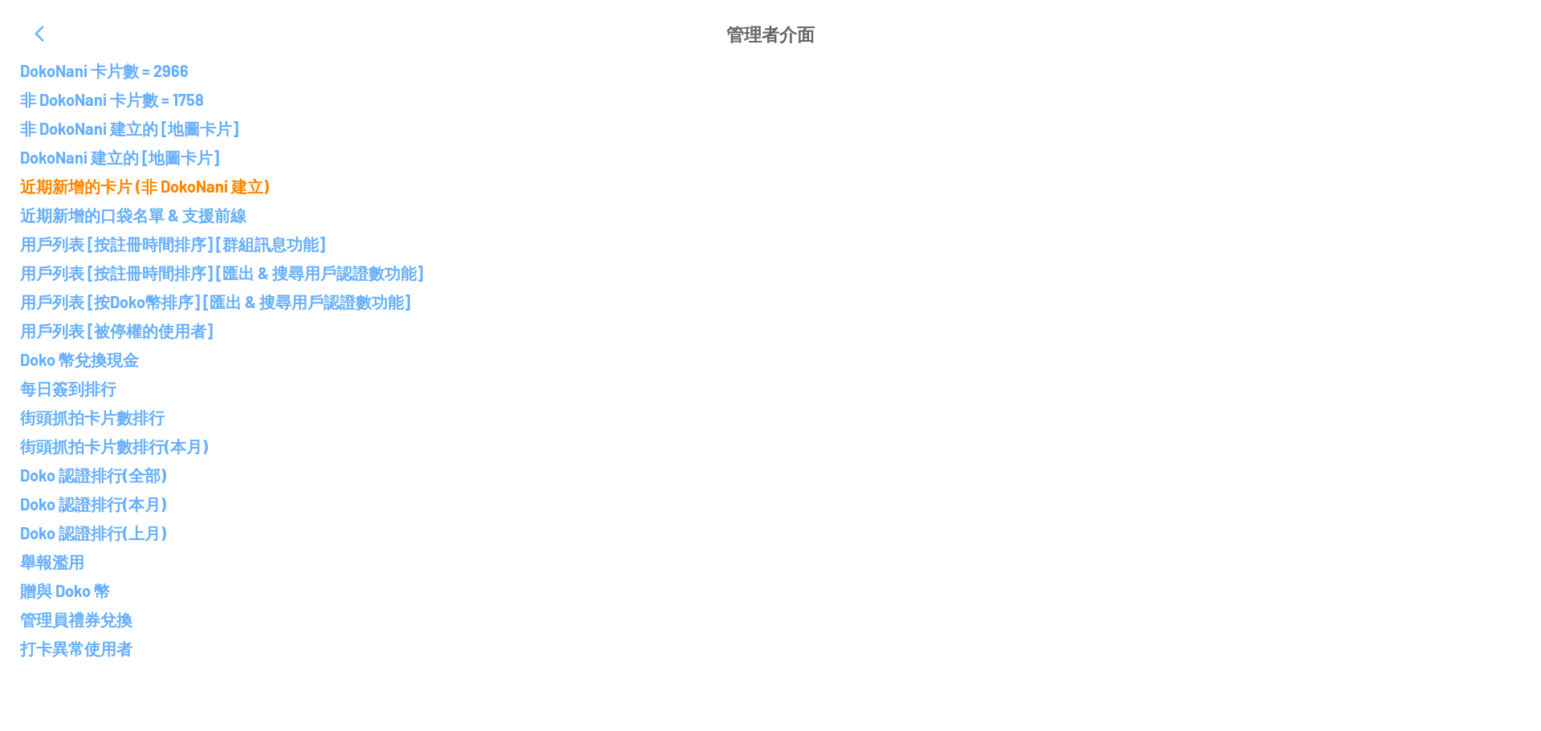
click at [101, 186] on p "近期新增的卡片 (非 DokoNani 建立)" at bounding box center [770, 186] width 1500 height 19
click at [148, 190] on p "近期新增的卡片 (非 DokoNani 建立)" at bounding box center [770, 186] width 1500 height 19
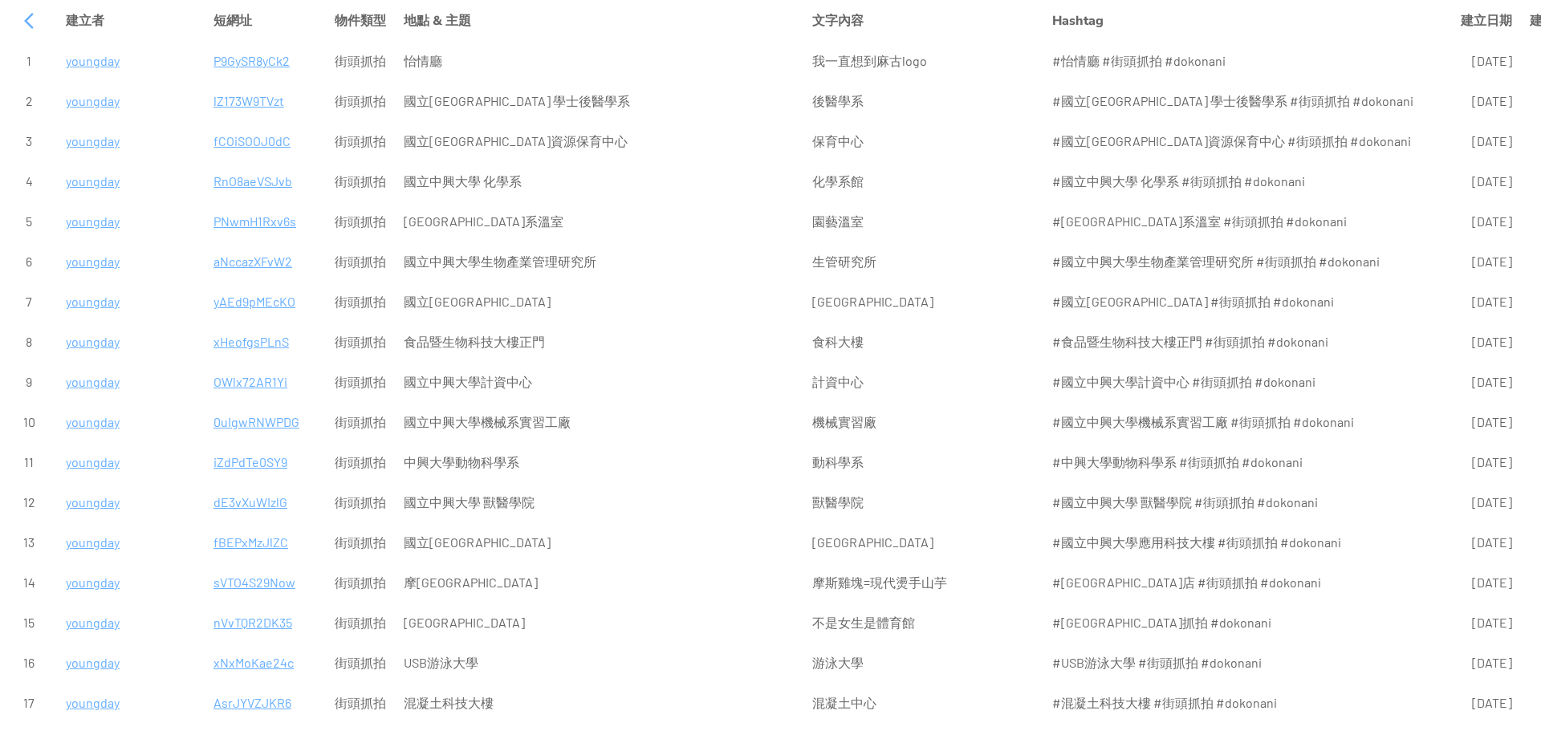
click at [238, 99] on p "lZ173W9TVzt" at bounding box center [265, 101] width 104 height 39
click at [230, 140] on p "fCOiSOOJ0dC" at bounding box center [265, 141] width 104 height 39
click at [244, 181] on p "RnO8aeVSJvb" at bounding box center [265, 181] width 104 height 39
click at [258, 263] on p "aNccazXFvW2" at bounding box center [265, 261] width 104 height 39
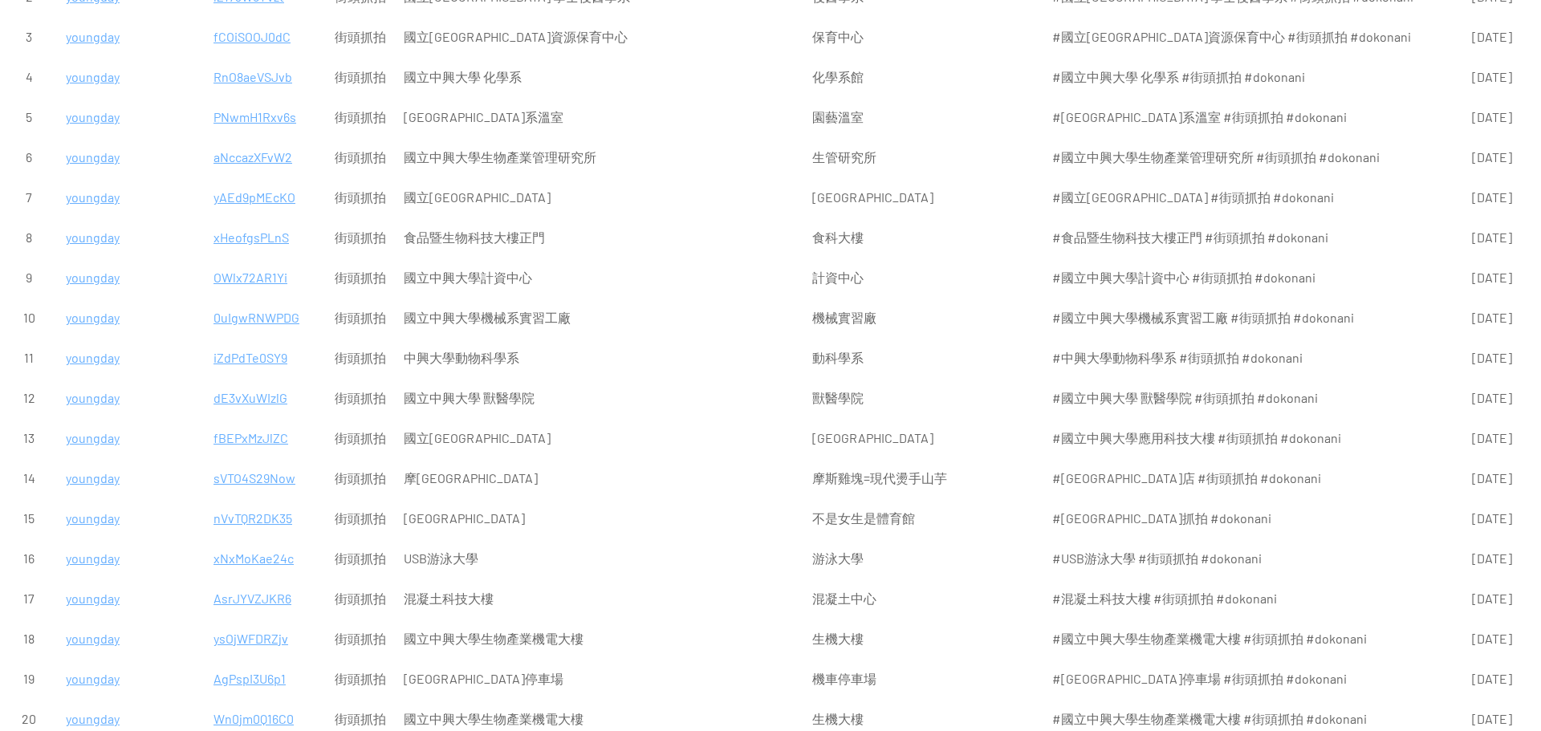
scroll to position [241, 0]
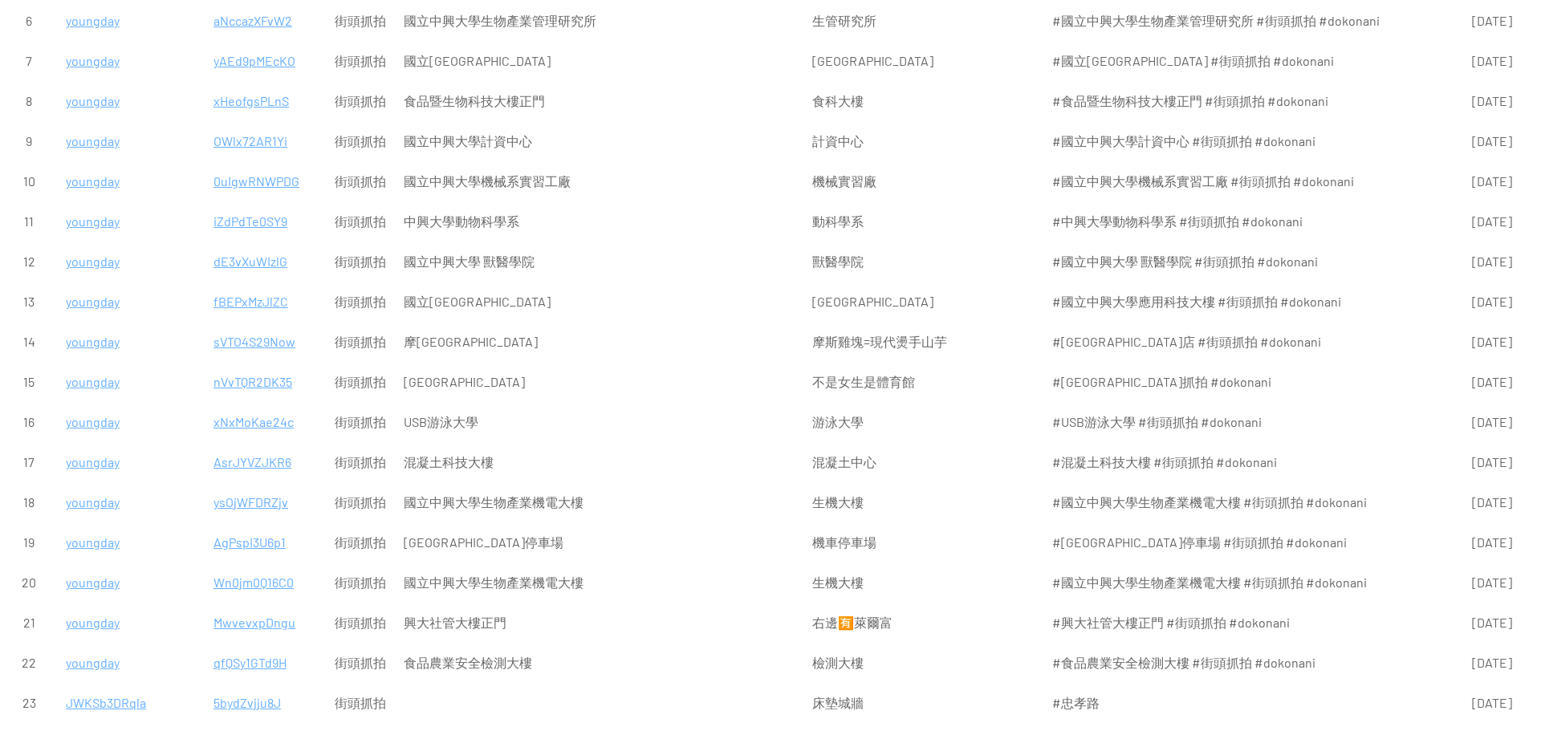
click at [235, 583] on p "Wn0jm0Q16C0" at bounding box center [265, 582] width 104 height 39
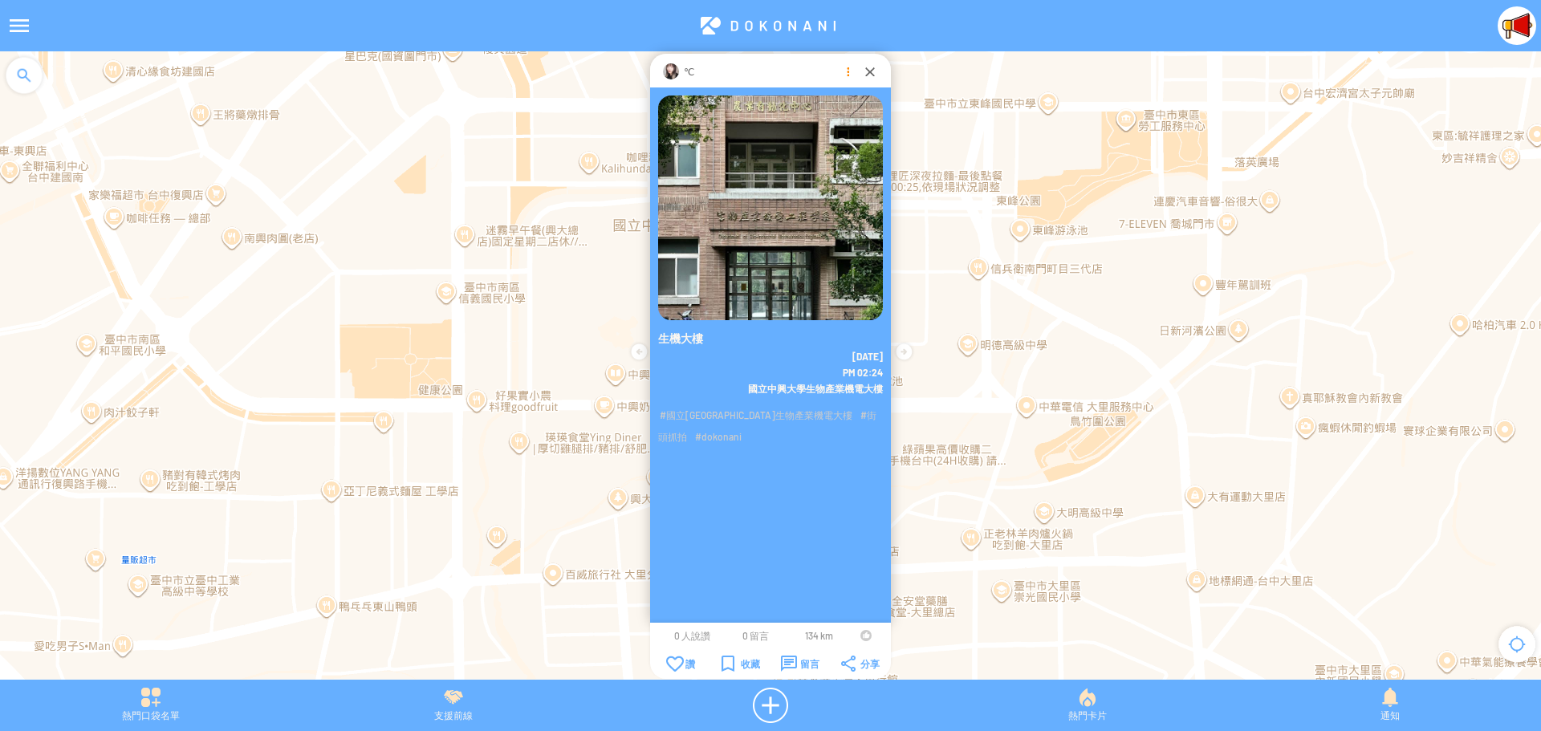
click at [843, 71] on div at bounding box center [847, 71] width 16 height 16
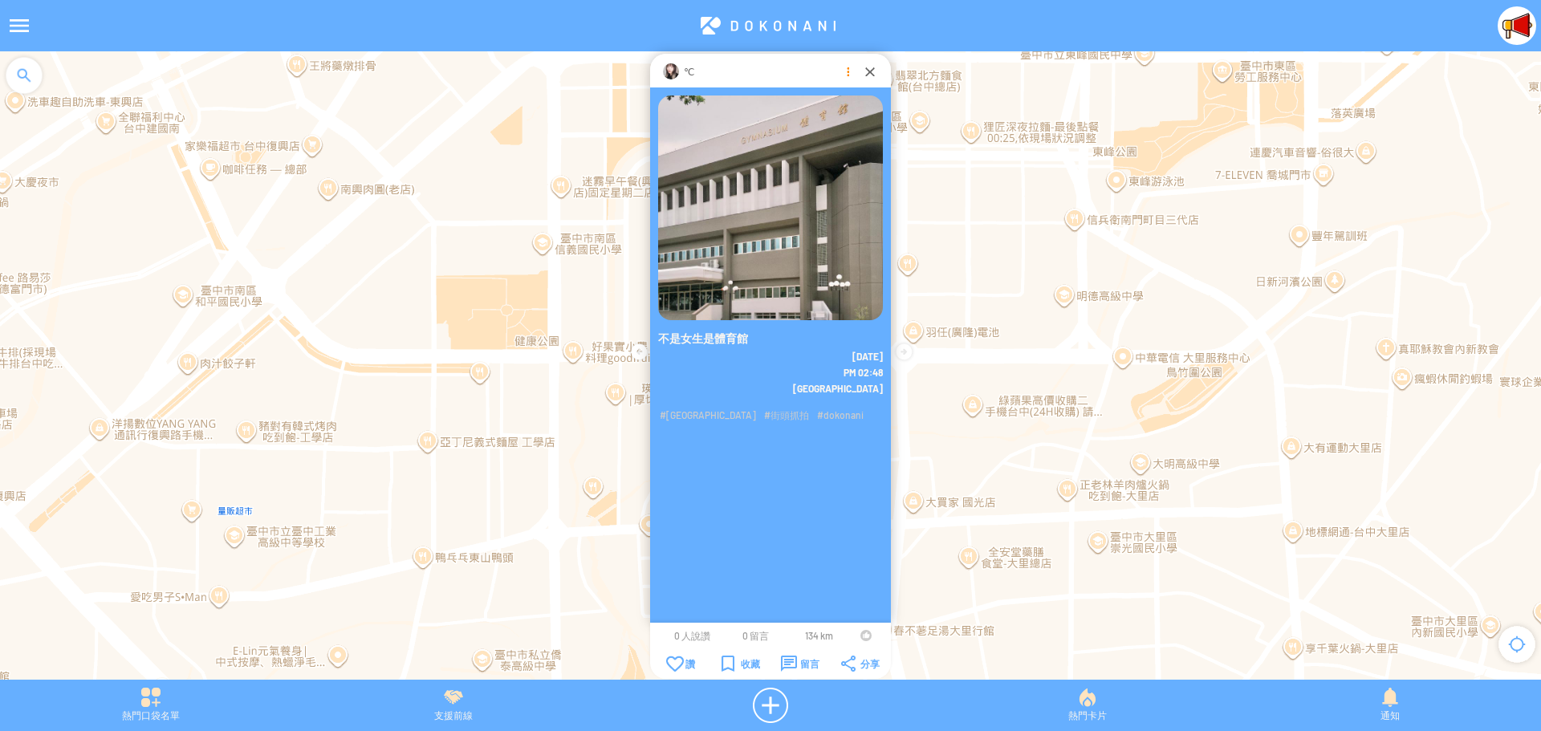
click at [840, 69] on div at bounding box center [847, 71] width 16 height 16
click at [838, 105] on p "編輯" at bounding box center [848, 103] width 135 height 14
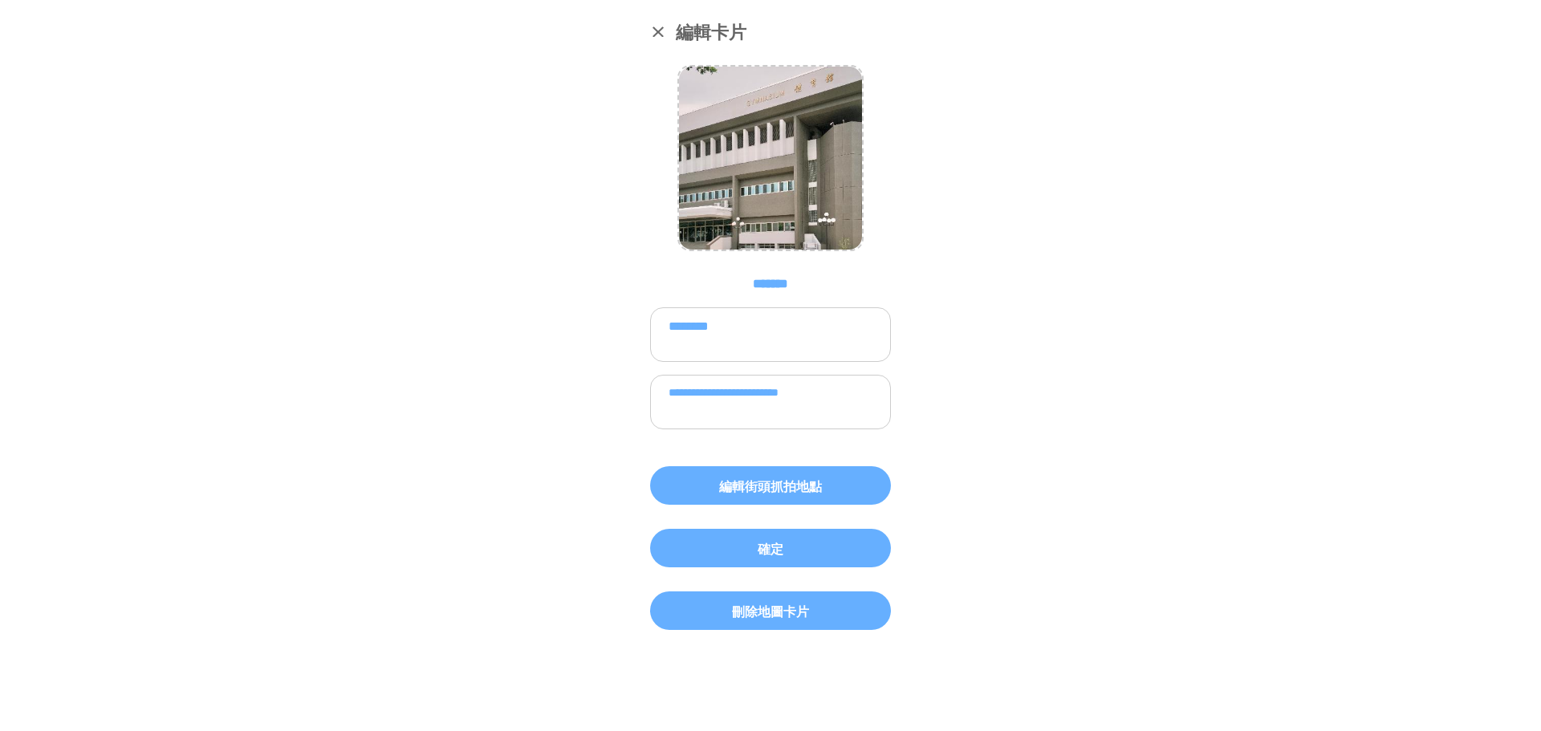
click at [692, 331] on textarea "********" at bounding box center [770, 334] width 241 height 55
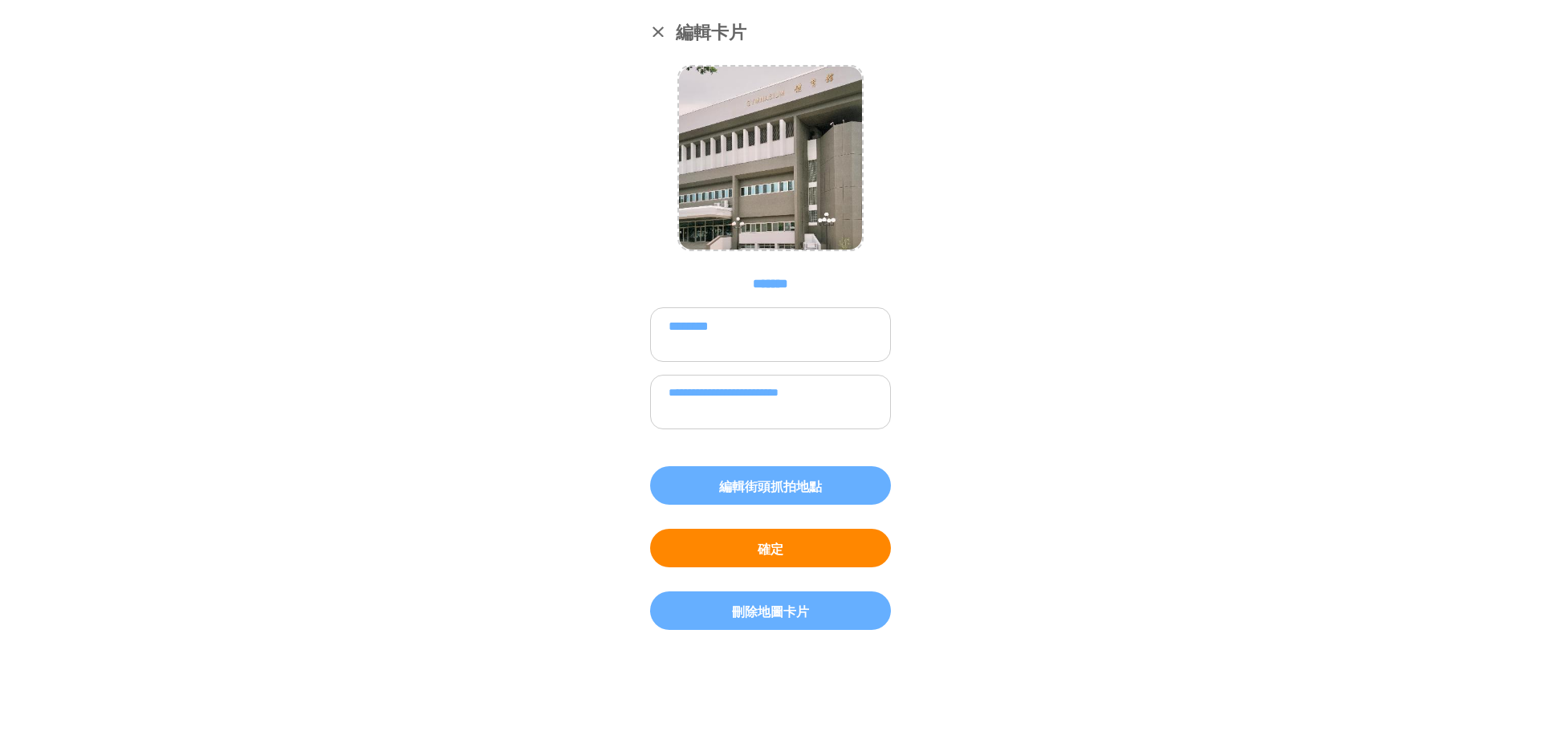
type textarea "********"
click at [776, 545] on button "確定" at bounding box center [770, 548] width 241 height 39
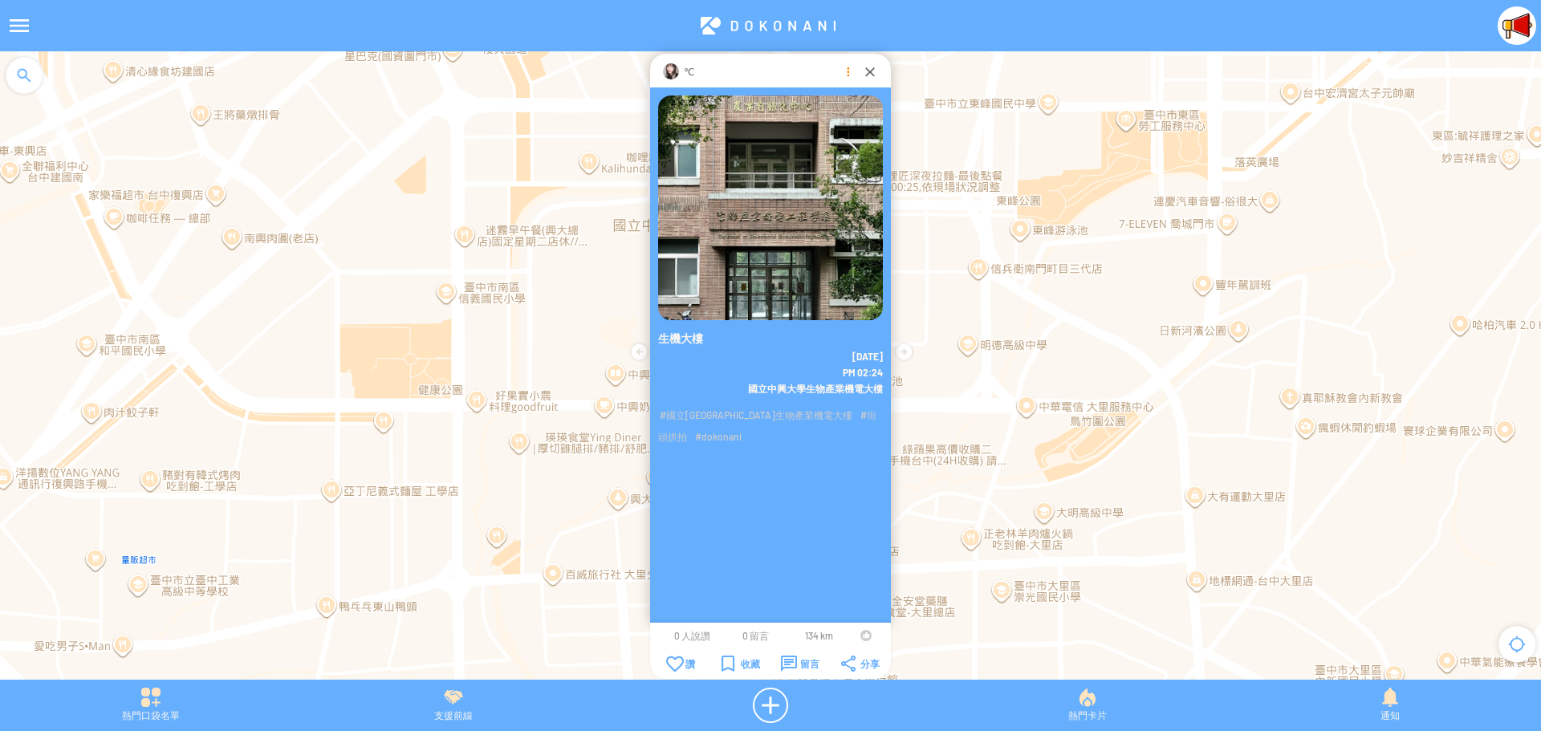
click at [844, 73] on div at bounding box center [847, 71] width 16 height 16
click at [841, 138] on p "刪除地圖卡片" at bounding box center [848, 136] width 135 height 14
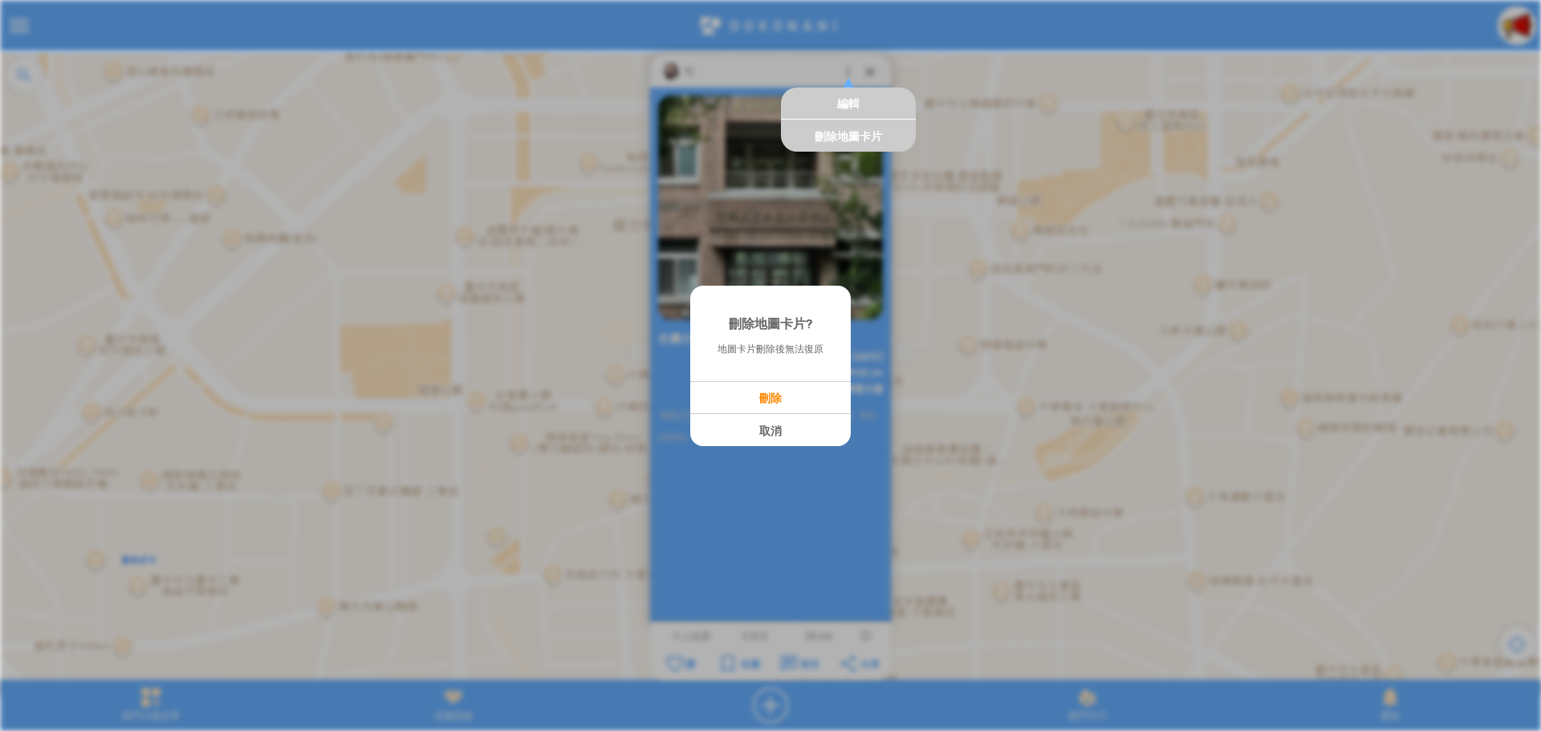
click at [765, 392] on p "刪除" at bounding box center [770, 398] width 159 height 14
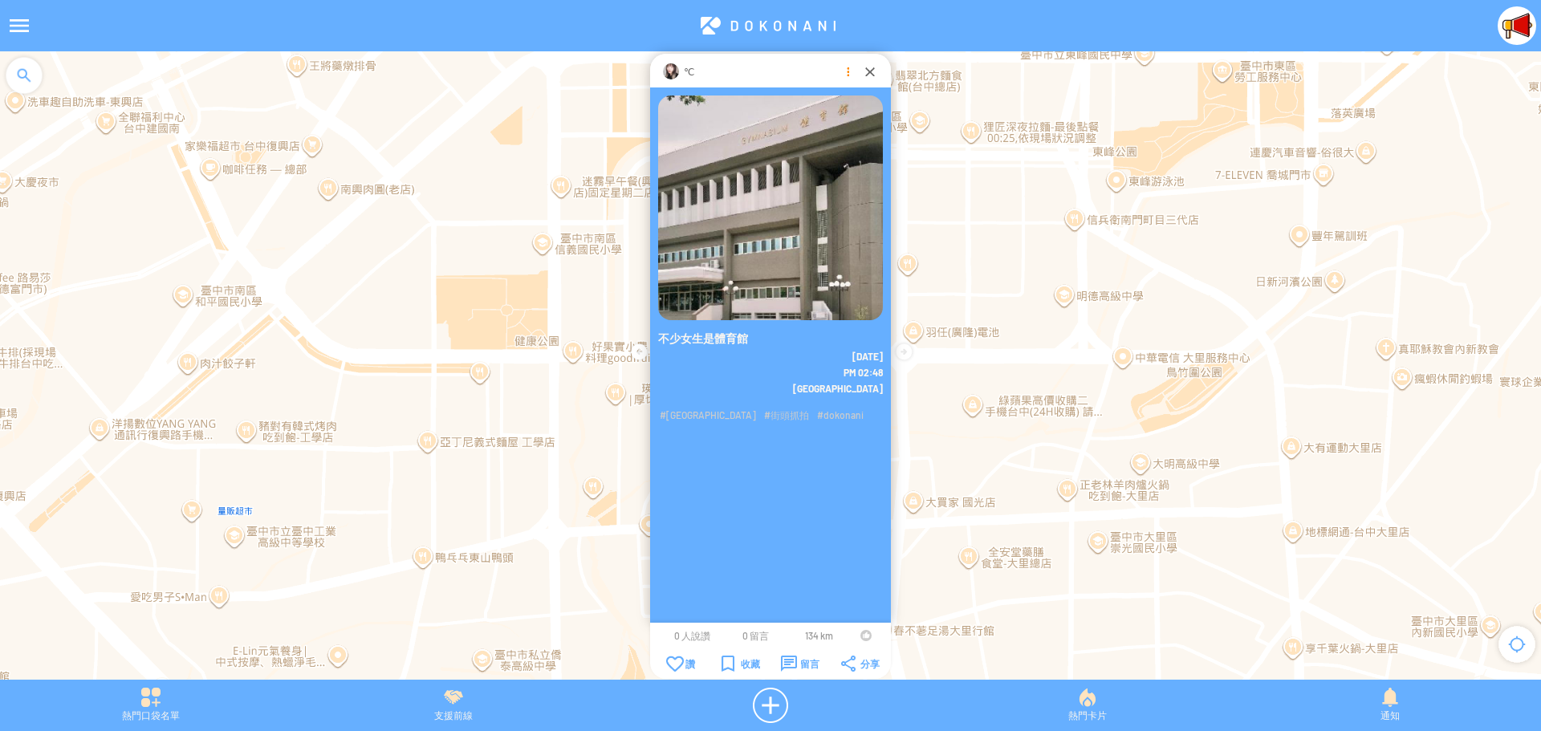
click at [842, 72] on div at bounding box center [847, 71] width 16 height 16
click at [841, 107] on p "編輯" at bounding box center [848, 103] width 135 height 14
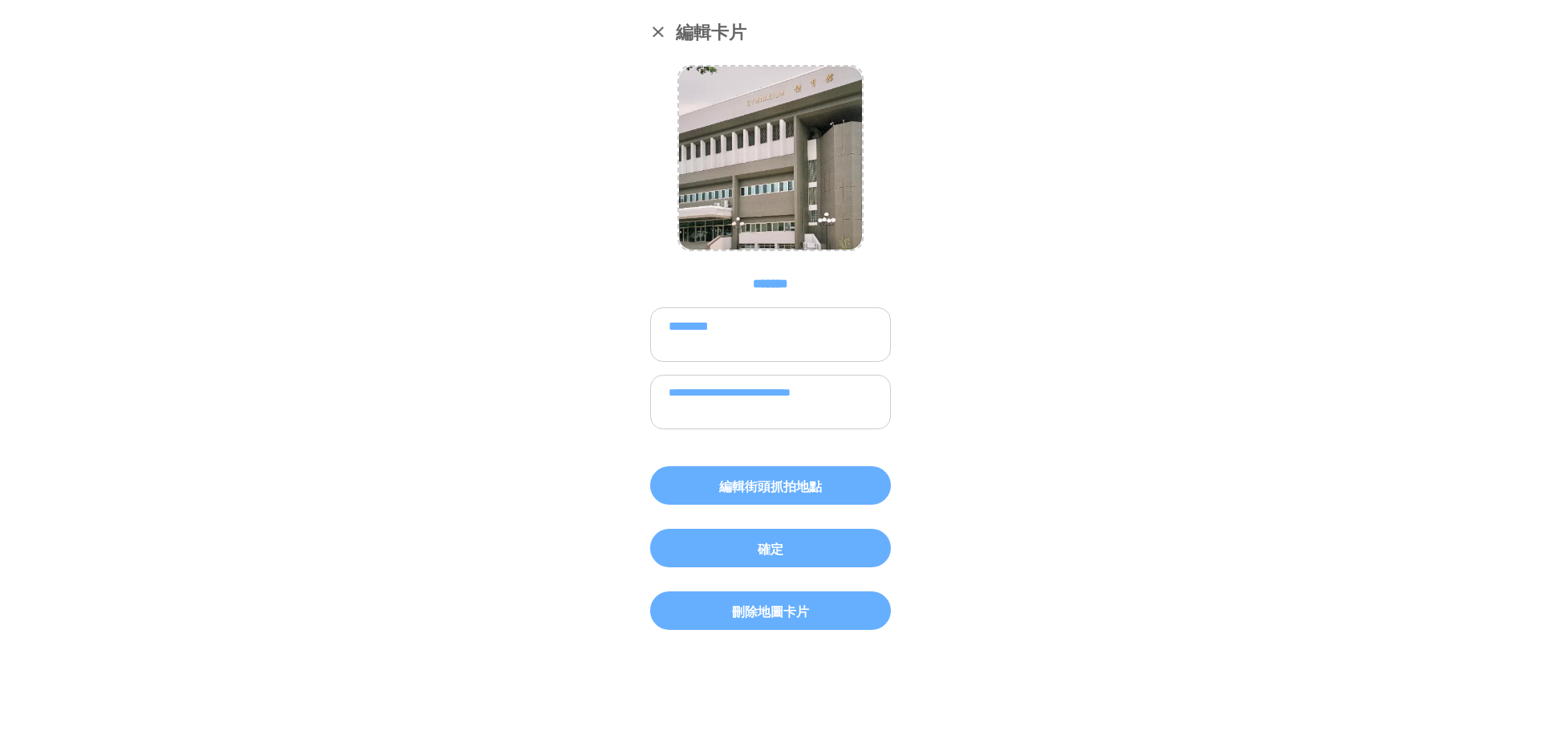
click at [721, 328] on textarea "********" at bounding box center [770, 334] width 241 height 55
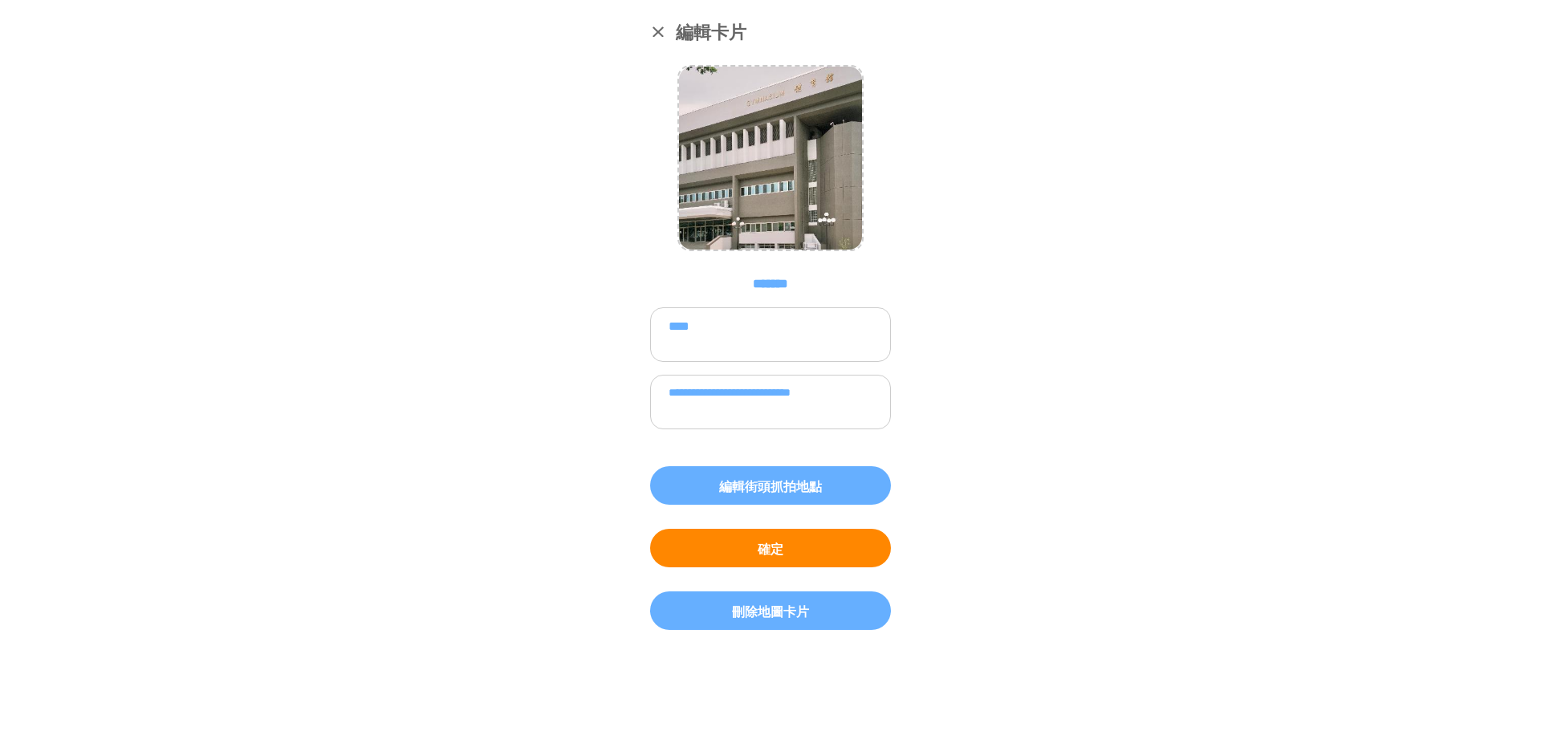
type textarea "****"
click at [791, 548] on button "確定" at bounding box center [770, 548] width 241 height 39
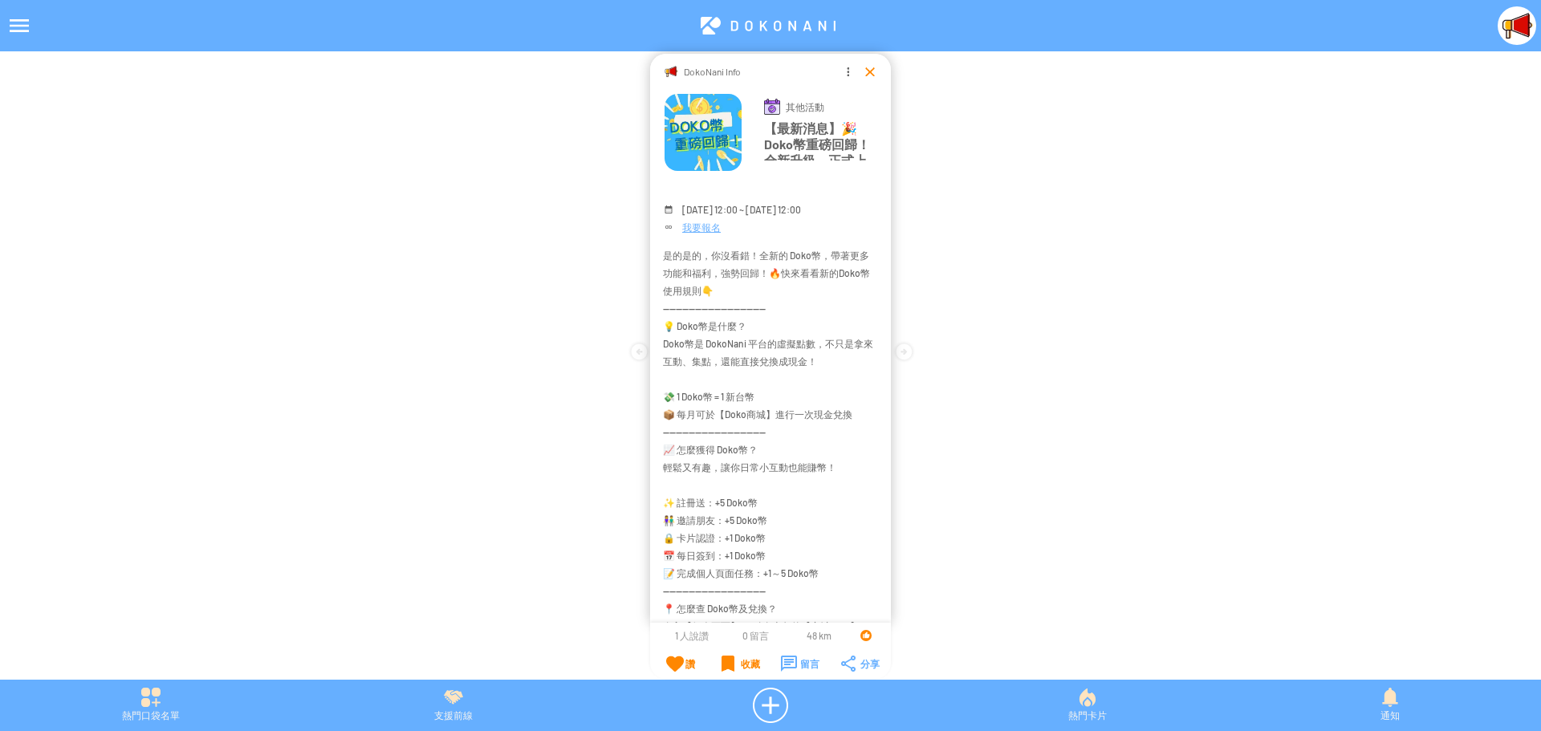
click at [870, 71] on div at bounding box center [870, 71] width 16 height 16
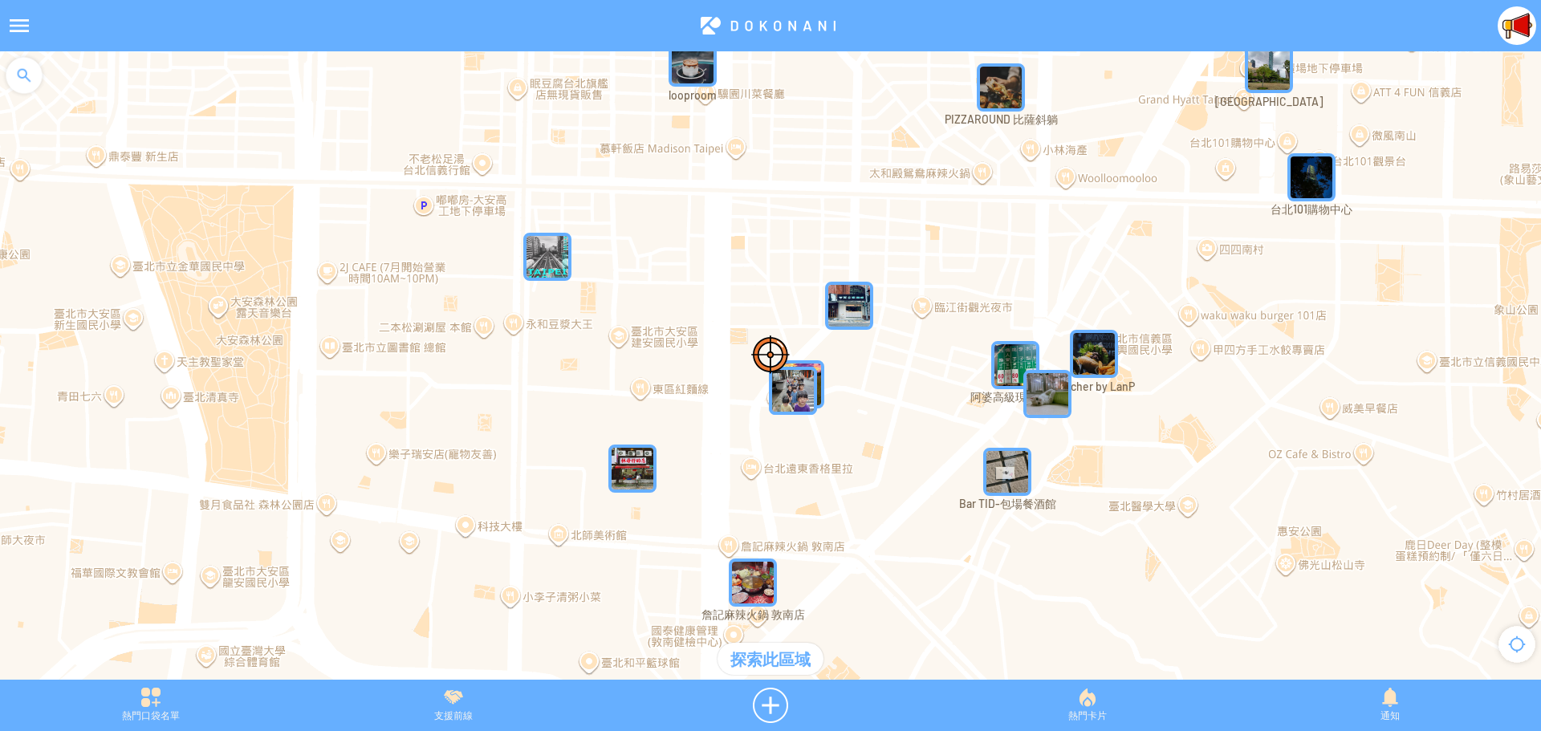
click at [22, 23] on div at bounding box center [19, 25] width 39 height 39
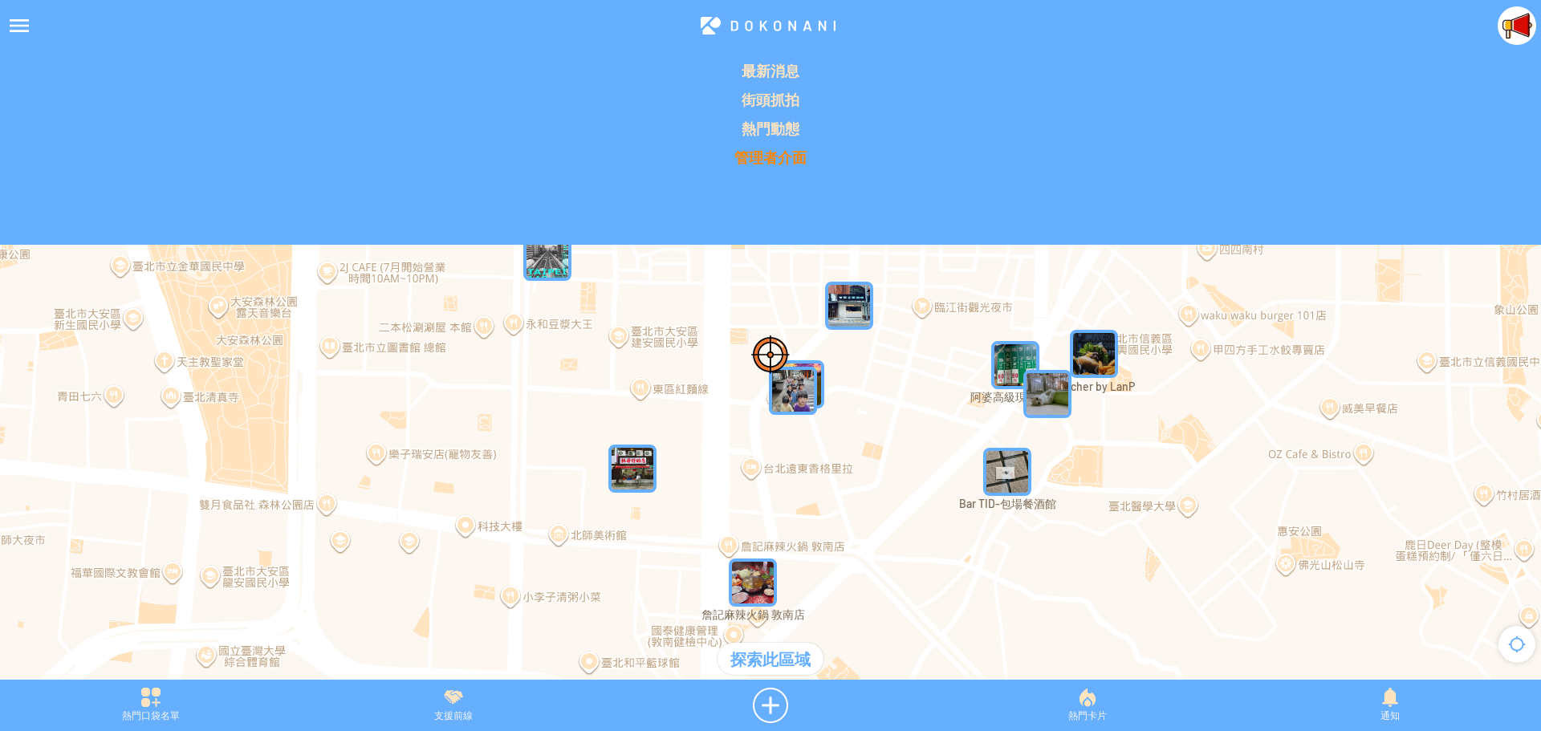
click at [769, 157] on p "管理者介面" at bounding box center [770, 157] width 1521 height 19
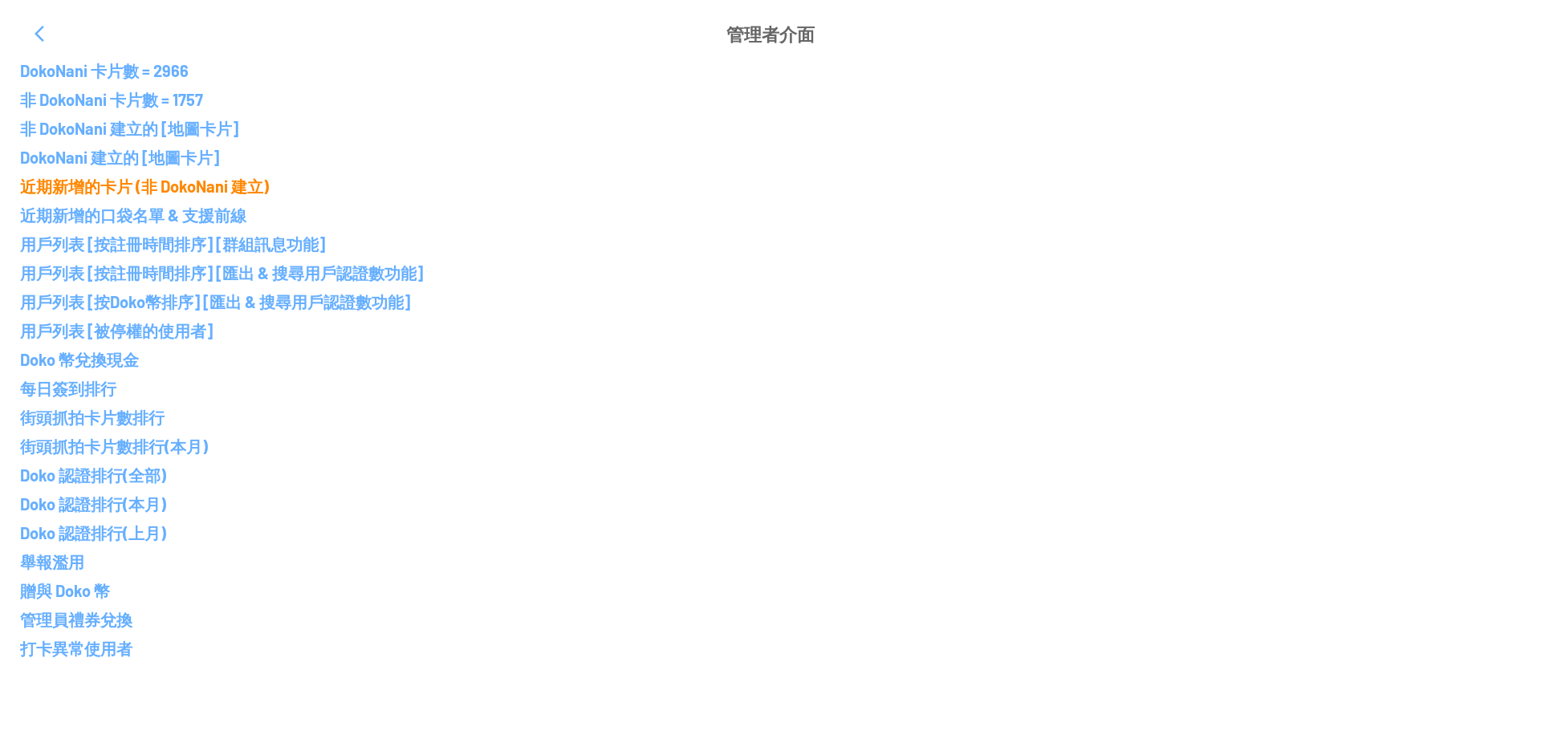
click at [177, 186] on p "近期新增的卡片 (非 DokoNani 建立)" at bounding box center [770, 186] width 1500 height 19
click at [111, 182] on p "近期新增的卡片 (非 DokoNani 建立)" at bounding box center [770, 186] width 1500 height 19
click at [153, 159] on p "DokoNani 建立的 [地圖卡片]" at bounding box center [770, 157] width 1500 height 19
click at [141, 193] on p "近期新增的卡片 (非 DokoNani 建立)" at bounding box center [770, 186] width 1500 height 19
click at [141, 190] on p "近期新增的卡片 (非 DokoNani 建立)" at bounding box center [770, 186] width 1500 height 19
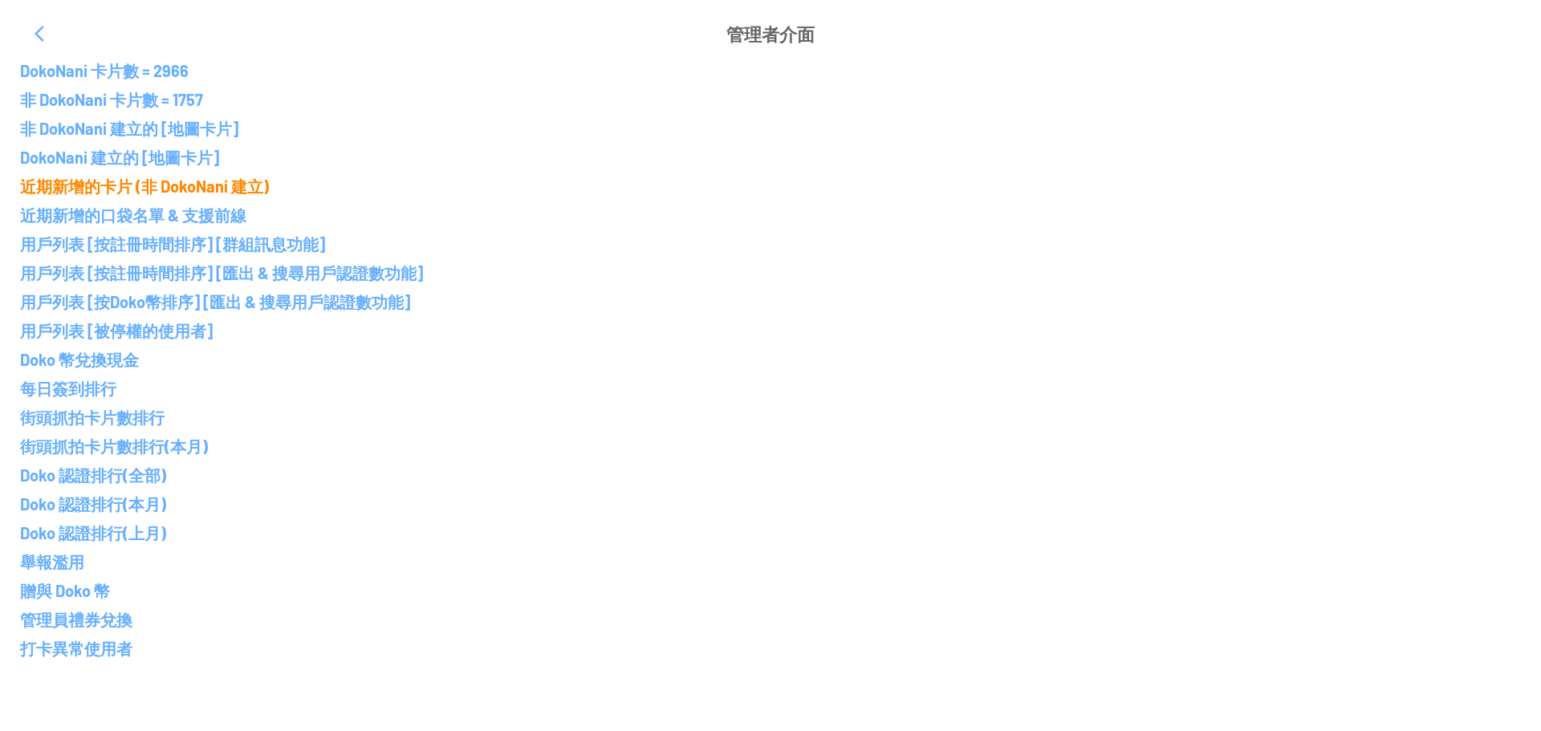
click at [141, 190] on p "近期新增的卡片 (非 DokoNani 建立)" at bounding box center [770, 186] width 1500 height 19
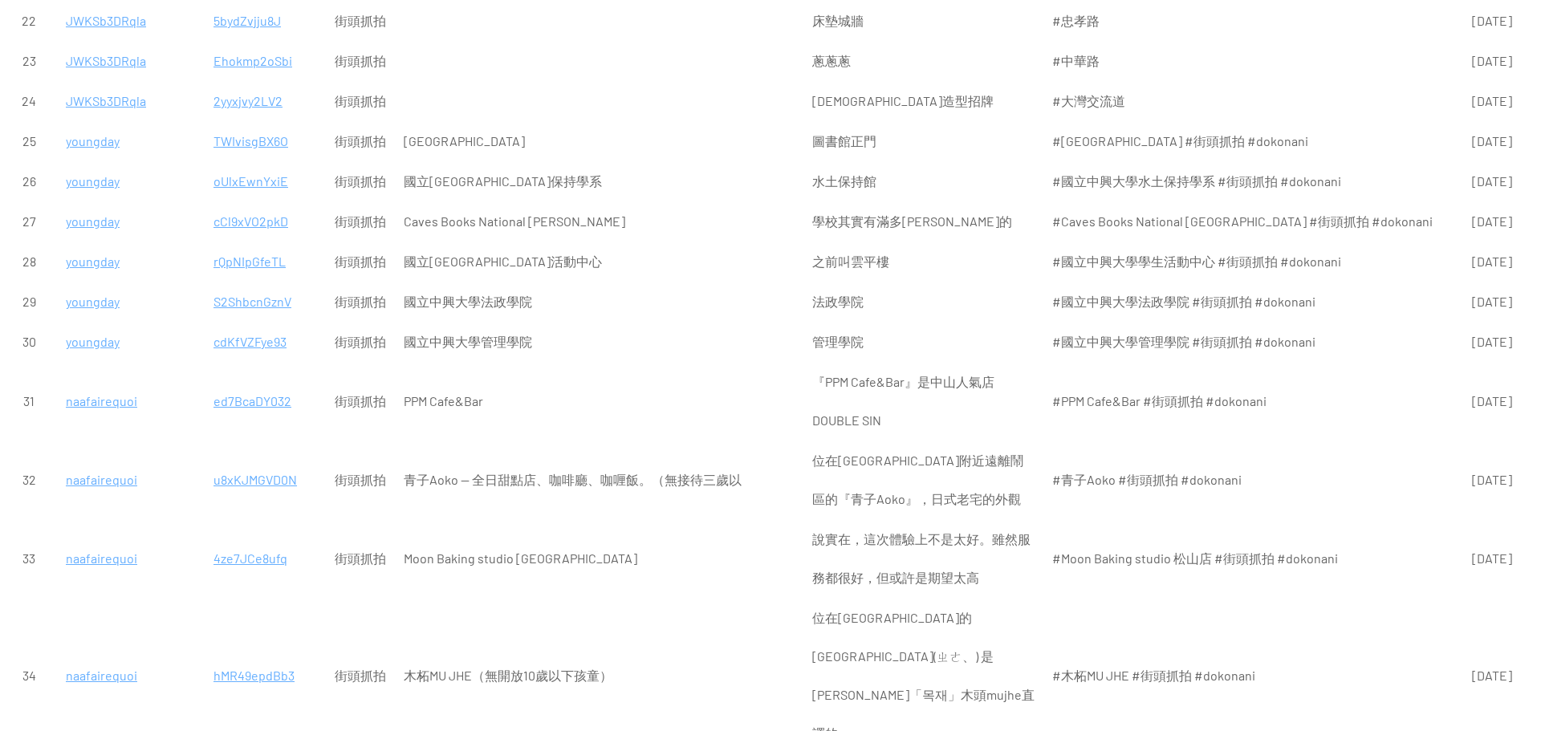
scroll to position [963, 0]
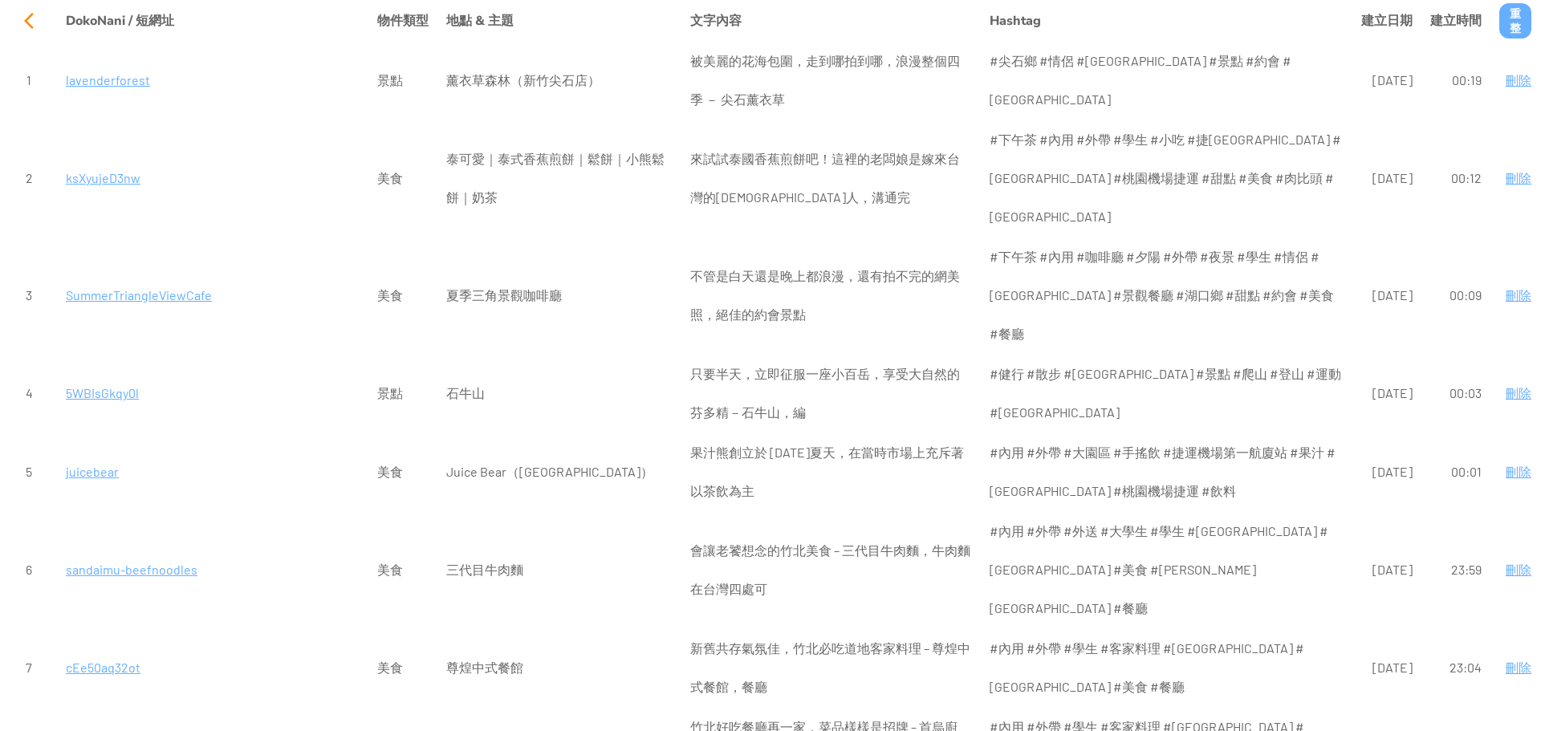
click at [24, 23] on div at bounding box center [29, 21] width 39 height 39
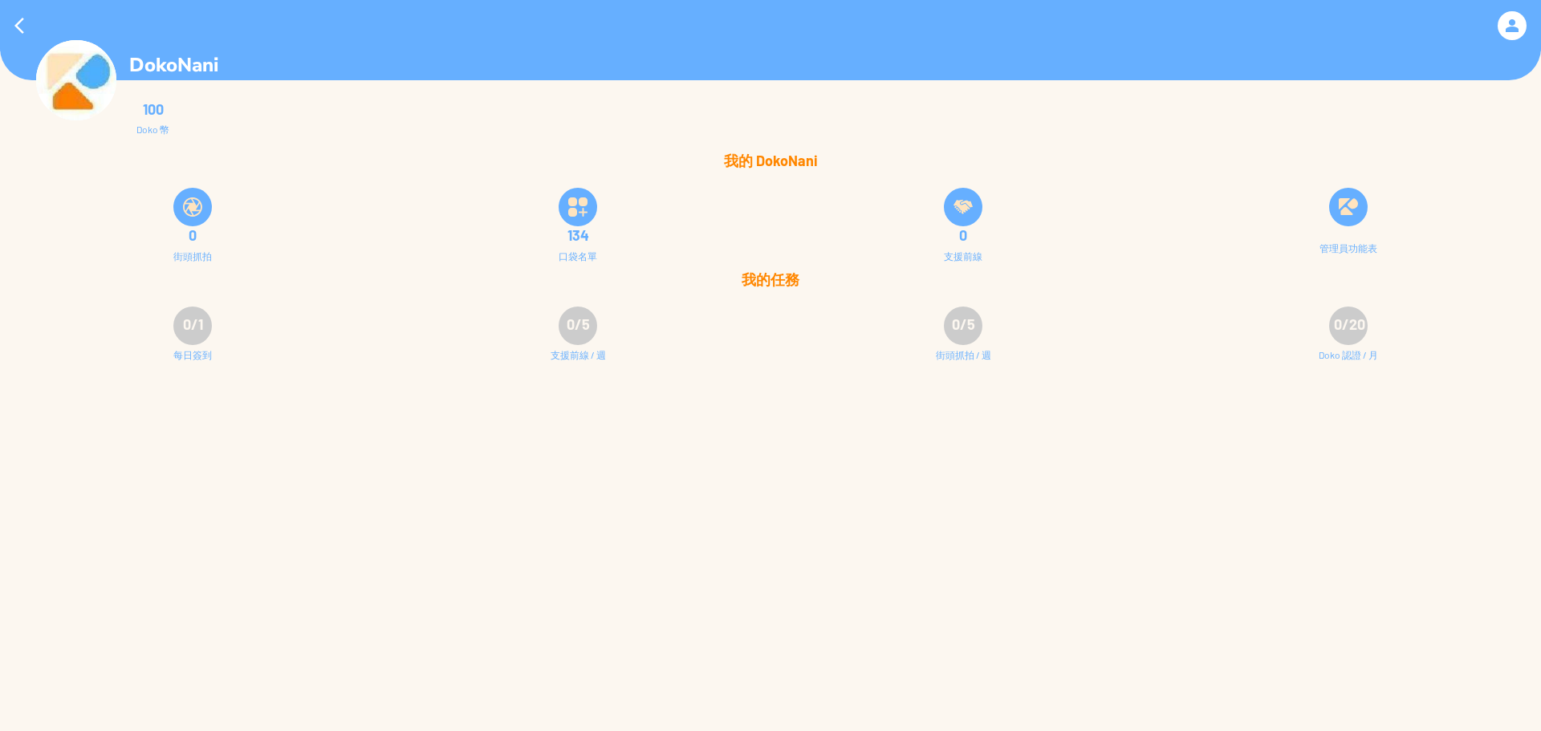
click at [22, 19] on div at bounding box center [19, 25] width 39 height 39
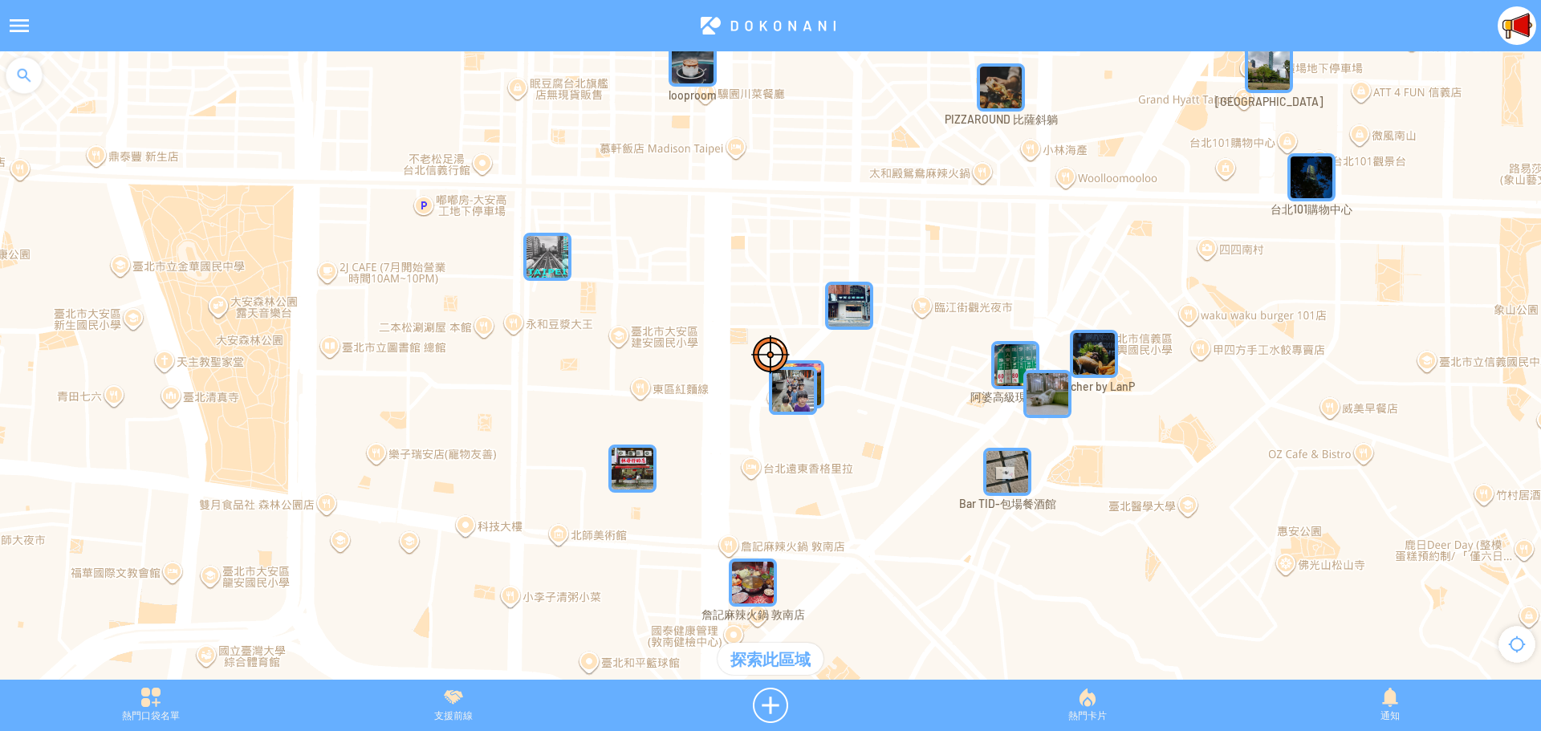
click at [22, 19] on div at bounding box center [19, 25] width 39 height 39
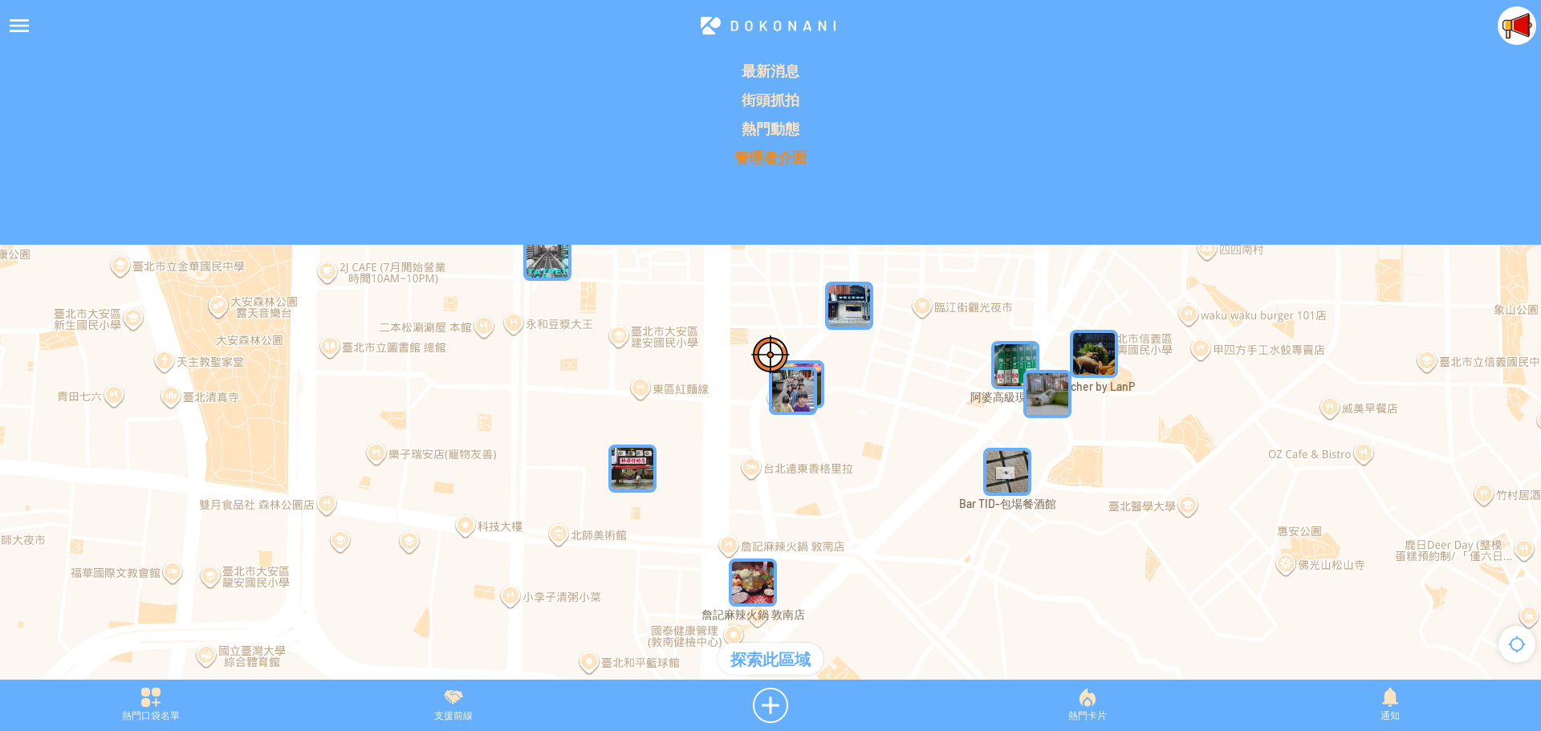
click at [749, 152] on p "管理者介面" at bounding box center [770, 157] width 1521 height 19
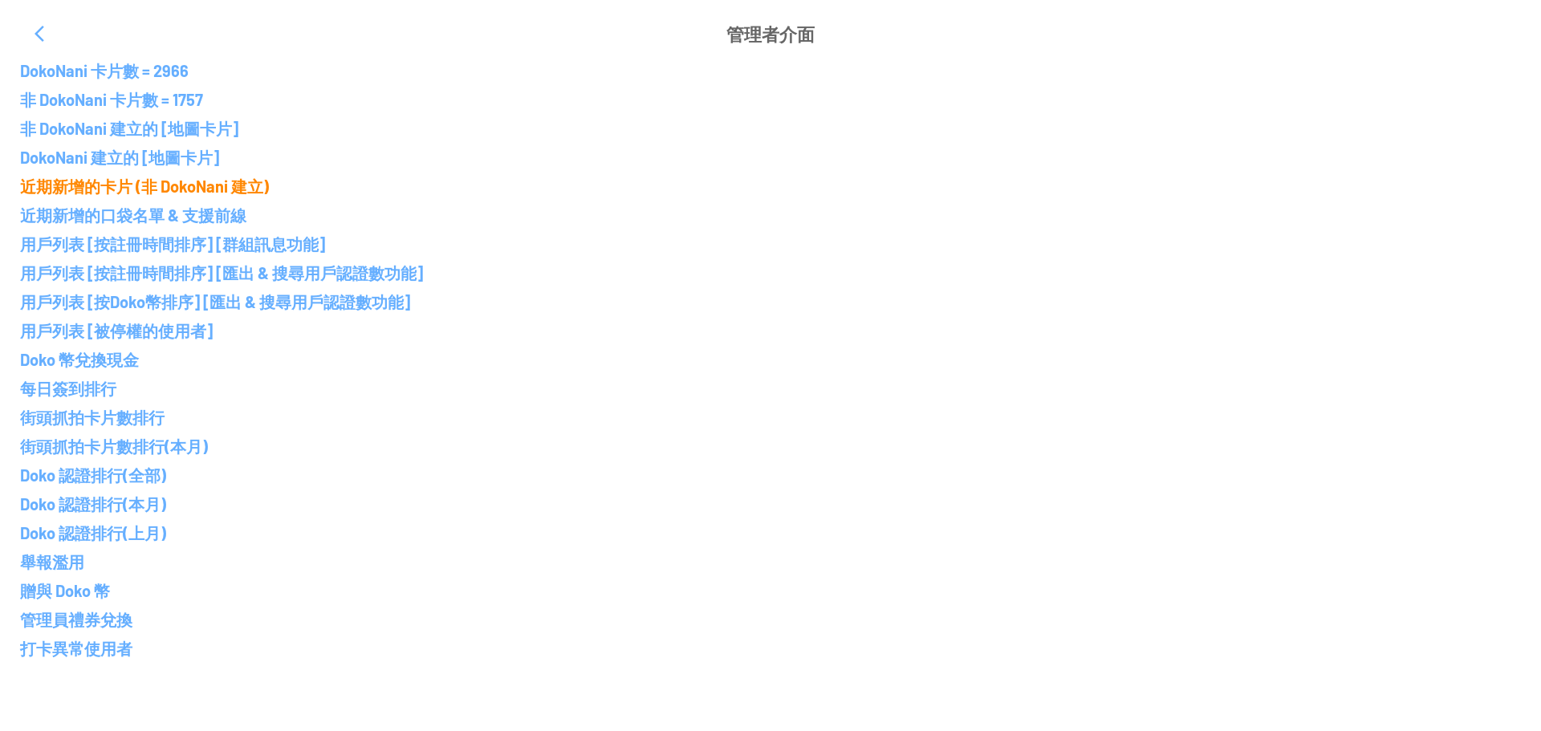
click at [152, 189] on p "近期新增的卡片 (非 DokoNani 建立)" at bounding box center [770, 186] width 1500 height 19
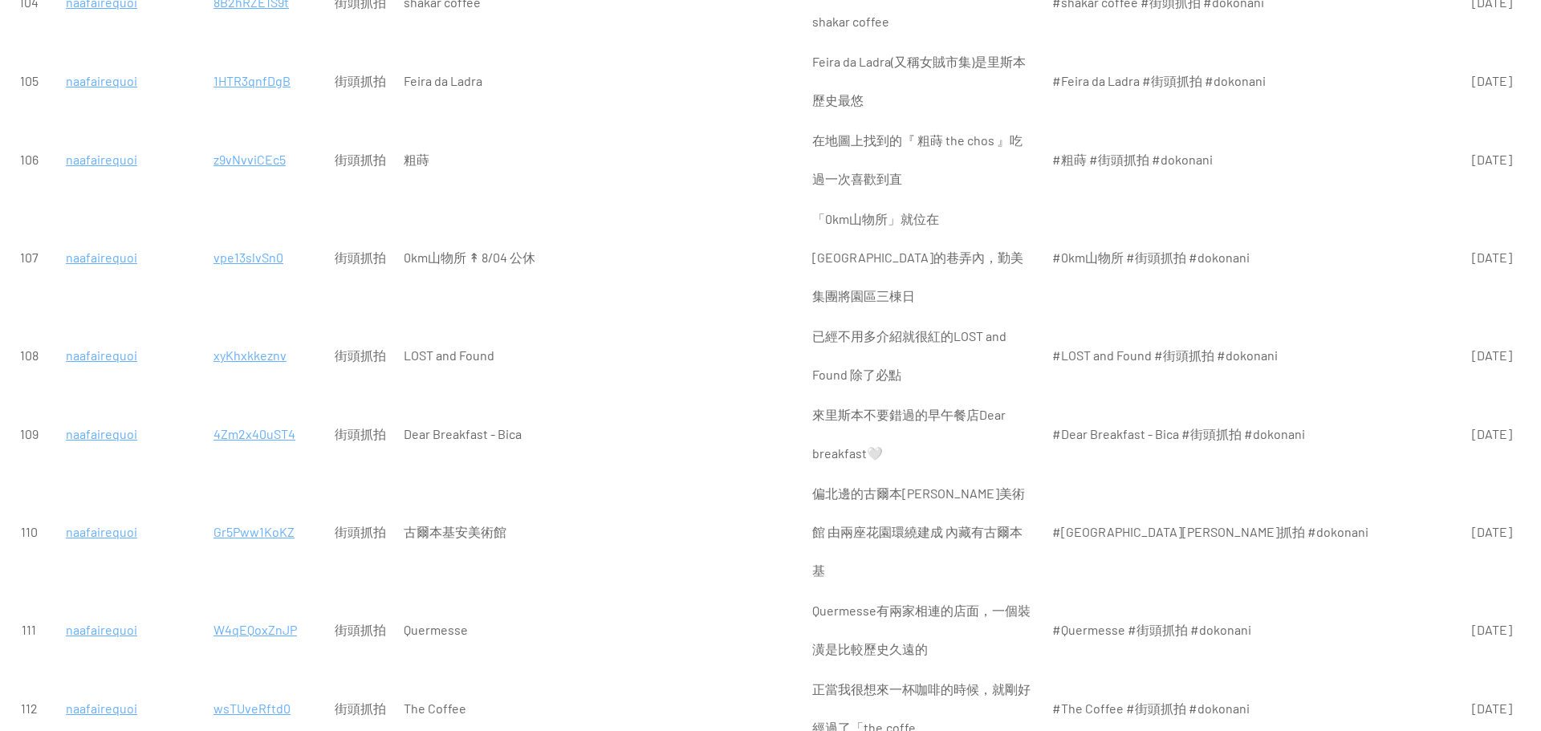
scroll to position [7622, 0]
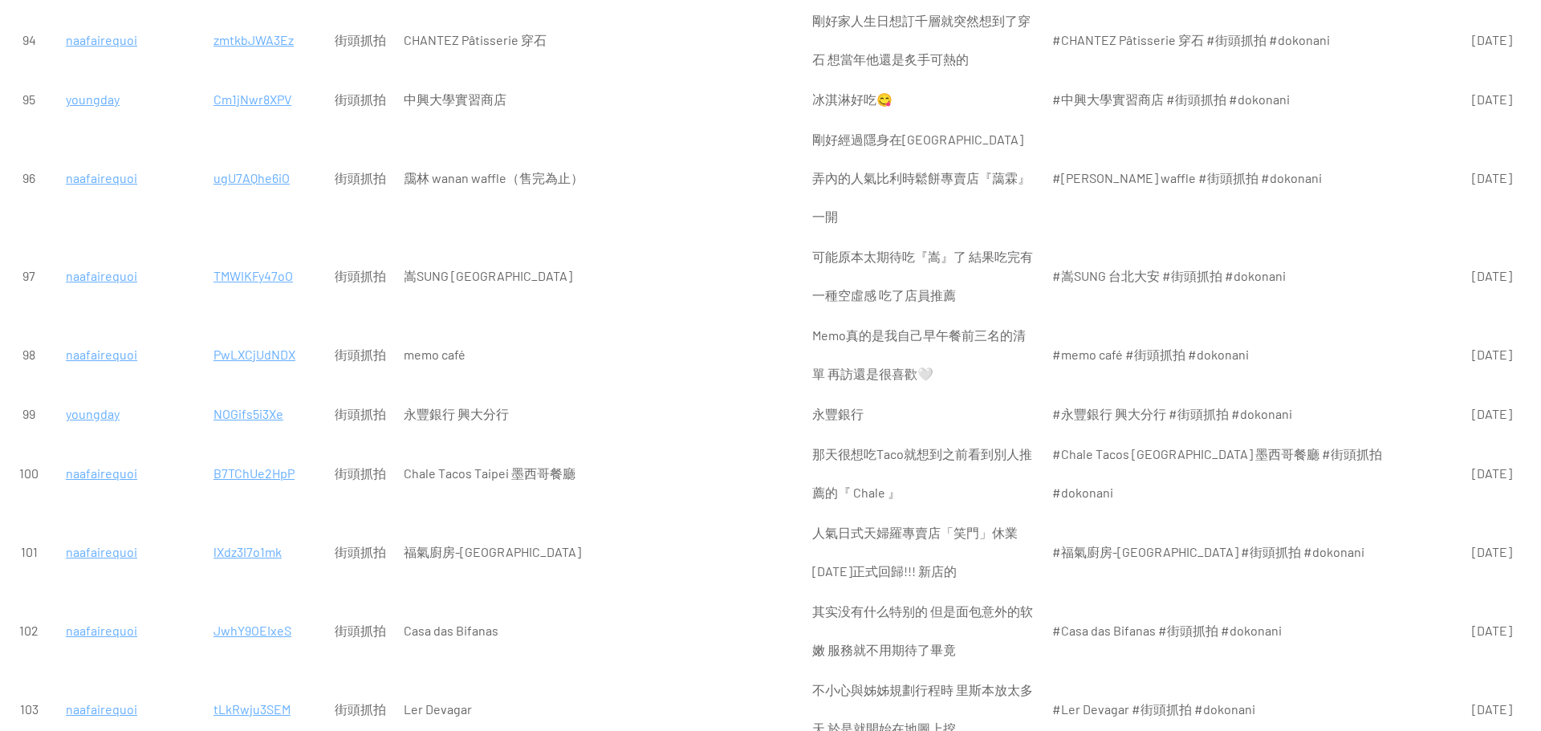
scroll to position [7382, 0]
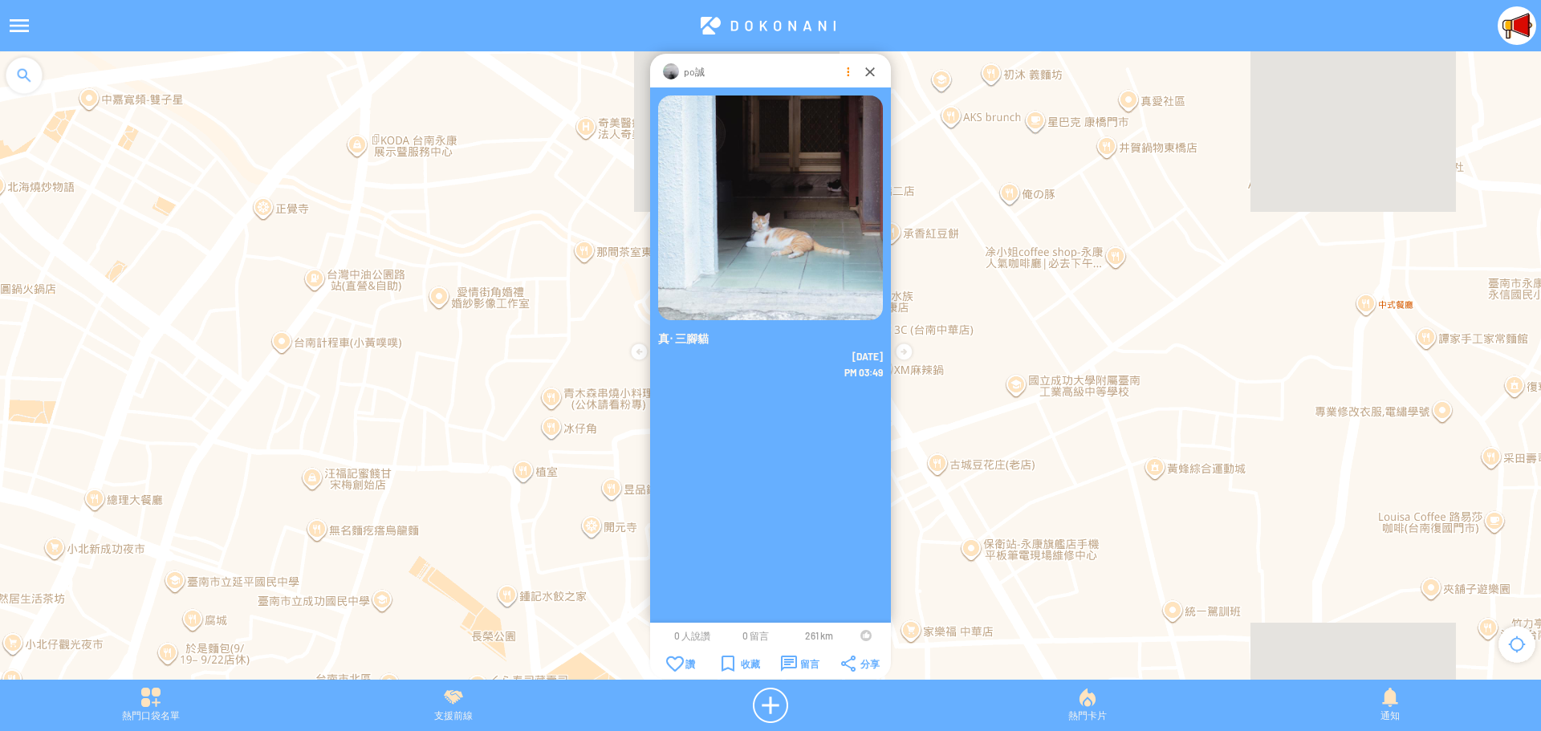
click at [843, 74] on div at bounding box center [847, 71] width 16 height 16
click at [831, 132] on p "刪除地圖卡片" at bounding box center [848, 136] width 135 height 14
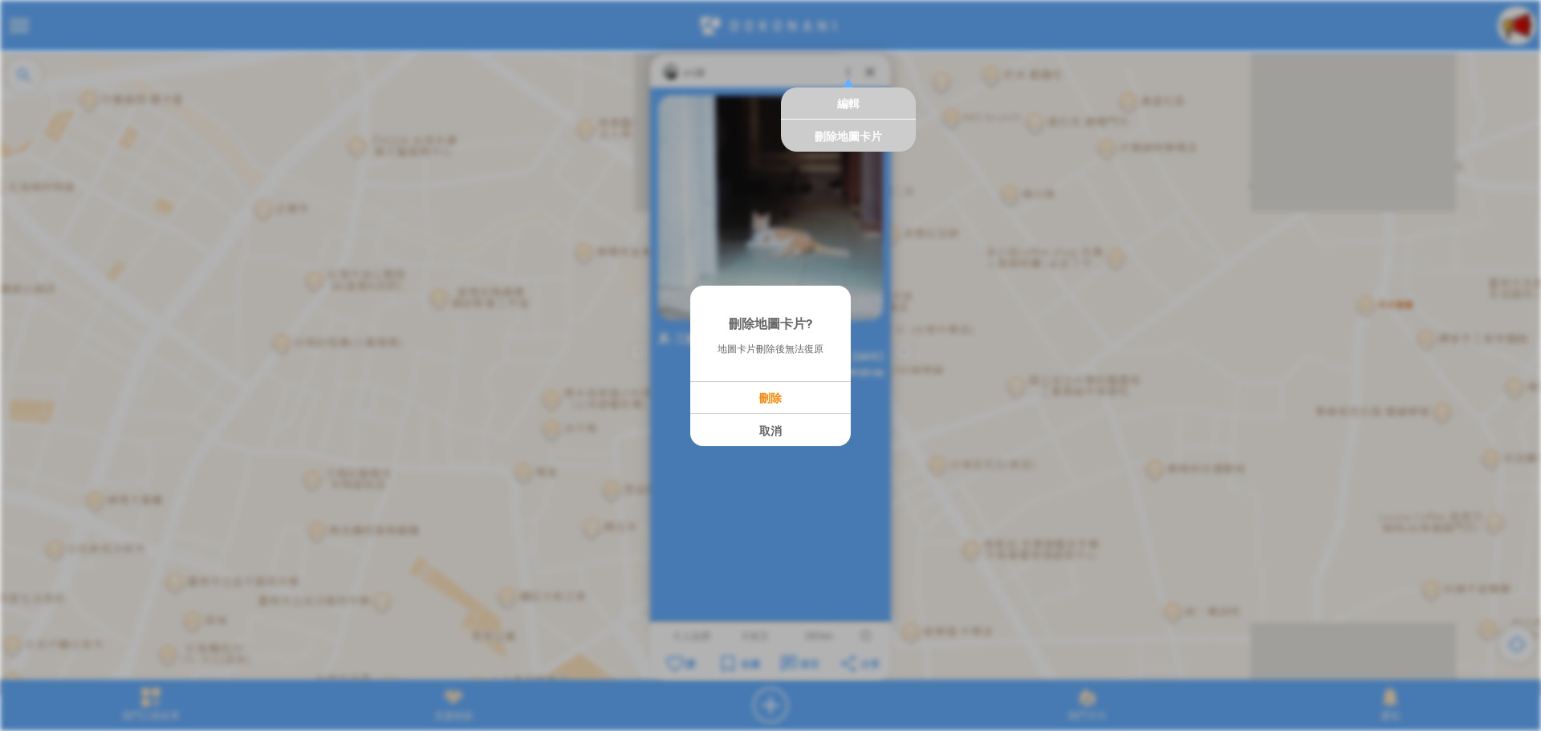
click at [769, 396] on p "刪除" at bounding box center [770, 398] width 159 height 14
